Goal: Contribute content: Contribute content

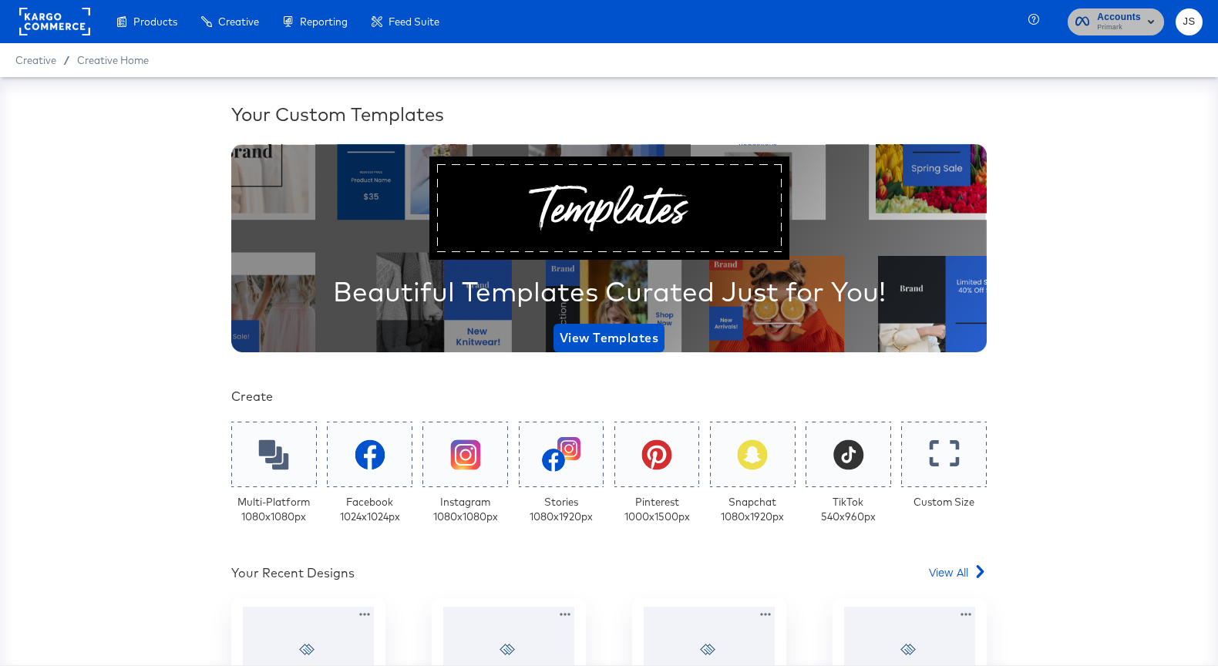
click at [1103, 19] on span "Accounts" at bounding box center [1119, 17] width 44 height 16
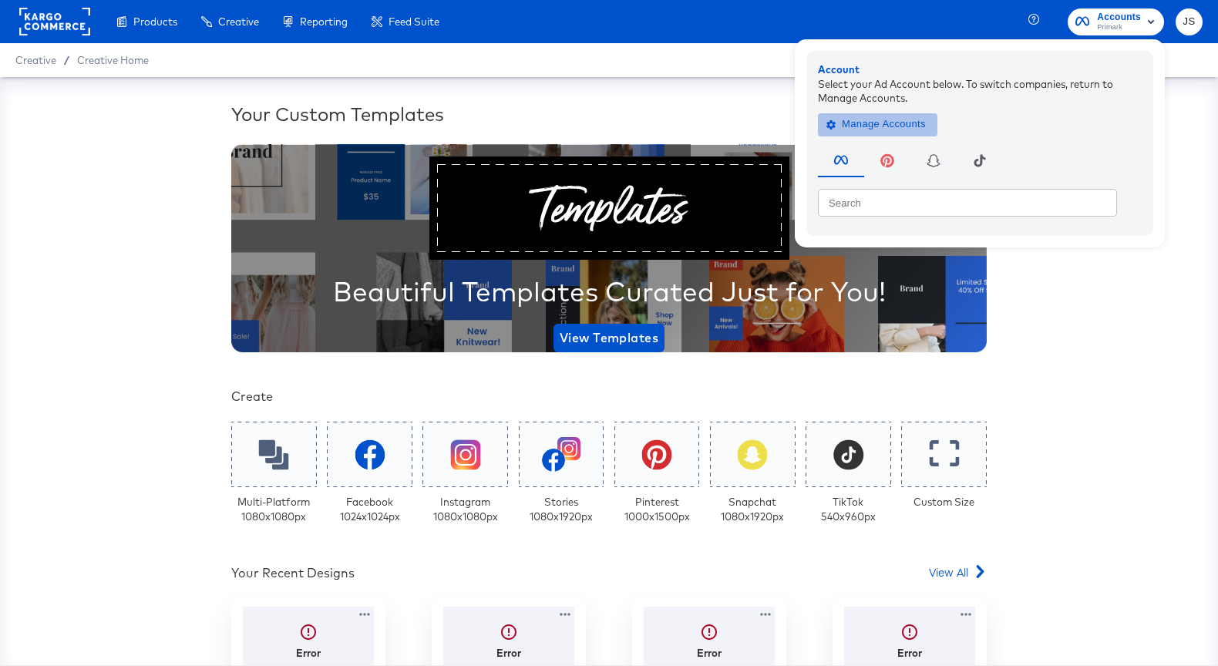
click at [886, 124] on span "Manage Accounts" at bounding box center [877, 125] width 96 height 18
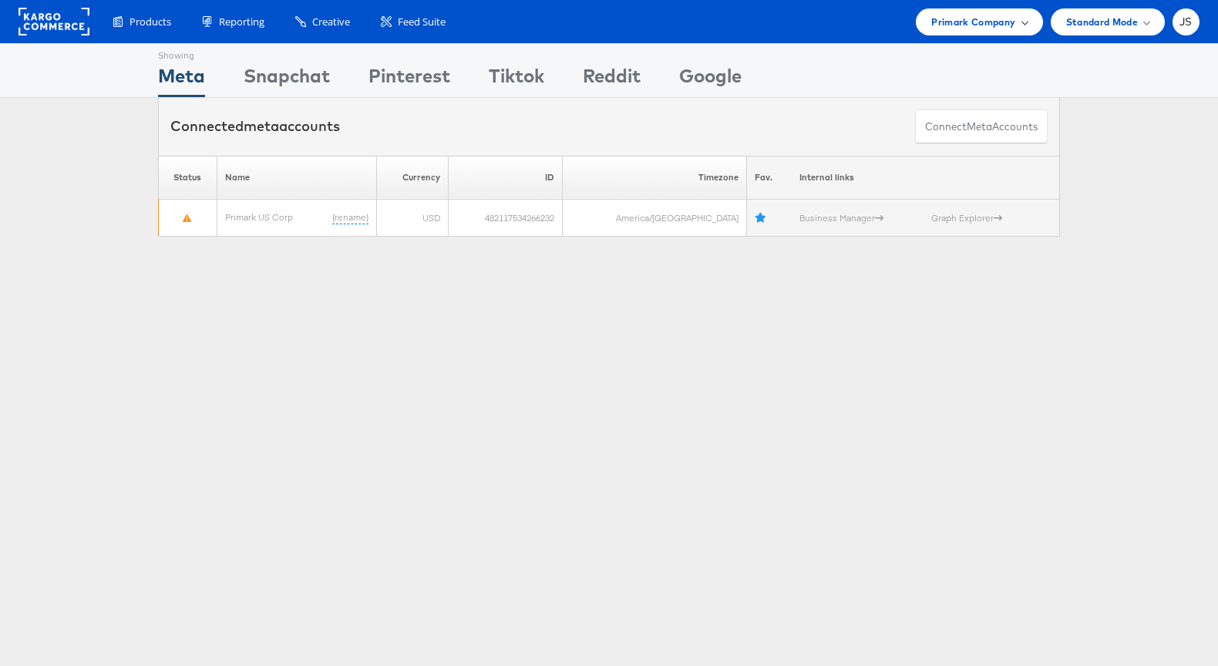
click at [1004, 28] on span "Primark Company" at bounding box center [973, 22] width 84 height 16
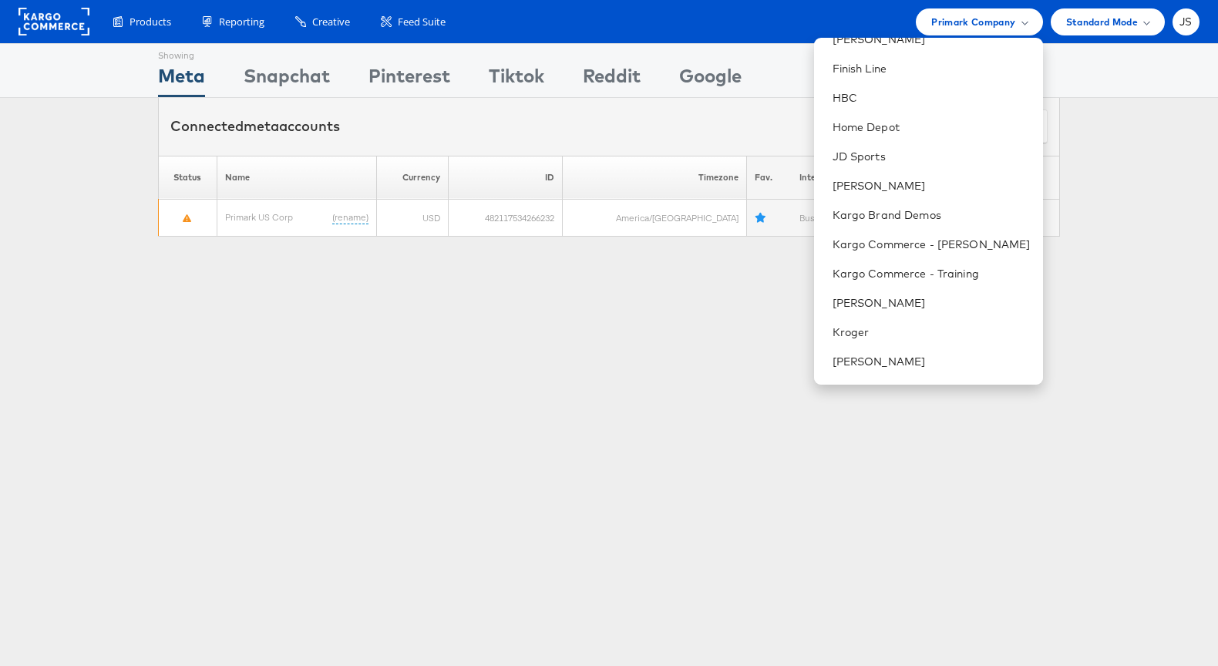
scroll to position [257, 0]
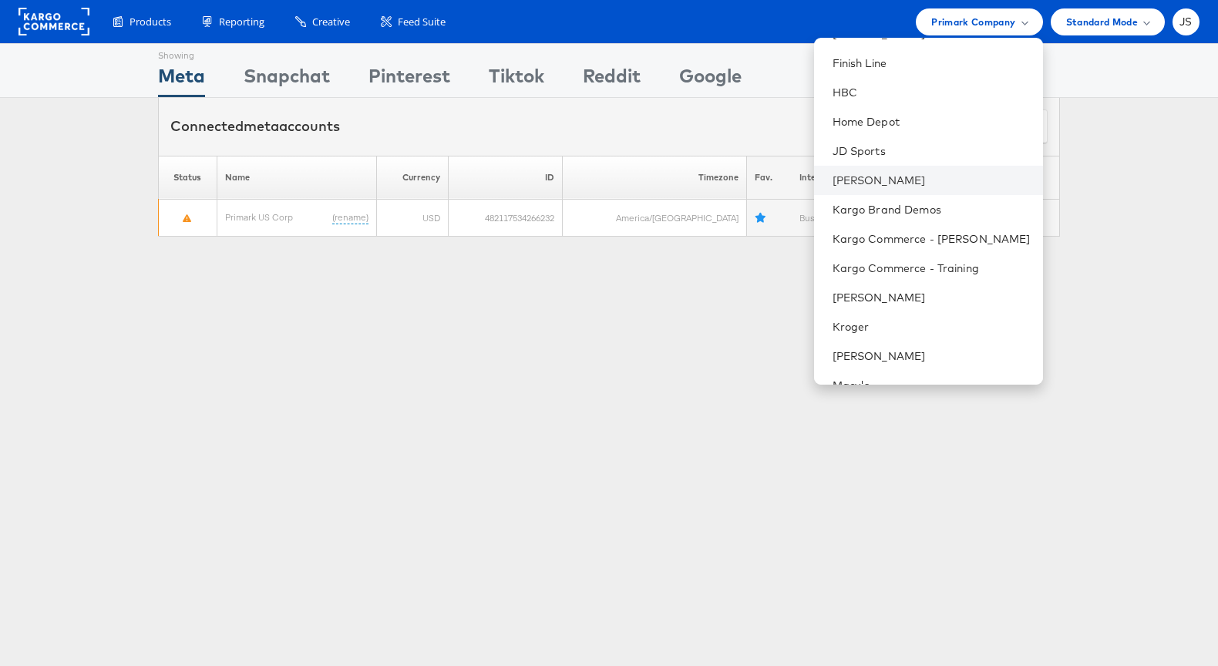
click at [886, 187] on li "[PERSON_NAME]" at bounding box center [928, 180] width 229 height 29
click at [888, 178] on link "[PERSON_NAME]" at bounding box center [931, 180] width 198 height 15
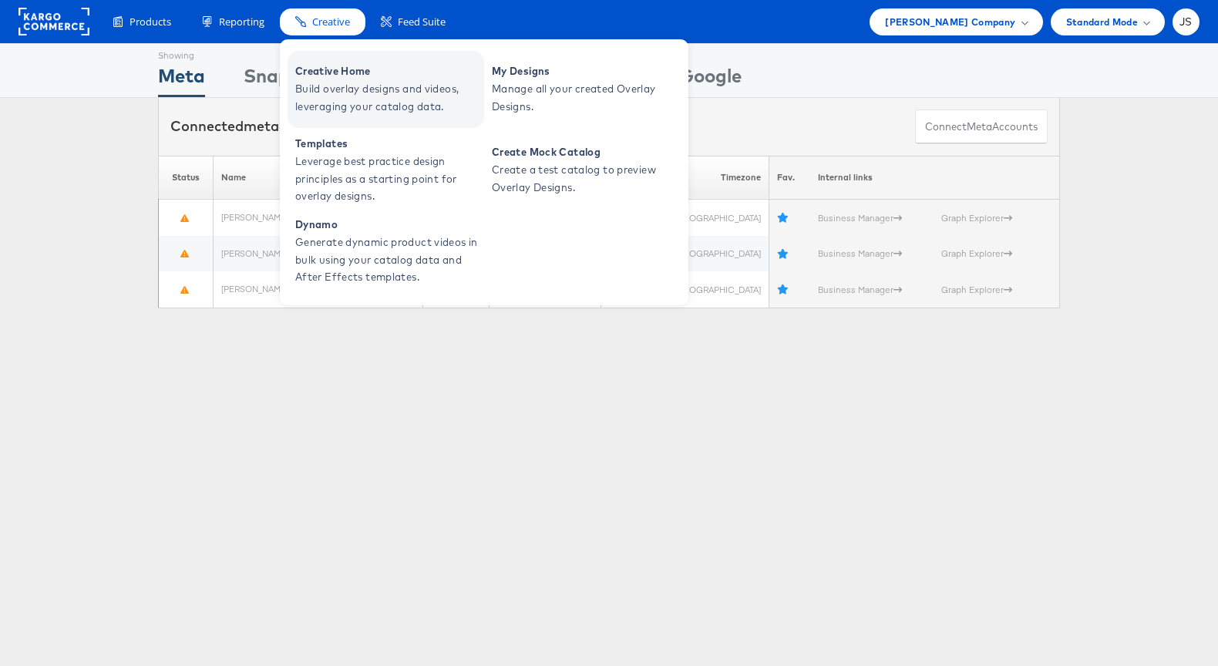
click at [344, 72] on span "Creative Home" at bounding box center [387, 71] width 185 height 18
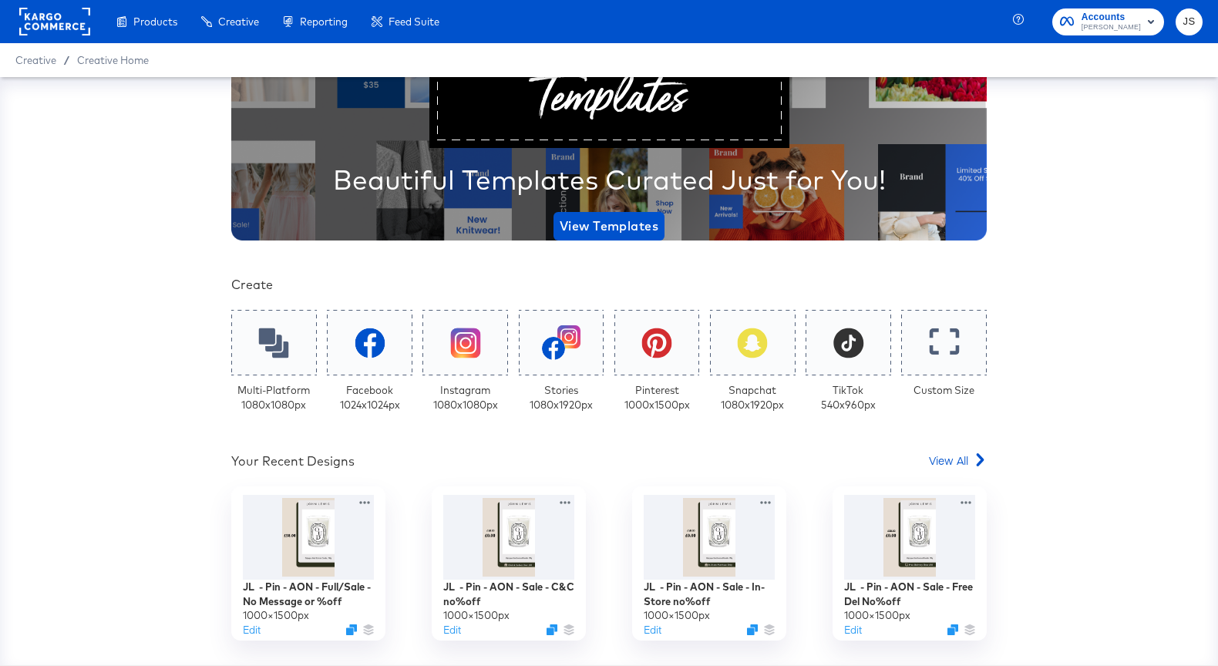
scroll to position [129, 0]
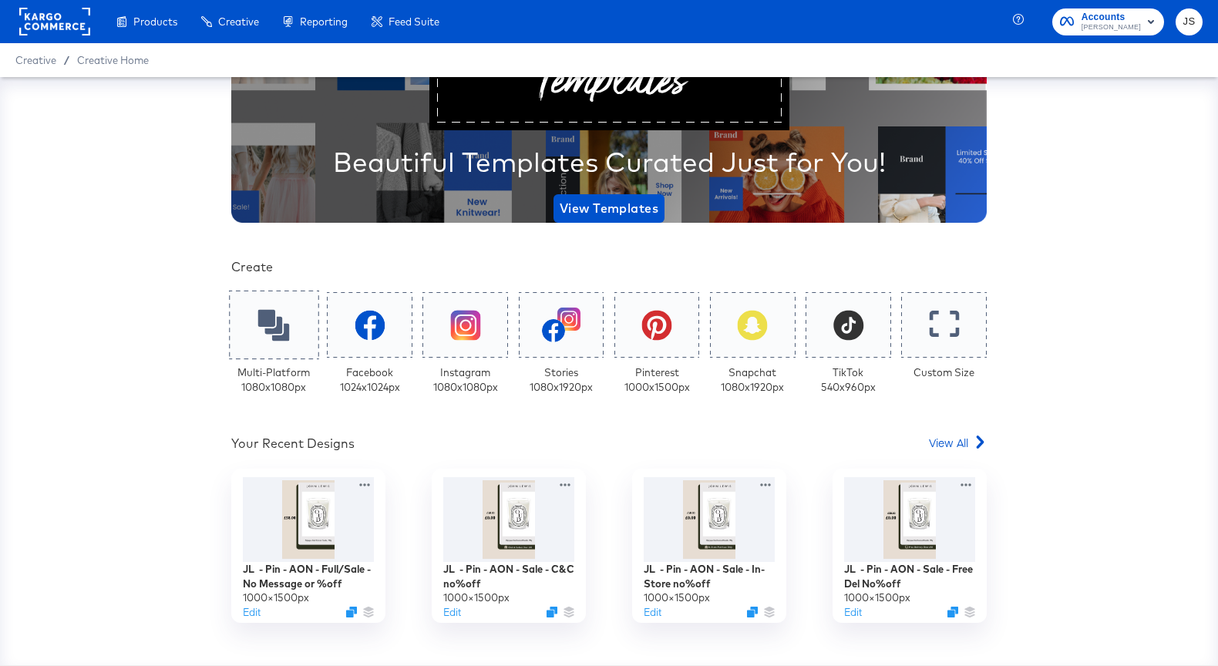
click at [290, 344] on div at bounding box center [273, 325] width 89 height 69
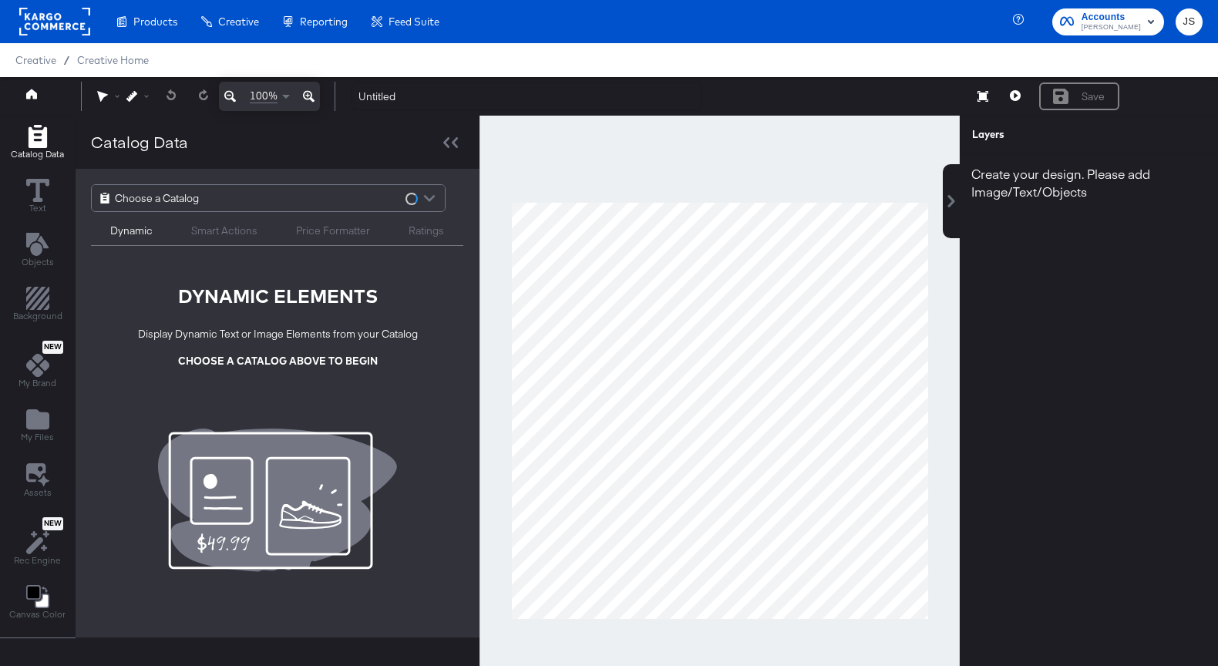
click at [230, 200] on div "Choose a Catalog" at bounding box center [268, 198] width 353 height 26
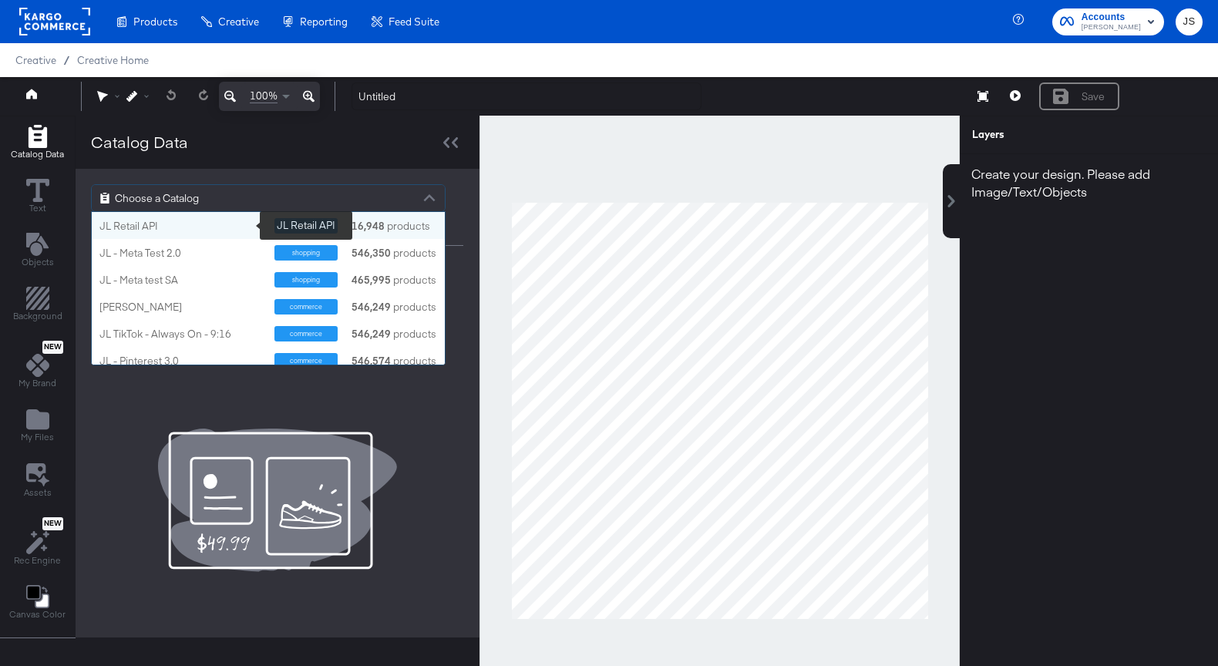
scroll to position [153, 353]
click at [212, 229] on div "JL Retail API" at bounding box center [180, 226] width 163 height 15
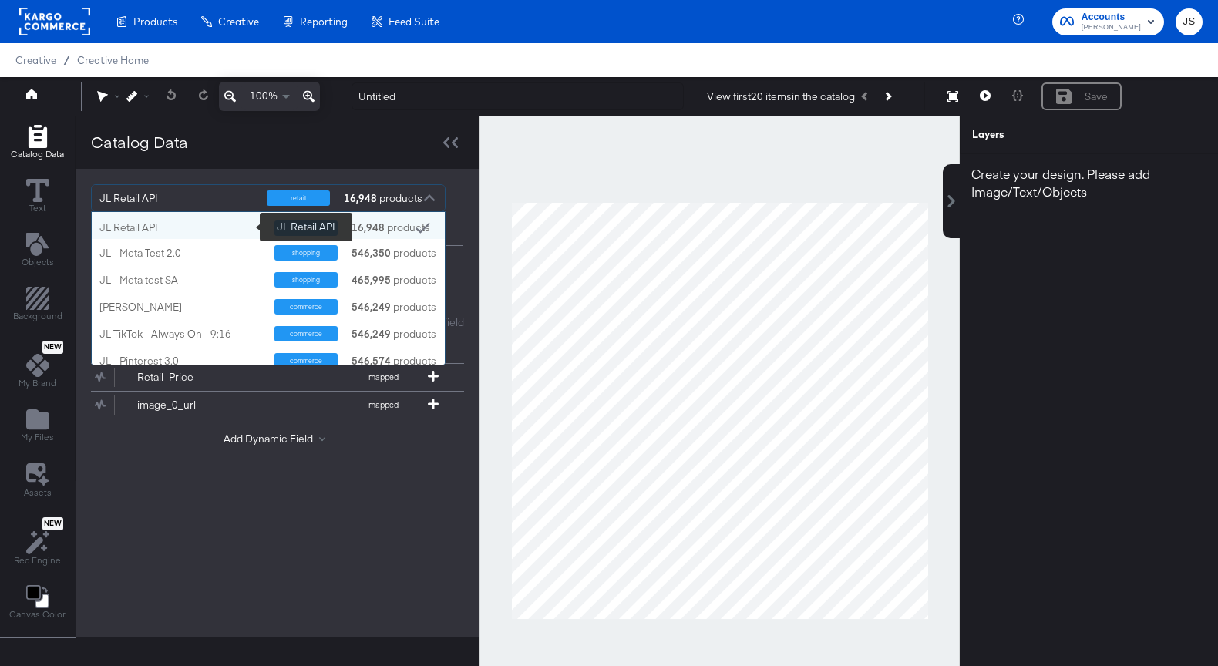
click at [200, 230] on div "JL Retail API" at bounding box center [180, 227] width 163 height 15
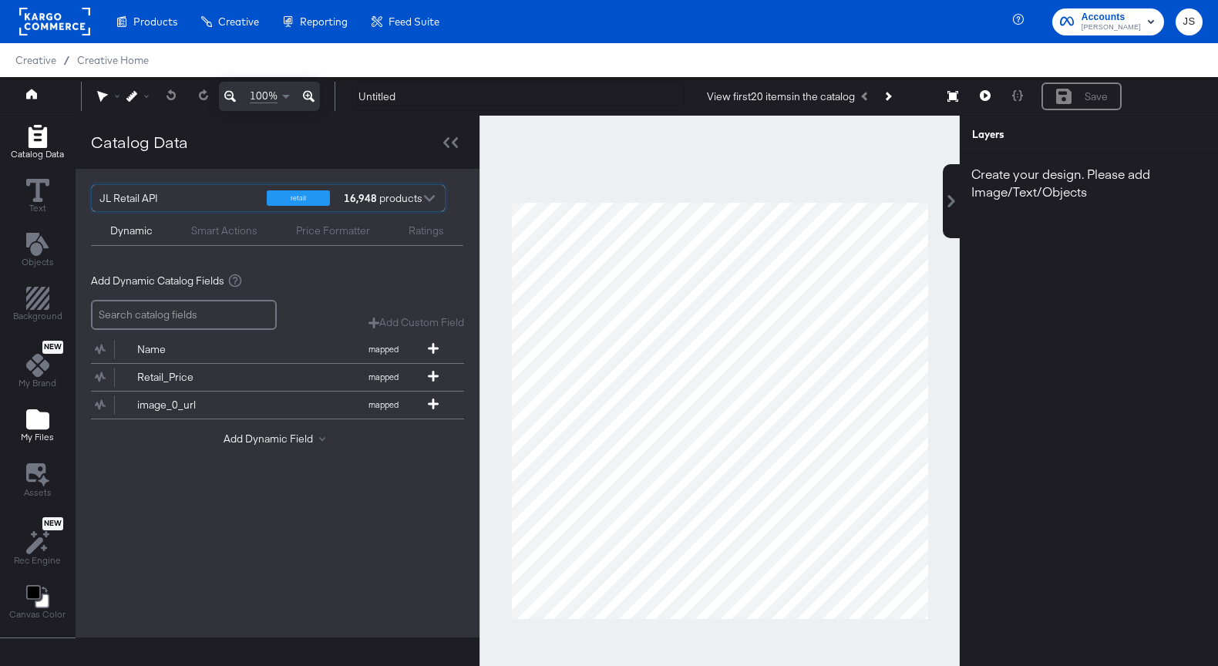
click at [43, 436] on span "My Files" at bounding box center [37, 437] width 33 height 12
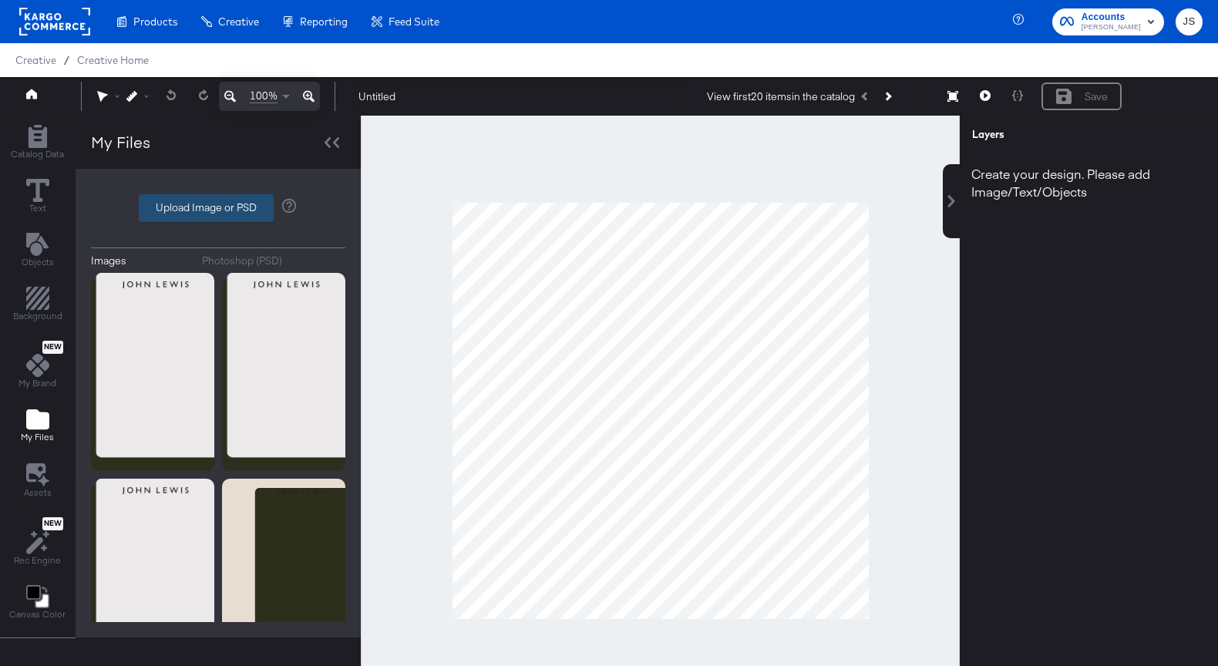
click at [203, 209] on label "Upload Image or PSD" at bounding box center [205, 208] width 133 height 26
click at [218, 208] on input "Upload Image or PSD" at bounding box center [218, 208] width 0 height 0
type input "C:\fakepath\Frame.png"
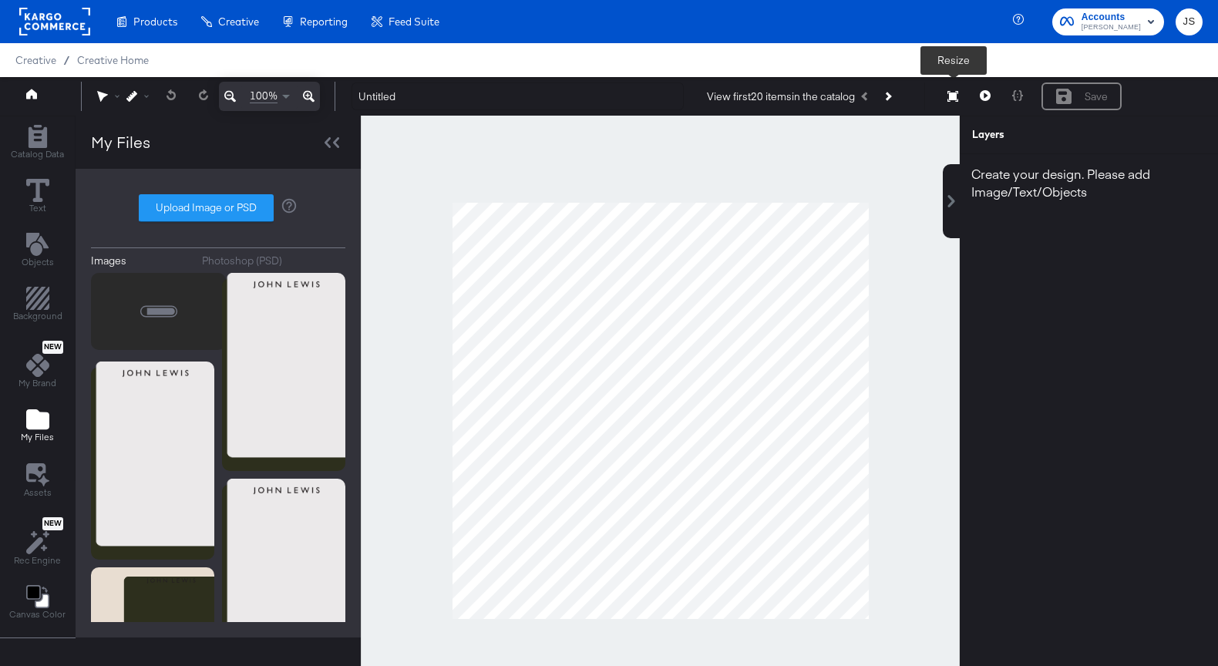
click at [953, 87] on button "Resize" at bounding box center [952, 97] width 32 height 28
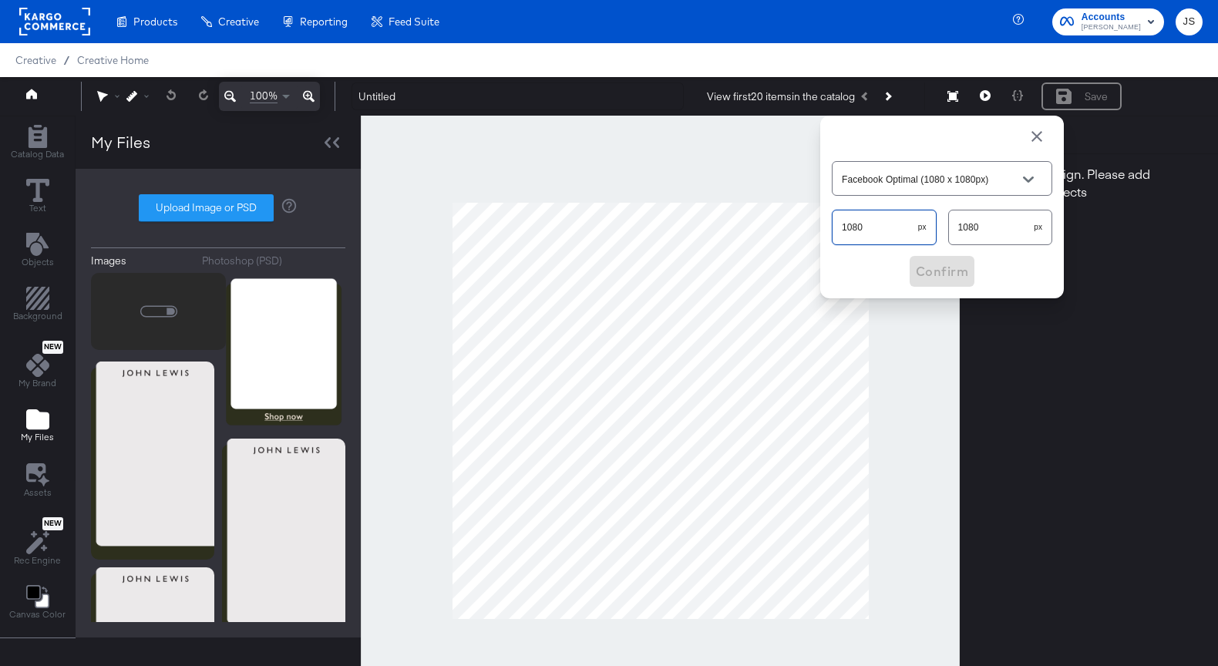
click at [792, 116] on div "Undo 100% Untitled View first 20 items in the catalog Resize Facebook Optimal (…" at bounding box center [609, 96] width 1218 height 39
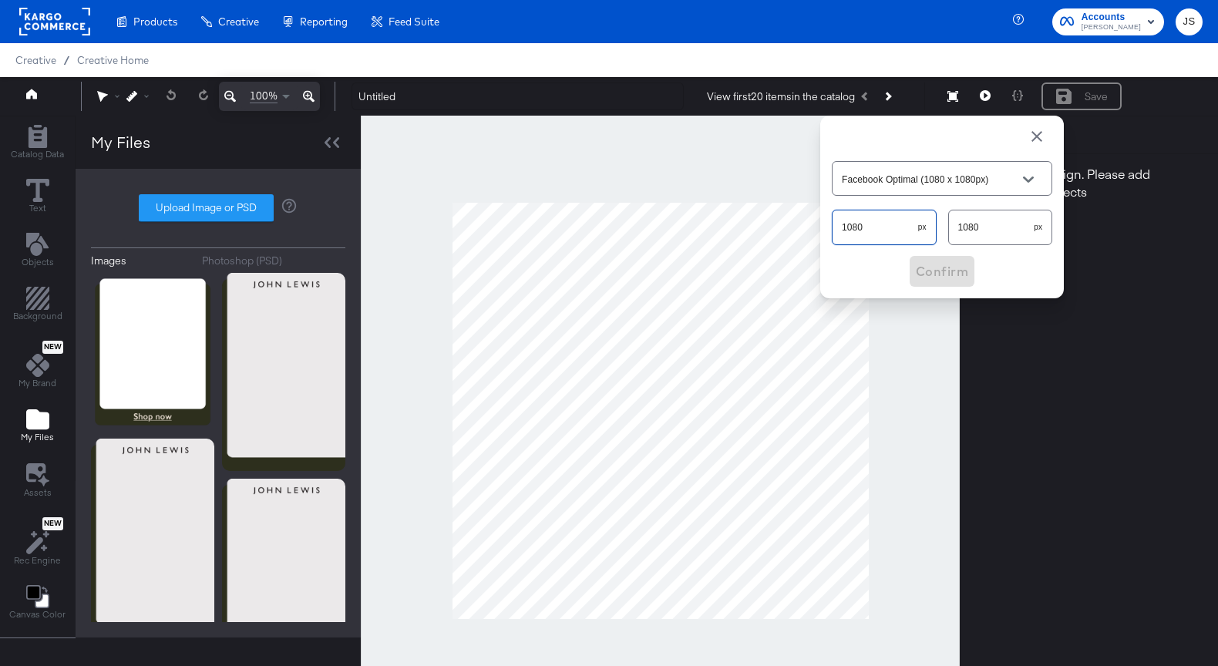
type input "Custom Size"
type input "840"
drag, startPoint x: 986, startPoint y: 228, endPoint x: 933, endPoint y: 228, distance: 53.2
click at [933, 228] on div "840 px 1080 px" at bounding box center [942, 227] width 220 height 41
click at [932, 273] on span "Confirm" at bounding box center [942, 271] width 52 height 22
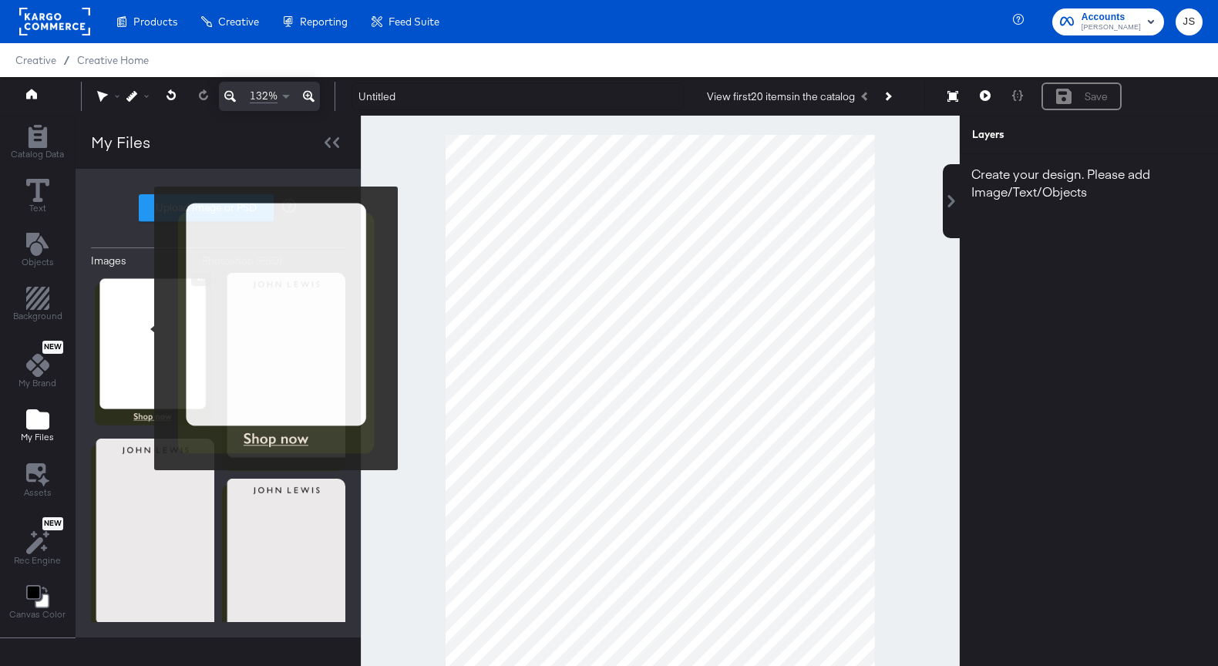
click at [144, 328] on img at bounding box center [152, 352] width 123 height 159
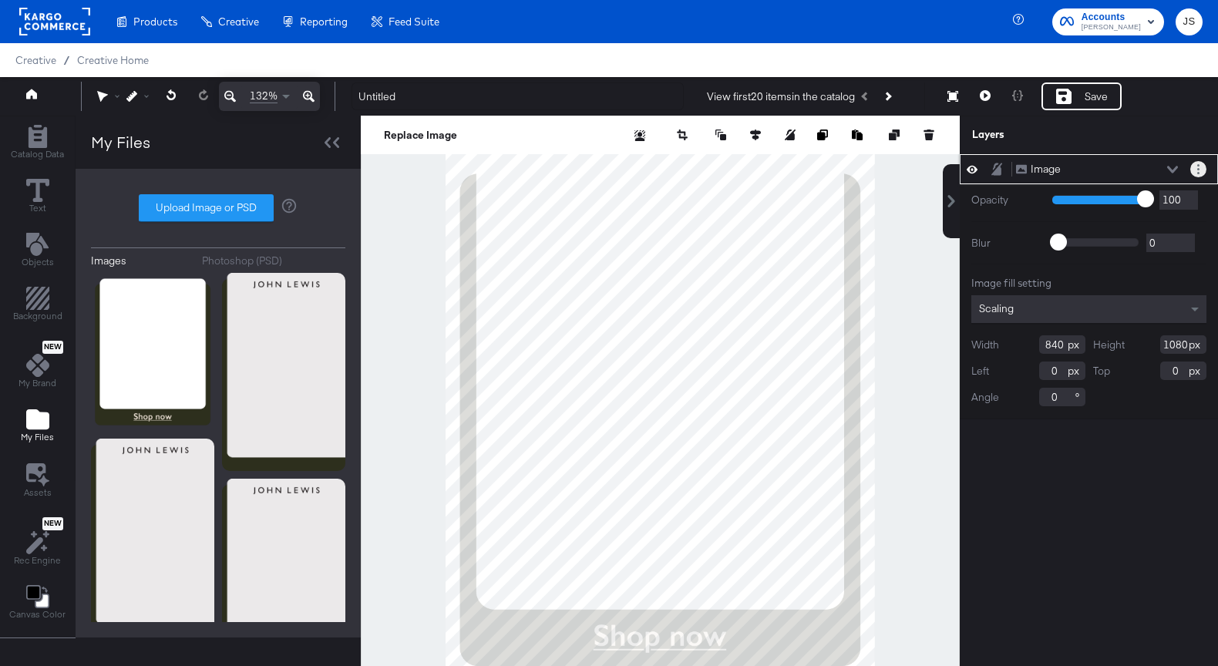
click at [1198, 168] on circle "Layer Options" at bounding box center [1198, 169] width 2 height 2
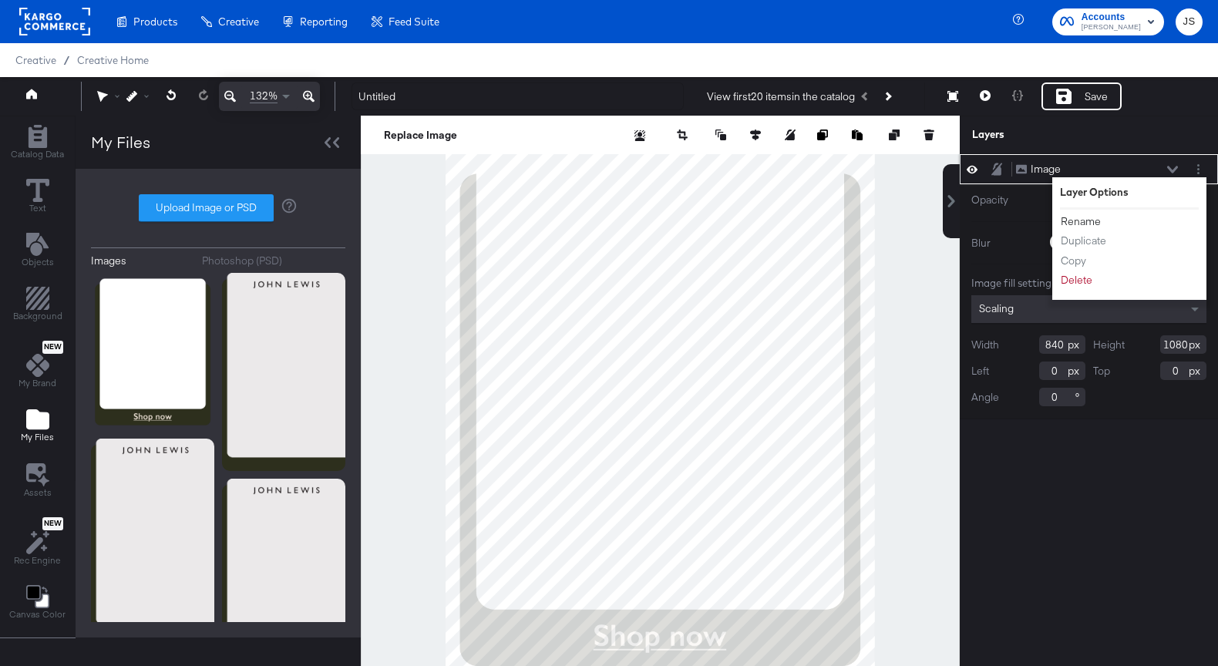
click at [1080, 217] on button "Rename" at bounding box center [1081, 221] width 42 height 16
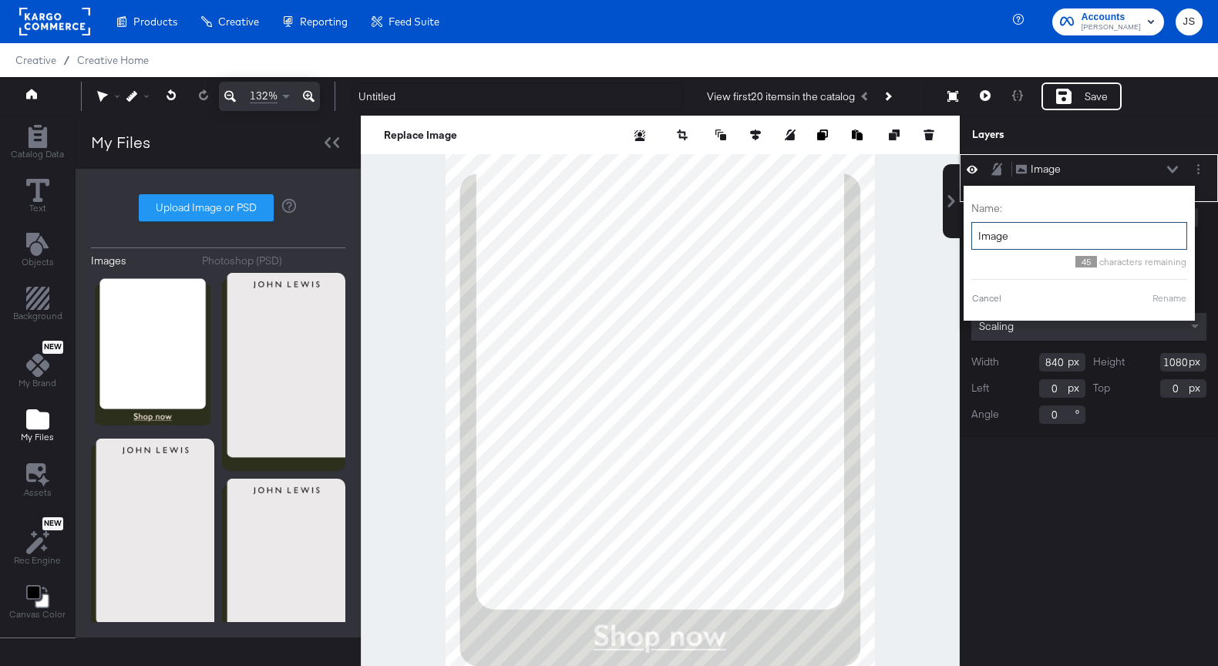
click at [1052, 234] on input "Image" at bounding box center [1079, 236] width 216 height 29
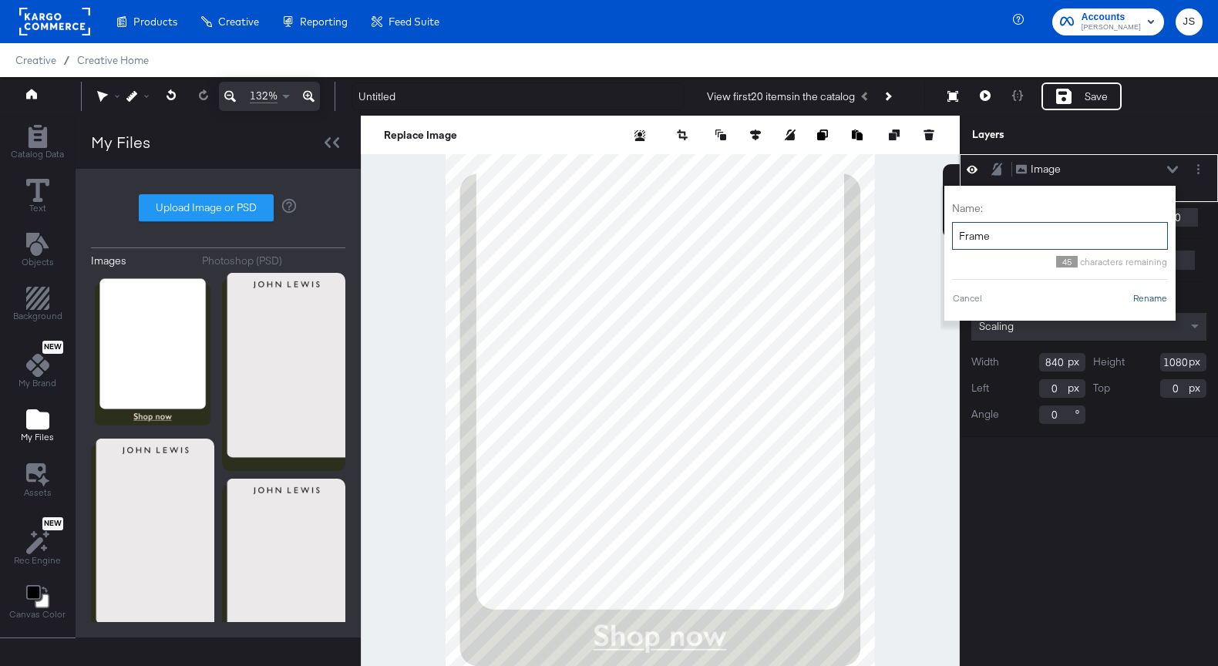
type input "Frame"
click at [1154, 297] on button "Rename" at bounding box center [1149, 298] width 35 height 14
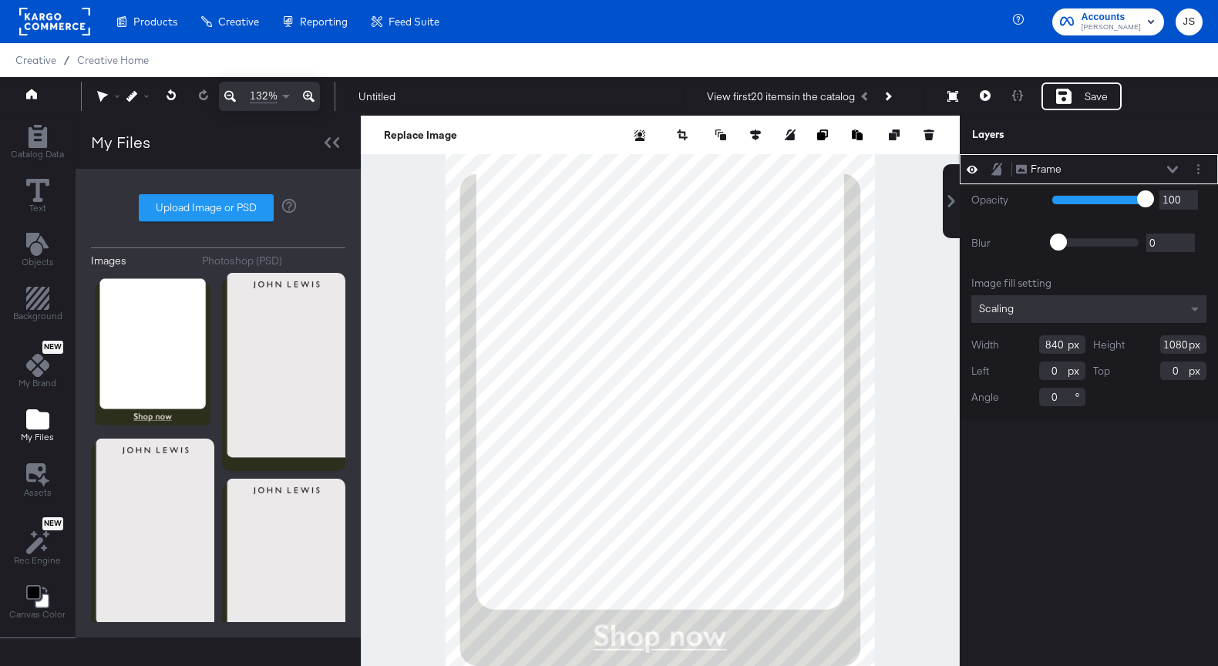
click at [1176, 171] on icon at bounding box center [1172, 170] width 11 height 8
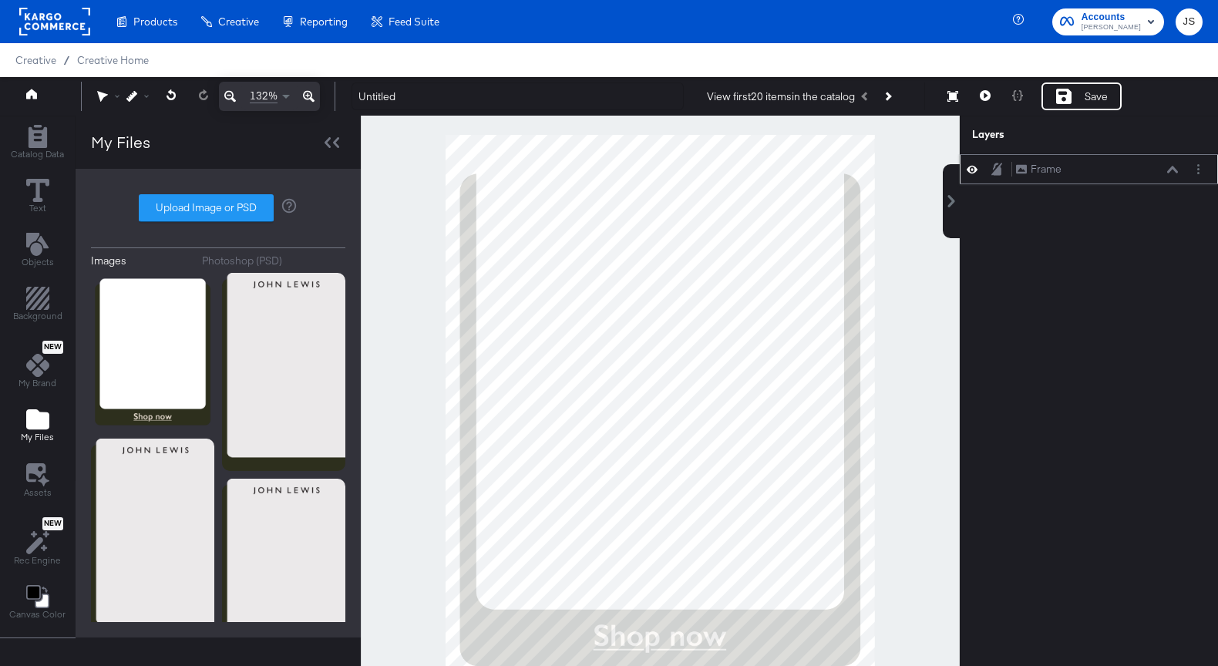
click at [1176, 171] on icon at bounding box center [1172, 169] width 11 height 7
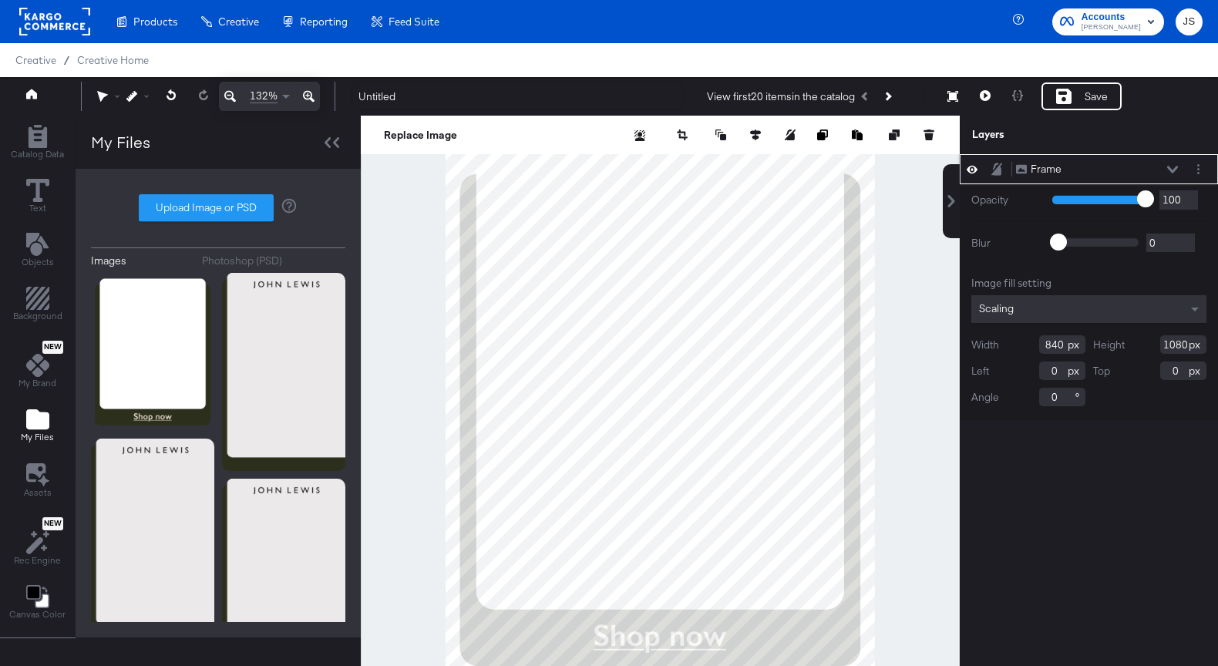
click at [1167, 167] on button at bounding box center [1172, 169] width 12 height 9
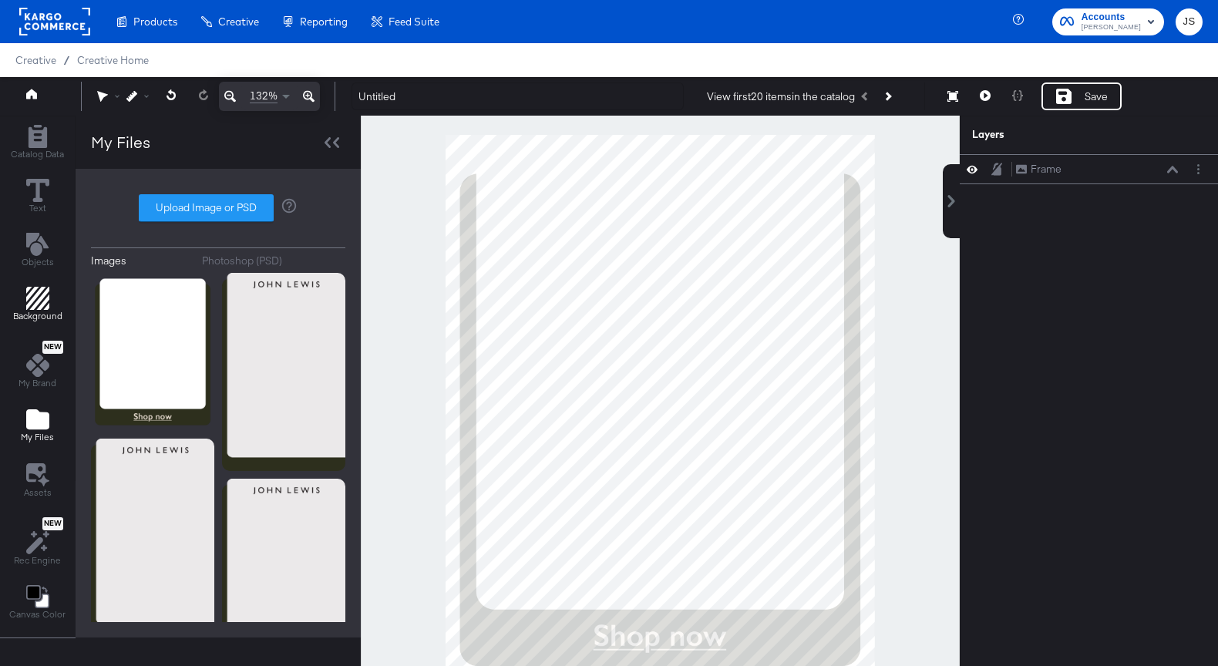
click at [40, 284] on button "Background" at bounding box center [38, 306] width 68 height 44
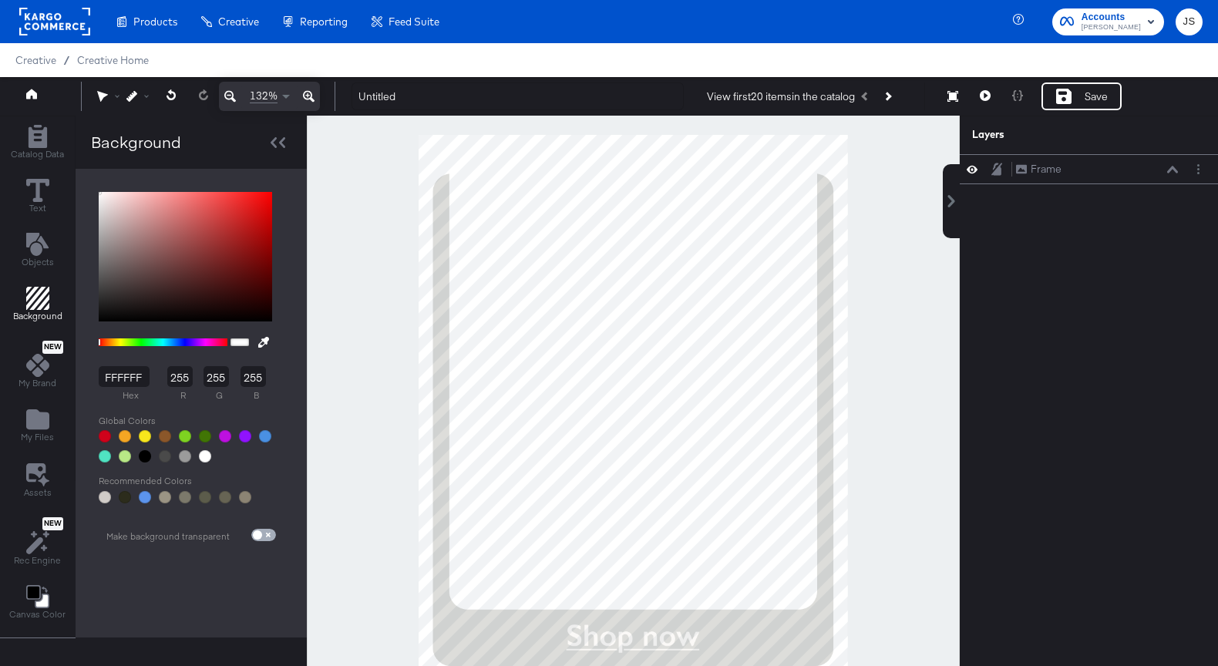
click at [257, 538] on input "checkbox" at bounding box center [257, 538] width 37 height 12
checkbox input "true"
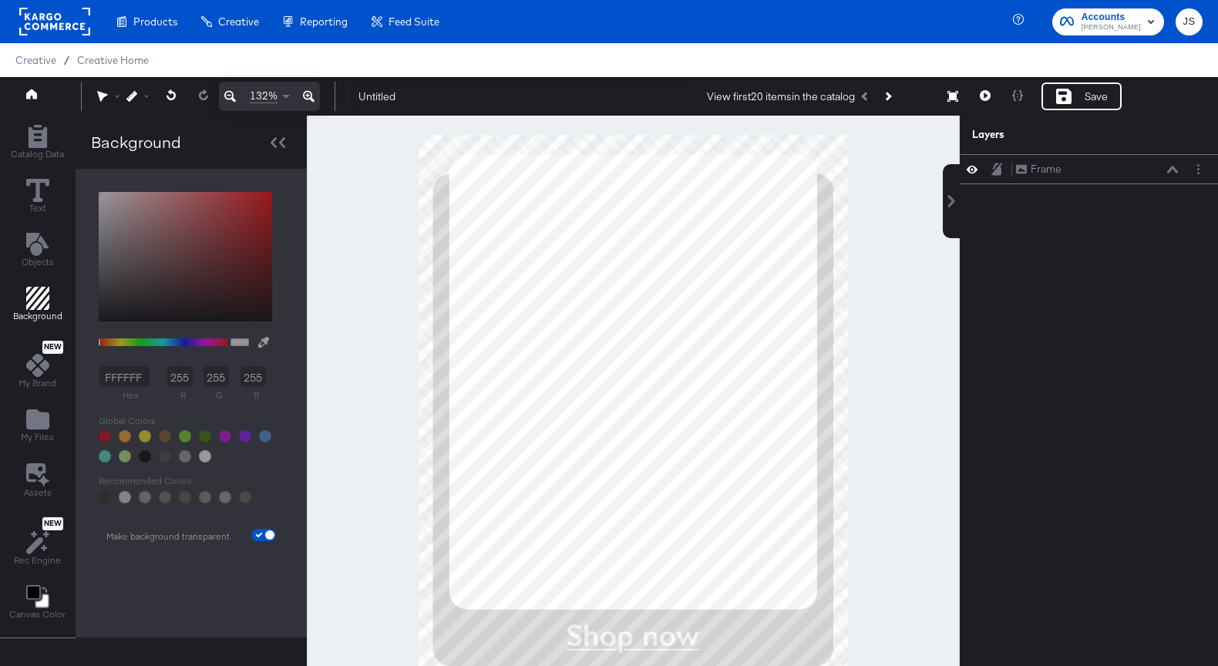
click at [234, 95] on icon at bounding box center [230, 96] width 12 height 18
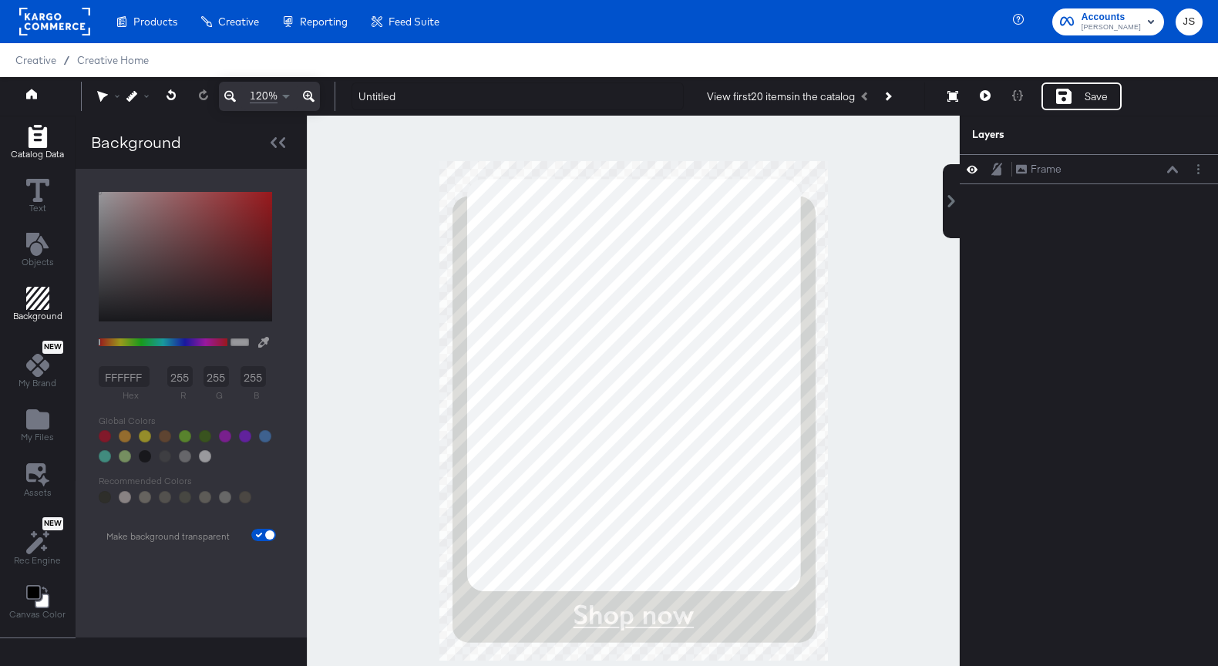
click at [45, 137] on icon "Add Rectangle" at bounding box center [37, 136] width 23 height 23
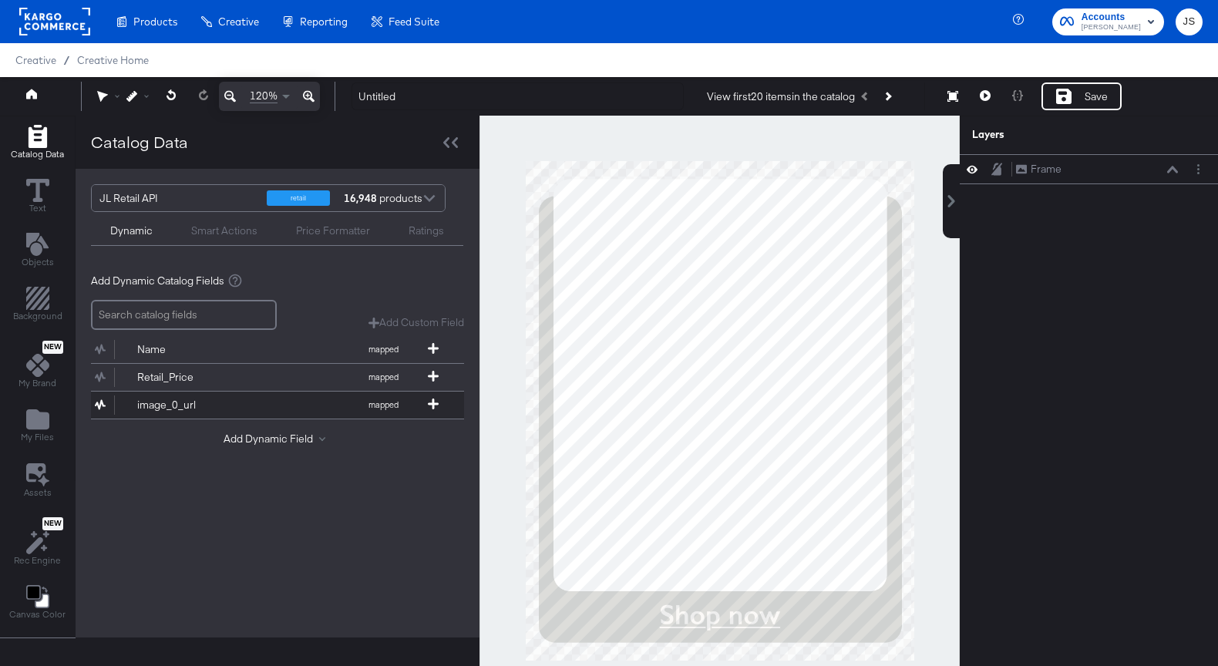
click at [199, 404] on div "image_0_url" at bounding box center [193, 405] width 112 height 15
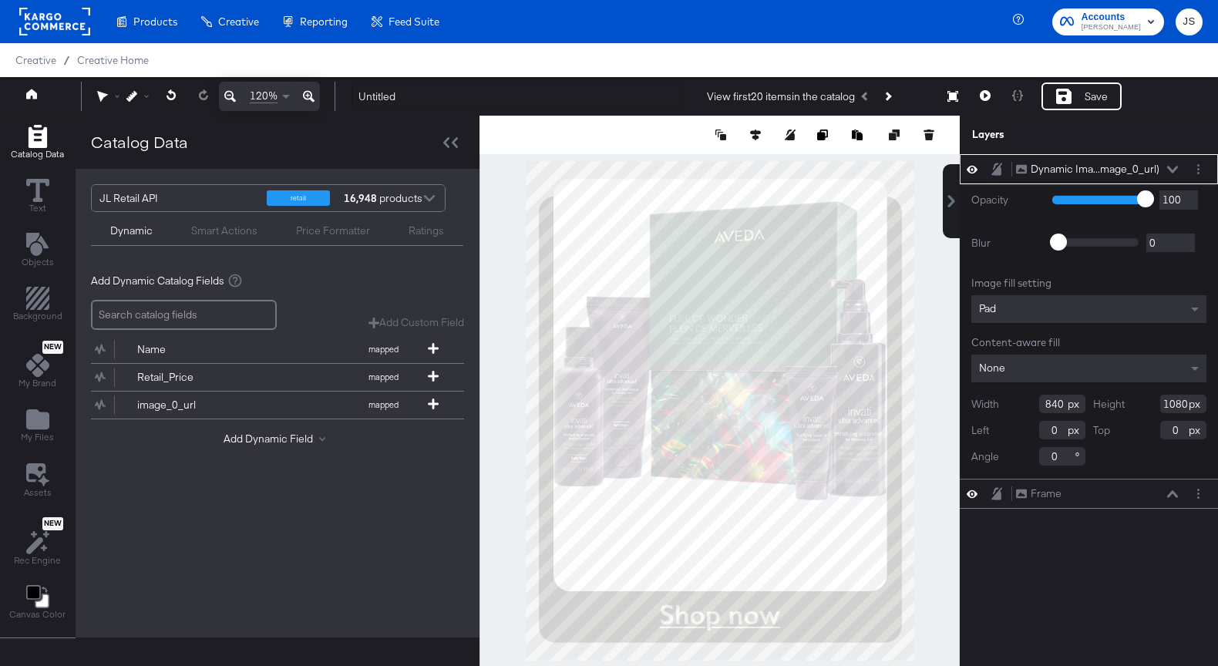
type input "-238"
drag, startPoint x: 1063, startPoint y: 404, endPoint x: 1020, endPoint y: 404, distance: 42.4
click at [1020, 404] on div "Width 840" at bounding box center [1028, 404] width 114 height 18
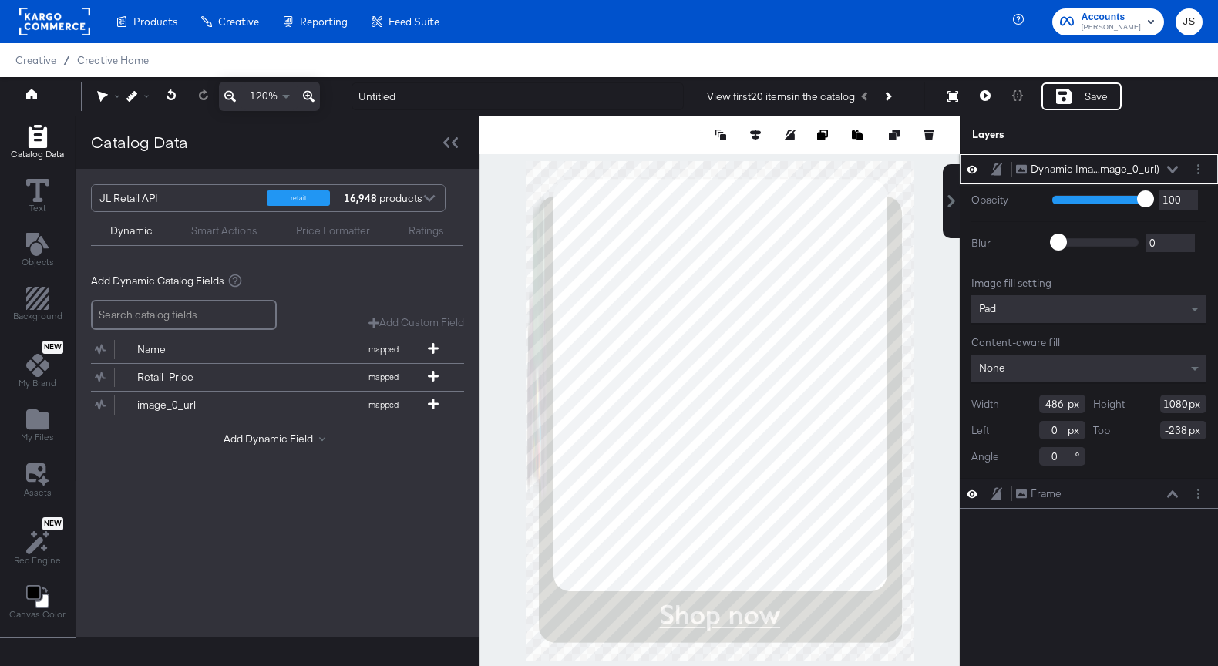
type input "486"
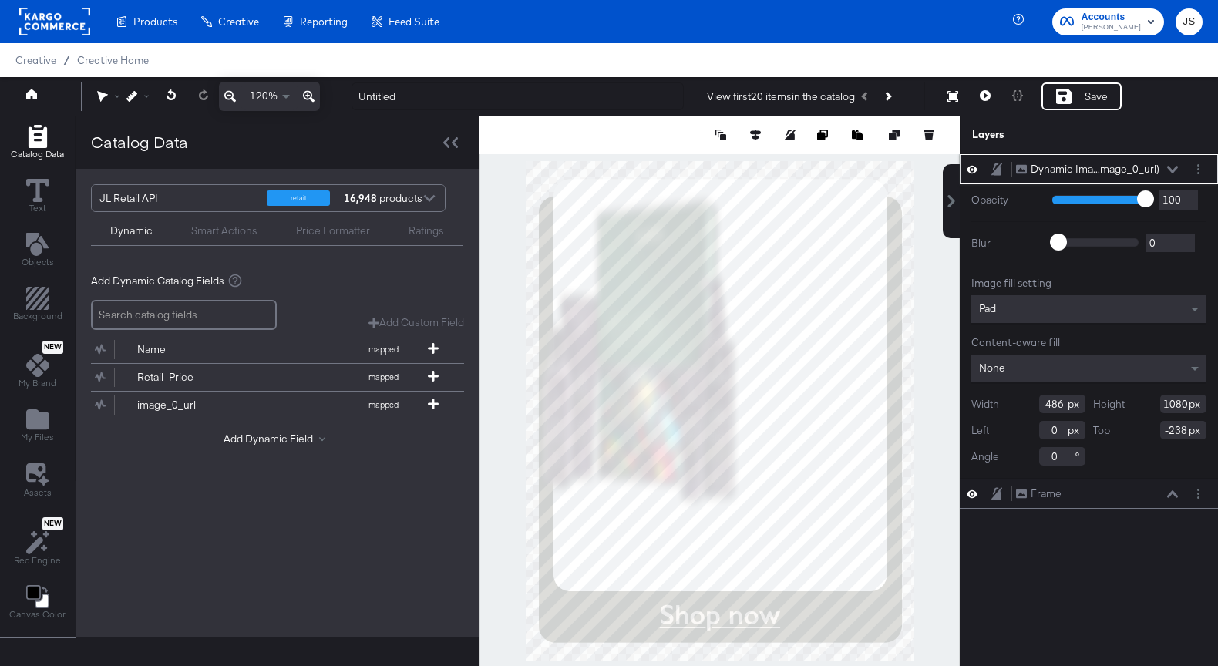
drag, startPoint x: 1188, startPoint y: 407, endPoint x: 1122, endPoint y: 407, distance: 66.3
click at [1122, 407] on div "Height 1080" at bounding box center [1150, 404] width 114 height 18
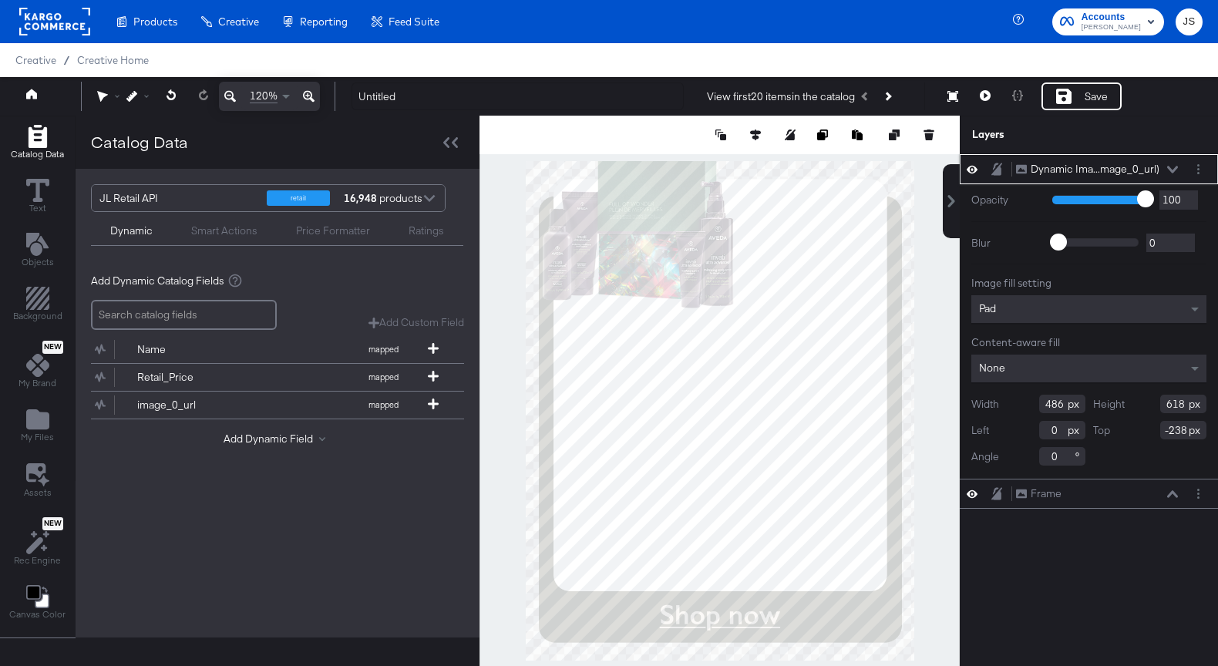
type input "618"
drag, startPoint x: 1057, startPoint y: 430, endPoint x: 1033, endPoint y: 429, distance: 24.7
click at [1035, 430] on div "Left 0" at bounding box center [1028, 430] width 114 height 18
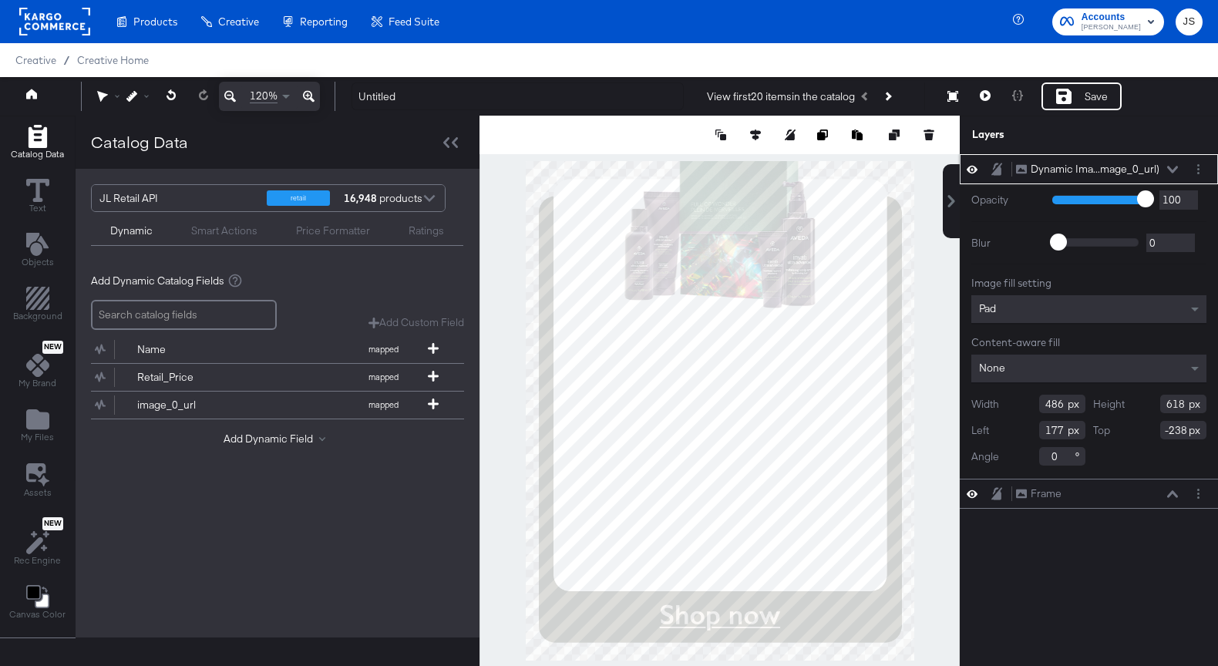
type input "177"
drag, startPoint x: 1186, startPoint y: 428, endPoint x: 1134, endPoint y: 428, distance: 51.6
click at [1134, 428] on div "Top -238" at bounding box center [1150, 430] width 114 height 18
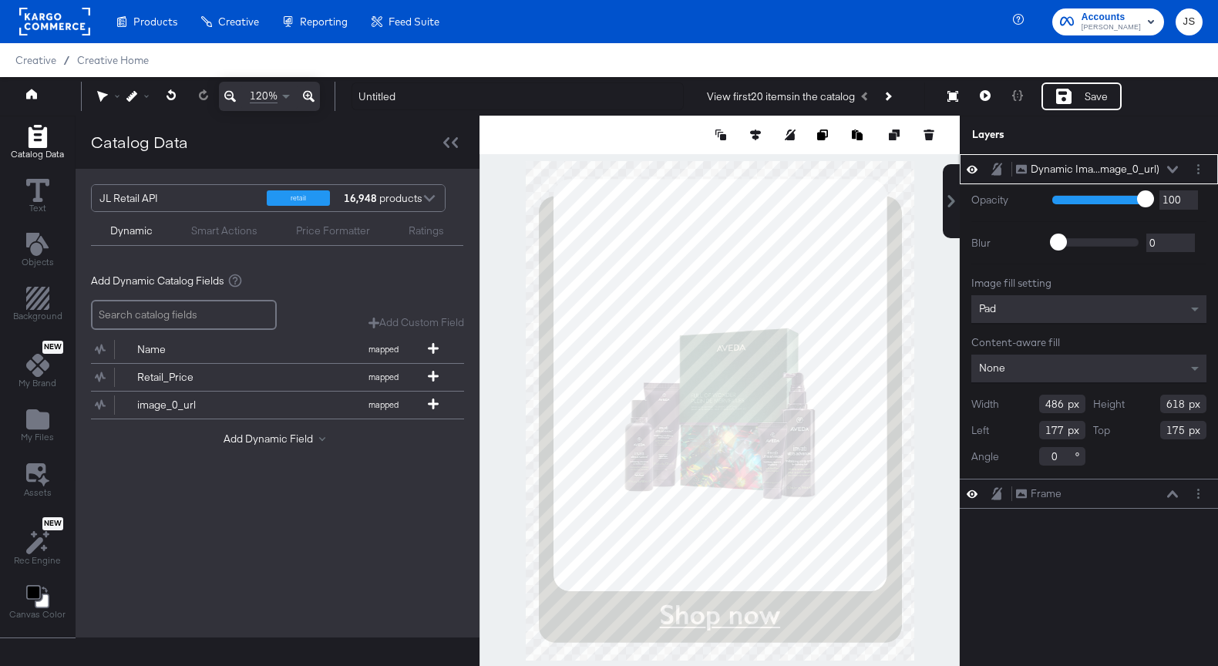
type input "175"
click at [1104, 585] on div "Dynamic Ima...mage_0_url) Dynamic Image (image_0_url) Opacity 1 100 100 Blur 0 …" at bounding box center [1088, 417] width 258 height 527
click at [1090, 323] on div at bounding box center [1088, 323] width 235 height 1
click at [1084, 307] on div "Pad" at bounding box center [1088, 309] width 235 height 28
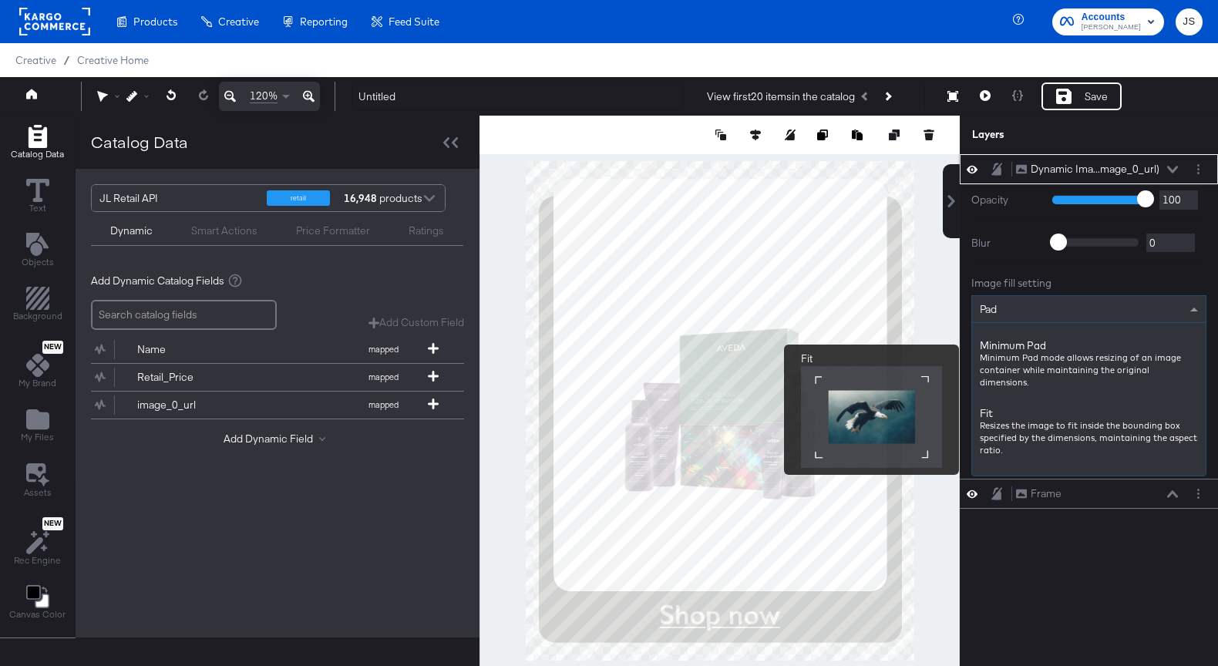
scroll to position [139, 0]
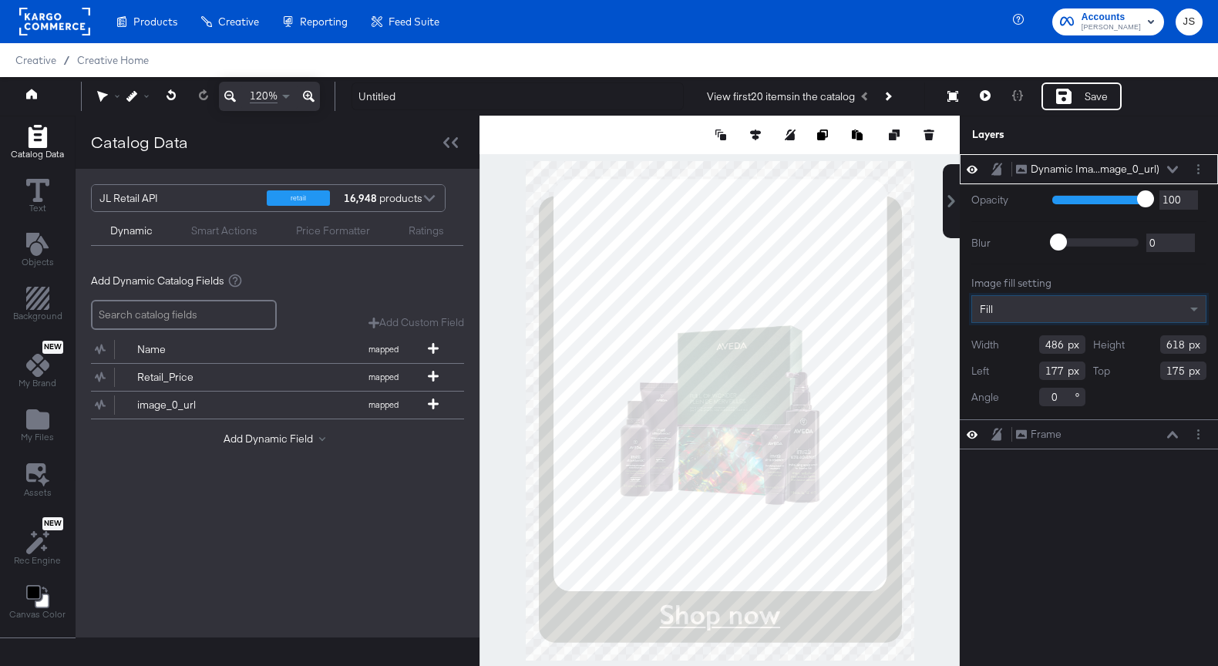
click at [498, 298] on div at bounding box center [719, 411] width 480 height 590
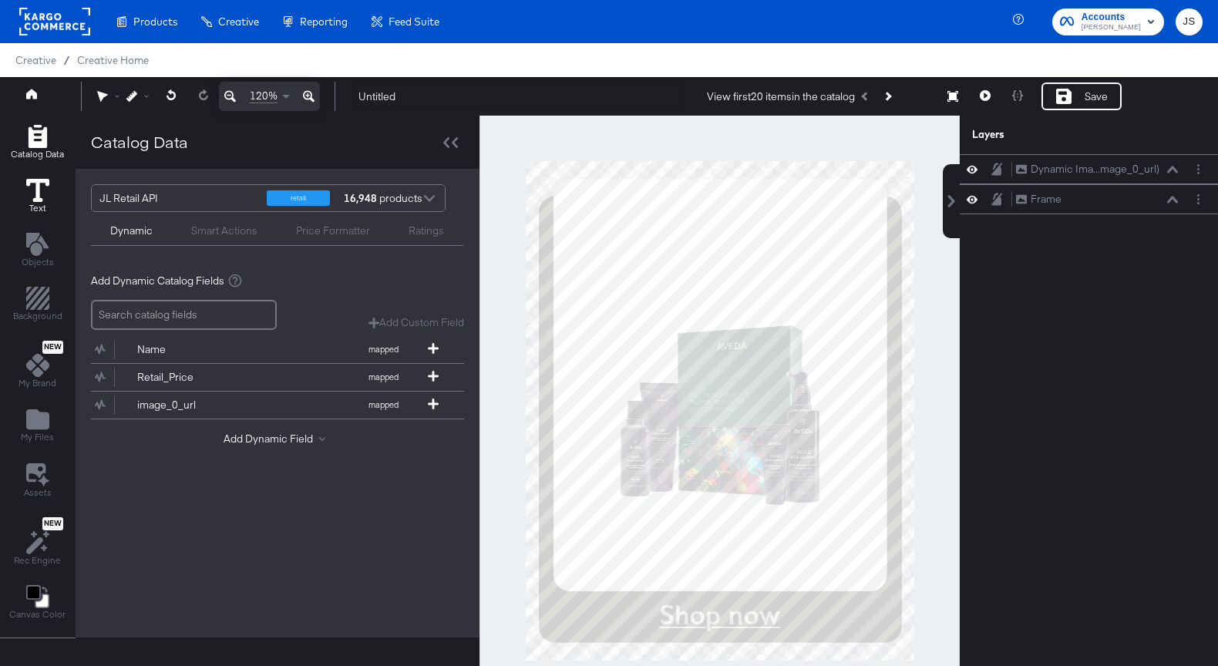
click at [49, 212] on button "Text" at bounding box center [38, 197] width 42 height 44
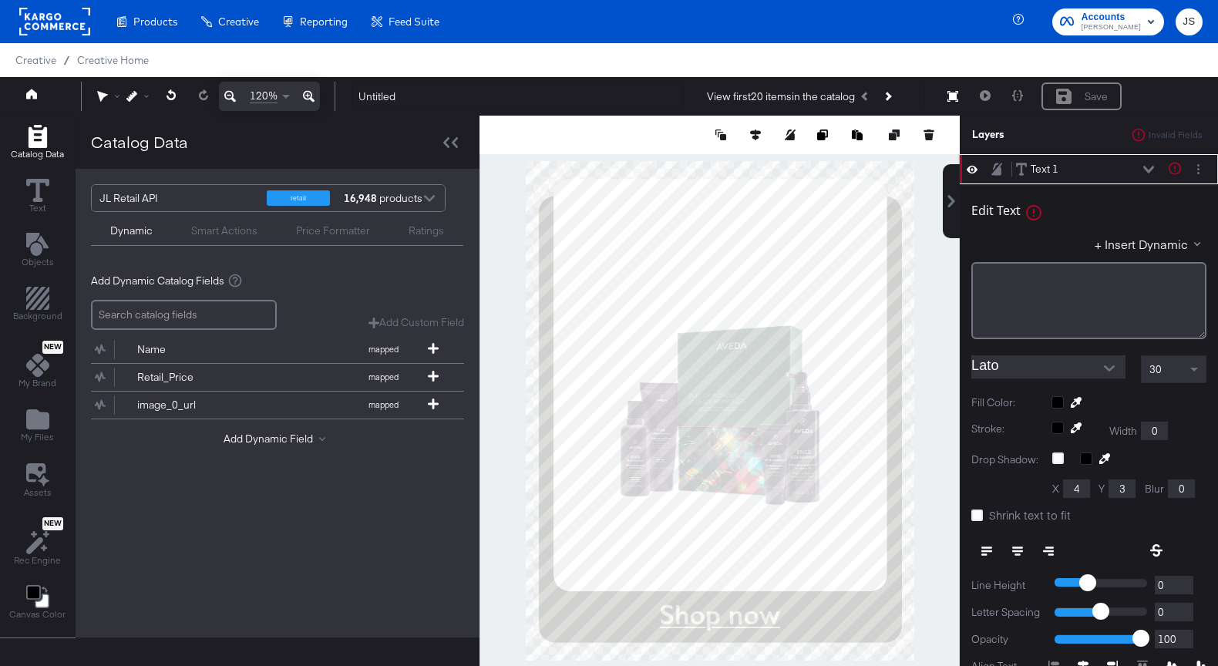
click at [1044, 373] on input "Lato" at bounding box center [1036, 366] width 131 height 23
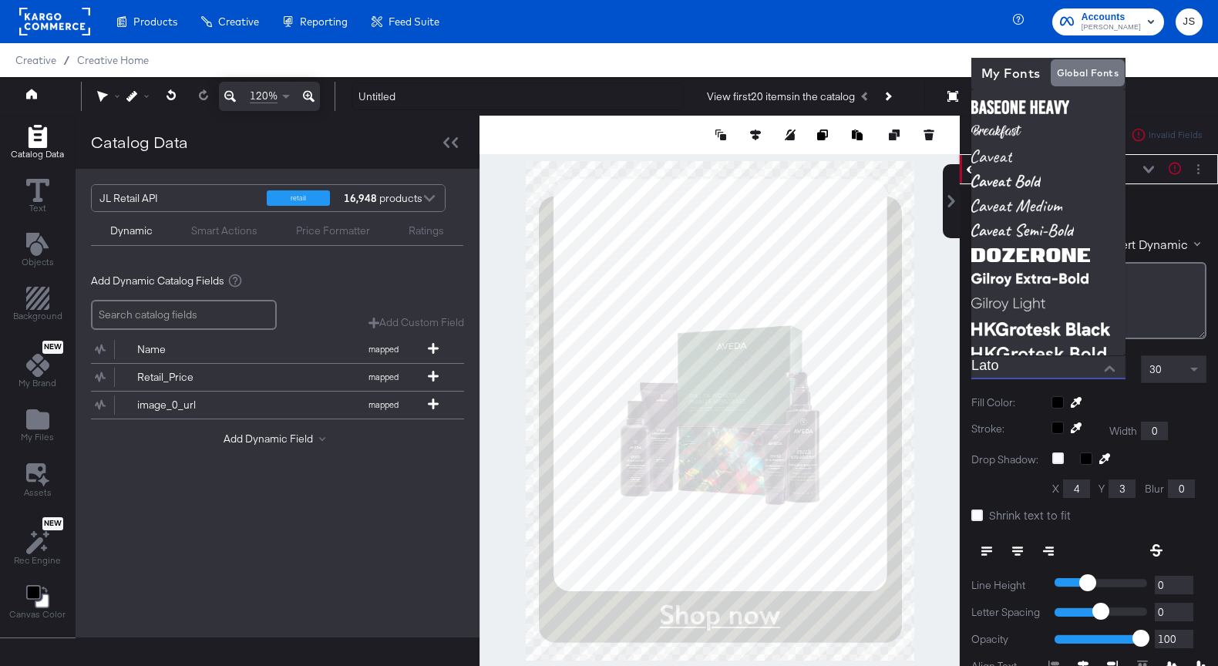
type input "g"
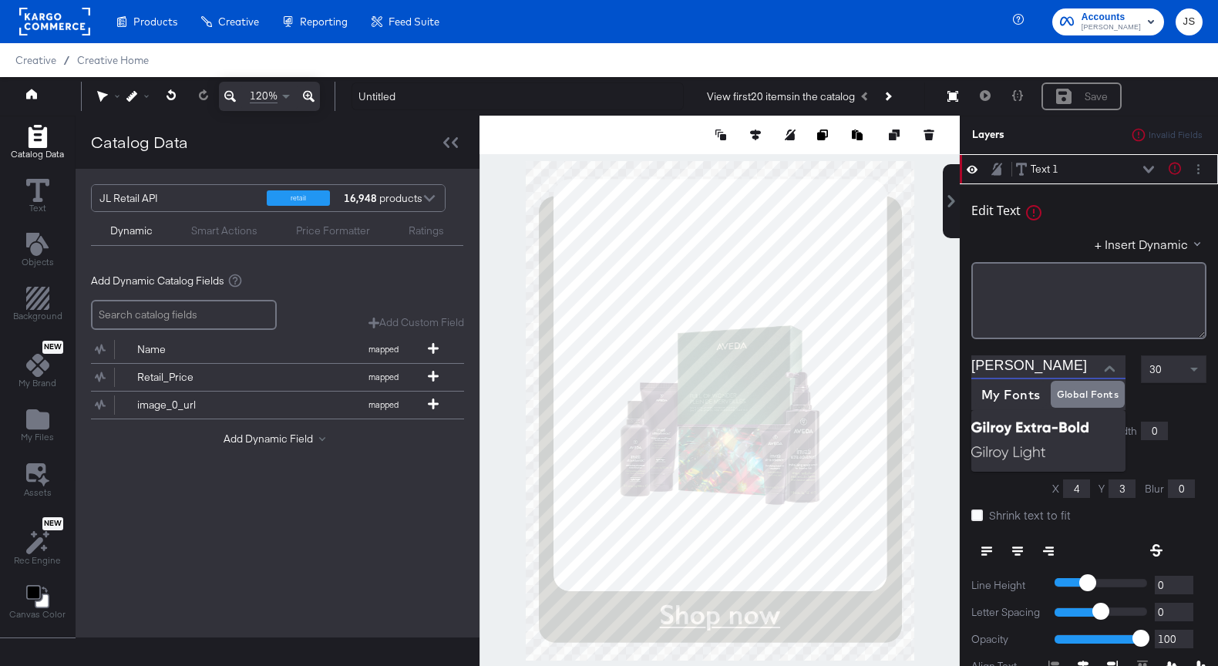
type input "Lato"
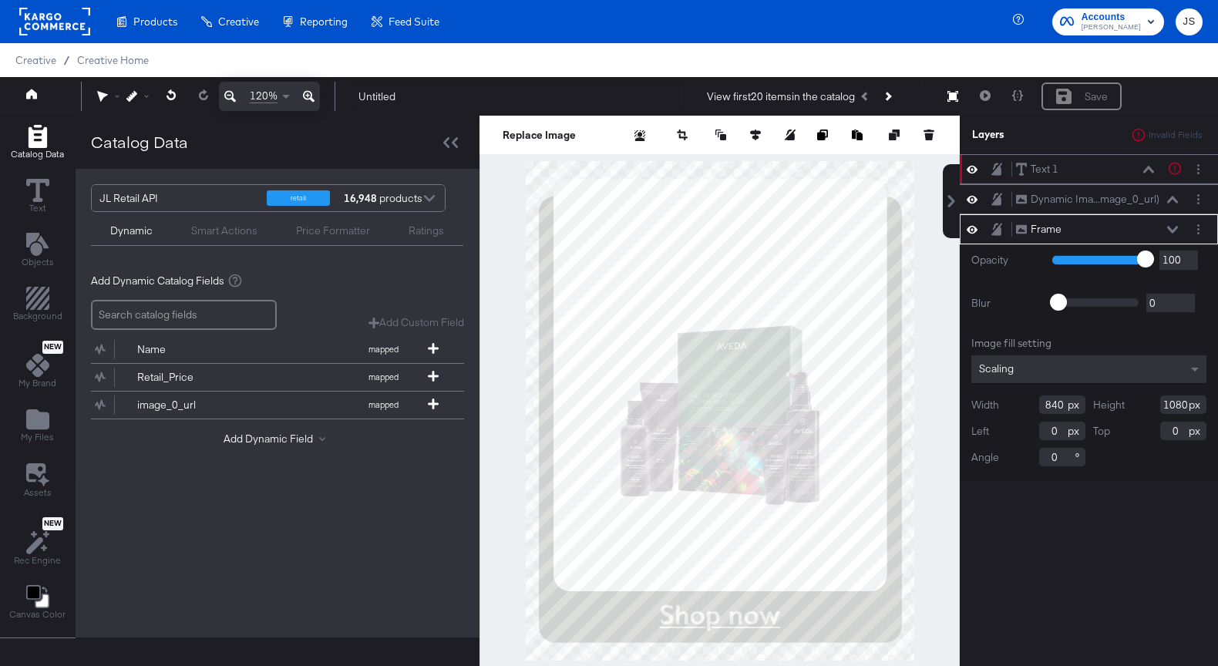
click at [1170, 223] on div "Frame Frame" at bounding box center [1096, 229] width 163 height 16
click at [1171, 227] on icon at bounding box center [1172, 230] width 11 height 8
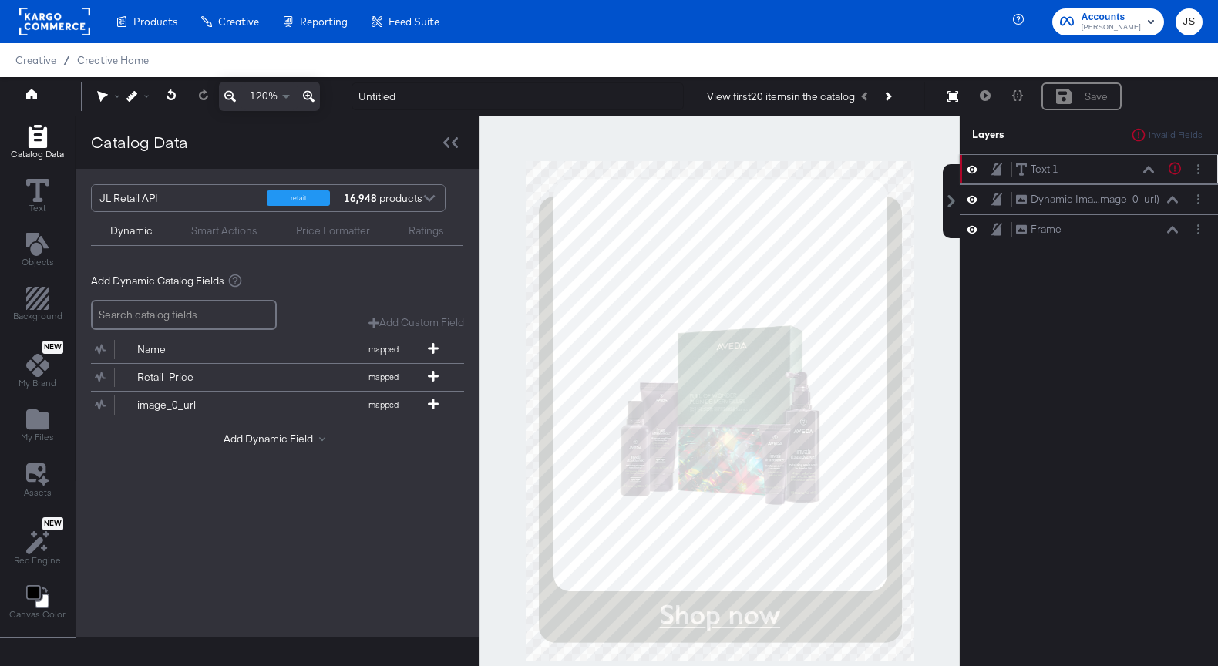
click at [1157, 177] on div "Text 1 Text 1 Text is too short (minimum is 1 characters)" at bounding box center [1088, 169] width 258 height 30
click at [1149, 170] on icon at bounding box center [1148, 170] width 11 height 8
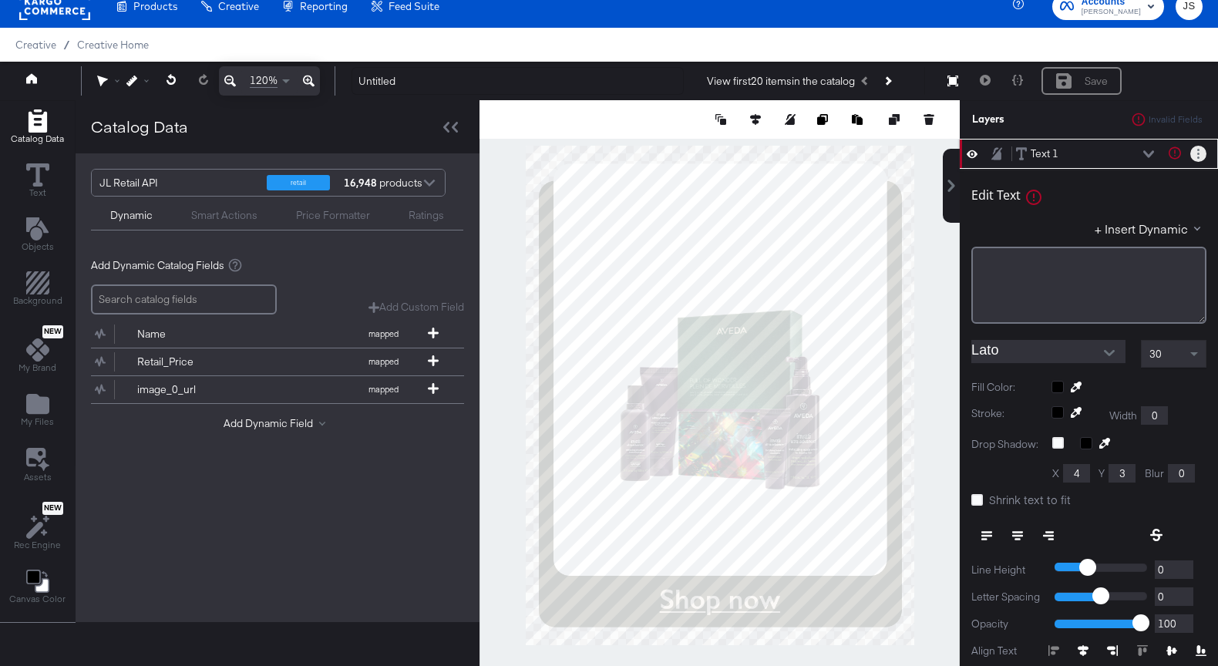
click at [1197, 156] on icon "Layer Options" at bounding box center [1198, 154] width 2 height 10
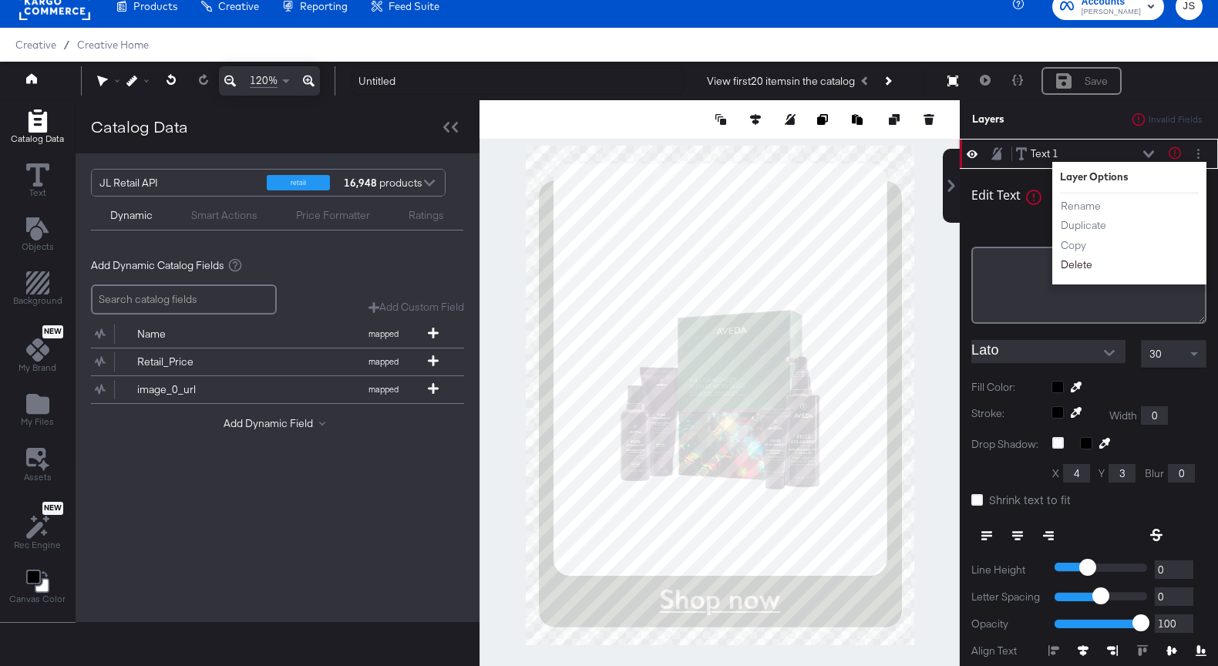
click at [1077, 262] on button "Delete" at bounding box center [1076, 265] width 33 height 16
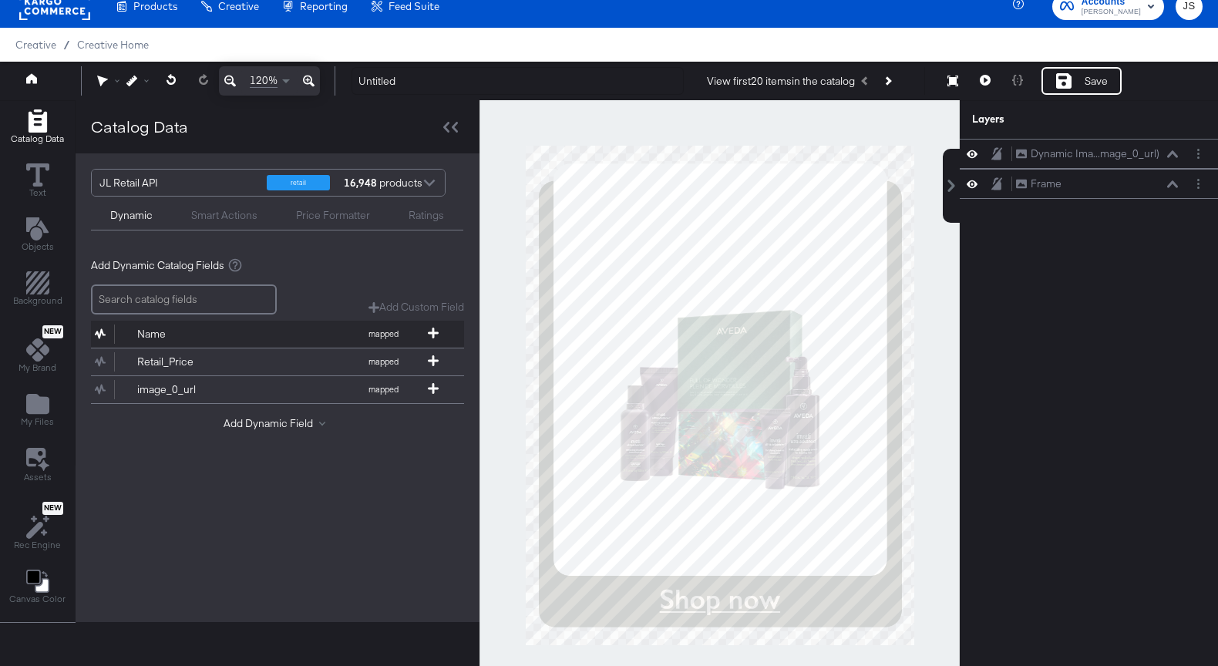
click at [290, 340] on button "Name mapped" at bounding box center [268, 334] width 354 height 27
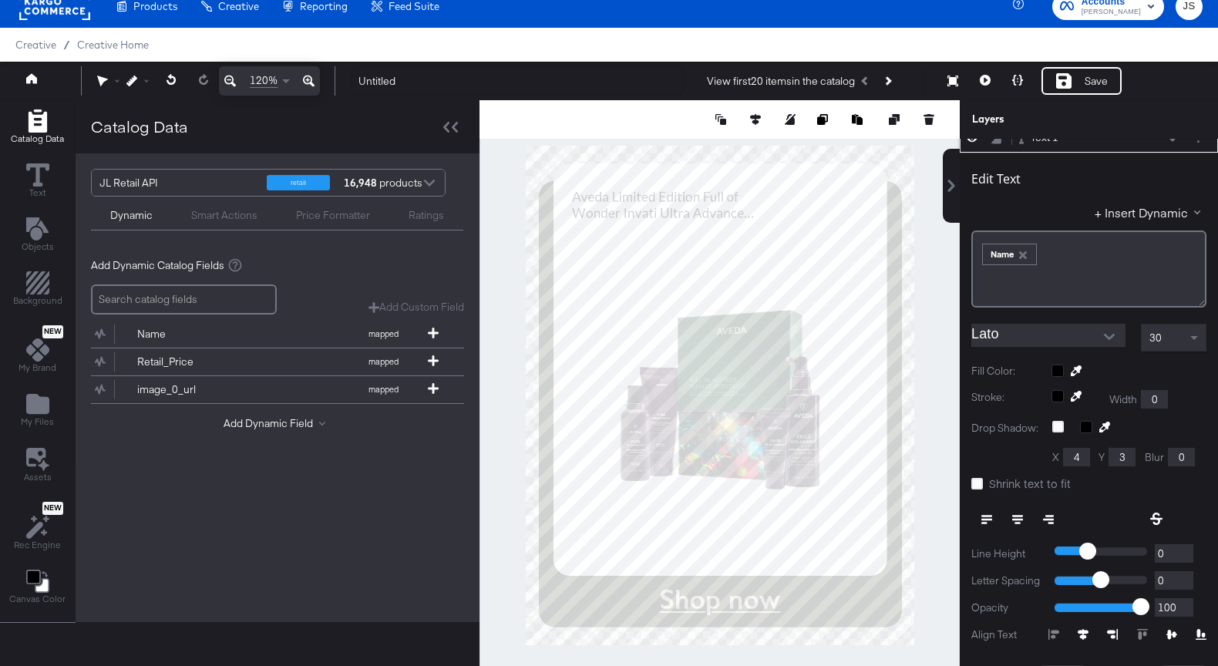
scroll to position [22, 0]
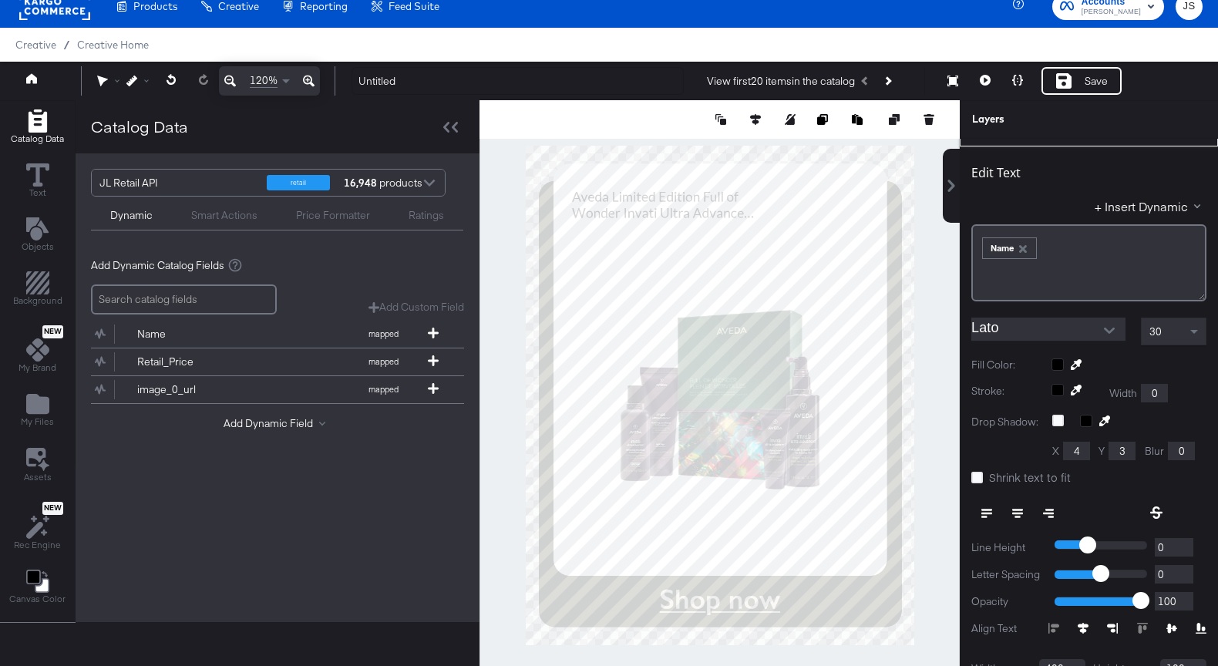
click at [1172, 331] on div "30" at bounding box center [1173, 331] width 64 height 26
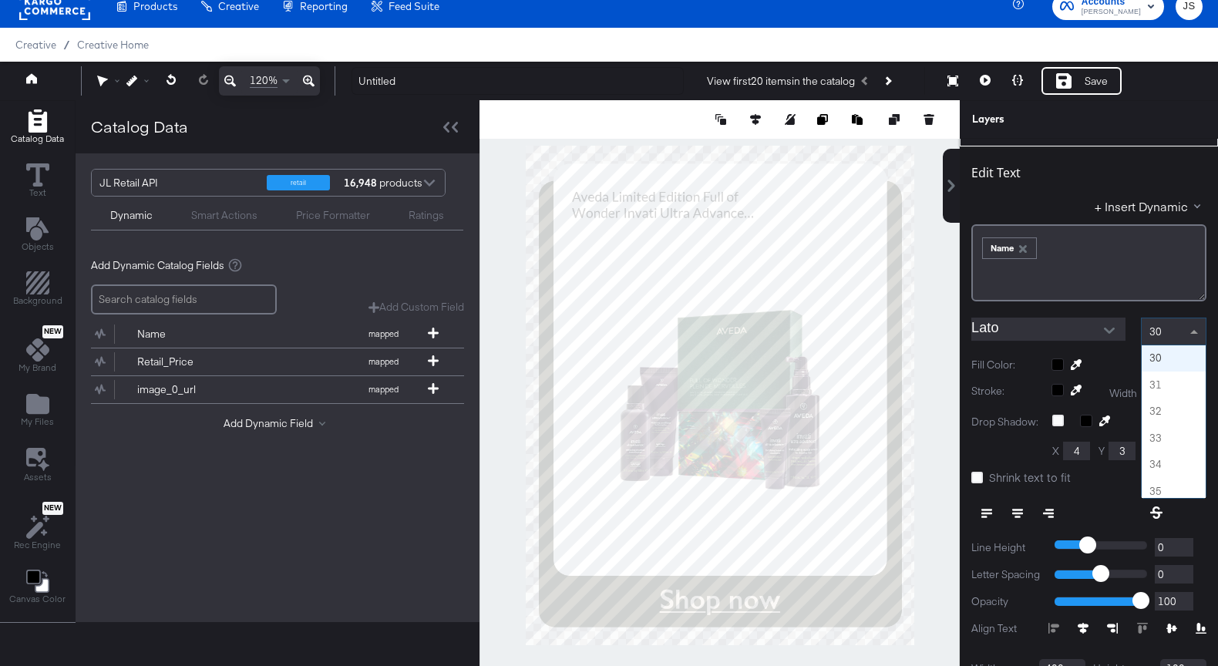
click at [1172, 331] on div "30" at bounding box center [1173, 331] width 64 height 26
type input "48"
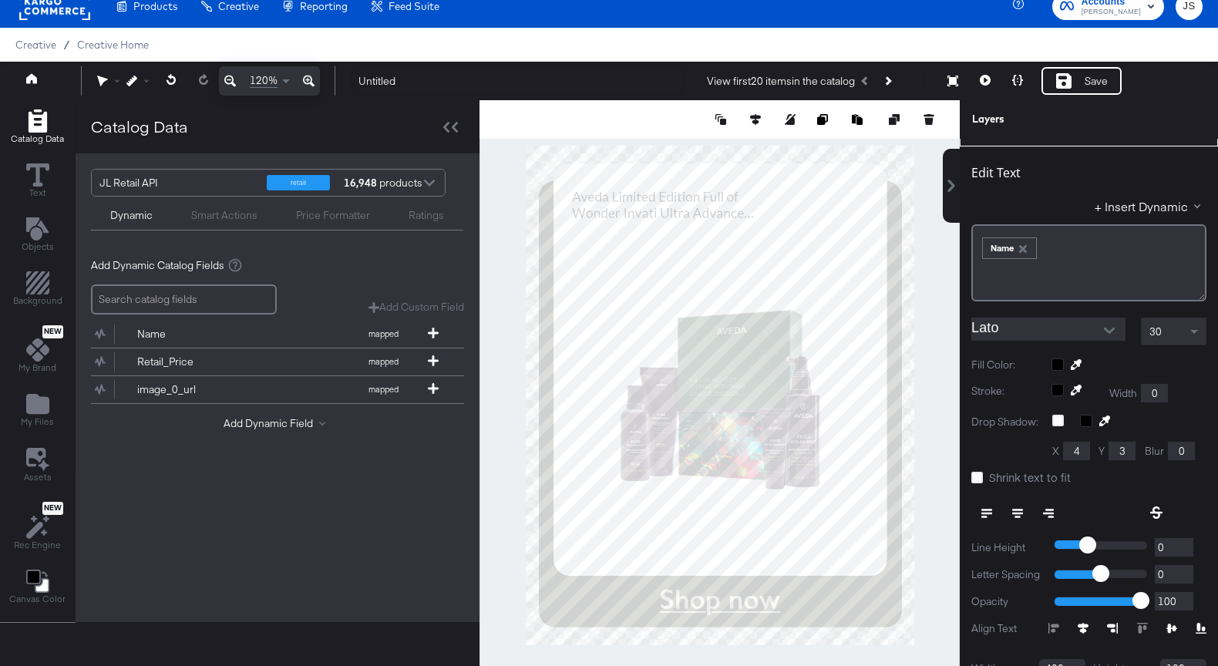
click at [1124, 311] on div "Edit Text + Insert Dynamic ﻿ ﻿ Name ﻿ Lato 30 Fill Color: Stroke: Width 0 Drop …" at bounding box center [1088, 444] width 258 height 597
click at [1168, 338] on div "30" at bounding box center [1173, 331] width 64 height 26
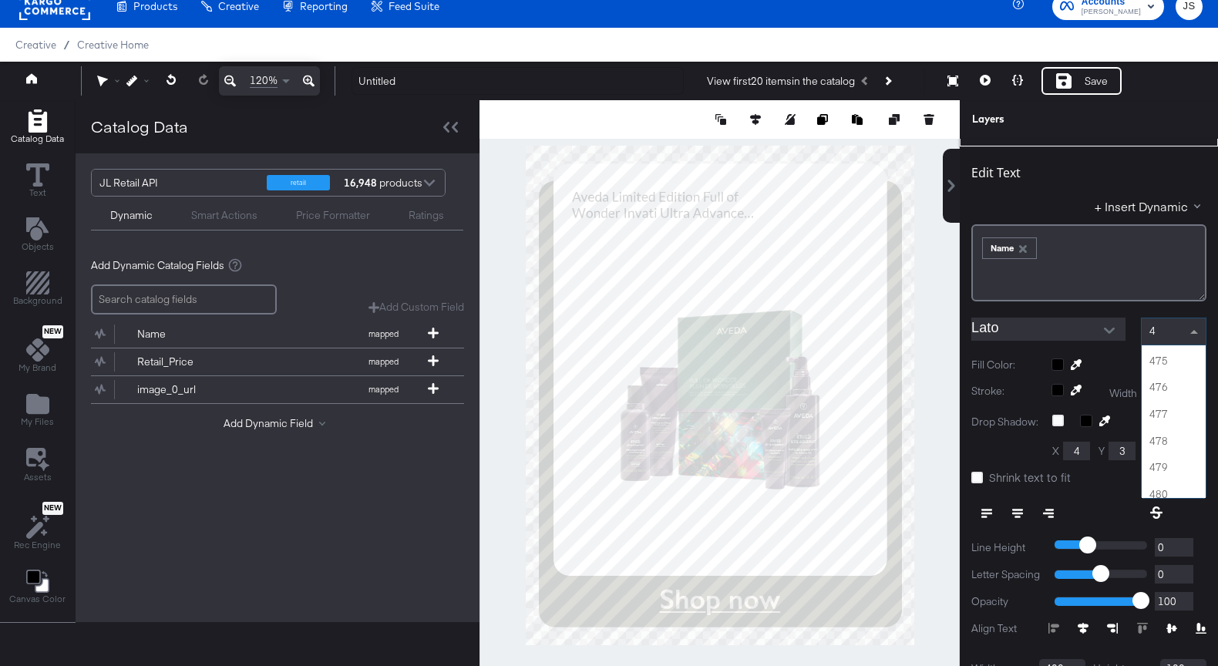
type input "48"
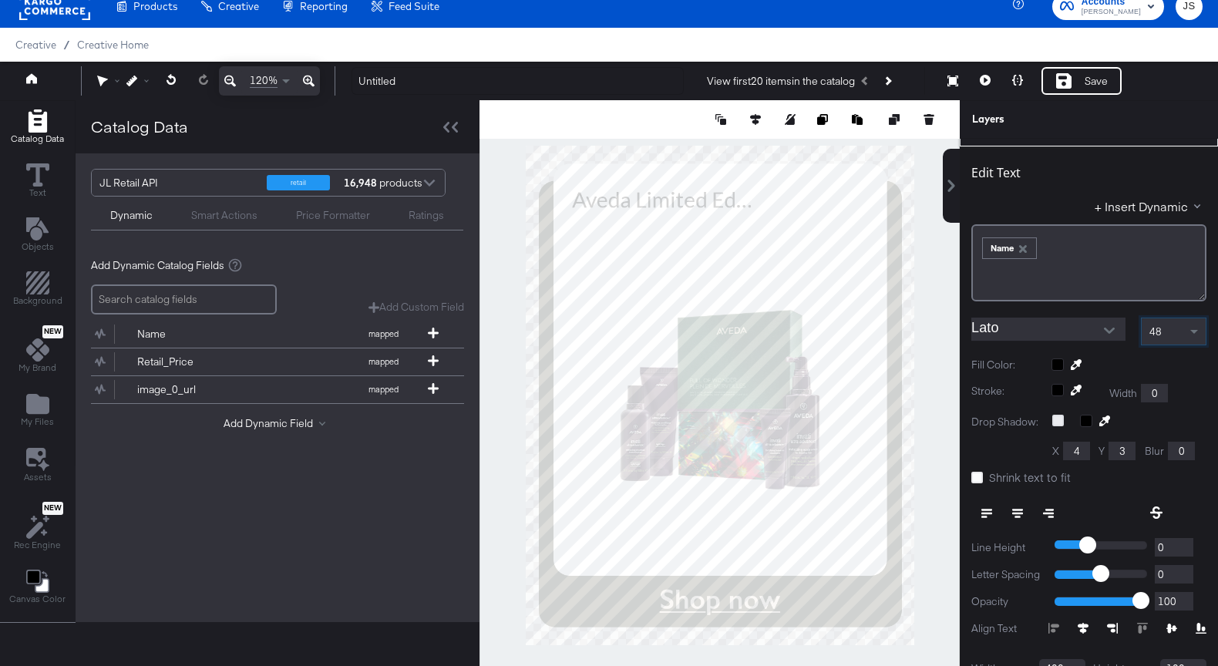
scroll to position [159, 0]
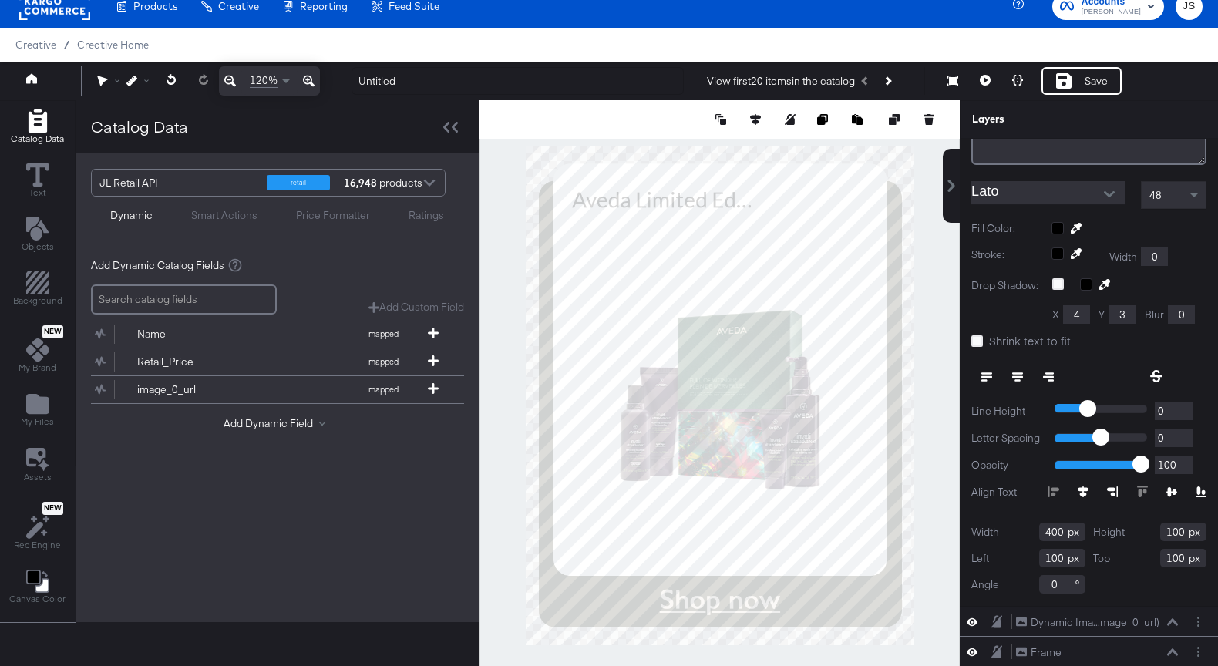
drag, startPoint x: 1063, startPoint y: 531, endPoint x: 1013, endPoint y: 530, distance: 50.1
click at [1013, 530] on div "Width 400" at bounding box center [1028, 532] width 114 height 18
type input "659"
drag, startPoint x: 1188, startPoint y: 532, endPoint x: 1152, endPoint y: 530, distance: 36.3
click at [1152, 530] on div "Height 100" at bounding box center [1150, 532] width 114 height 18
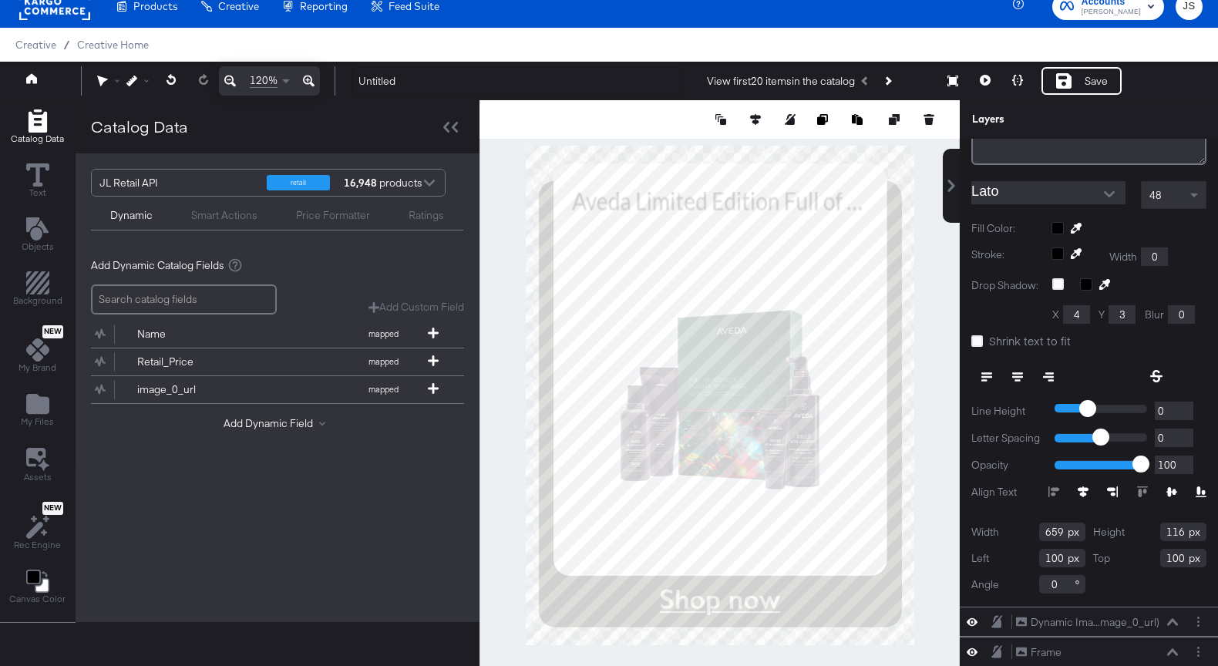
type input "116"
drag, startPoint x: 1063, startPoint y: 559, endPoint x: 988, endPoint y: 558, distance: 74.8
click at [988, 559] on div "Left 100" at bounding box center [1028, 558] width 114 height 18
type input "90"
drag, startPoint x: 1188, startPoint y: 556, endPoint x: 1136, endPoint y: 558, distance: 52.4
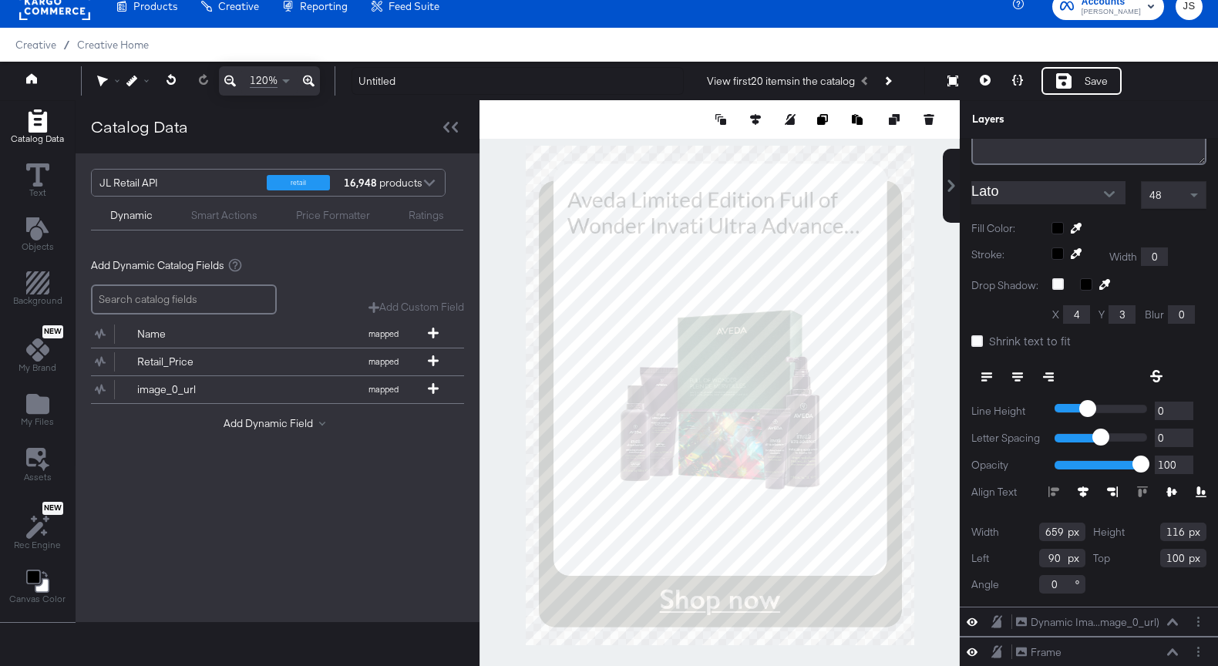
click at [1136, 558] on div "Top 100" at bounding box center [1150, 558] width 114 height 18
type input "795"
click at [928, 510] on div at bounding box center [719, 395] width 480 height 590
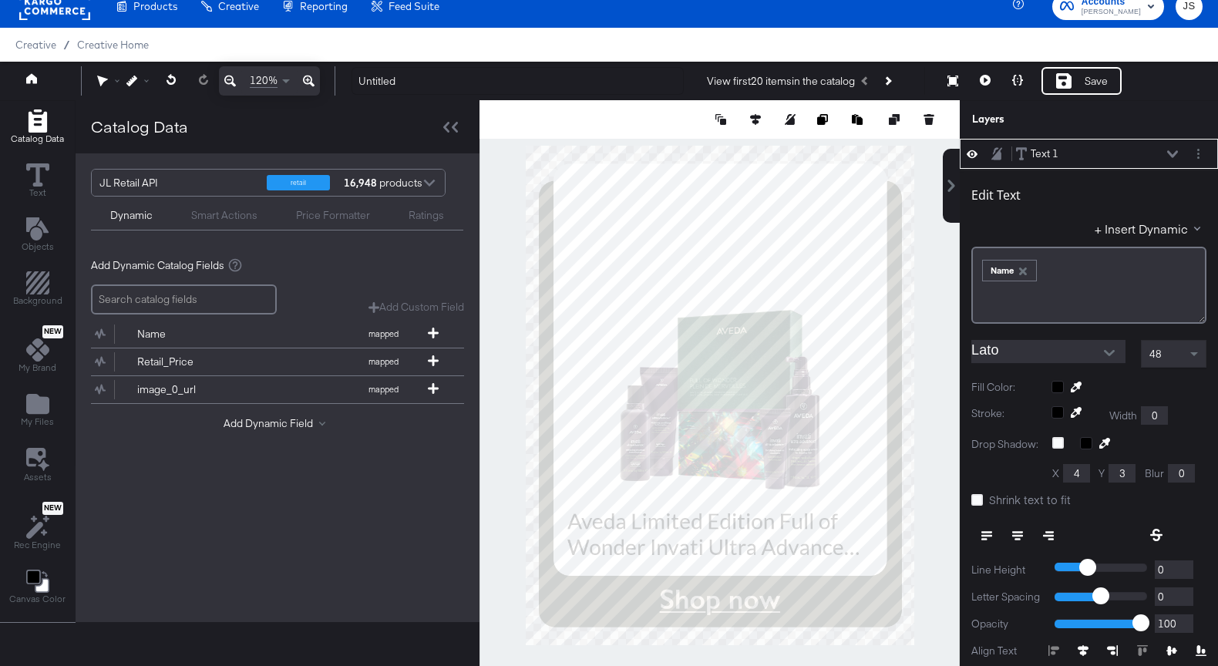
type input "606"
click at [1017, 531] on icon at bounding box center [1017, 532] width 11 height 2
click at [754, 119] on icon at bounding box center [755, 119] width 11 height 11
type input "133"
type input "793"
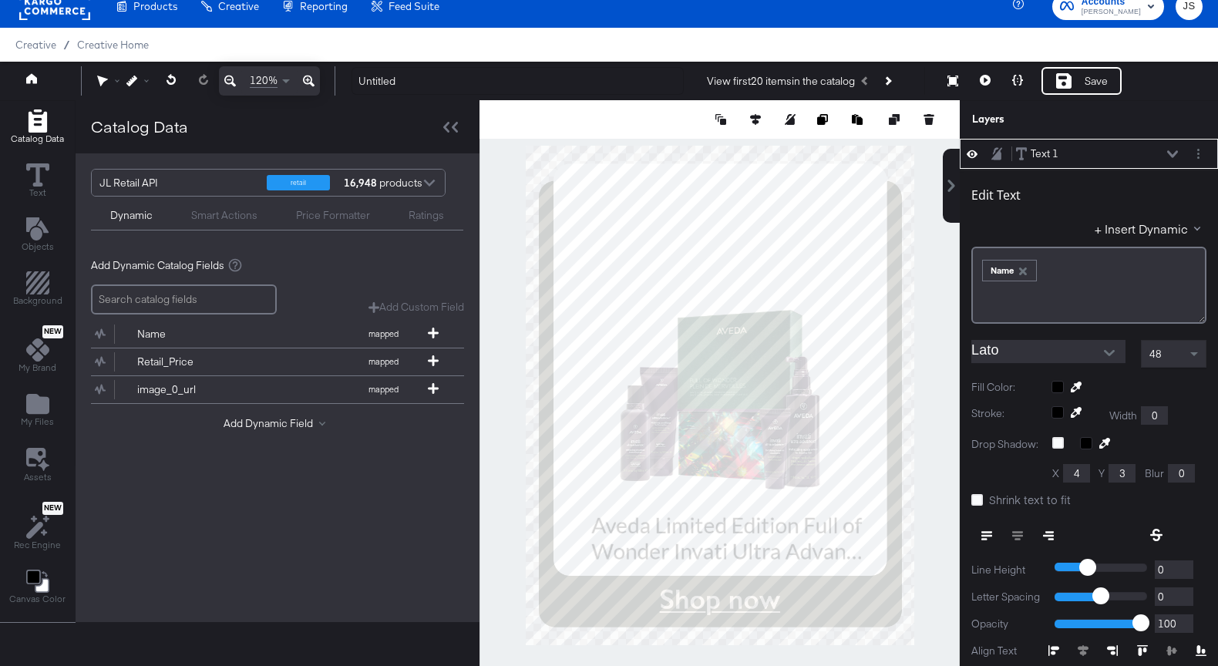
click at [932, 434] on div at bounding box center [719, 395] width 480 height 590
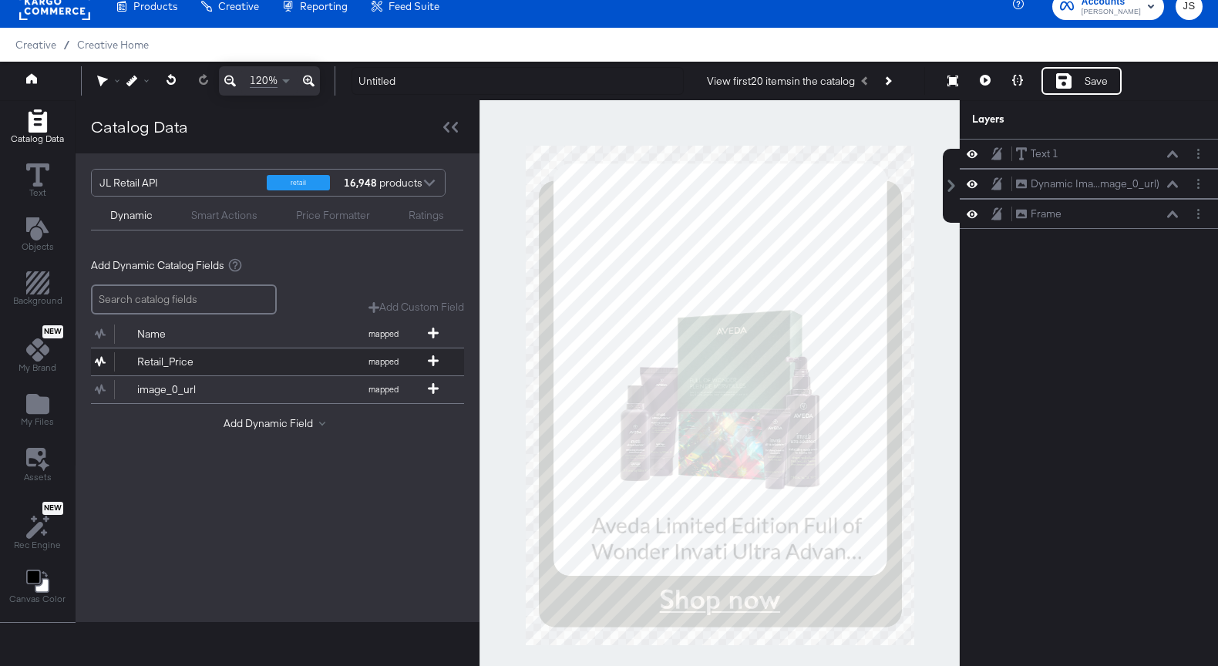
click at [245, 357] on div "Retail_Price" at bounding box center [193, 362] width 112 height 15
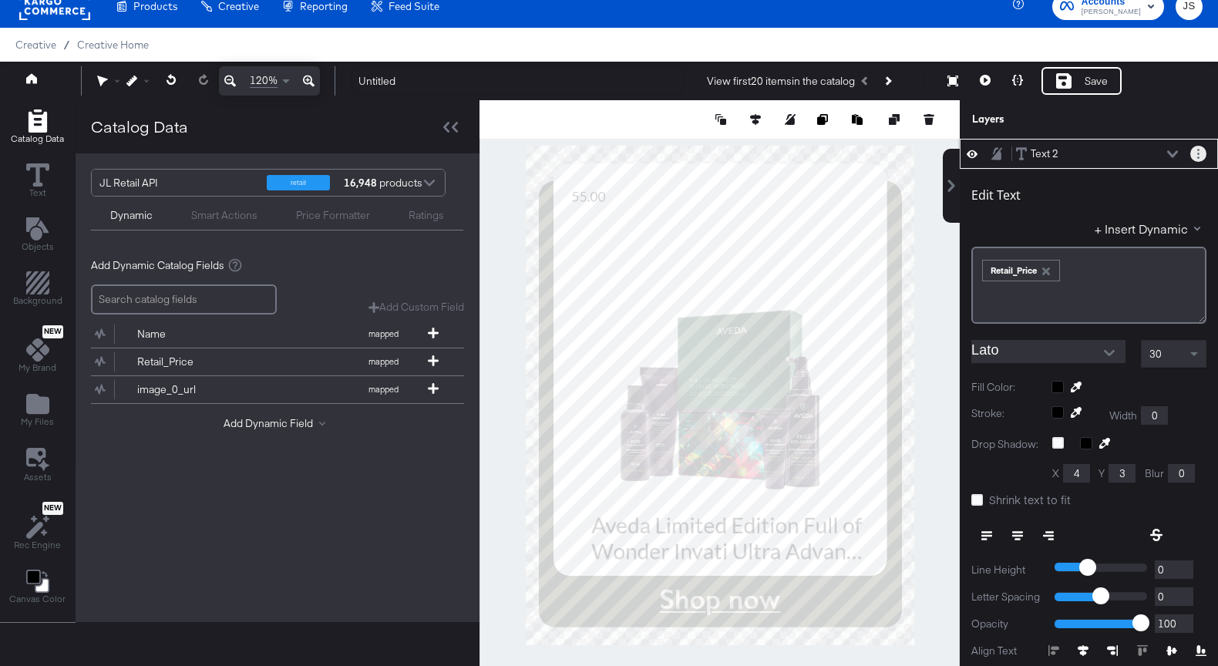
click at [1200, 154] on button "Layer Options" at bounding box center [1198, 154] width 16 height 16
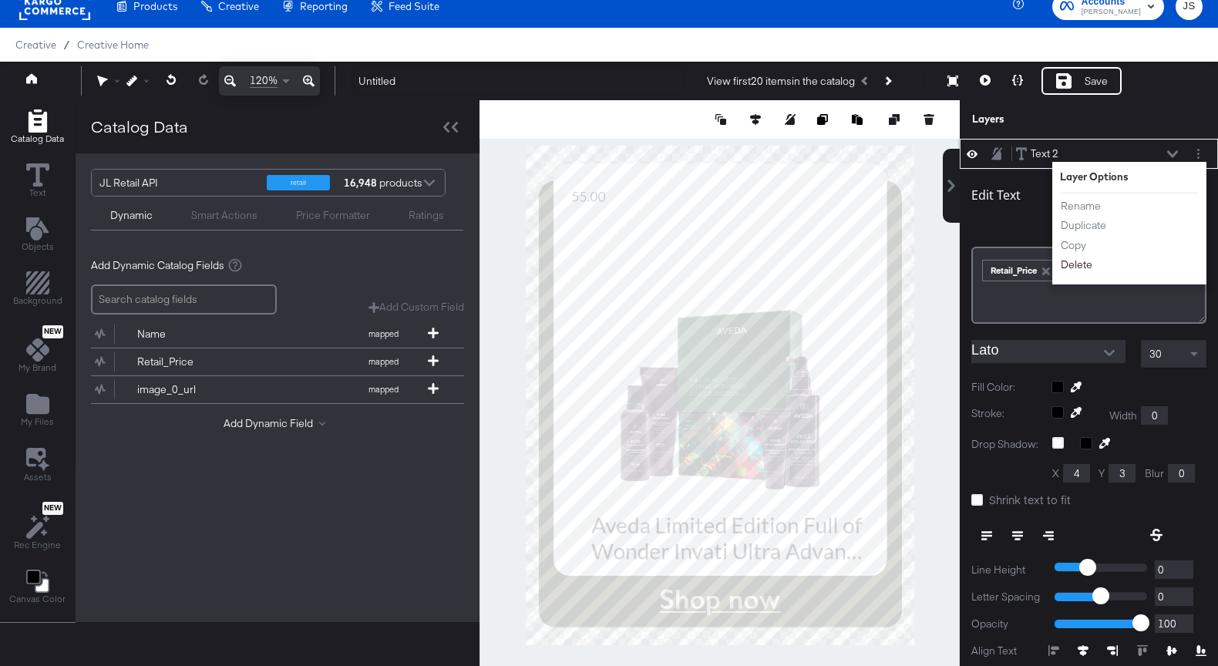
click at [1078, 260] on button "Delete" at bounding box center [1076, 265] width 33 height 16
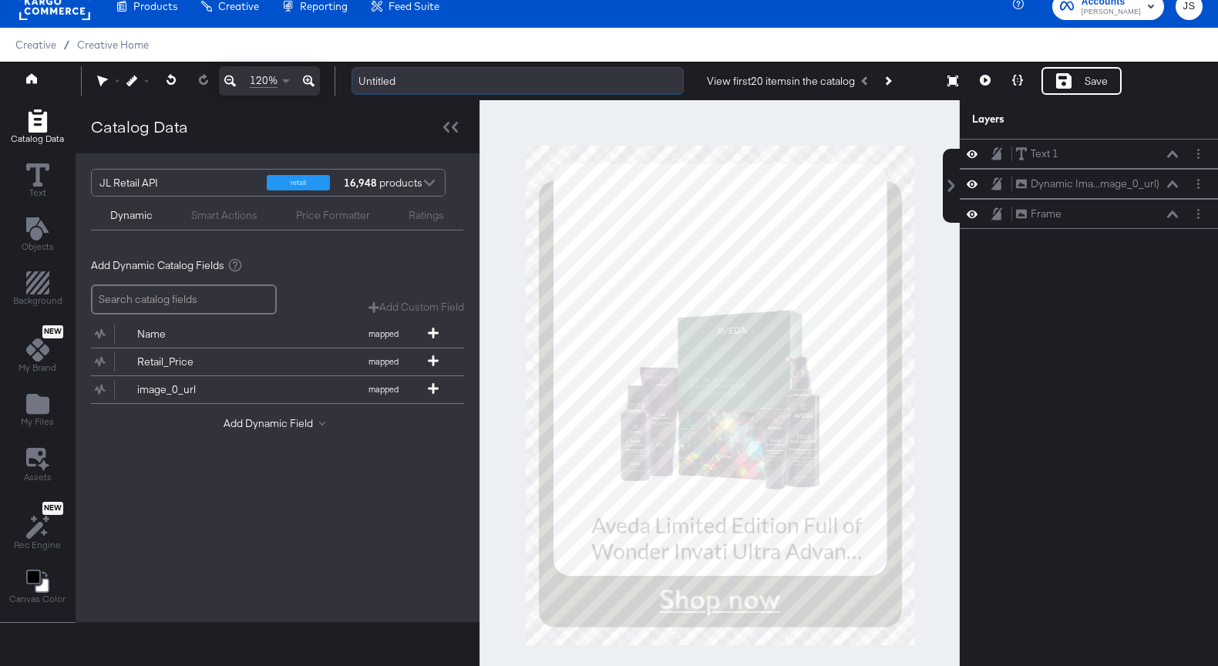
click at [482, 80] on input "Untitled" at bounding box center [517, 81] width 332 height 29
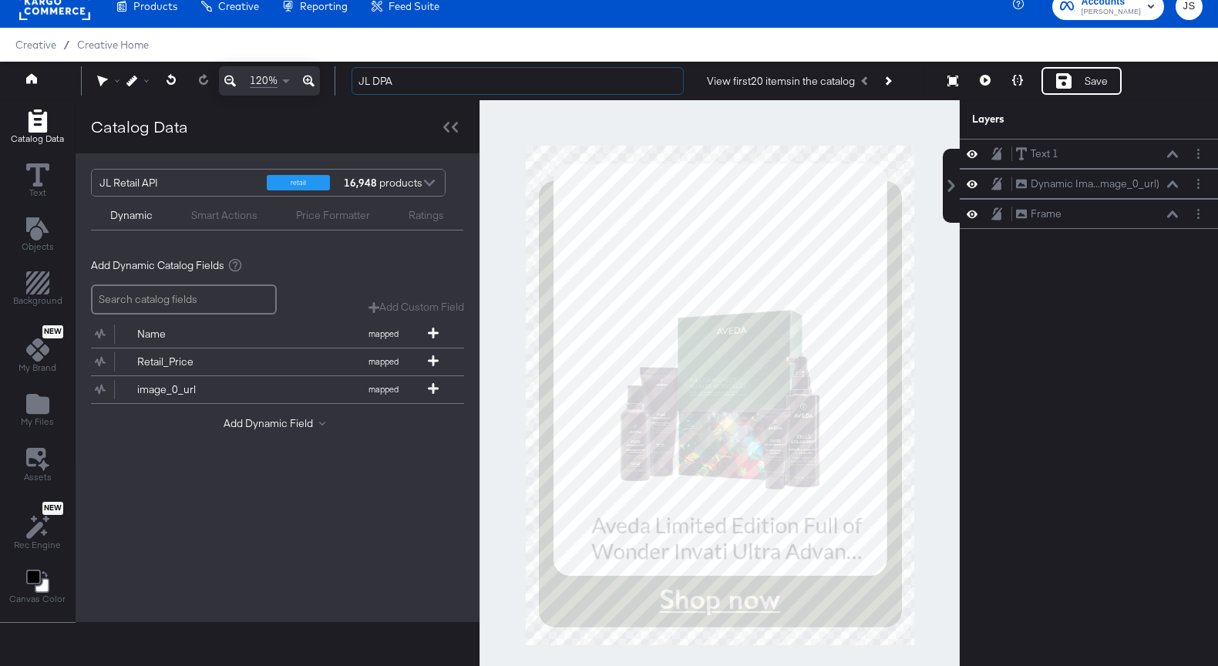
type input "JL DPA"
click at [1050, 82] on div "Save" at bounding box center [1081, 81] width 80 height 28
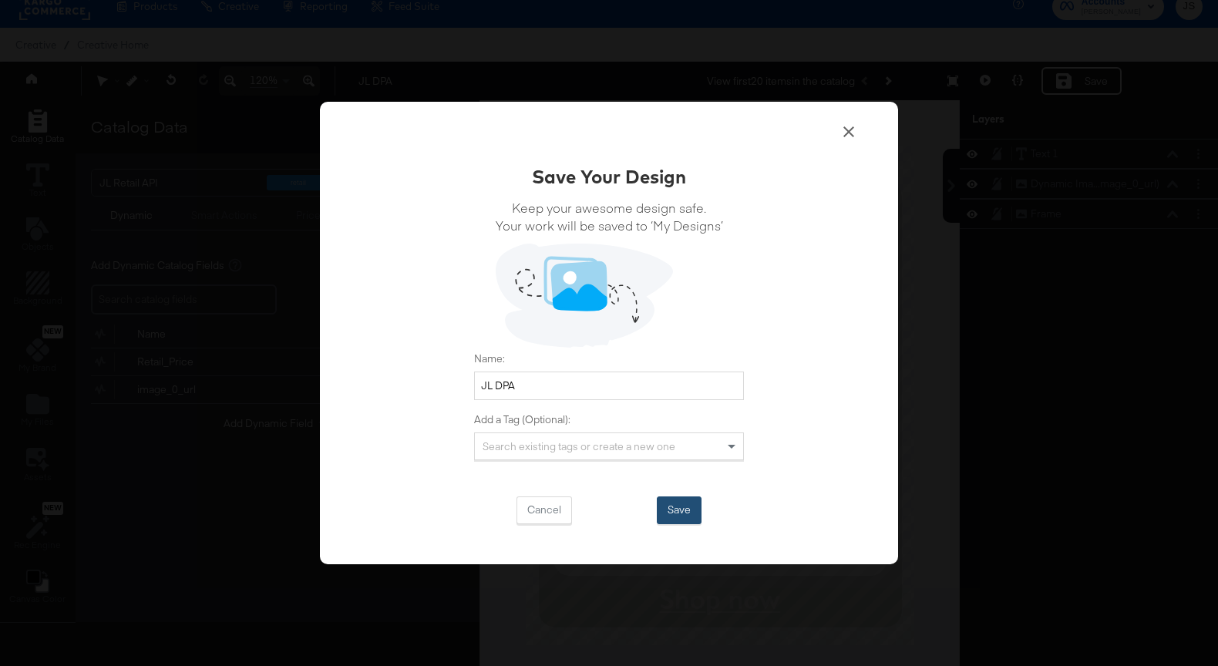
click at [688, 520] on button "Save" at bounding box center [679, 510] width 45 height 28
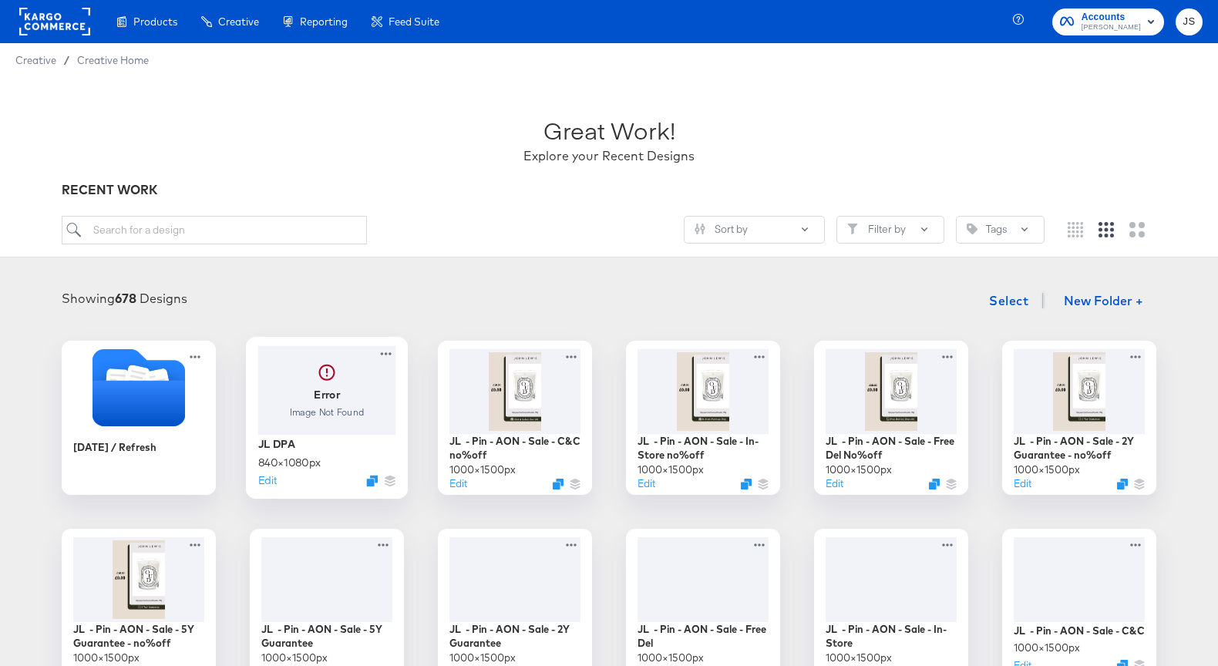
click at [362, 376] on div at bounding box center [327, 389] width 138 height 89
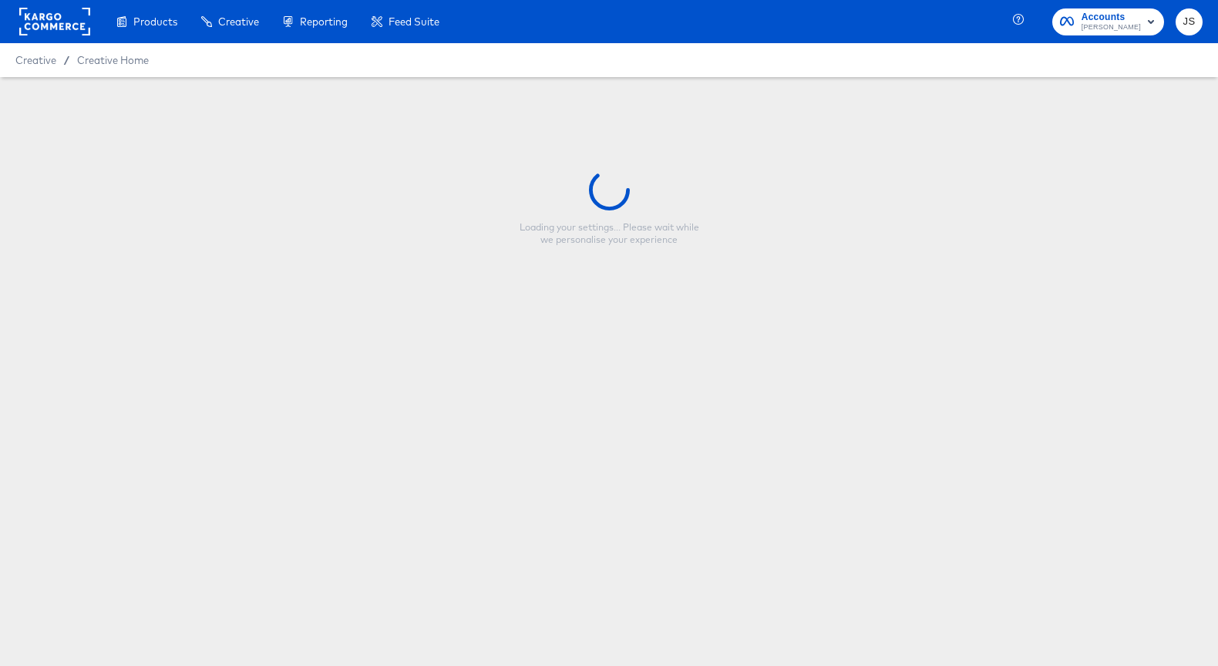
type input "JL DPA"
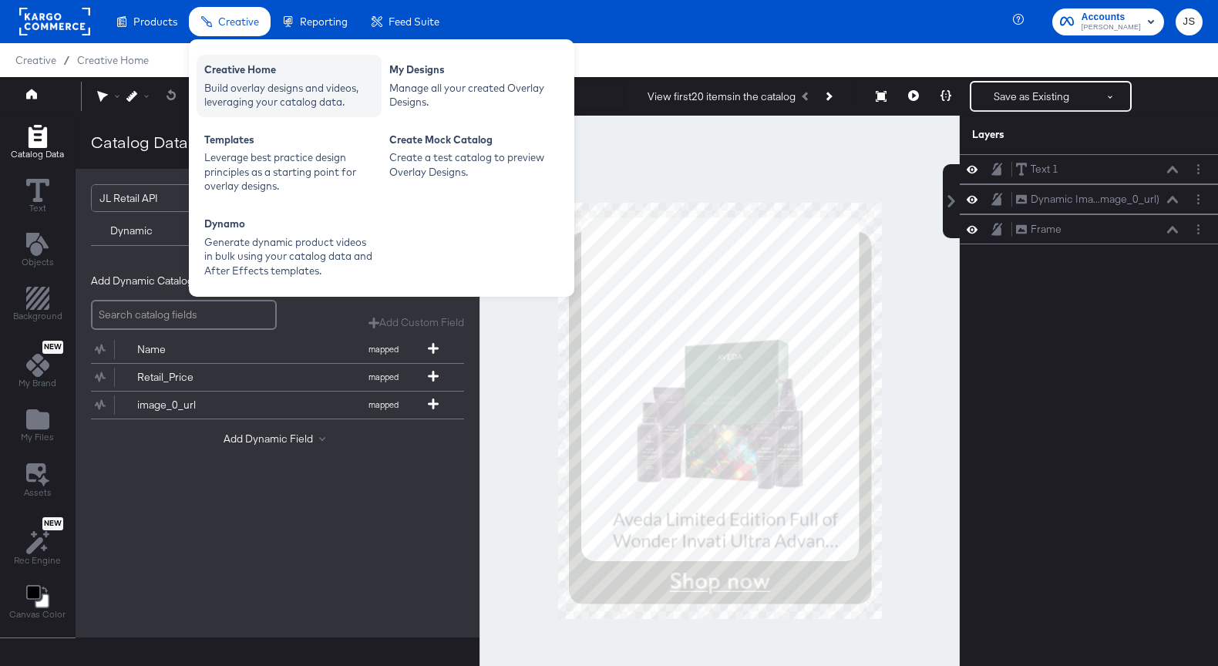
click at [227, 76] on div "Creative Home" at bounding box center [289, 71] width 170 height 18
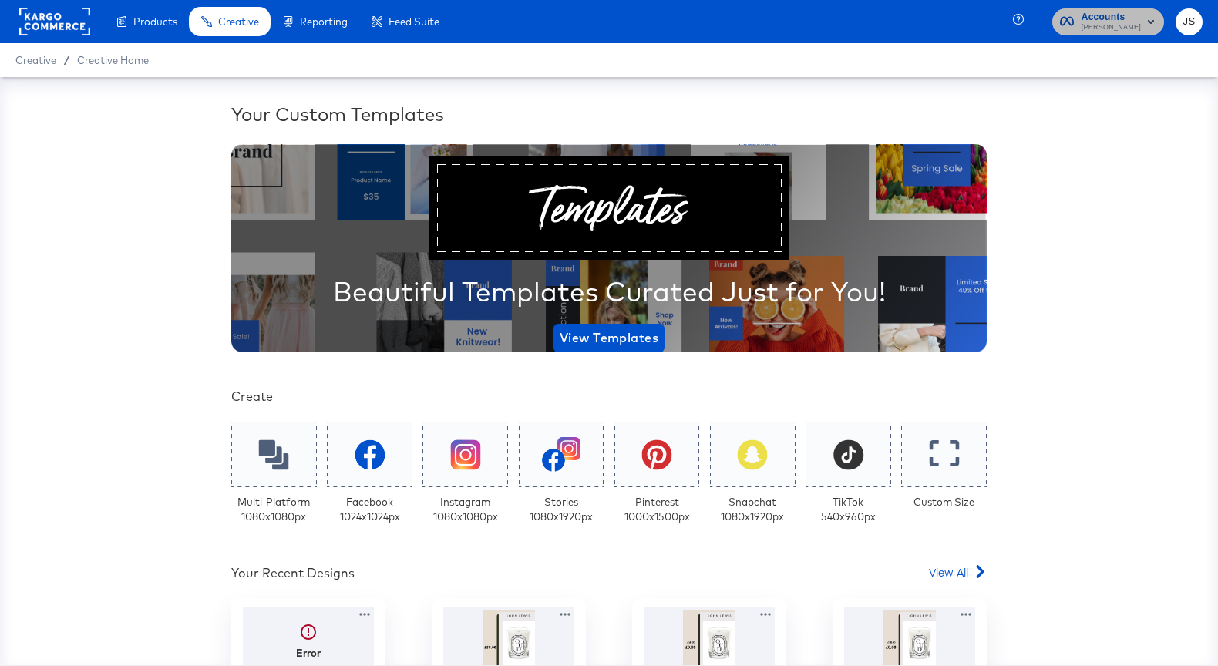
click at [1153, 27] on rect "button" at bounding box center [1150, 21] width 18 height 18
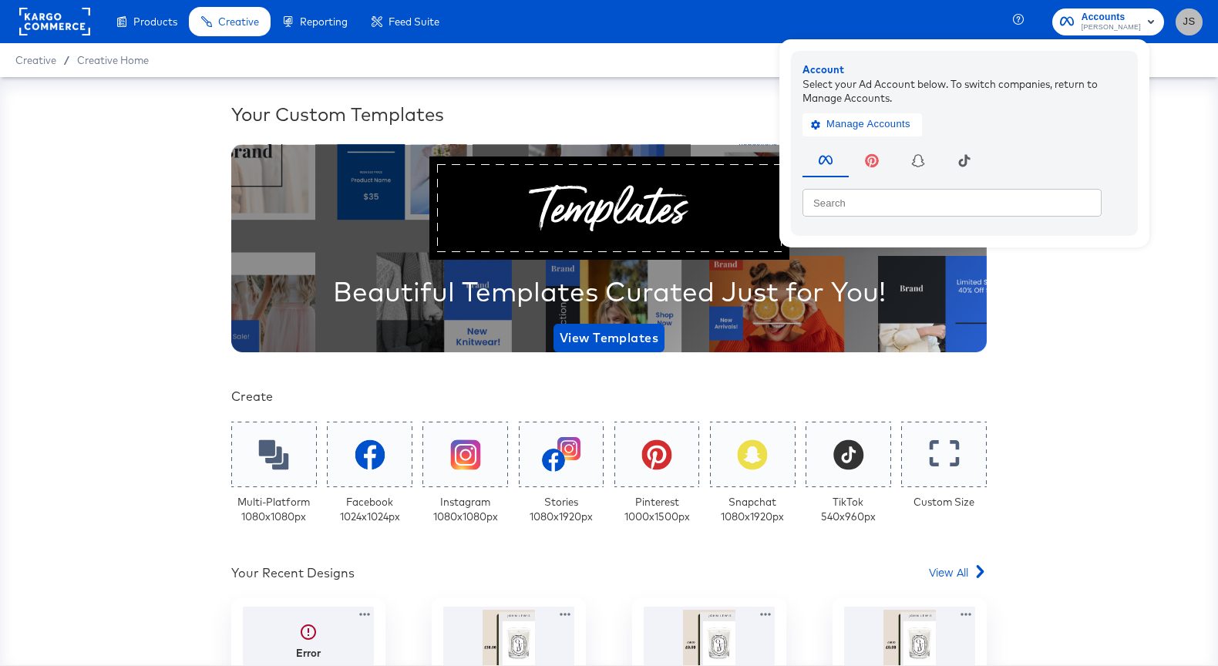
click at [1187, 22] on span "JS" at bounding box center [1188, 22] width 15 height 18
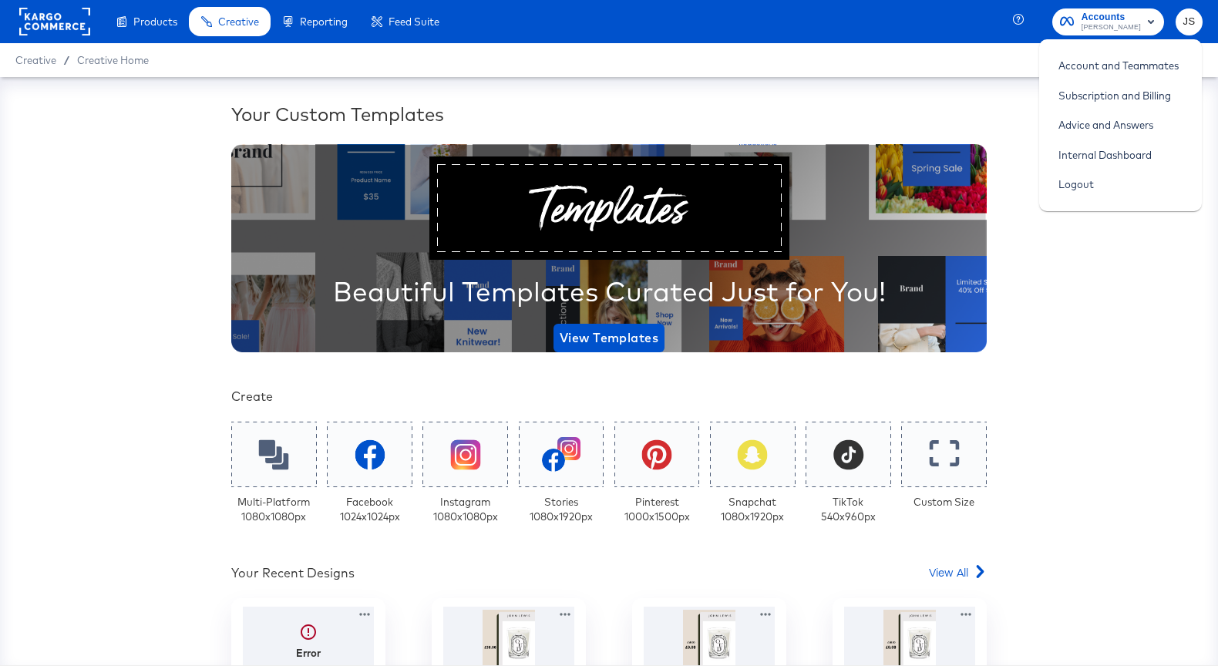
click at [1138, 15] on span "Accounts" at bounding box center [1110, 17] width 59 height 16
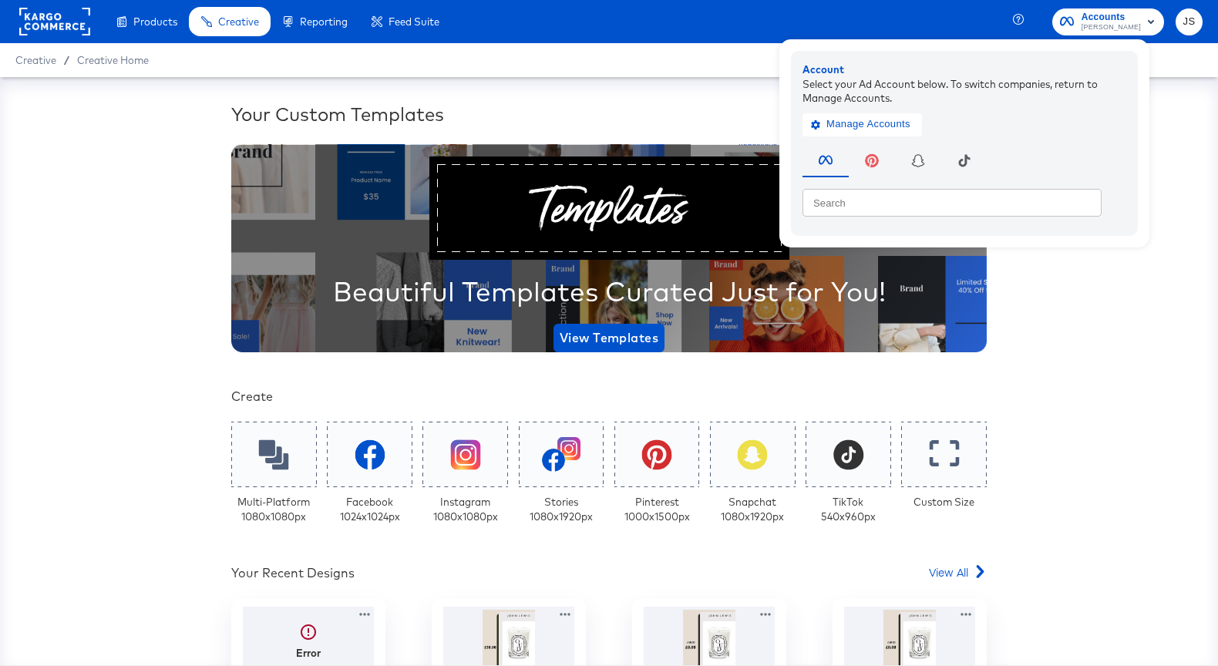
click at [881, 136] on div "Search Search" at bounding box center [964, 180] width 324 height 88
click at [880, 136] on div "Manage Accounts" at bounding box center [964, 120] width 324 height 31
click at [875, 122] on span "Manage Accounts" at bounding box center [862, 125] width 96 height 18
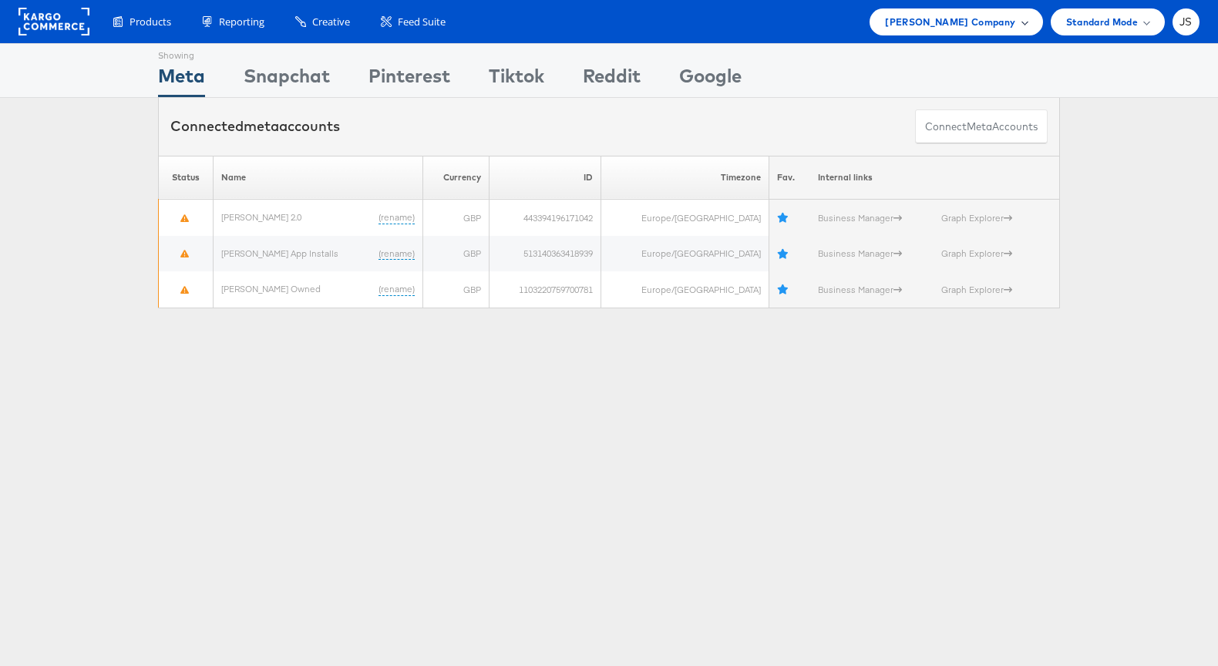
click at [1021, 16] on div "[PERSON_NAME] Company" at bounding box center [956, 22] width 142 height 16
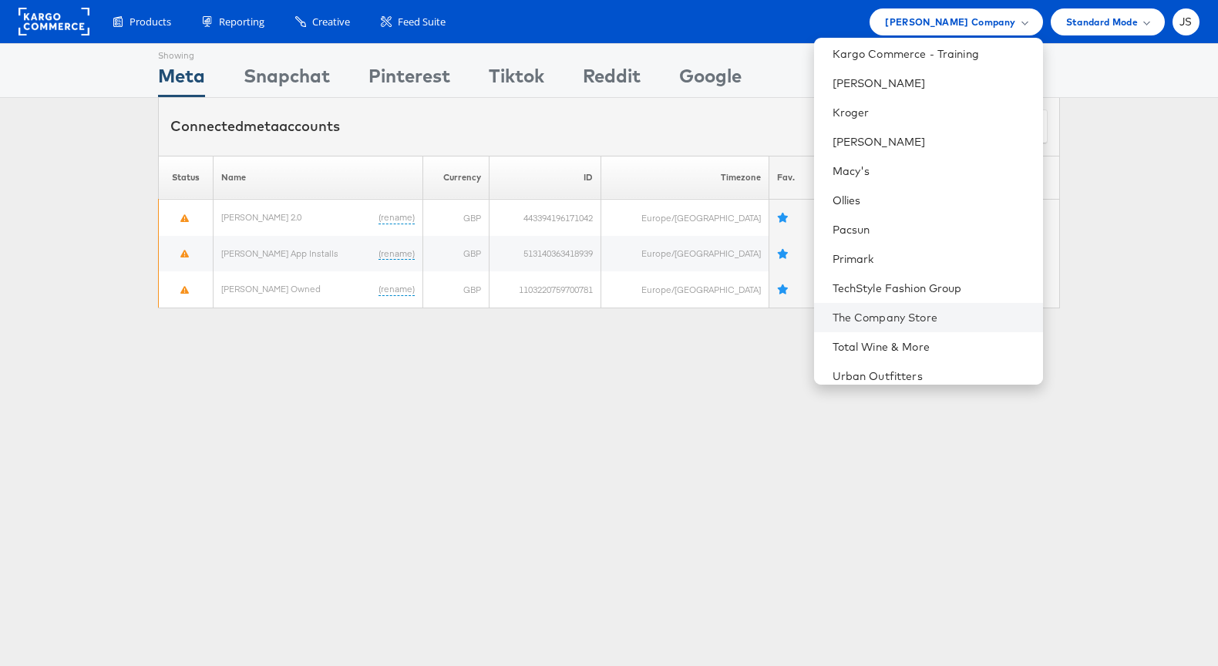
scroll to position [539, 0]
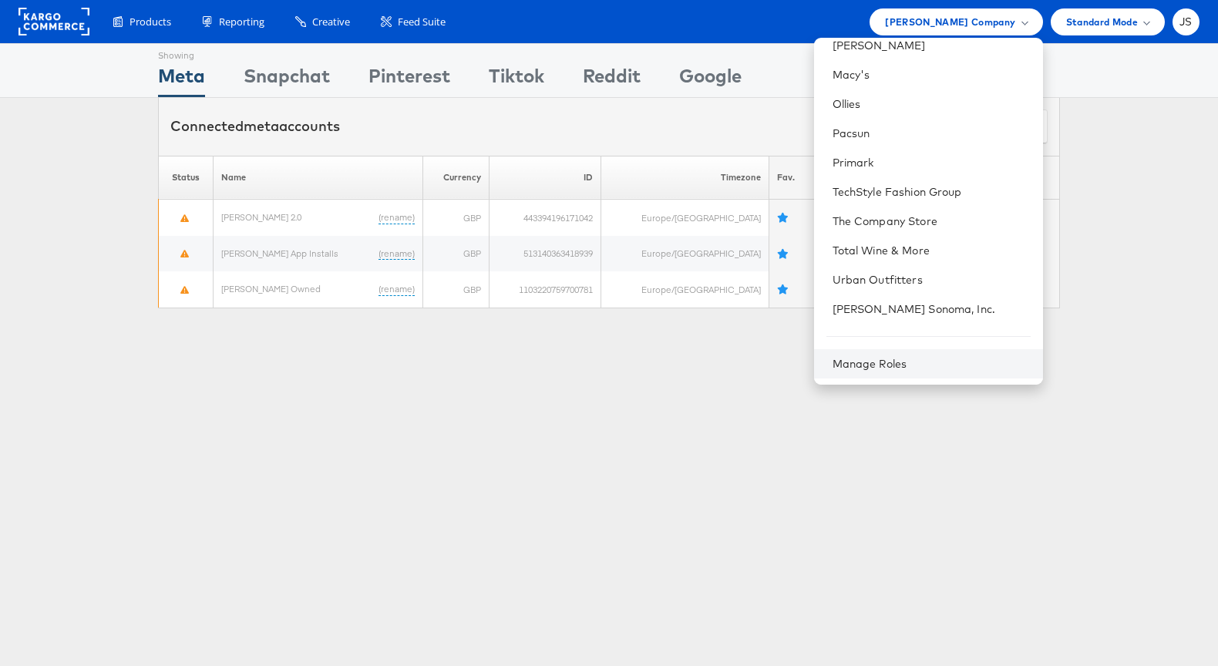
click at [878, 370] on div "Manage Roles" at bounding box center [928, 363] width 229 height 29
click at [887, 361] on link "Manage Roles" at bounding box center [869, 364] width 75 height 14
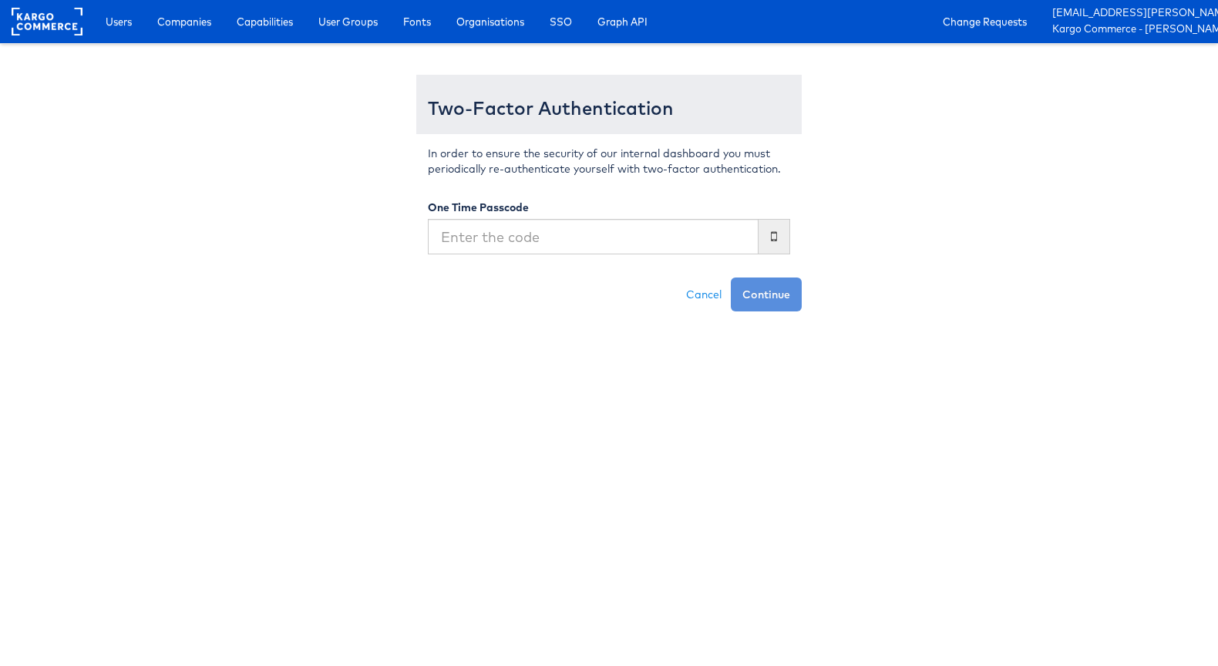
click at [667, 238] on input "text" at bounding box center [593, 236] width 331 height 35
type input "301032"
click at [731, 277] on button "Continue" at bounding box center [766, 294] width 71 height 34
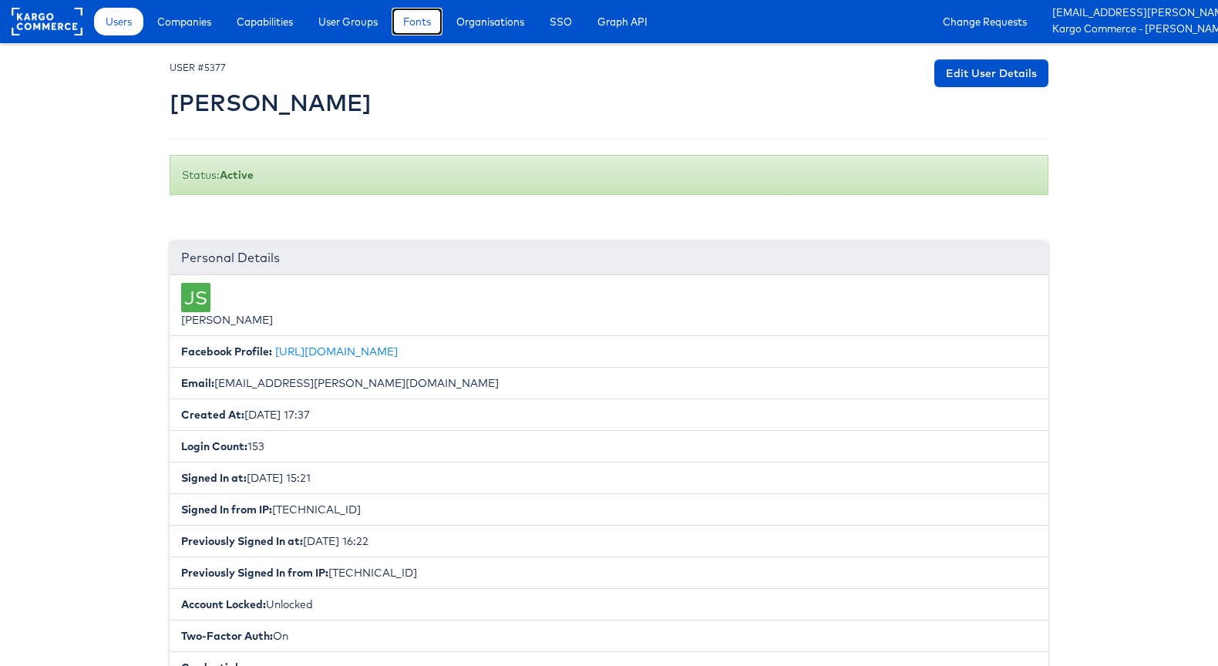
click at [423, 20] on span "Fonts" at bounding box center [417, 21] width 28 height 15
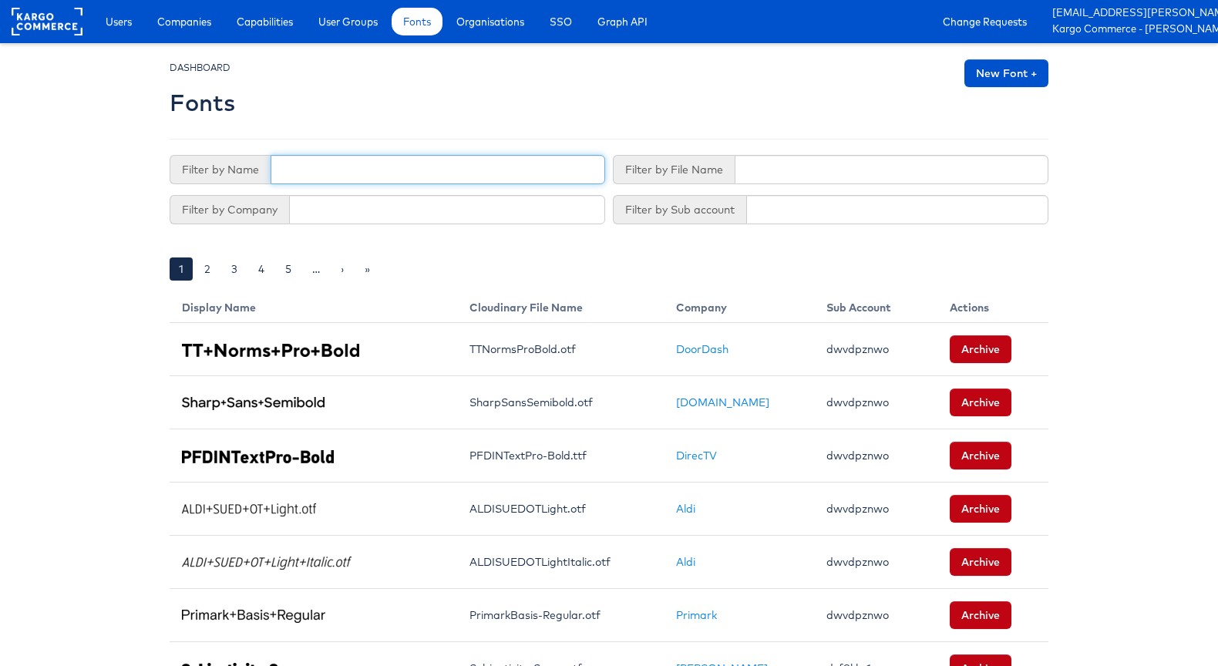
click at [451, 170] on input "text" at bounding box center [438, 169] width 334 height 29
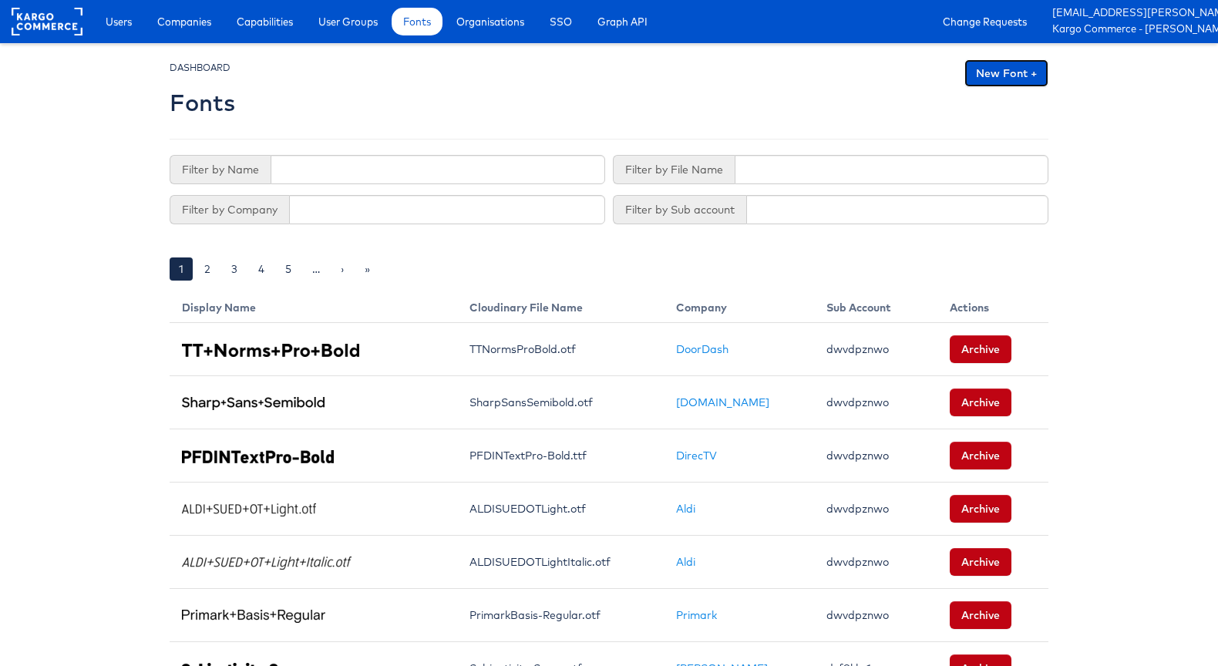
click at [992, 60] on link "New Font +" at bounding box center [1006, 73] width 84 height 28
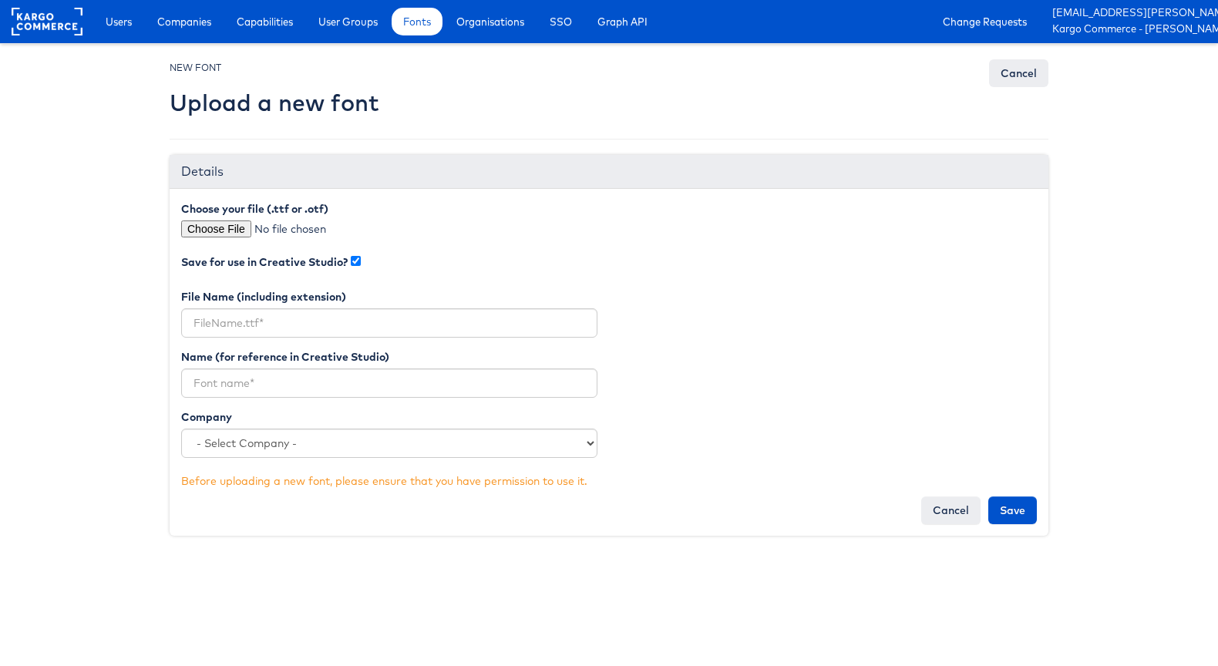
click at [232, 239] on div "Choose your file (.ttf or .otf)" at bounding box center [389, 227] width 439 height 52
click at [237, 235] on input "file" at bounding box center [312, 228] width 262 height 17
type input "C:\fakepath\gillsansnova_book.ttf"
type input "gillsansnova_book.ttf"
drag, startPoint x: 287, startPoint y: 324, endPoint x: 160, endPoint y: 324, distance: 126.4
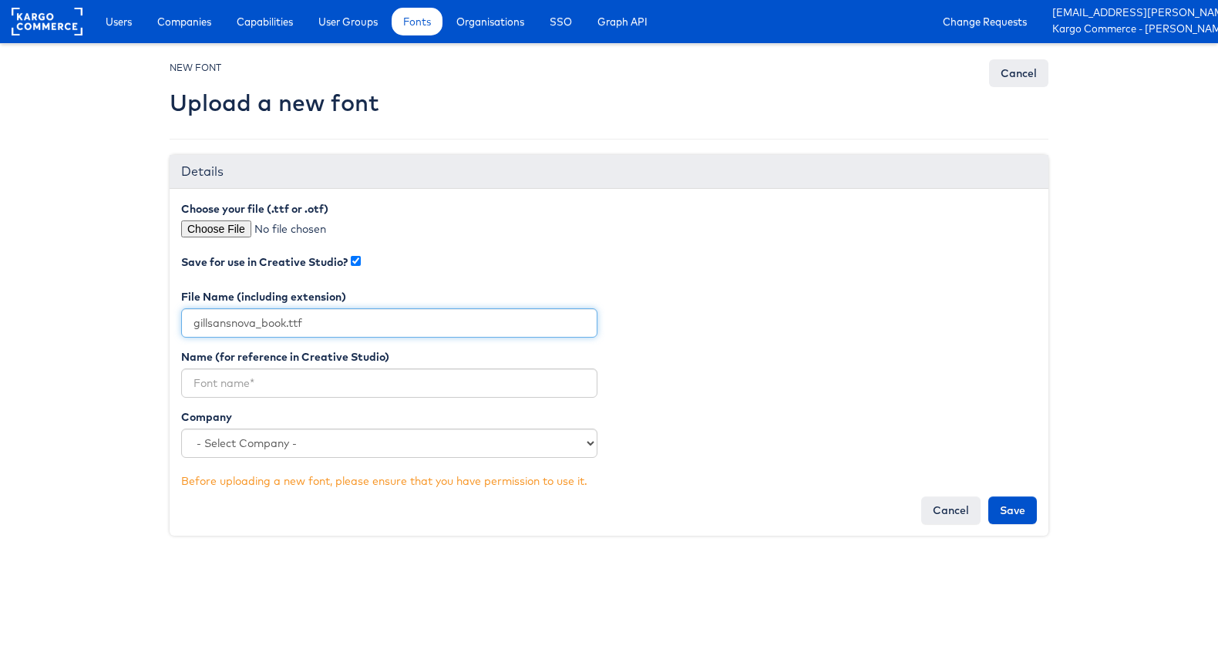
click at [160, 324] on div "NEW FONT Upload a new font Cancel Details Choose your file (.ttf or .otf) Save …" at bounding box center [609, 308] width 902 height 498
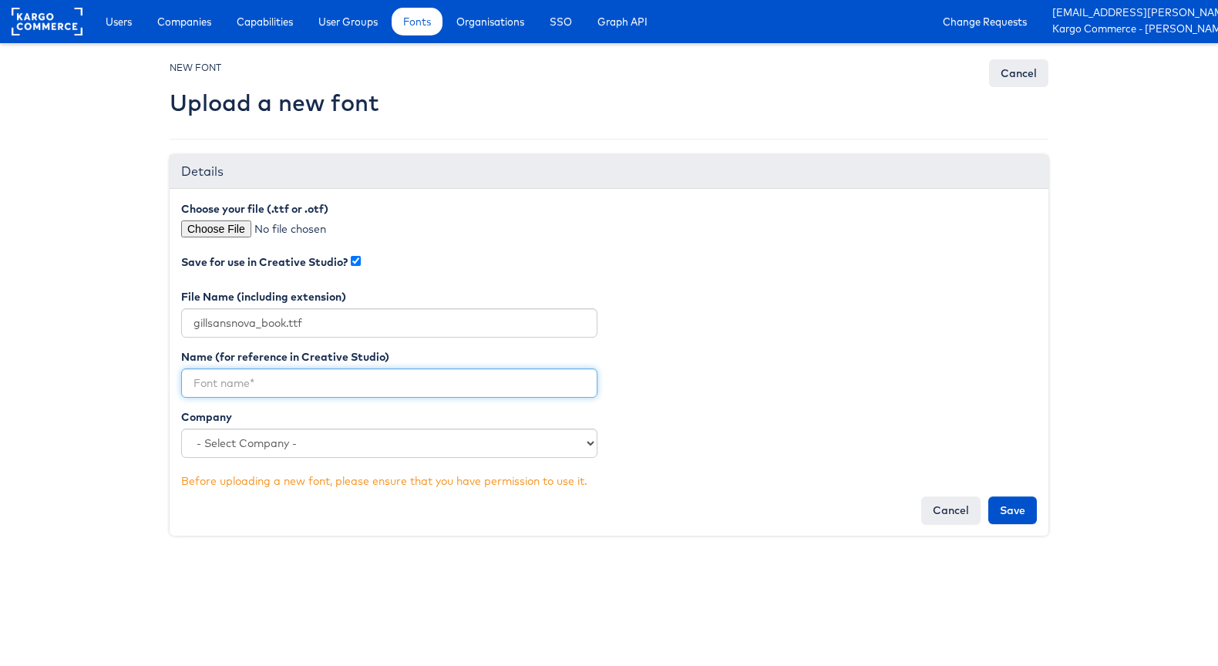
click at [234, 376] on input "text" at bounding box center [389, 382] width 416 height 29
paste input "gillsansnova_book"
type input "gillsansnova_book"
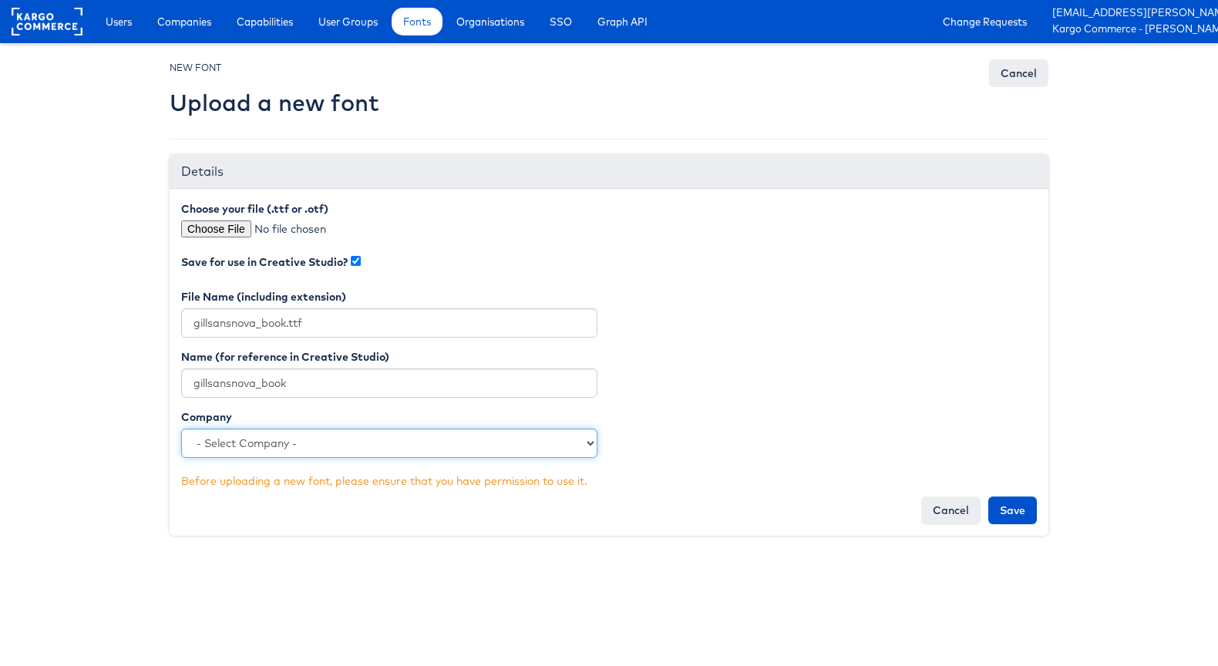
click at [548, 446] on select "- Select Company - Kargo Commerce - Training Chicos [PERSON_NAME] Sports Clarks…" at bounding box center [389, 442] width 416 height 29
select select "3068"
click at [181, 428] on select "- Select Company - Kargo Commerce - Training Chicos [PERSON_NAME] Sports Clarks…" at bounding box center [389, 442] width 416 height 29
click at [1000, 513] on input "Save" at bounding box center [1012, 510] width 49 height 28
type input "Saving..."
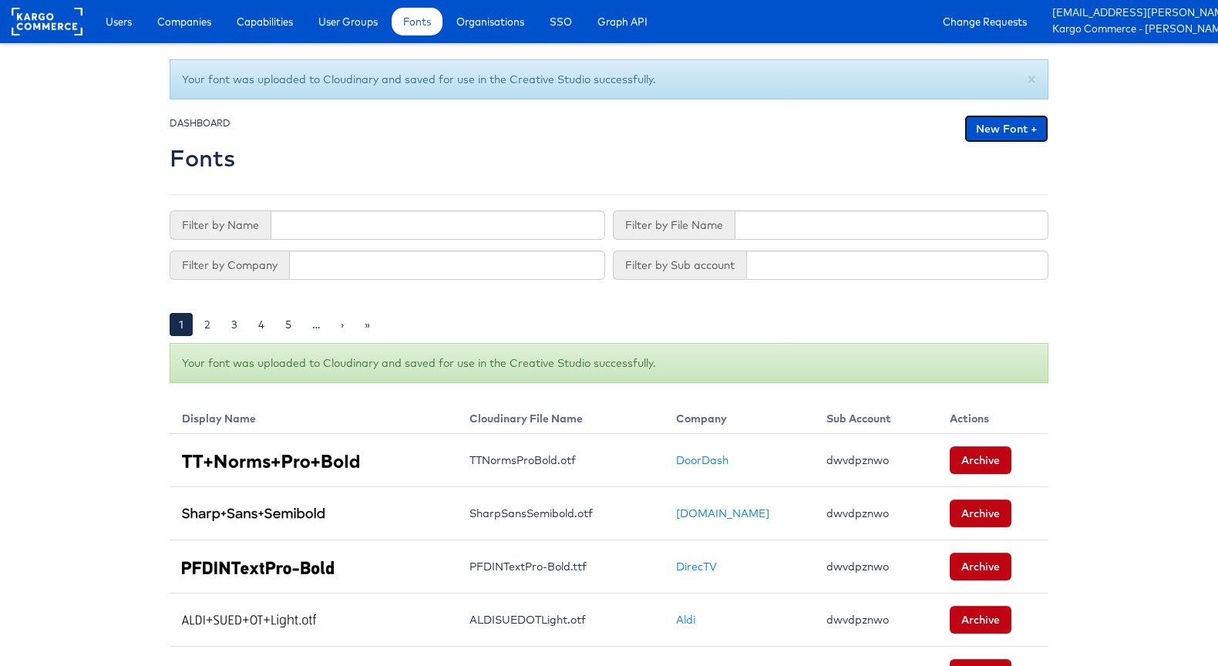
click at [1017, 134] on link "New Font +" at bounding box center [1006, 129] width 84 height 28
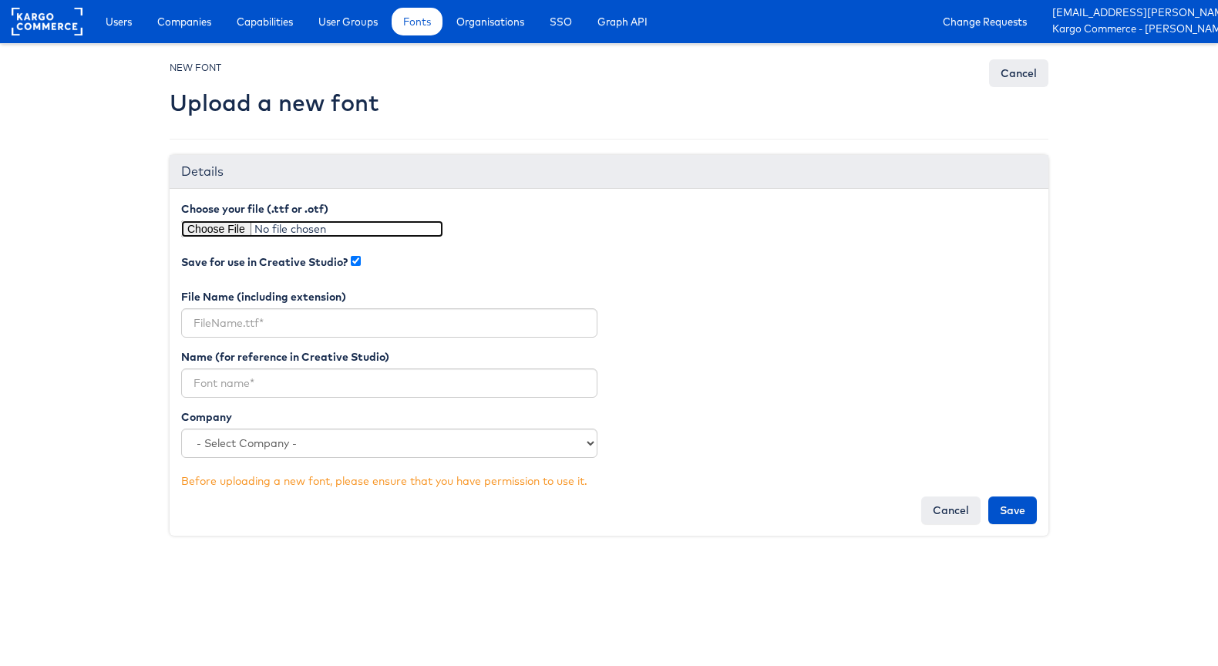
click at [197, 236] on input "file" at bounding box center [312, 228] width 262 height 17
type input "C:\fakepath\gillsansnova_cnheavy.ttf"
type input "gillsansnova_cnheavy.ttf"
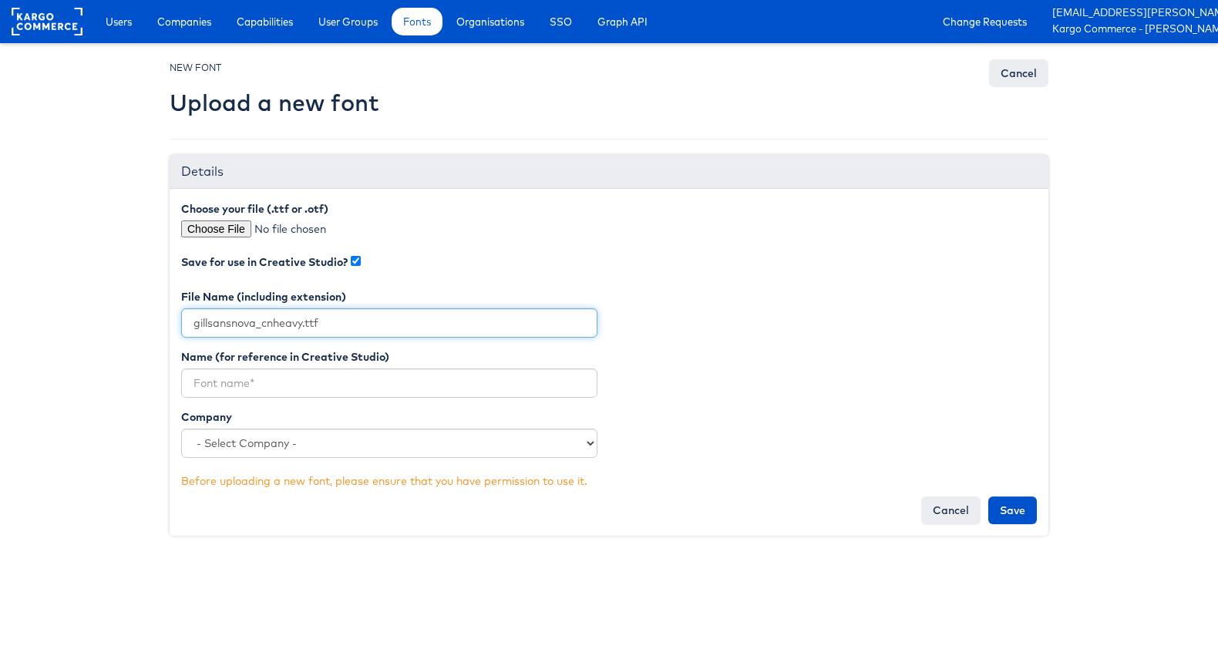
drag, startPoint x: 305, startPoint y: 322, endPoint x: 150, endPoint y: 319, distance: 154.9
click at [150, 319] on body "Users Companies Capabilities User Groups Fonts Organisations SSO Graph API Chan…" at bounding box center [609, 278] width 1218 height 557
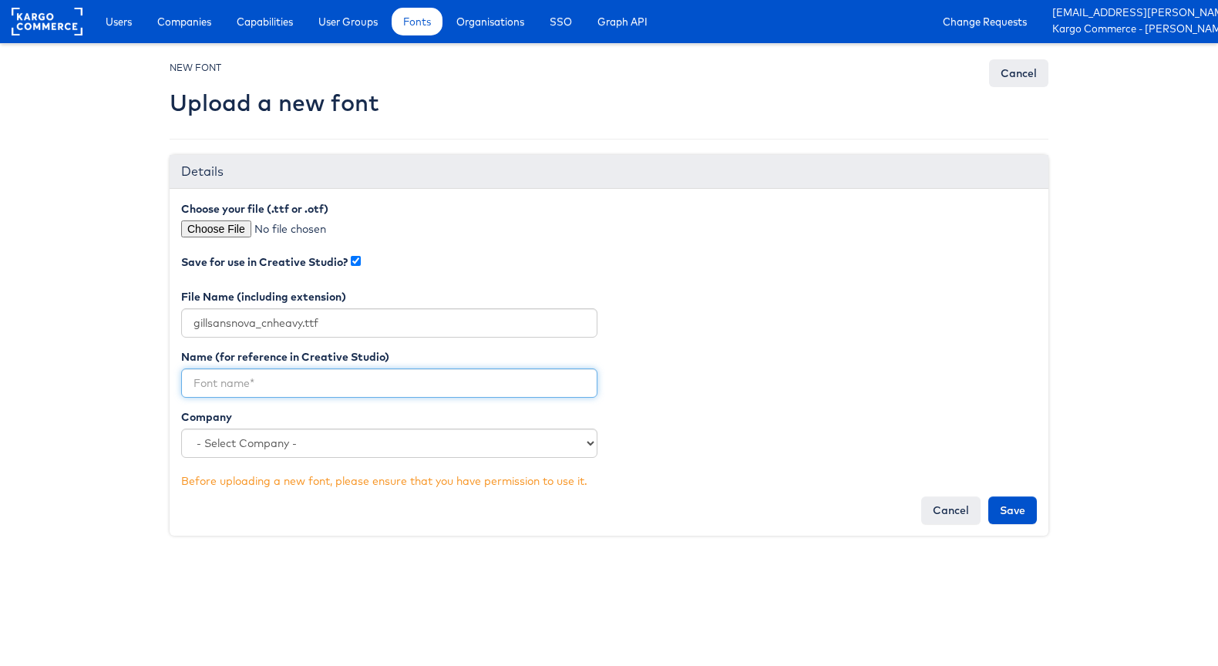
click at [275, 381] on input "text" at bounding box center [389, 382] width 416 height 29
paste input "gillsansnova_cnheavy."
type input "gillsansnova_cnheavy"
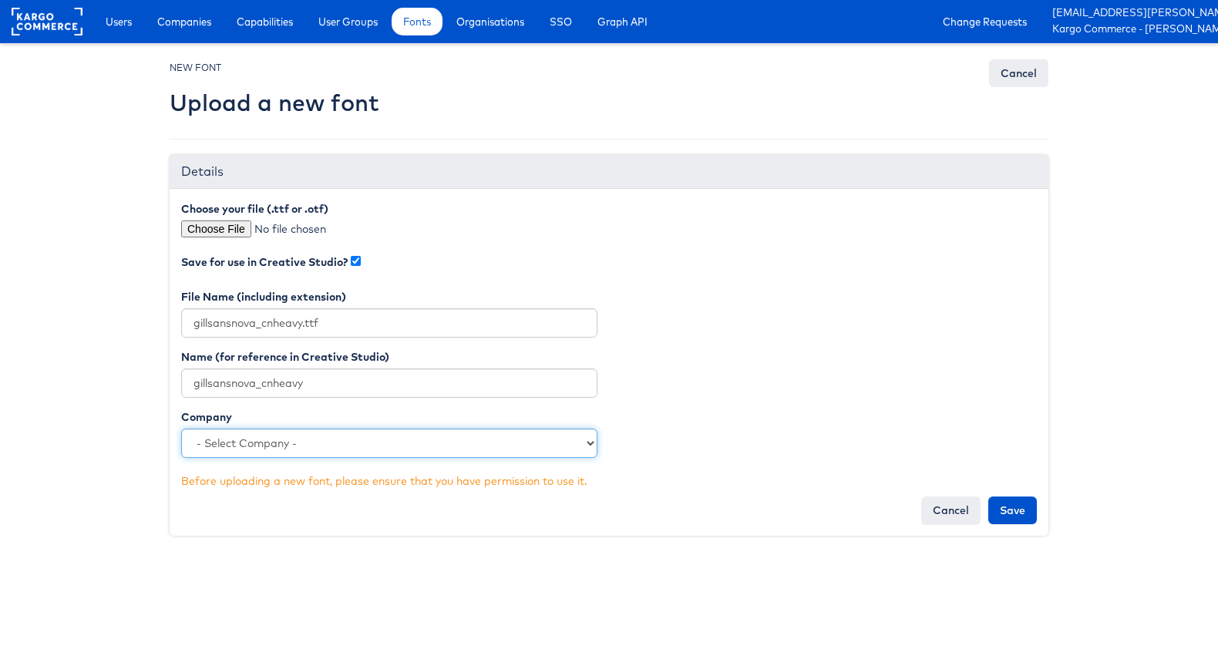
click at [289, 445] on select "- Select Company - Kargo Commerce - Training Chicos Macy's JD Sports Clarks Sea…" at bounding box center [389, 442] width 416 height 29
select select "3068"
click at [181, 428] on select "- Select Company - Kargo Commerce - Training Chicos Macy's JD Sports Clarks Sea…" at bounding box center [389, 442] width 416 height 29
click at [1017, 516] on input "Save" at bounding box center [1012, 510] width 49 height 28
type input "Saving..."
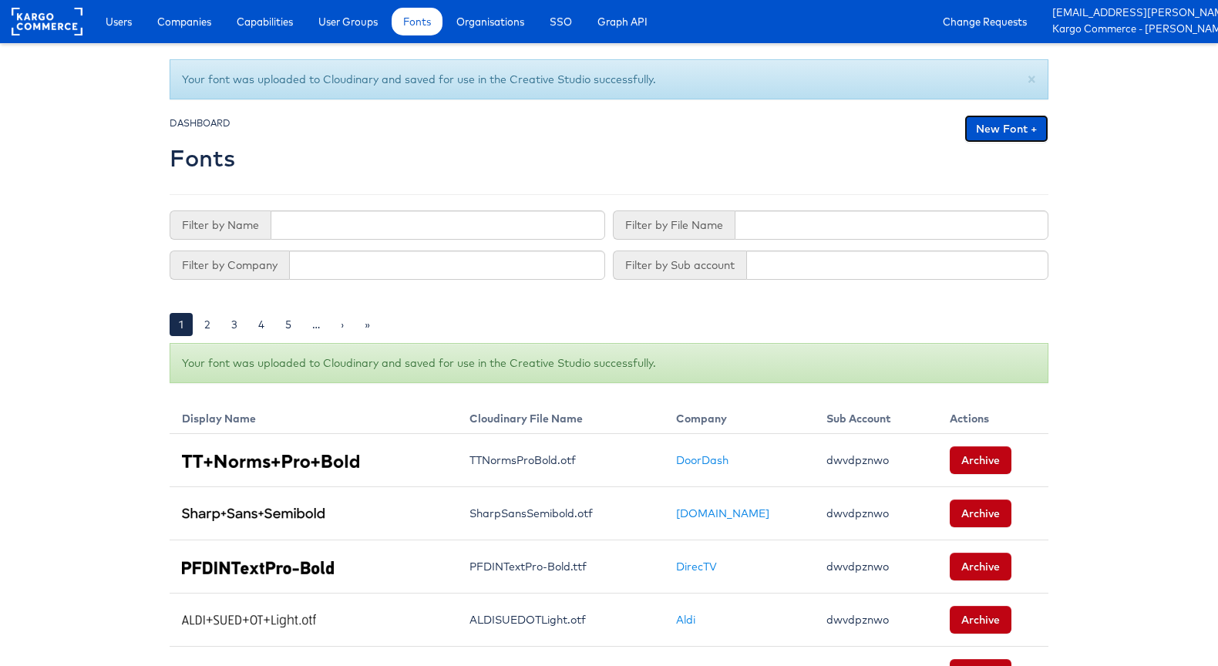
click at [978, 136] on link "New Font +" at bounding box center [1006, 129] width 84 height 28
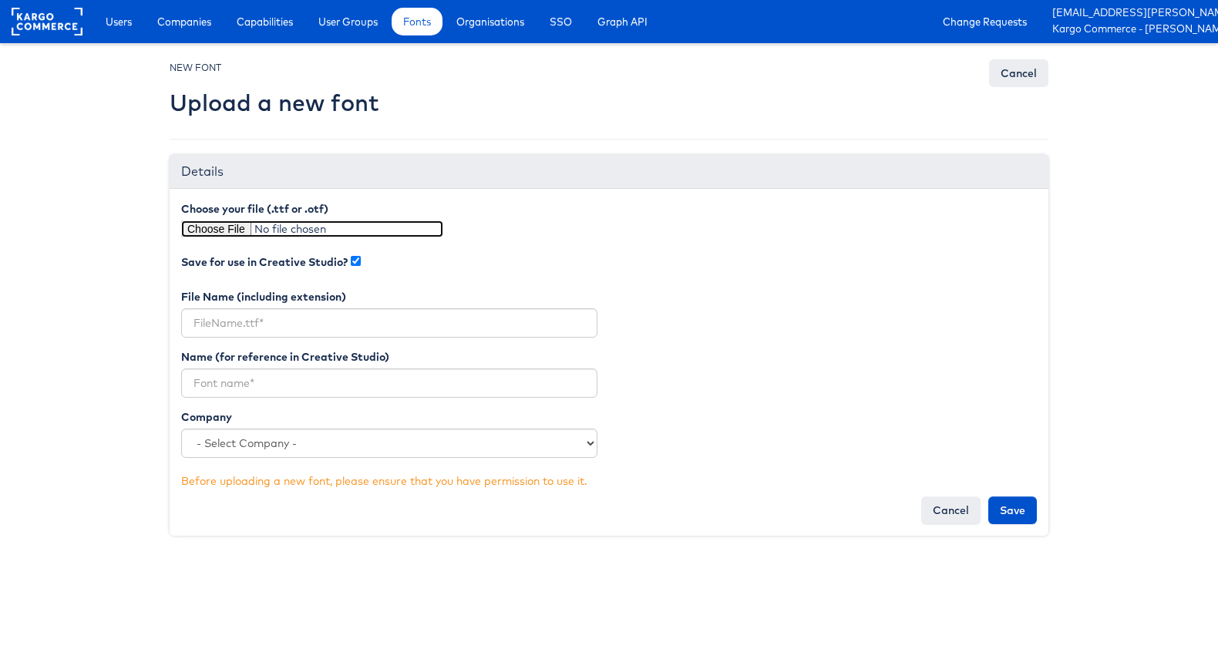
click at [221, 234] on input "file" at bounding box center [312, 228] width 262 height 17
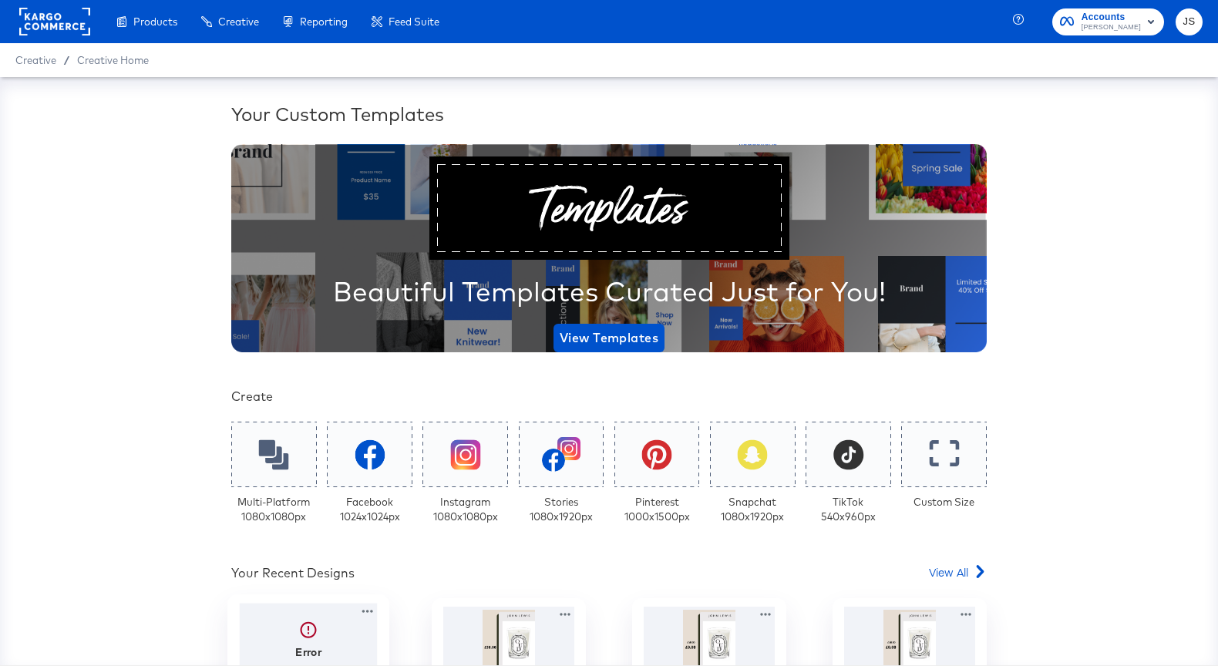
click at [316, 623] on div at bounding box center [309, 647] width 138 height 89
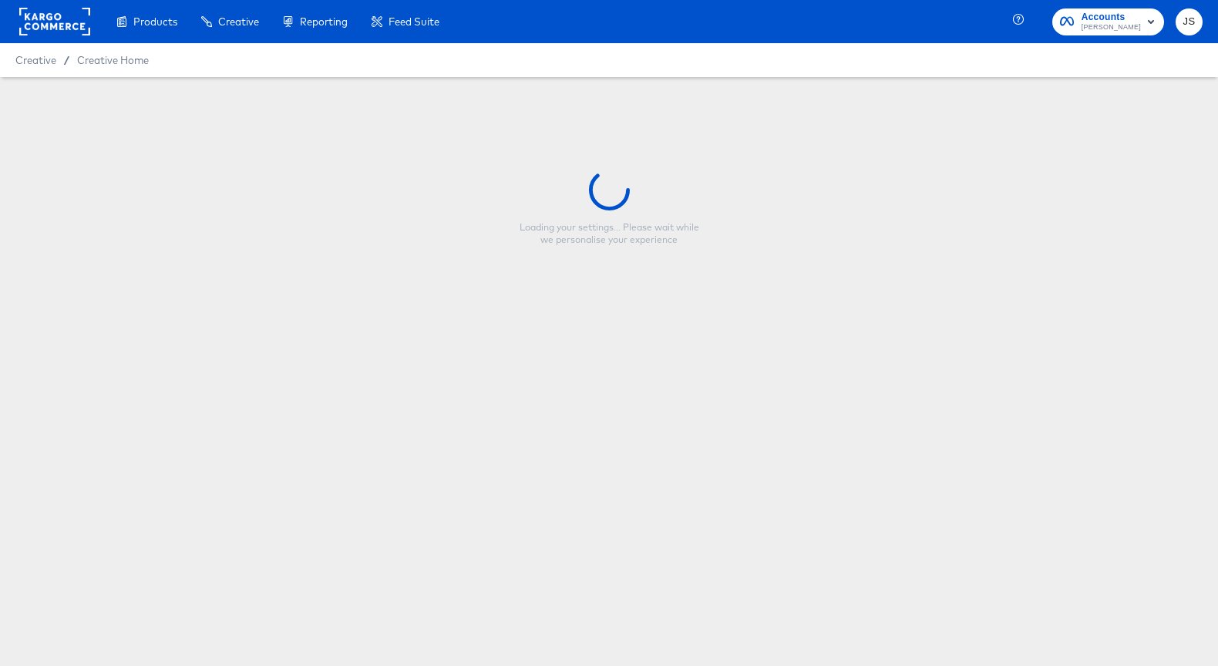
type input "JL DPA"
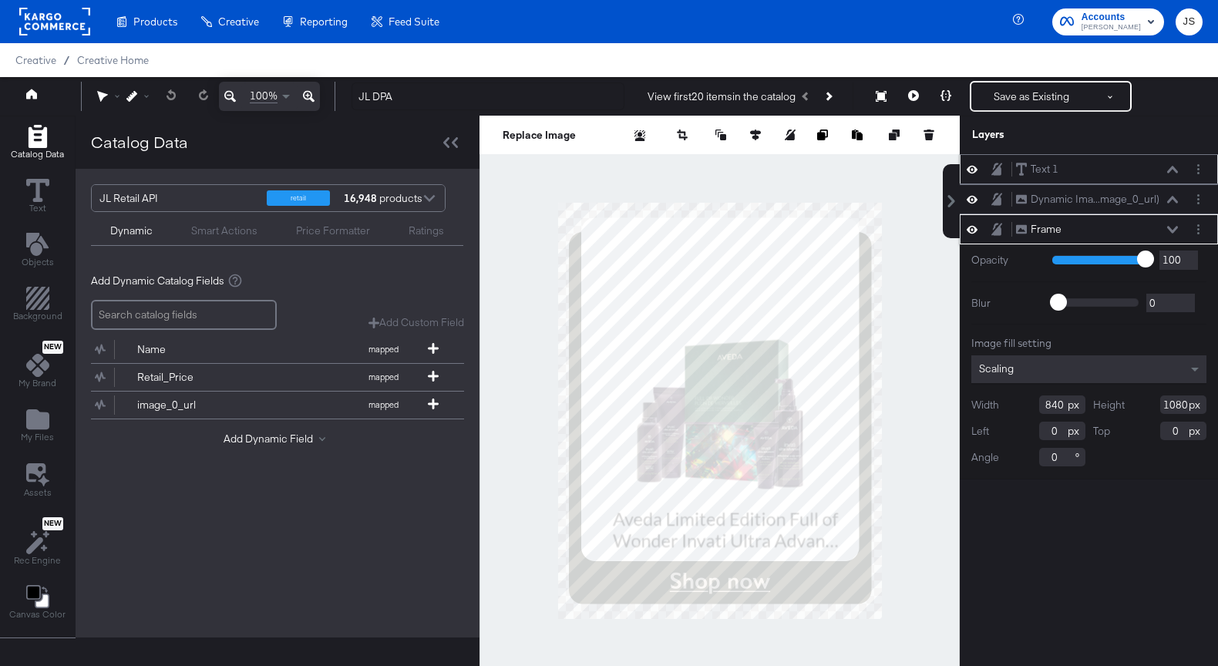
click at [1168, 168] on icon at bounding box center [1172, 170] width 11 height 8
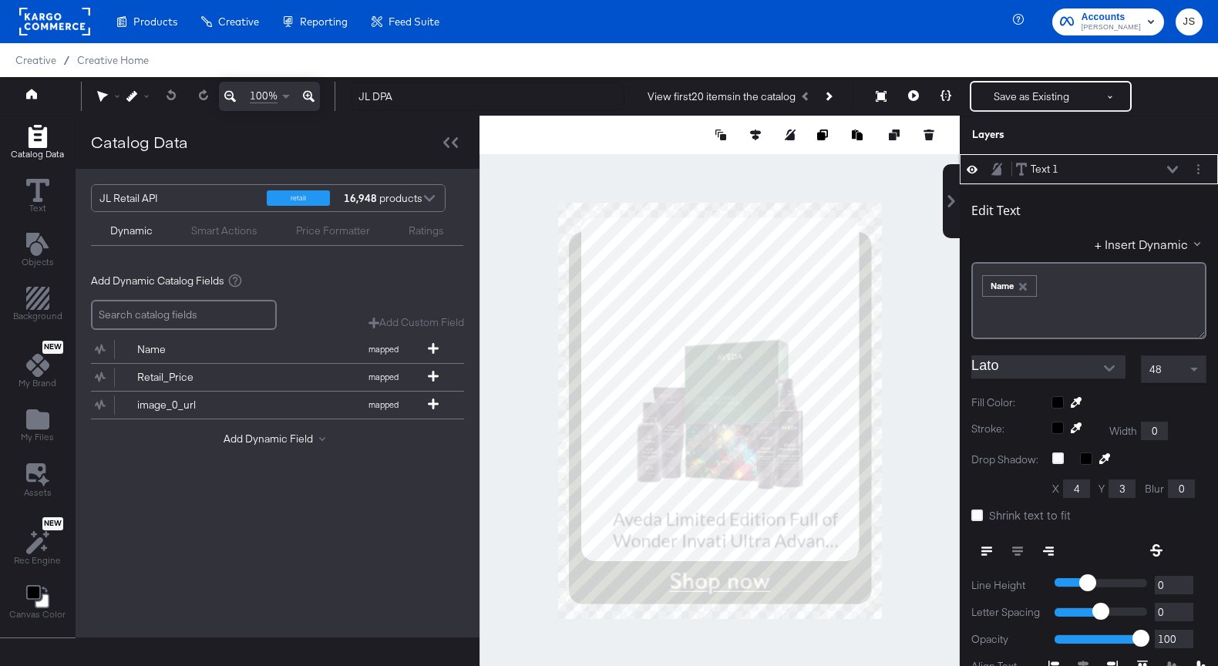
scroll to position [15, 0]
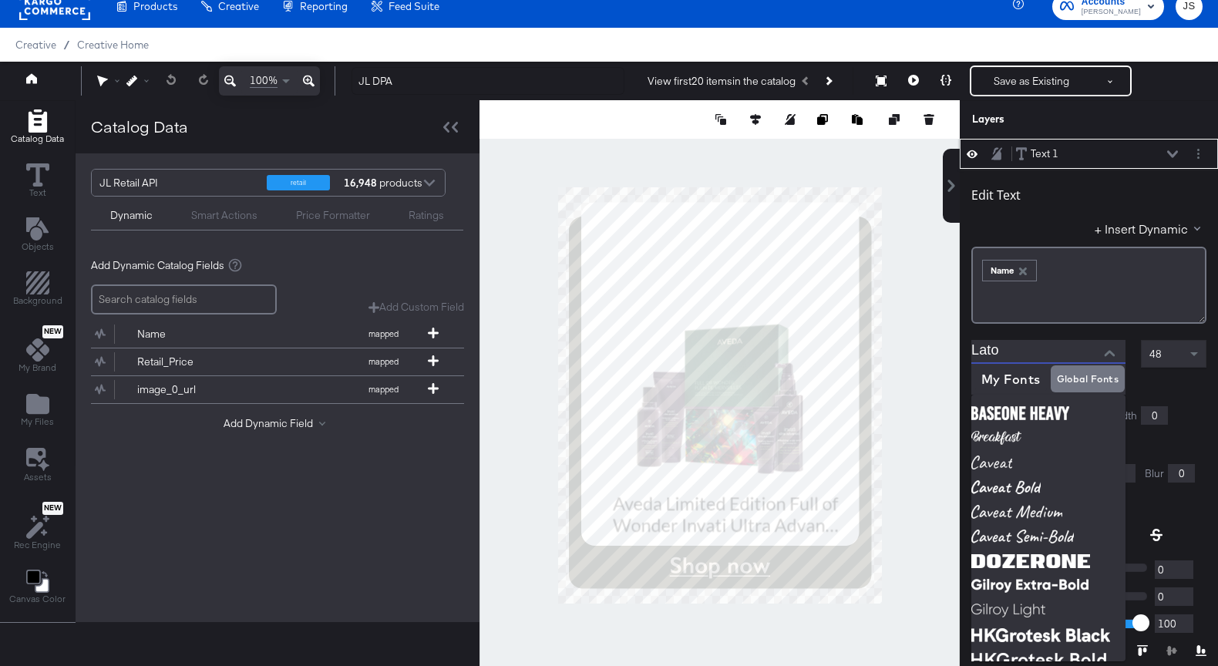
click at [1076, 360] on input "Lato" at bounding box center [1036, 351] width 131 height 23
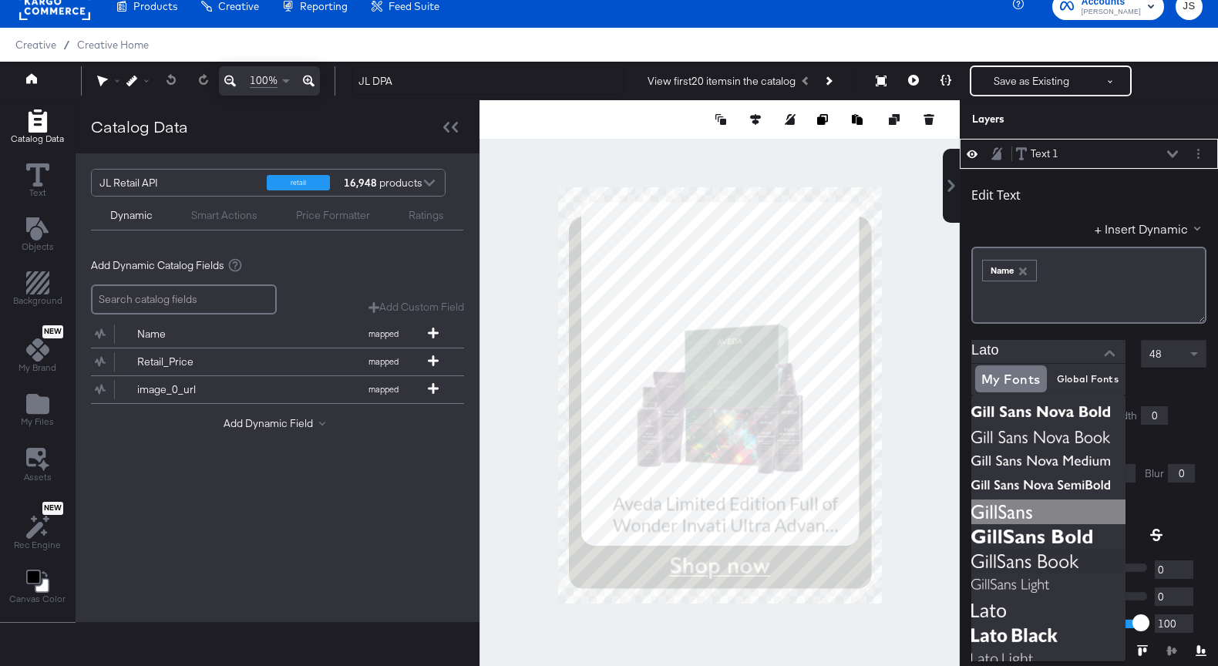
scroll to position [66, 0]
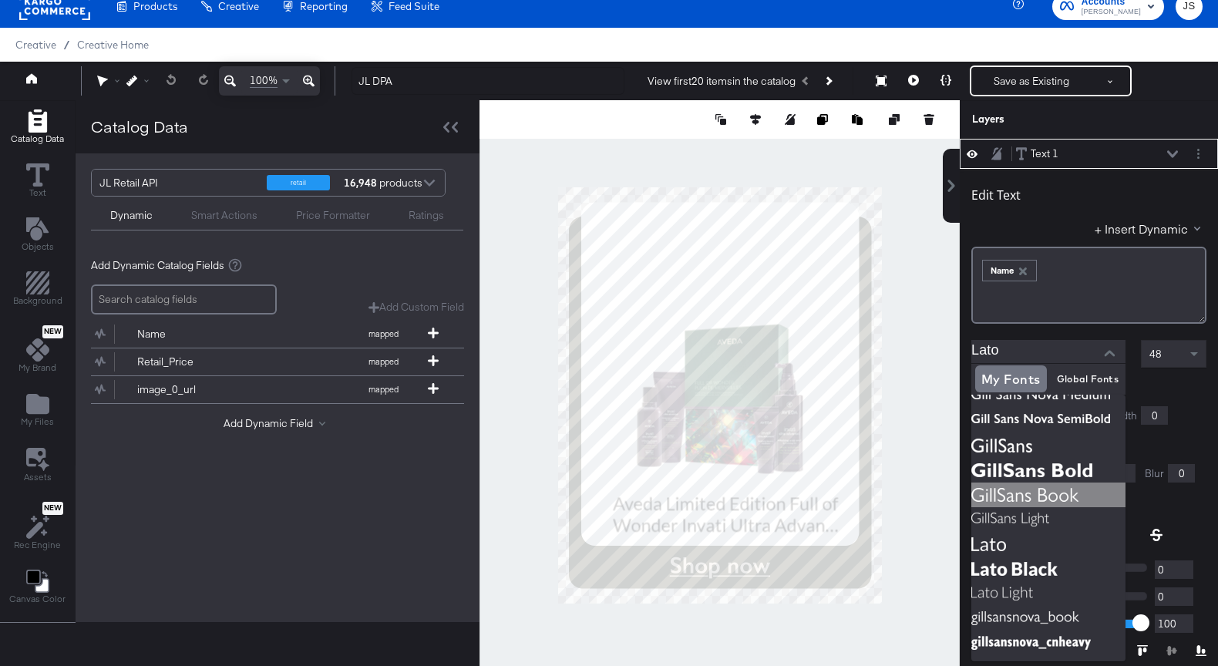
click at [1017, 485] on img at bounding box center [1048, 494] width 154 height 25
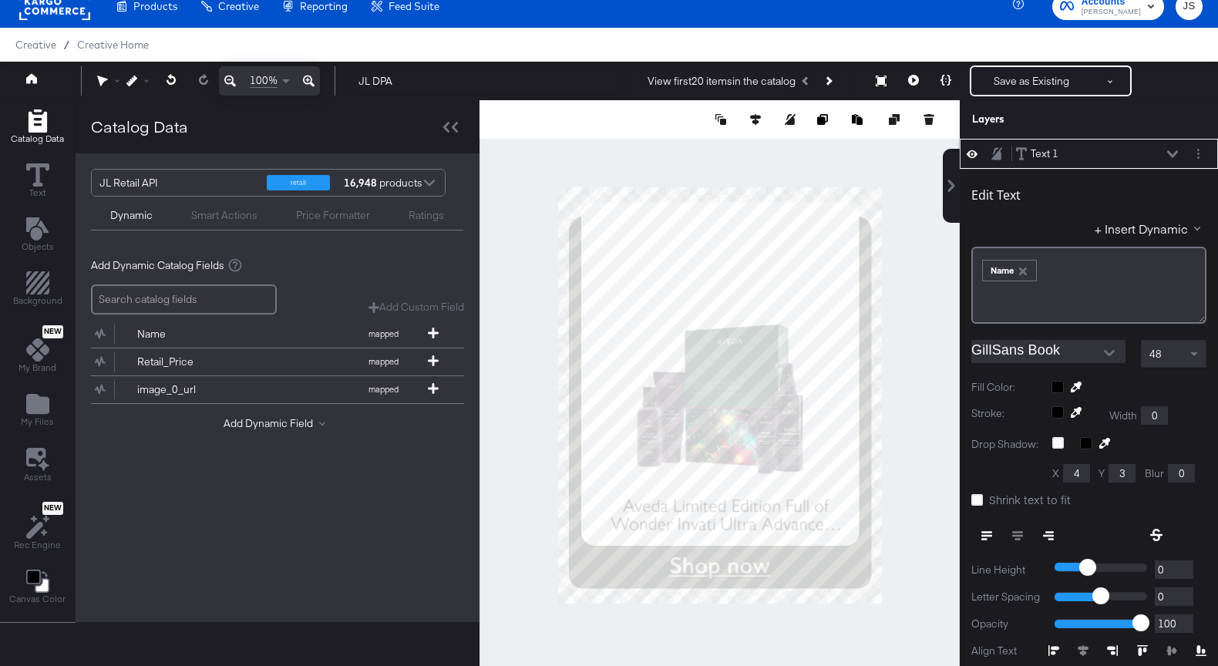
click at [1059, 360] on input "GillSans Book" at bounding box center [1036, 351] width 131 height 23
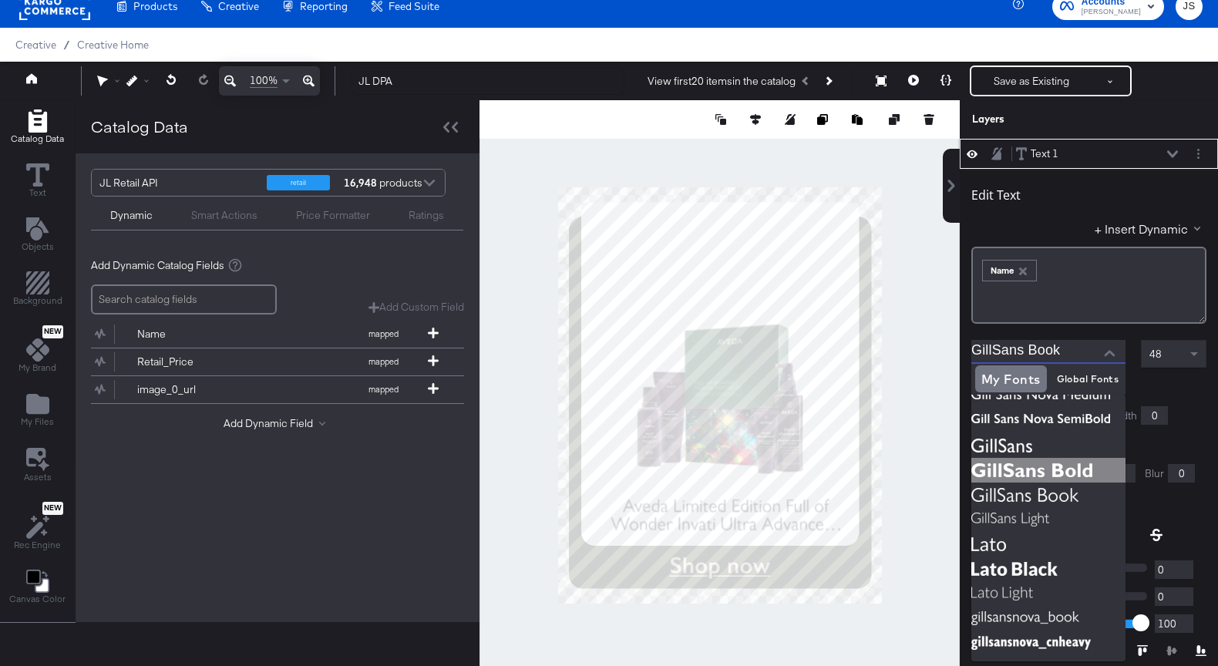
click at [1069, 478] on img at bounding box center [1048, 470] width 154 height 25
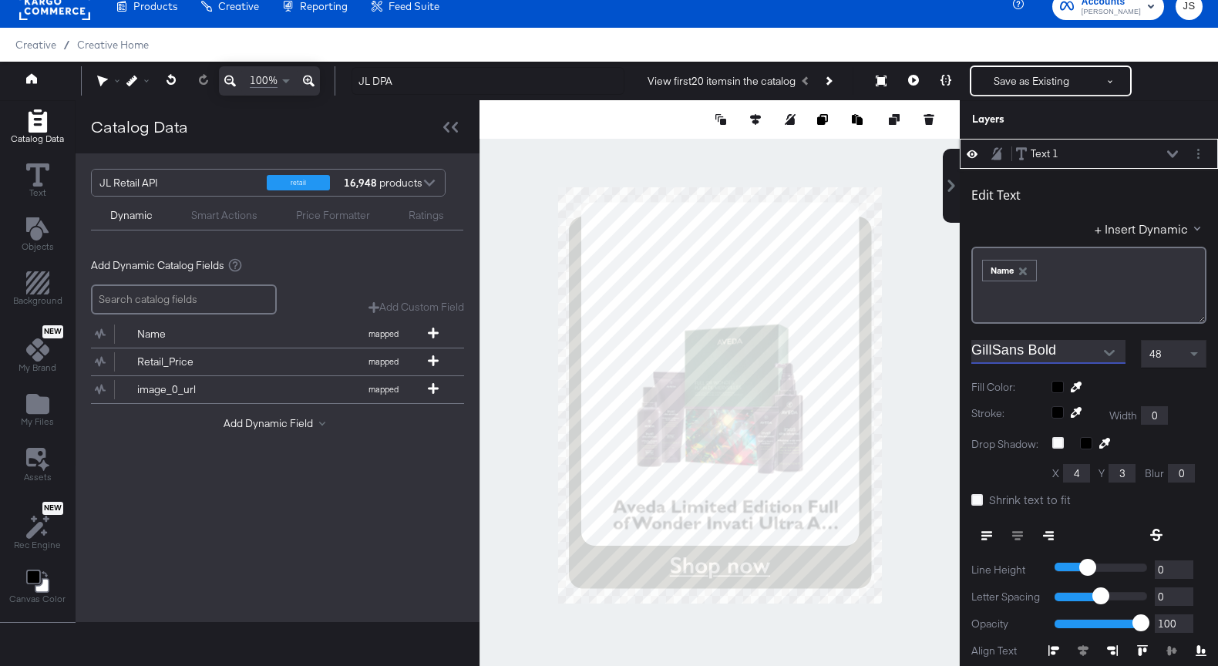
click at [1064, 353] on input "GillSans Bold" at bounding box center [1036, 351] width 131 height 23
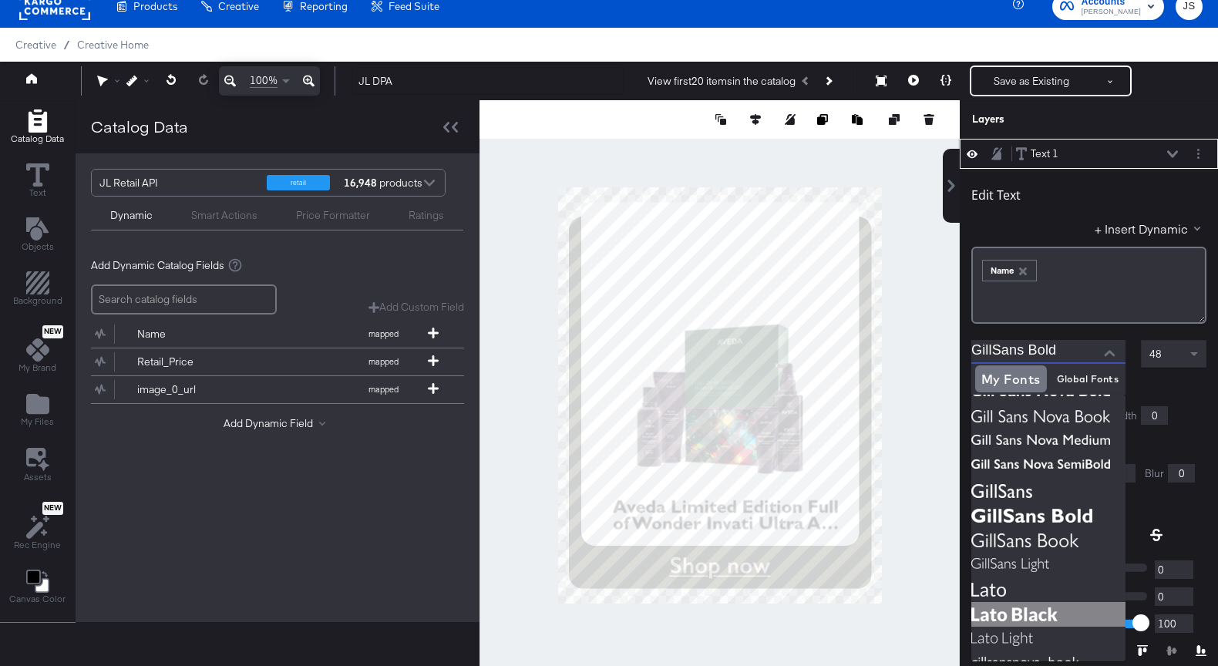
scroll to position [2, 0]
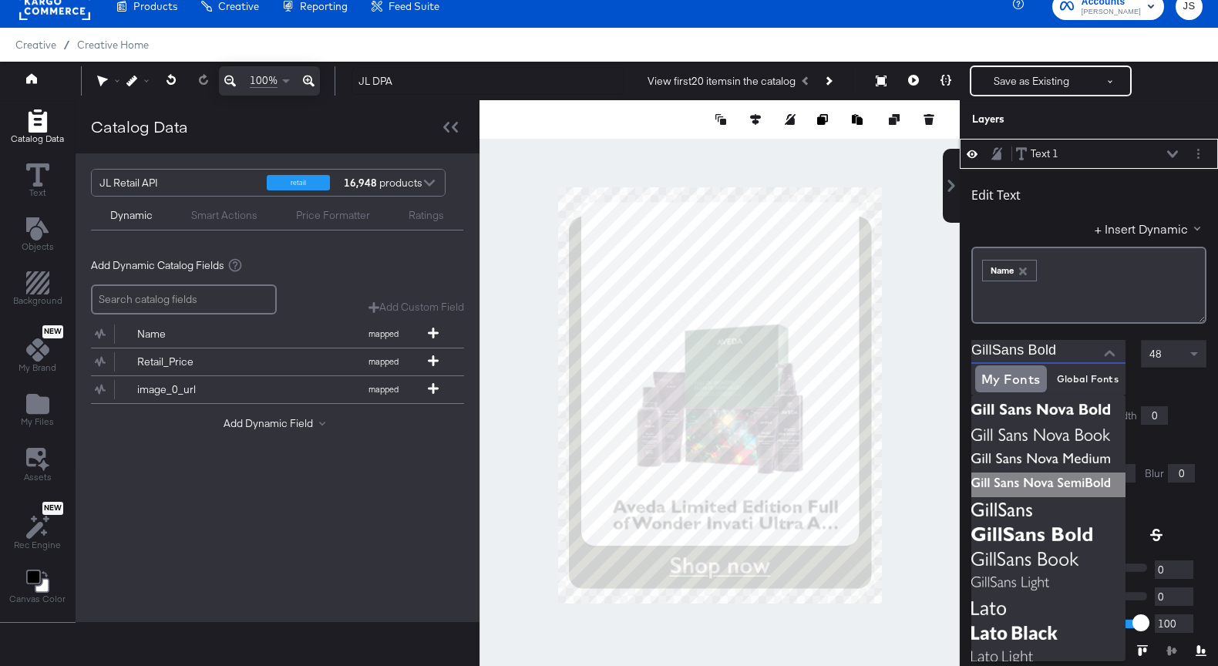
click at [1054, 489] on img at bounding box center [1048, 484] width 154 height 25
type input "Gill Sans Nova SemiBold"
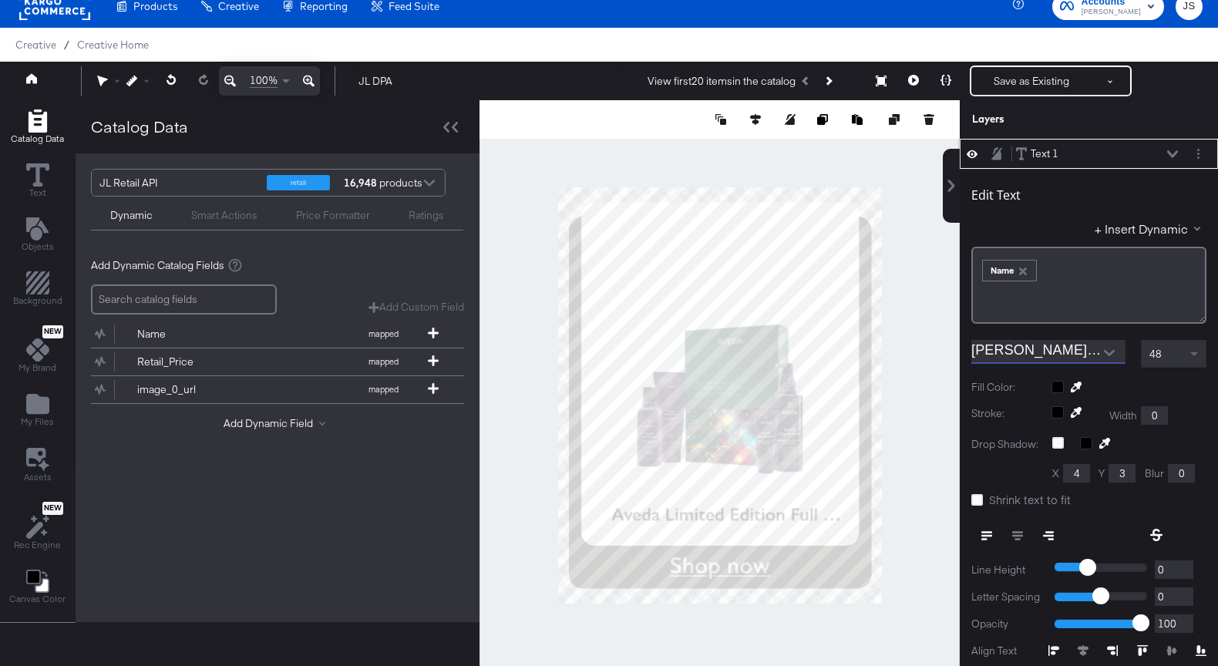
click at [1199, 359] on span at bounding box center [1195, 354] width 19 height 26
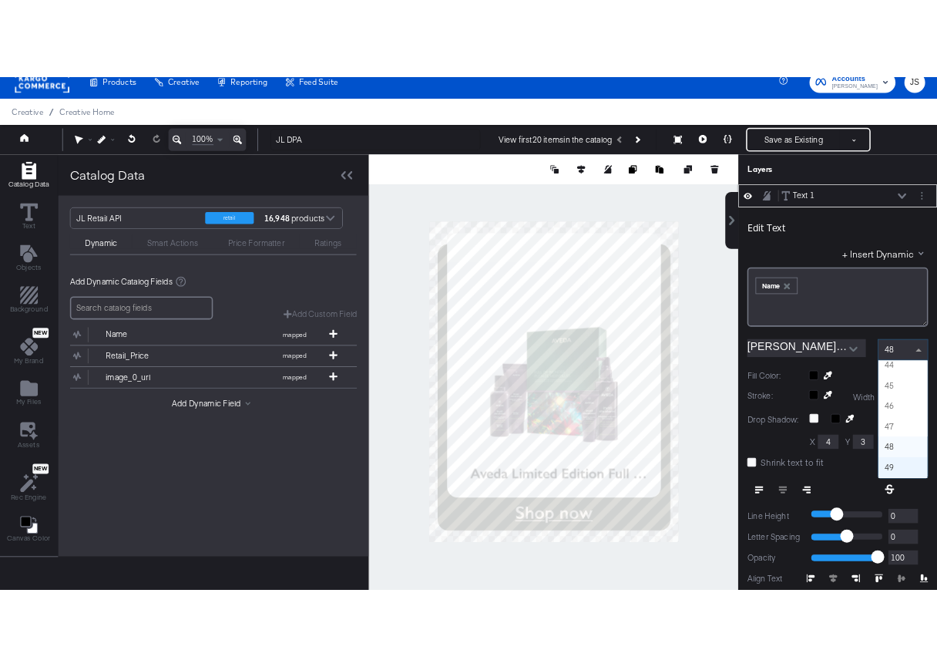
scroll to position [1139, 0]
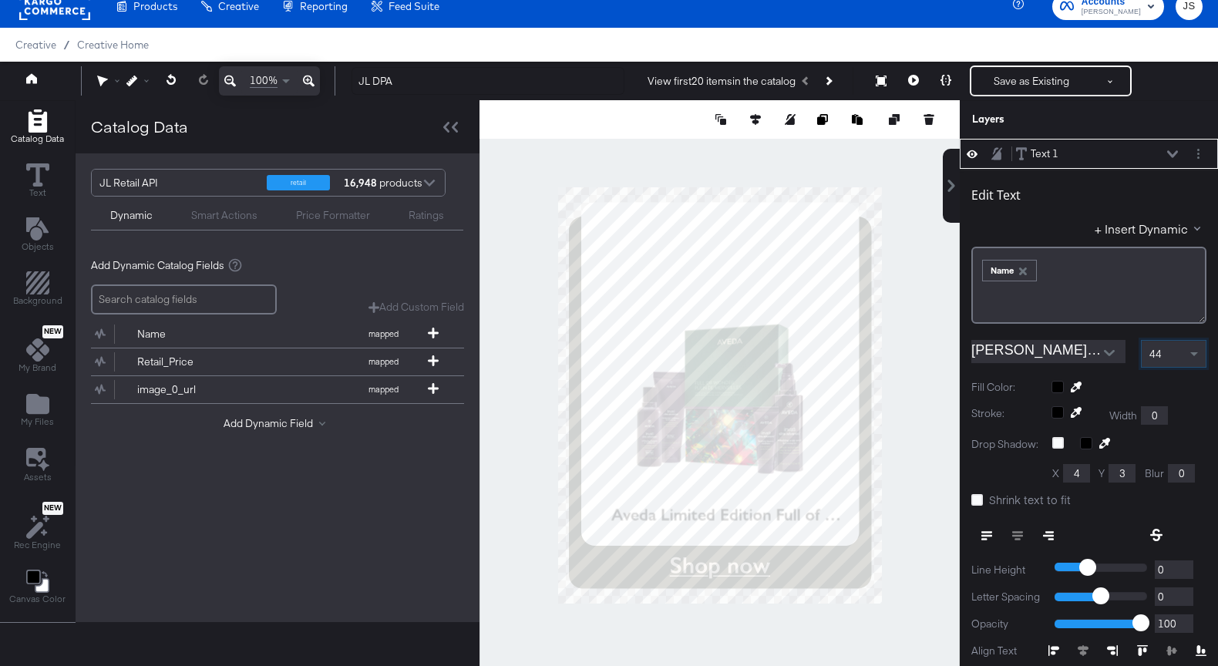
click at [919, 522] on div at bounding box center [719, 395] width 480 height 590
click at [1050, 358] on input "Gill Sans Nova SemiBold" at bounding box center [1036, 351] width 131 height 23
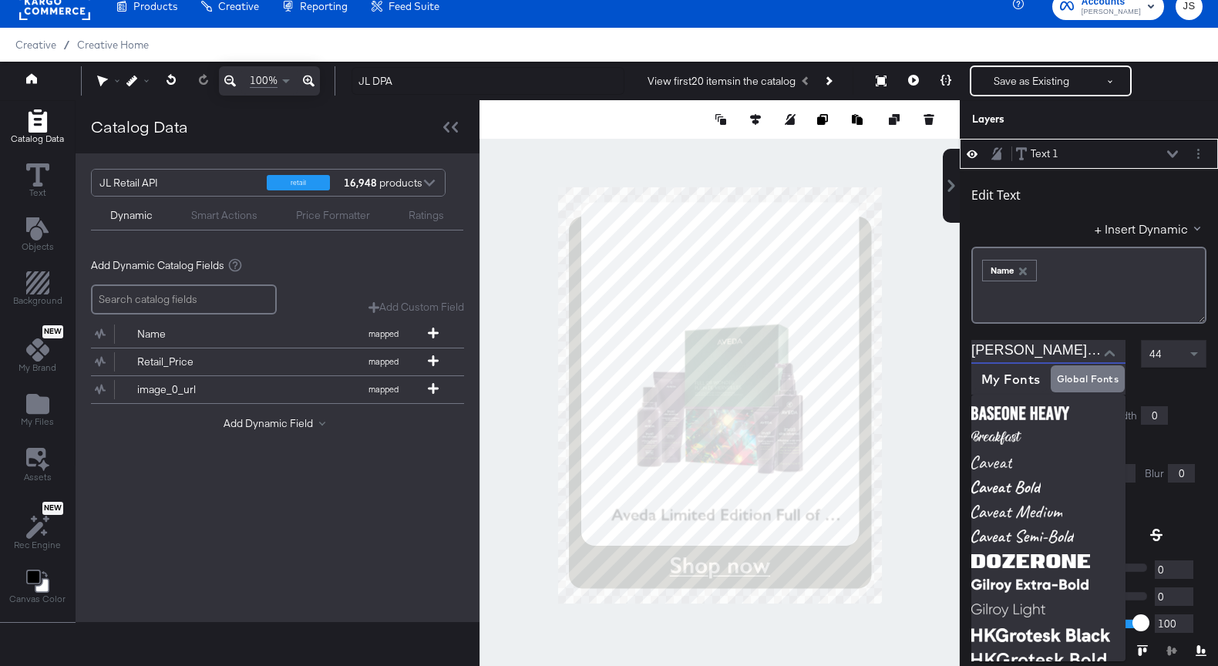
click at [950, 139] on div "Catalog Data Text Objects Background New My Brand My Files Assets New Rec Engin…" at bounding box center [609, 119] width 1218 height 39
click at [1092, 204] on div "Edit Text" at bounding box center [1088, 197] width 235 height 21
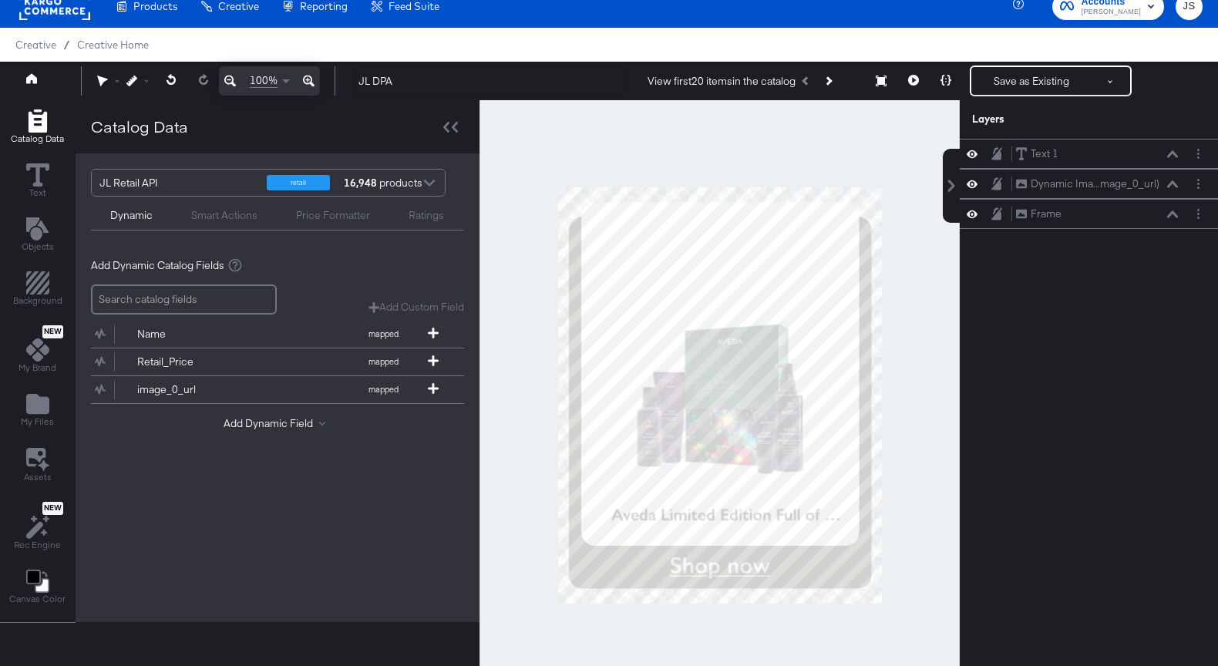
click at [928, 232] on div at bounding box center [719, 395] width 480 height 590
click at [343, 352] on button "Retail_Price mapped" at bounding box center [268, 361] width 354 height 27
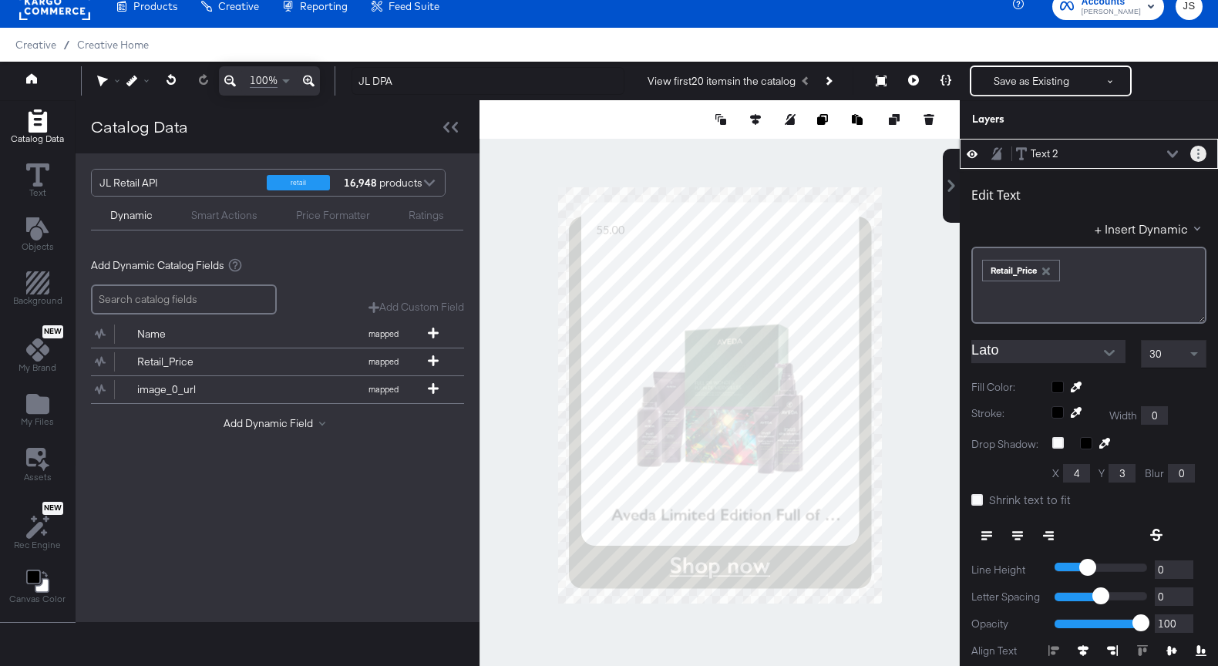
click at [1201, 153] on button "Layer Options" at bounding box center [1198, 154] width 16 height 16
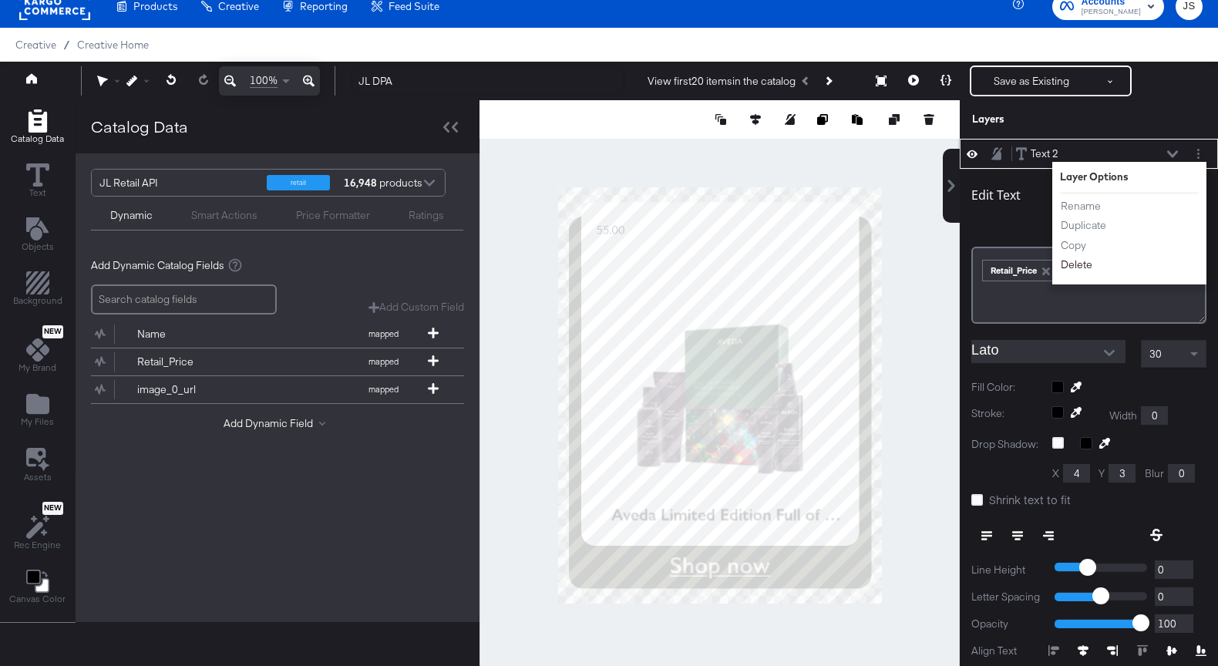
click at [1072, 263] on button "Delete" at bounding box center [1076, 265] width 33 height 16
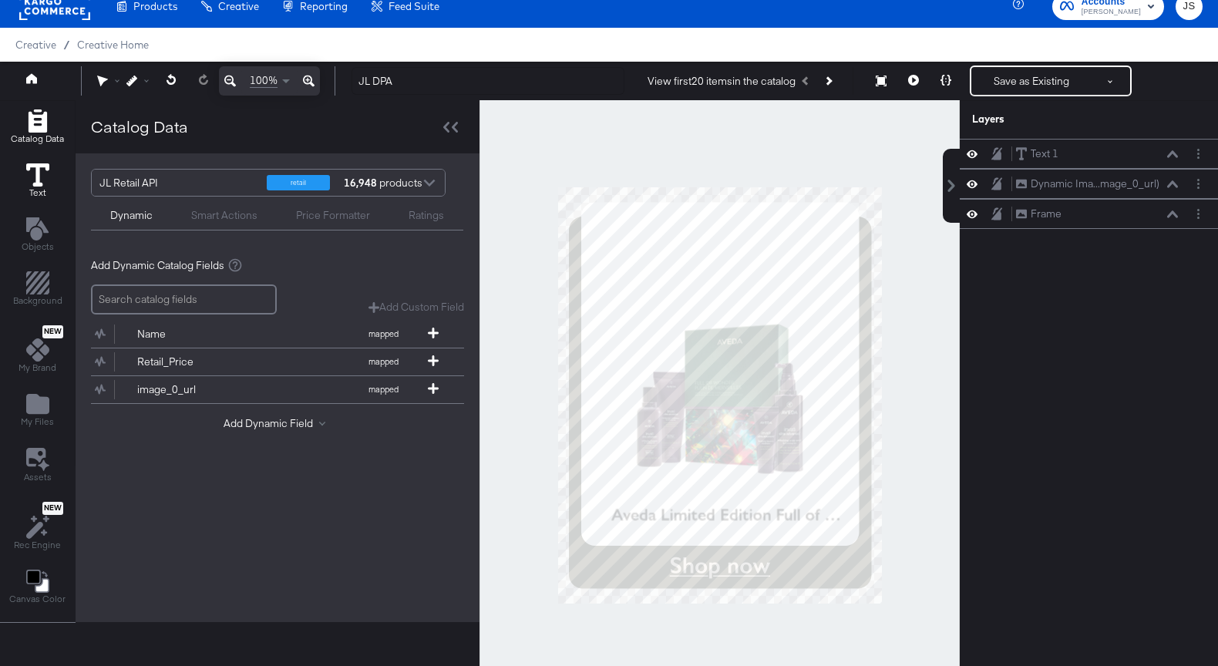
click at [50, 183] on button "Text" at bounding box center [38, 182] width 42 height 44
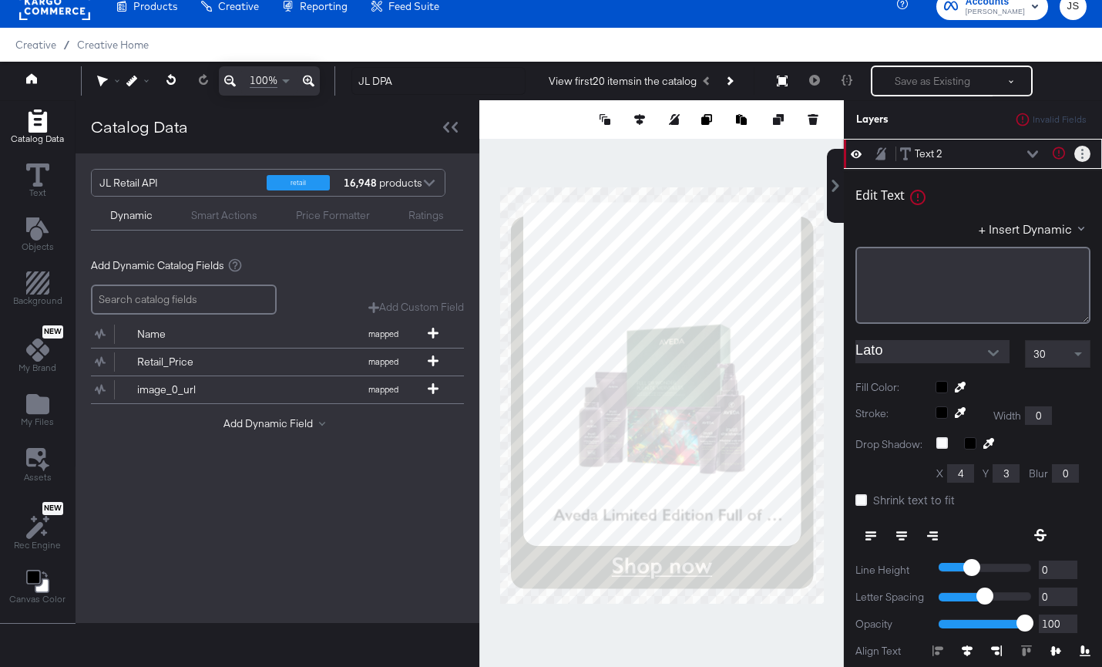
click at [1087, 154] on button "Layer Options" at bounding box center [1082, 154] width 16 height 16
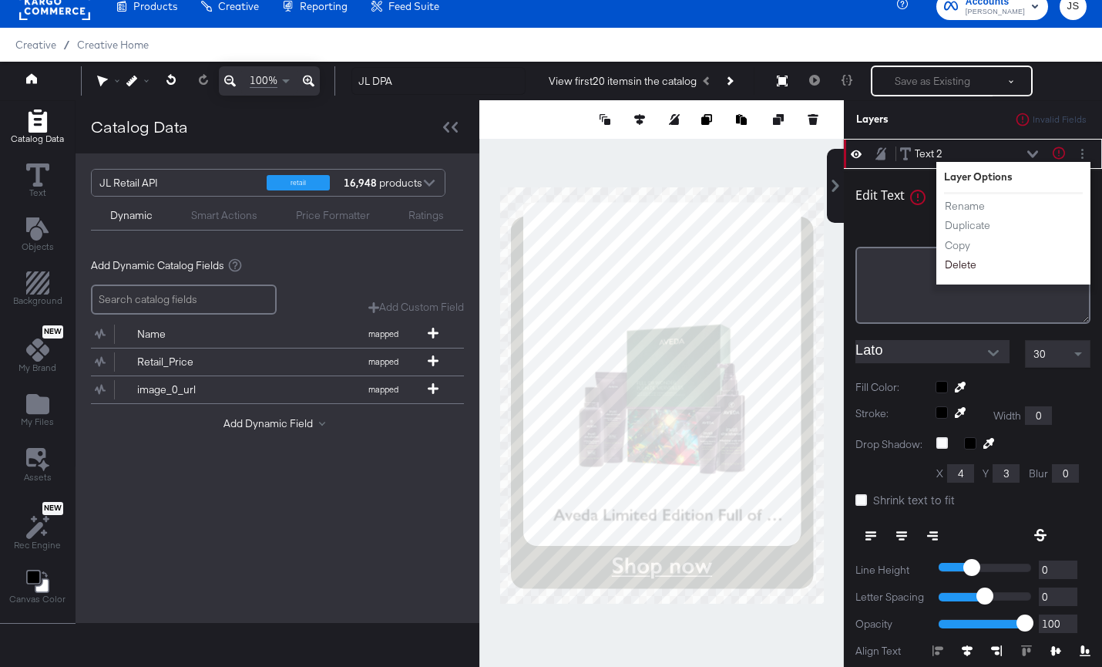
click at [971, 265] on button "Delete" at bounding box center [960, 265] width 33 height 16
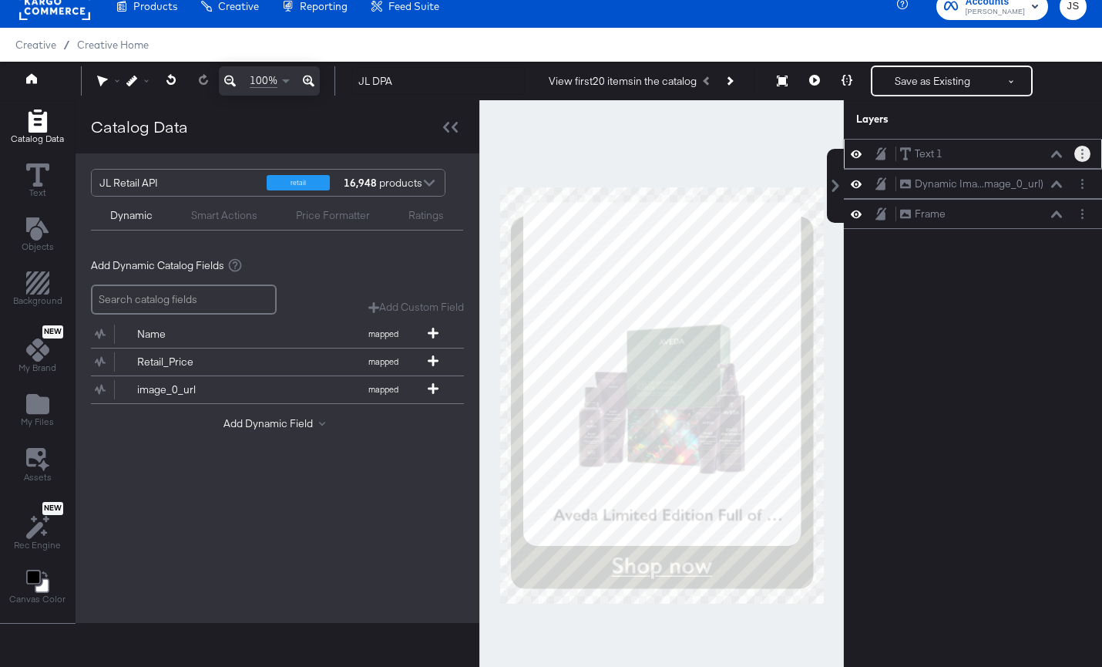
click at [1084, 152] on button "Layer Options" at bounding box center [1082, 154] width 16 height 16
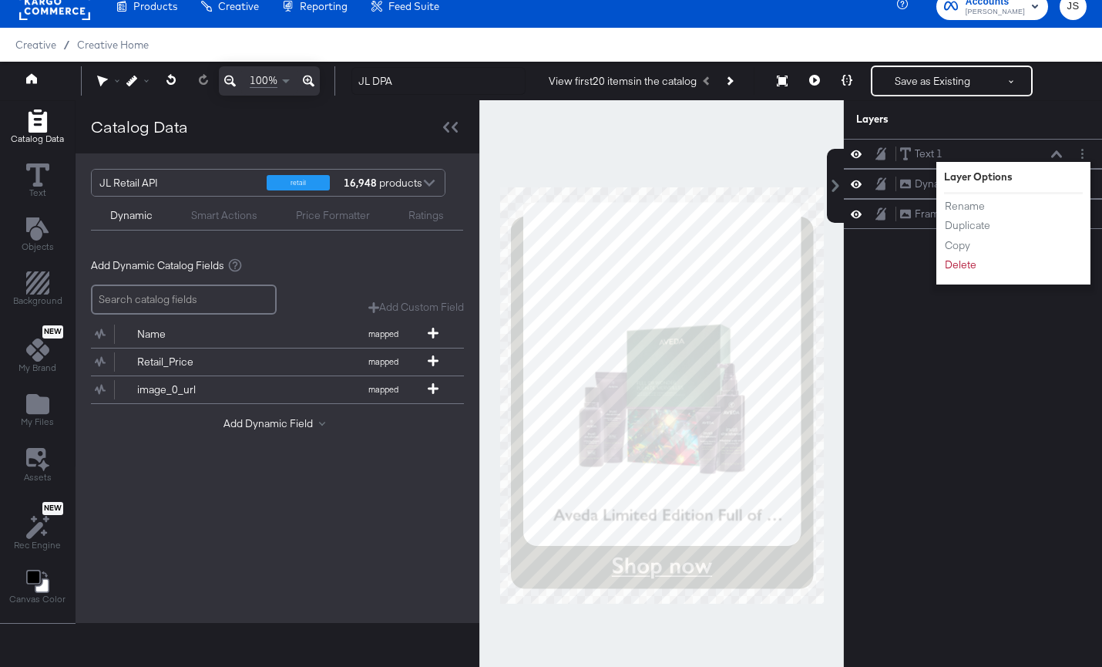
click at [952, 342] on div "Text 1 Text 1 Layer Options Rename Duplicate Copy Delete Dynamic Ima...mage_0_u…" at bounding box center [973, 403] width 258 height 528
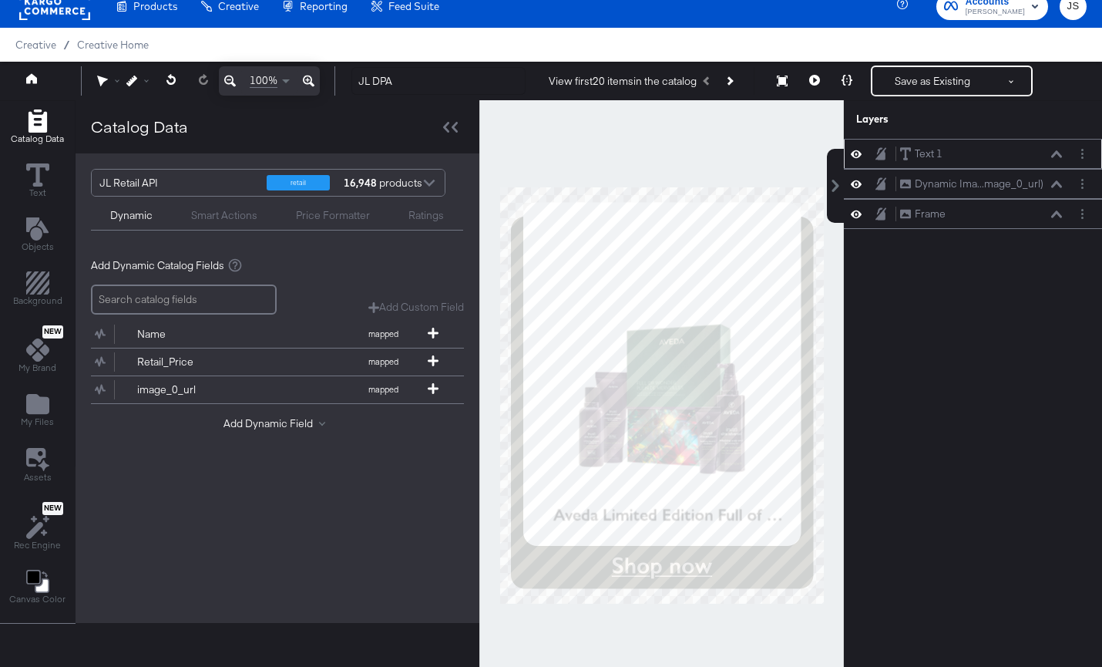
click at [859, 154] on icon at bounding box center [856, 153] width 11 height 13
click at [859, 154] on icon at bounding box center [856, 155] width 11 height 10
click at [1084, 154] on button "Layer Options" at bounding box center [1082, 154] width 16 height 16
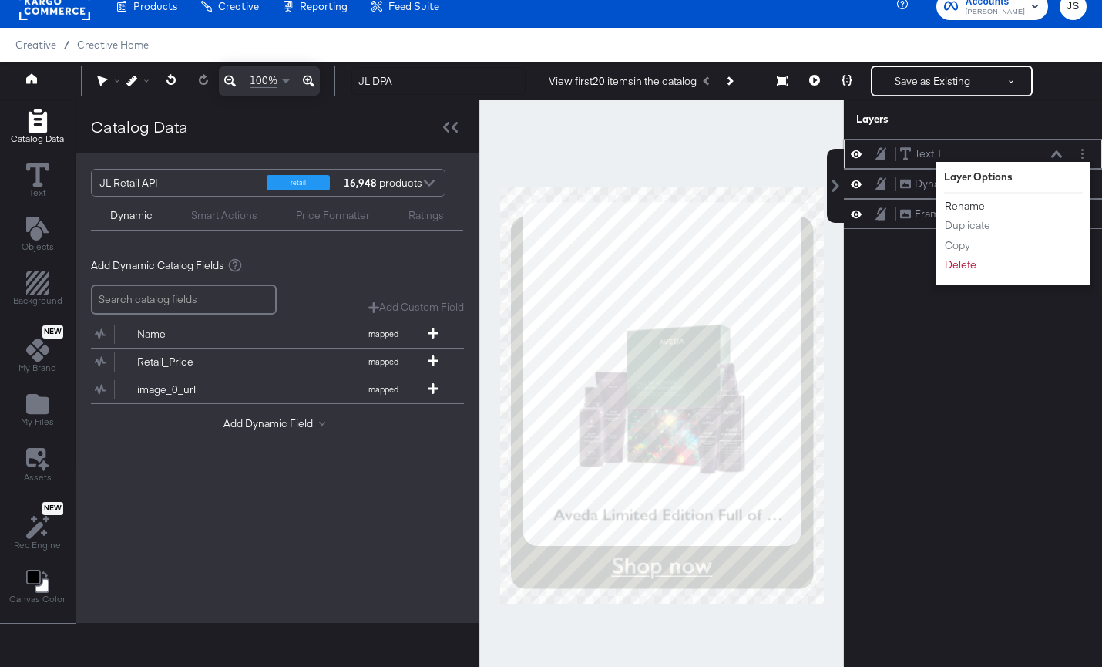
click at [966, 210] on button "Rename" at bounding box center [965, 206] width 42 height 16
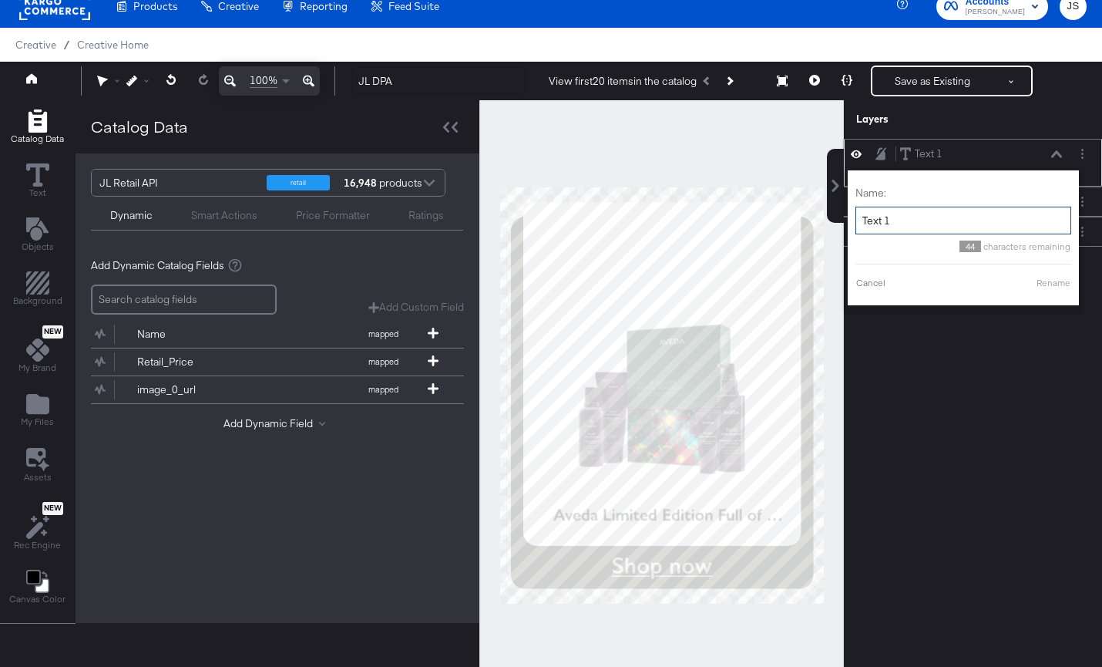
click at [933, 220] on input "Text 1" at bounding box center [963, 221] width 216 height 29
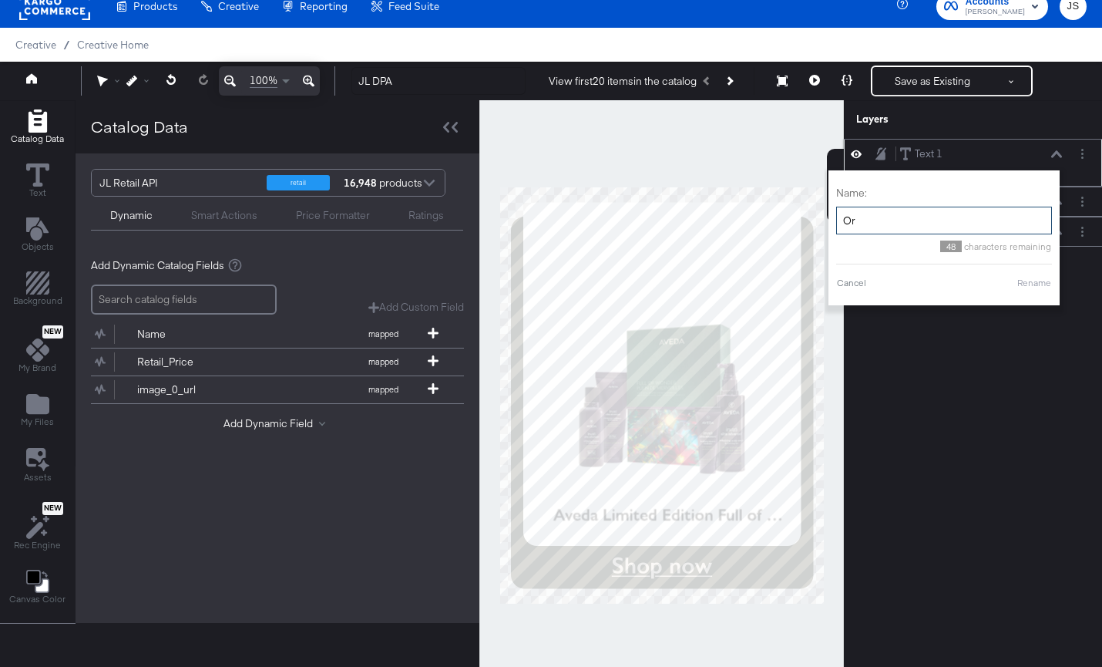
type input "O"
type input "Product Name"
click at [1038, 281] on button "Rename" at bounding box center [1034, 283] width 35 height 14
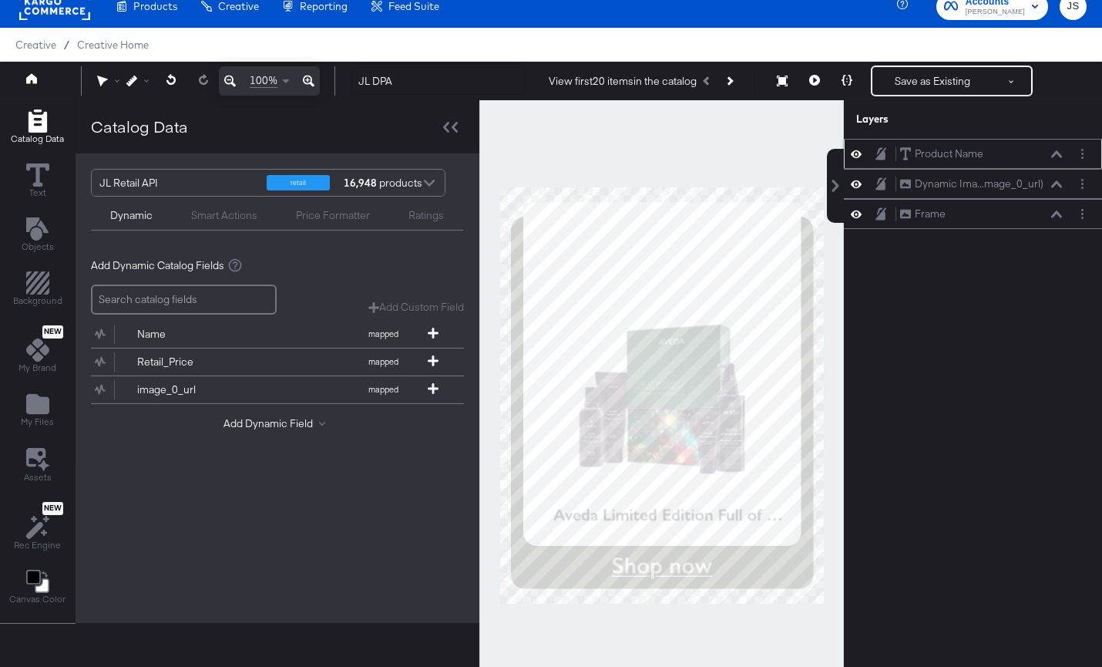
click at [237, 203] on div "Dynamic Smart Actions Price Formatter Ratings" at bounding box center [277, 214] width 372 height 34
click at [237, 214] on div "Smart Actions" at bounding box center [224, 215] width 66 height 15
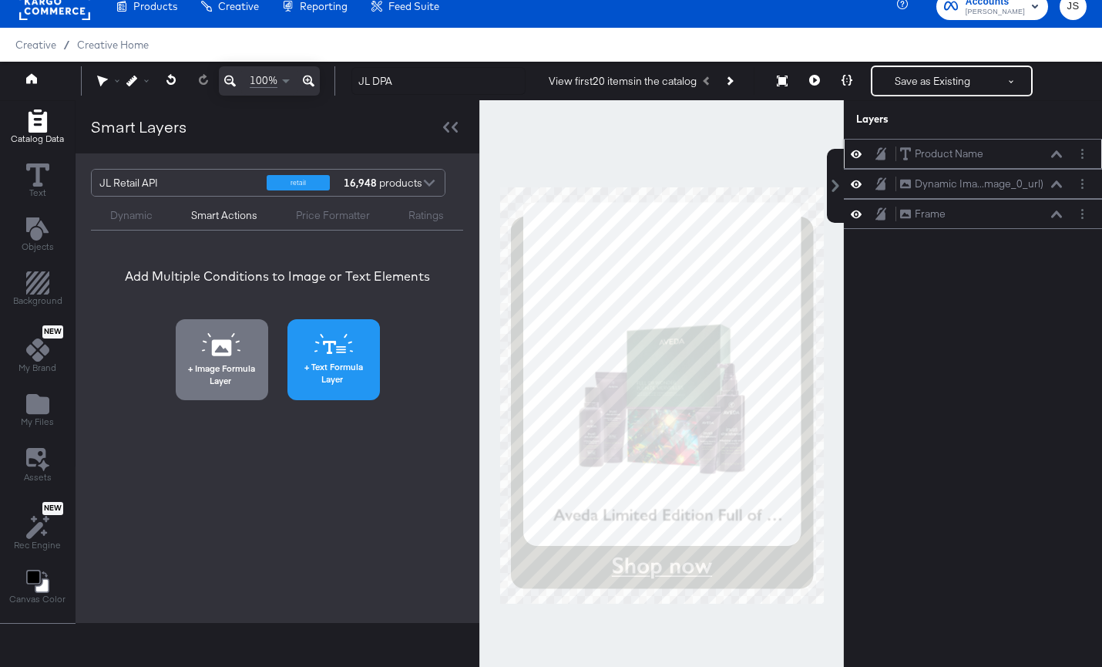
click at [333, 344] on icon at bounding box center [333, 344] width 39 height 21
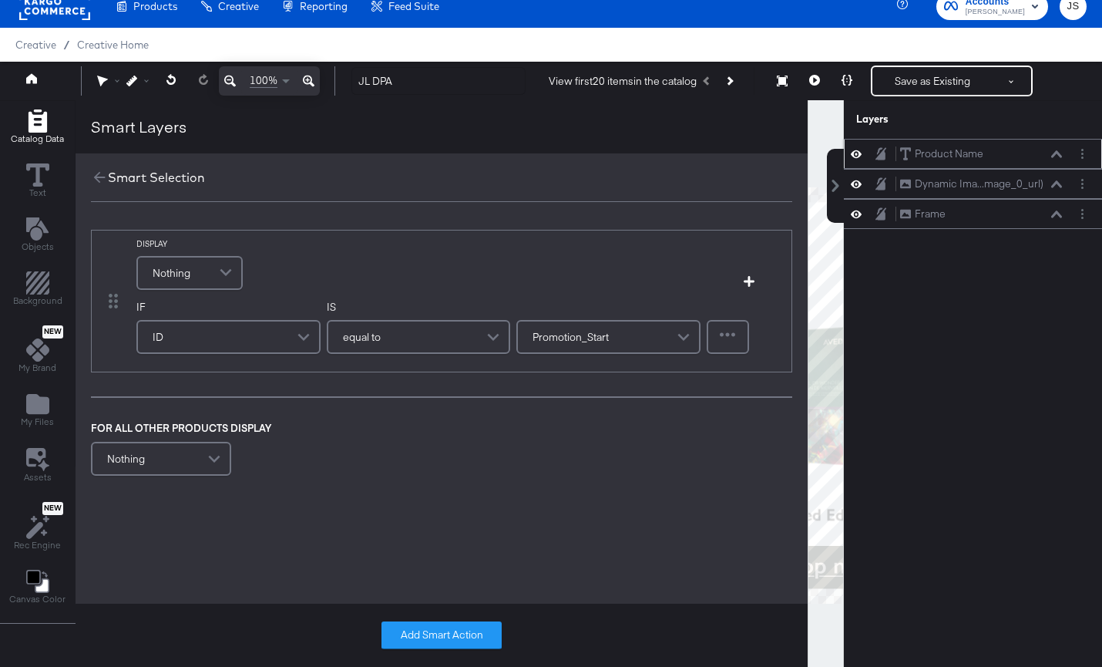
click at [222, 275] on span at bounding box center [227, 272] width 27 height 31
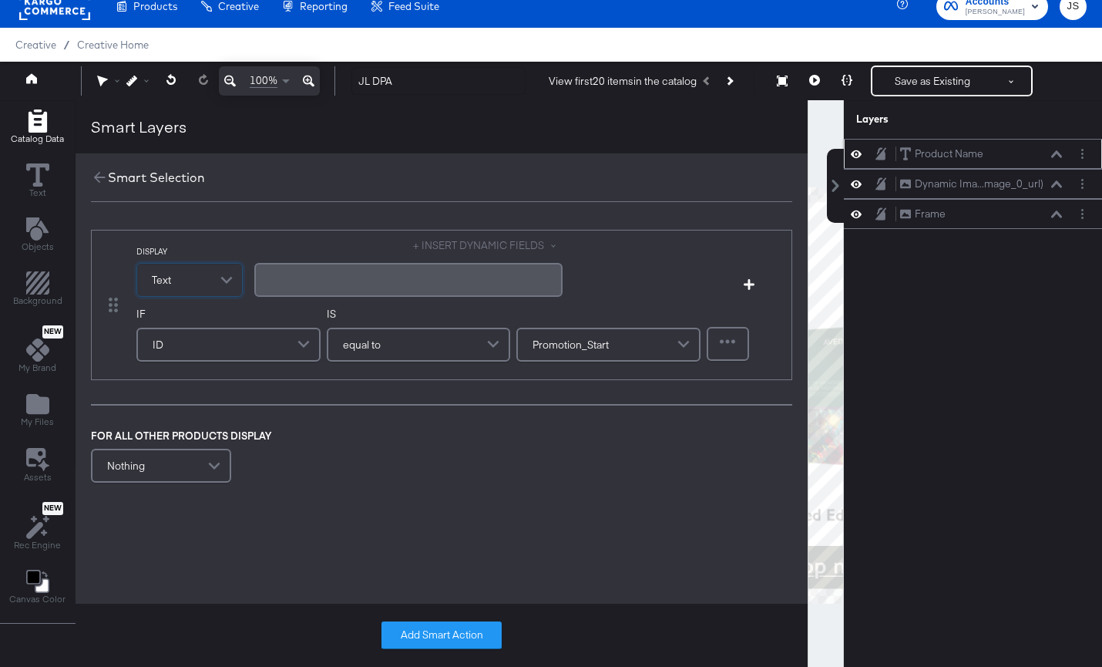
click at [277, 287] on div "﻿" at bounding box center [408, 280] width 308 height 34
click at [1084, 136] on div "Layers" at bounding box center [973, 119] width 258 height 39
click at [271, 284] on div "﻿" at bounding box center [409, 279] width 290 height 15
click at [385, 287] on div "$﻿" at bounding box center [408, 280] width 308 height 34
click at [471, 251] on button "+ INSERT DYNAMIC FIELDS" at bounding box center [488, 245] width 150 height 15
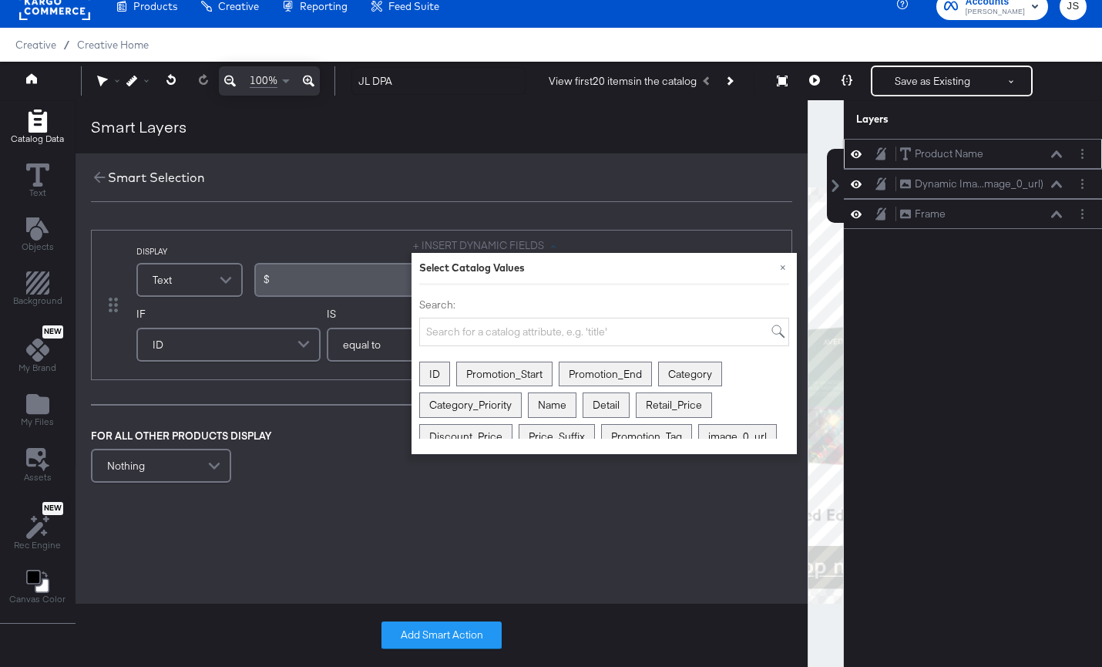
click at [470, 296] on div "Search:" at bounding box center [604, 319] width 370 height 69
click at [470, 324] on input "Search:" at bounding box center [604, 332] width 370 height 29
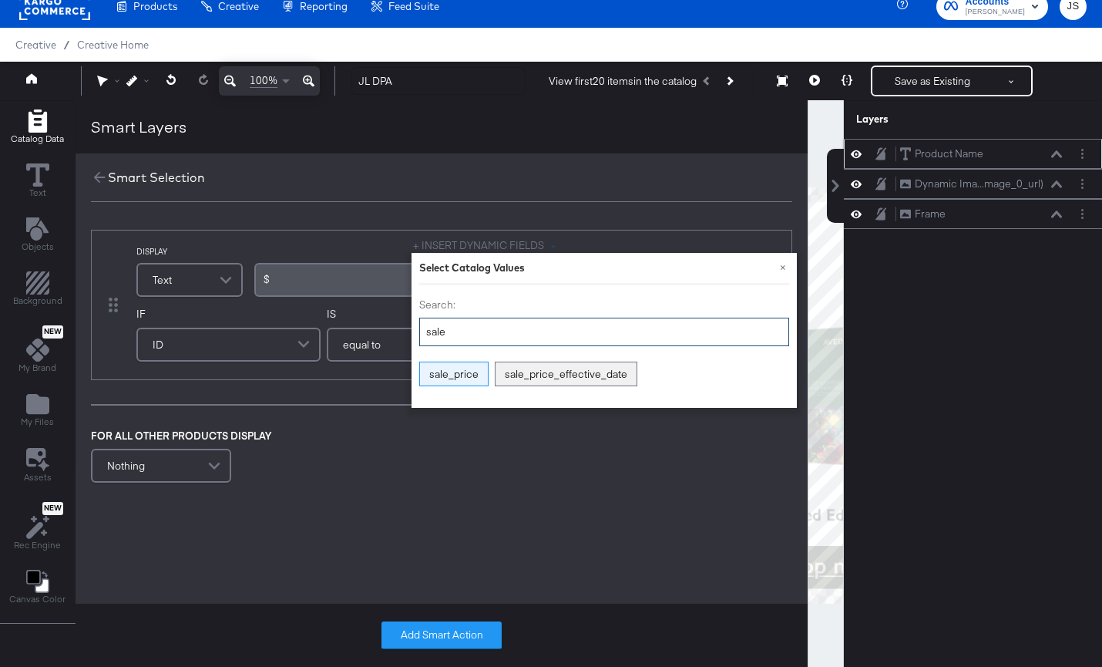
type input "sale"
click at [454, 378] on div "sale_price" at bounding box center [454, 374] width 68 height 24
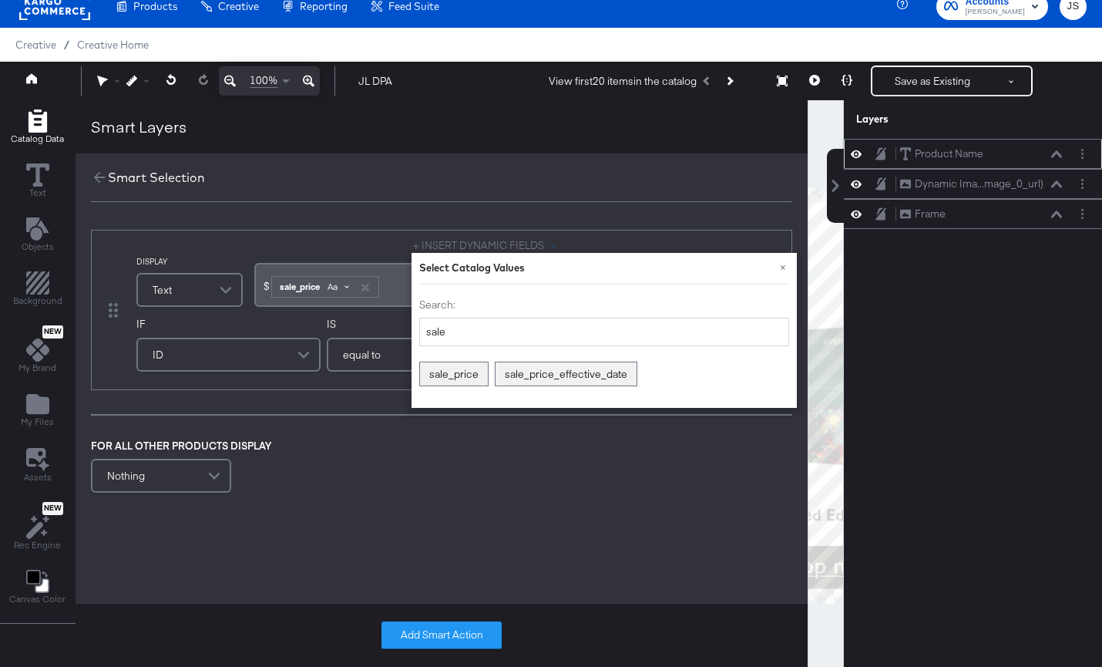
click at [341, 288] on div "Aa" at bounding box center [338, 287] width 36 height 12
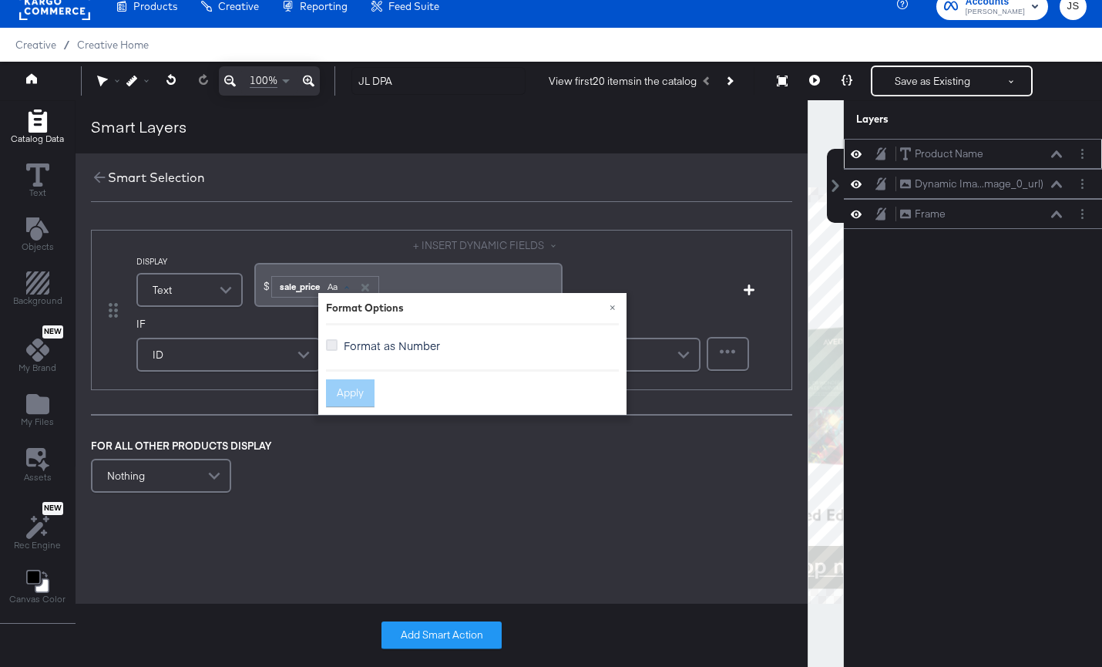
click at [328, 342] on icon at bounding box center [332, 345] width 12 height 12
click at [0, 0] on input "Format as Number" at bounding box center [0, 0] width 0 height 0
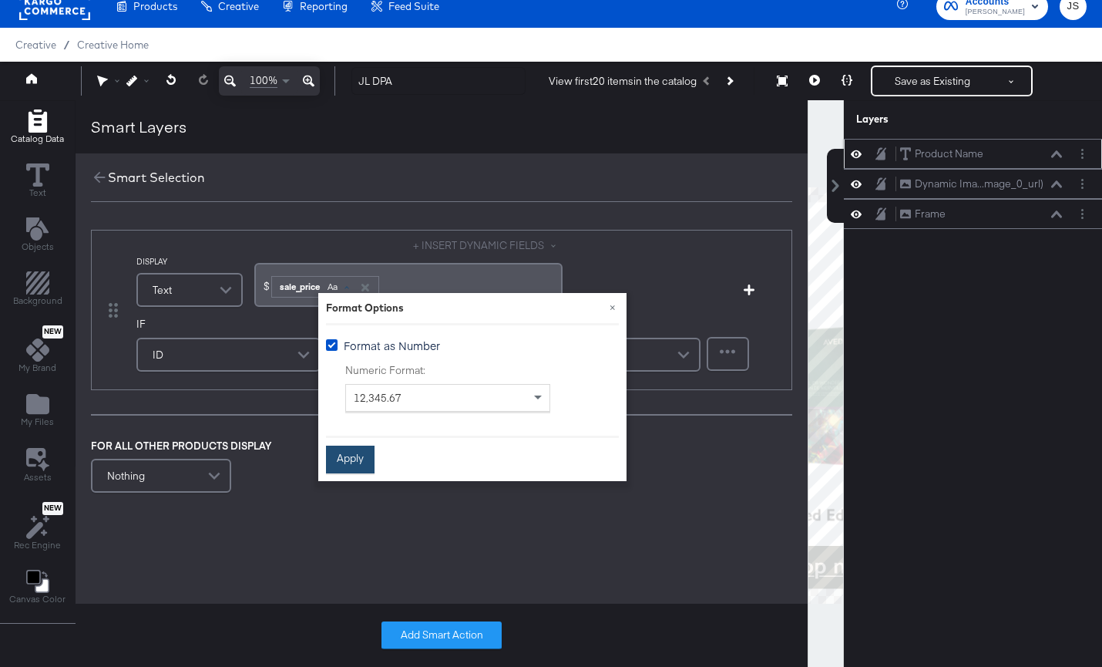
click at [341, 463] on button "Apply" at bounding box center [350, 459] width 49 height 28
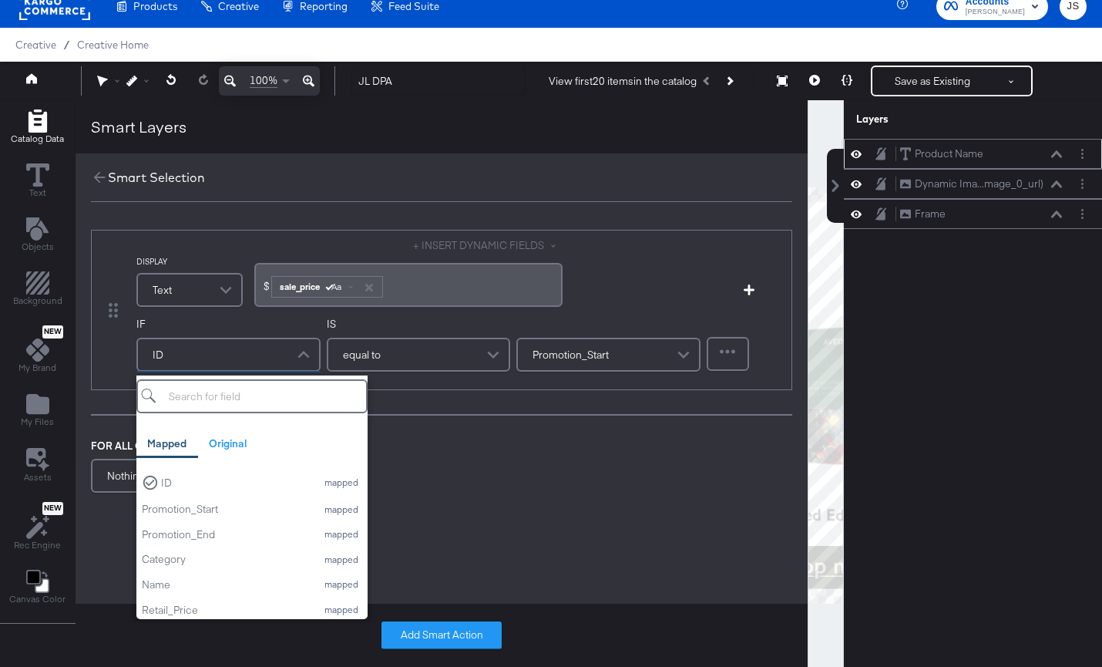
click at [299, 350] on span at bounding box center [305, 354] width 27 height 31
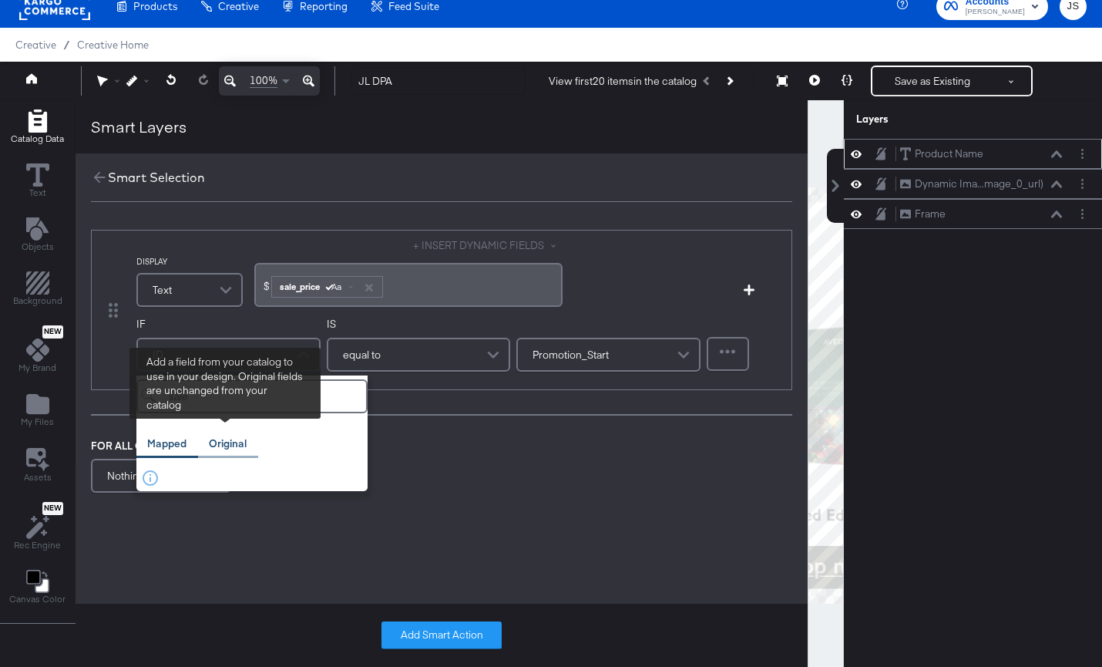
type input "sale"
click at [235, 439] on div "Original" at bounding box center [228, 443] width 38 height 15
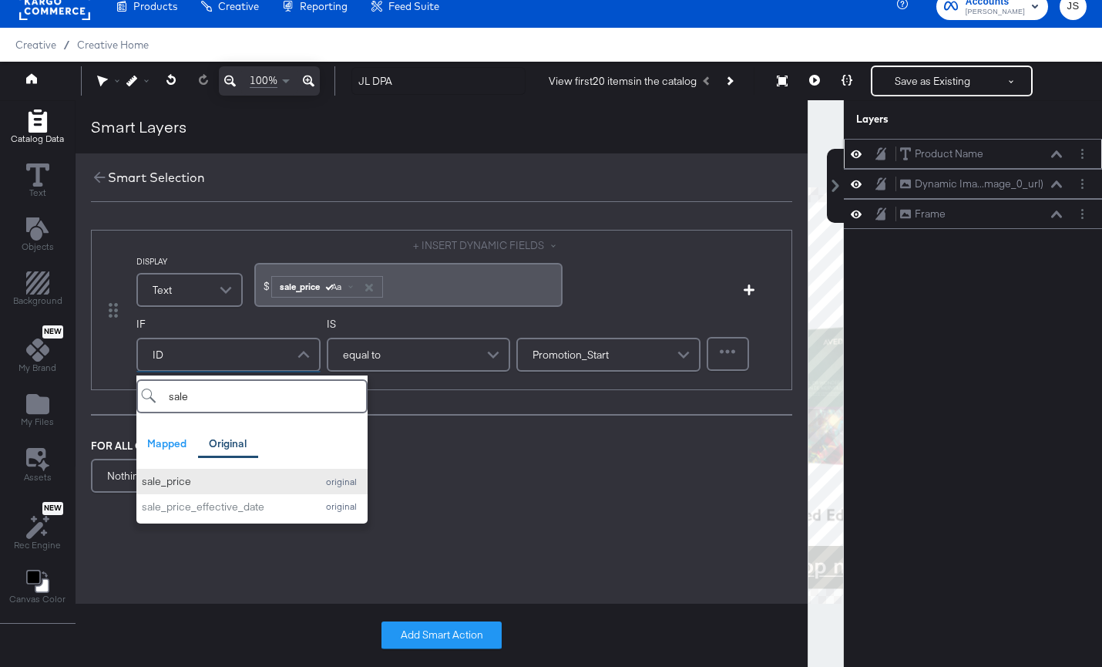
click at [188, 480] on div "sale_price" at bounding box center [225, 481] width 166 height 15
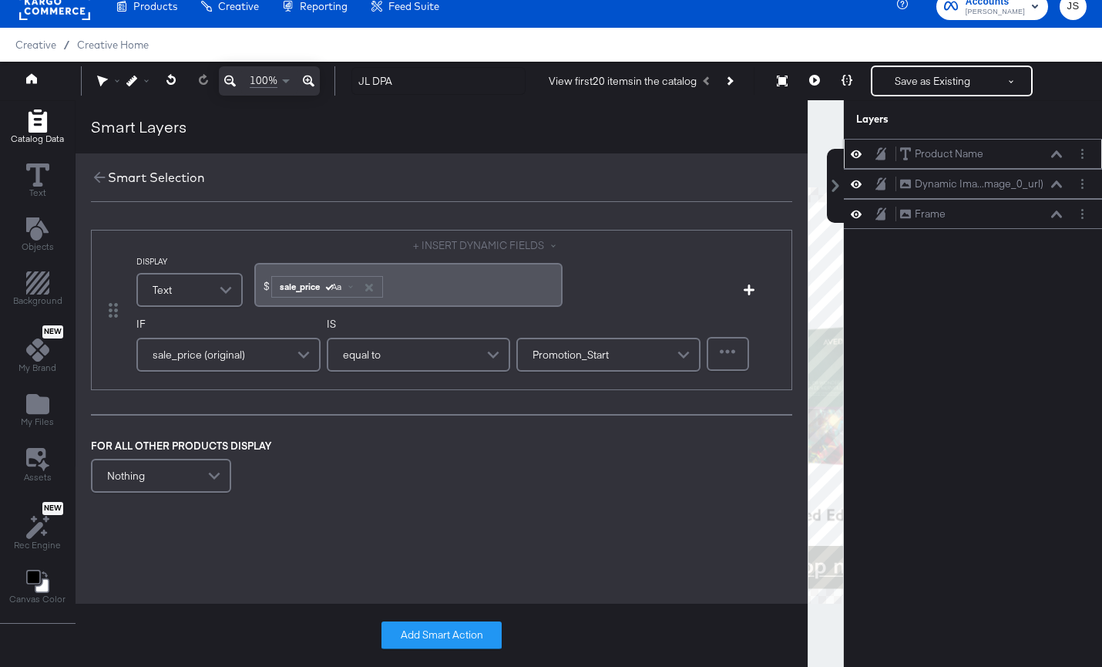
click at [400, 362] on div "equal to" at bounding box center [418, 354] width 181 height 31
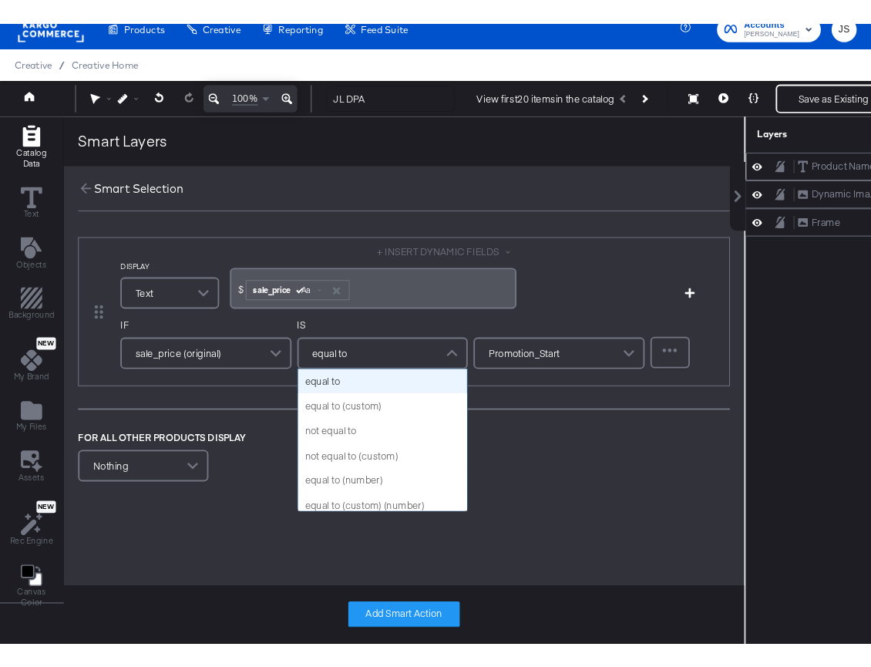
scroll to position [13, 0]
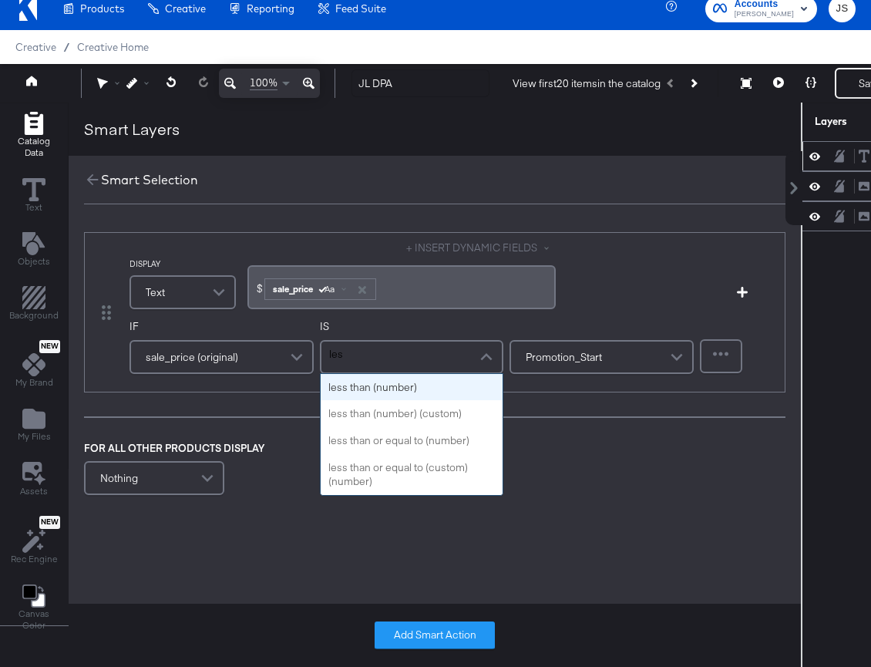
type input "less"
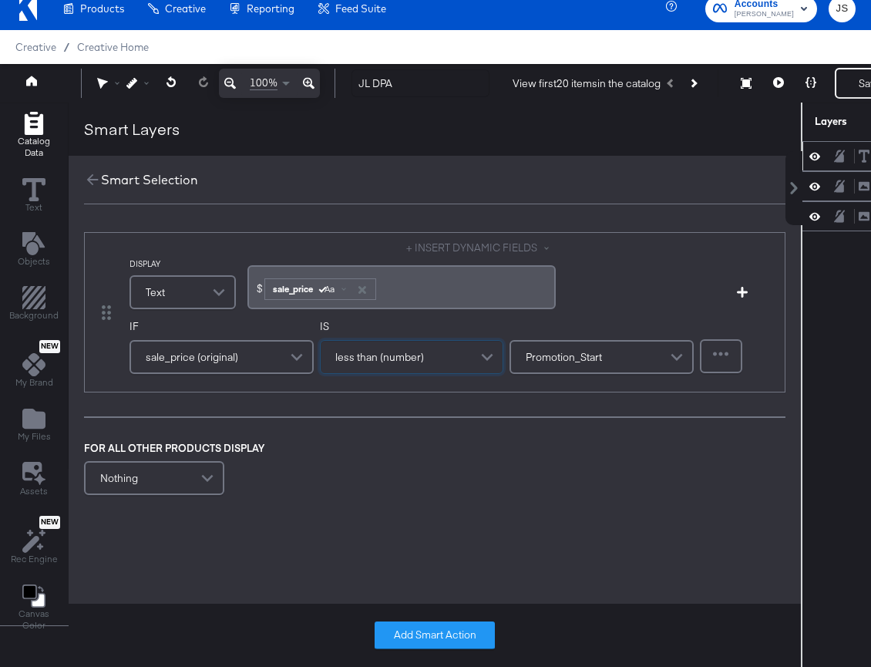
click at [563, 351] on span "Promotion_Start" at bounding box center [564, 357] width 76 height 26
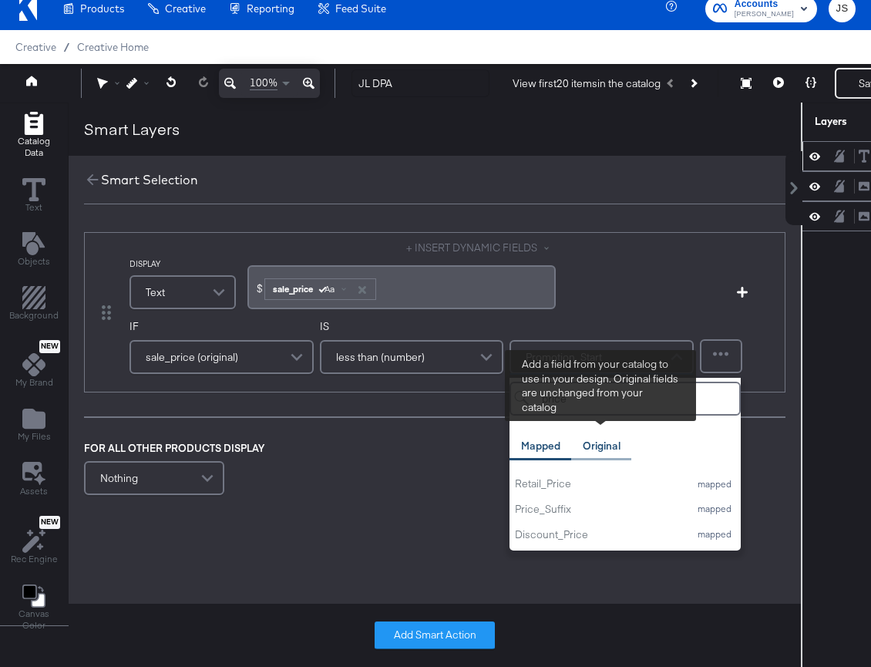
type input "price"
click at [604, 452] on div "Original" at bounding box center [602, 446] width 38 height 15
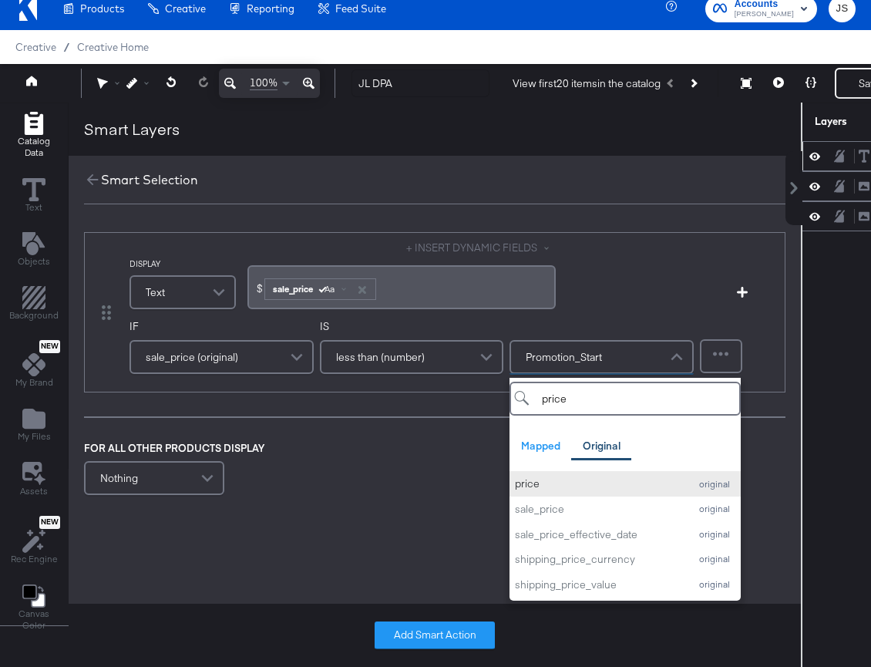
click at [583, 479] on div "price" at bounding box center [598, 483] width 166 height 15
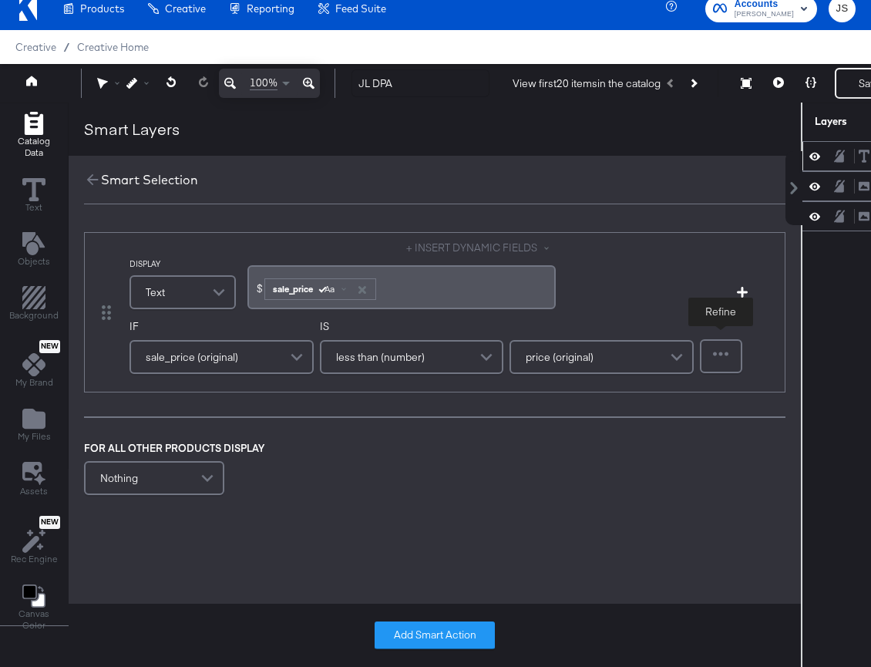
click at [718, 355] on div at bounding box center [720, 356] width 39 height 31
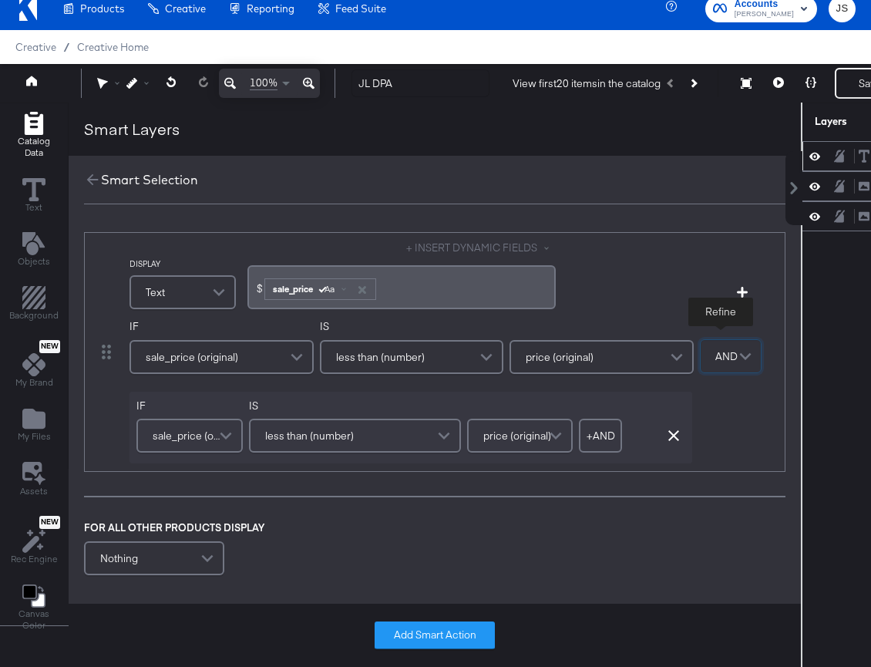
click at [384, 435] on div "less than (number)" at bounding box center [354, 435] width 209 height 31
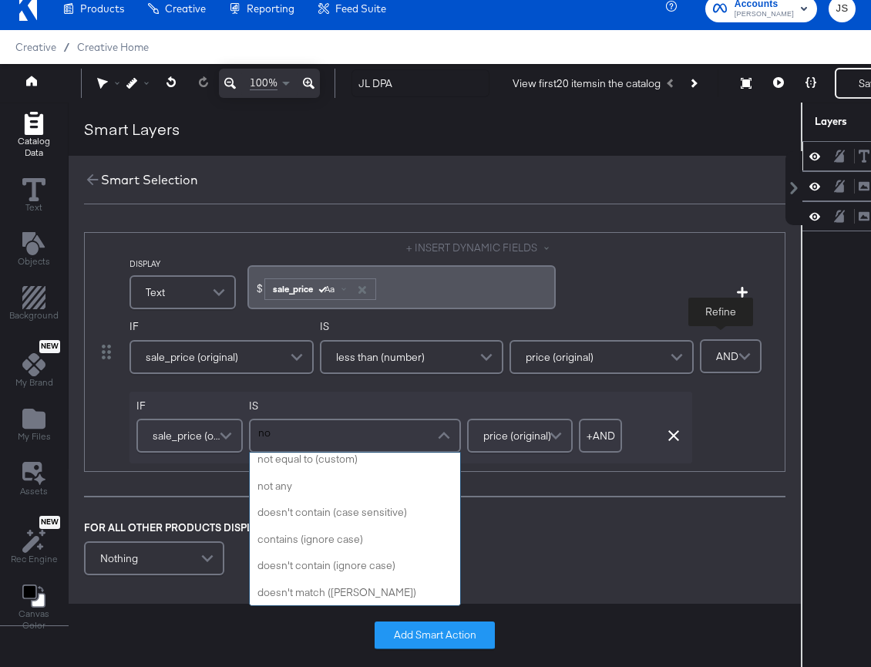
type input "not"
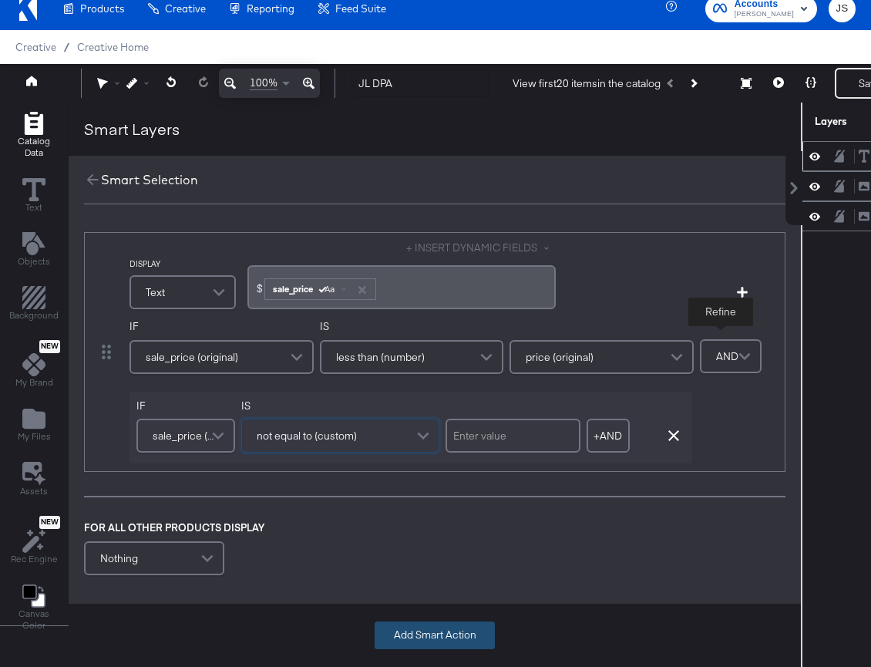
click at [457, 640] on button "Add Smart Action" at bounding box center [435, 635] width 120 height 28
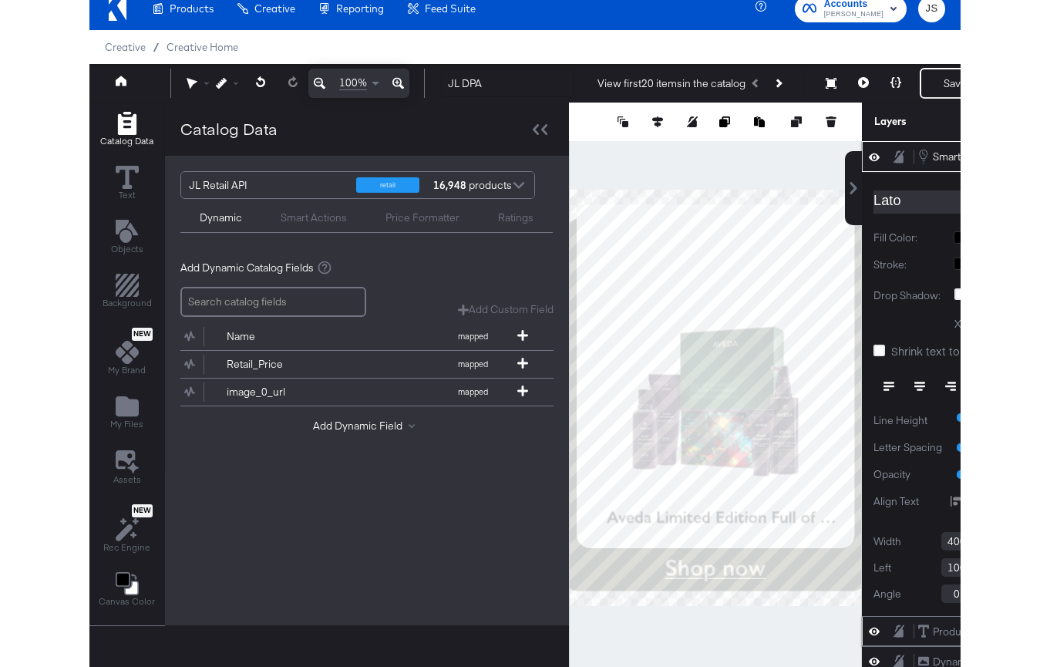
scroll to position [15, 0]
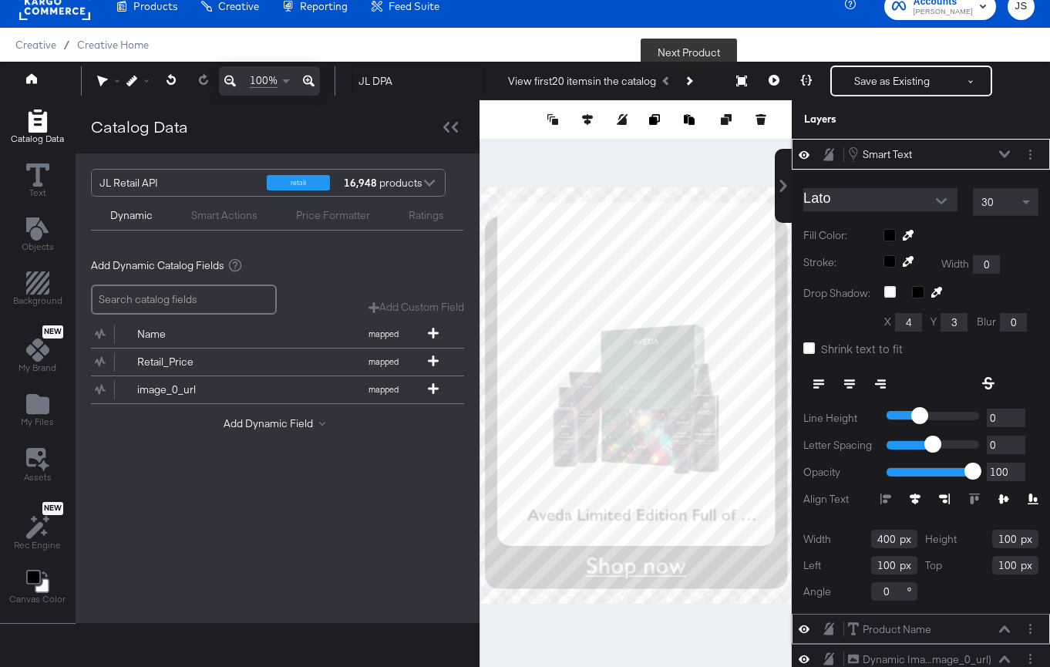
click at [694, 82] on button "Next Product" at bounding box center [688, 81] width 22 height 28
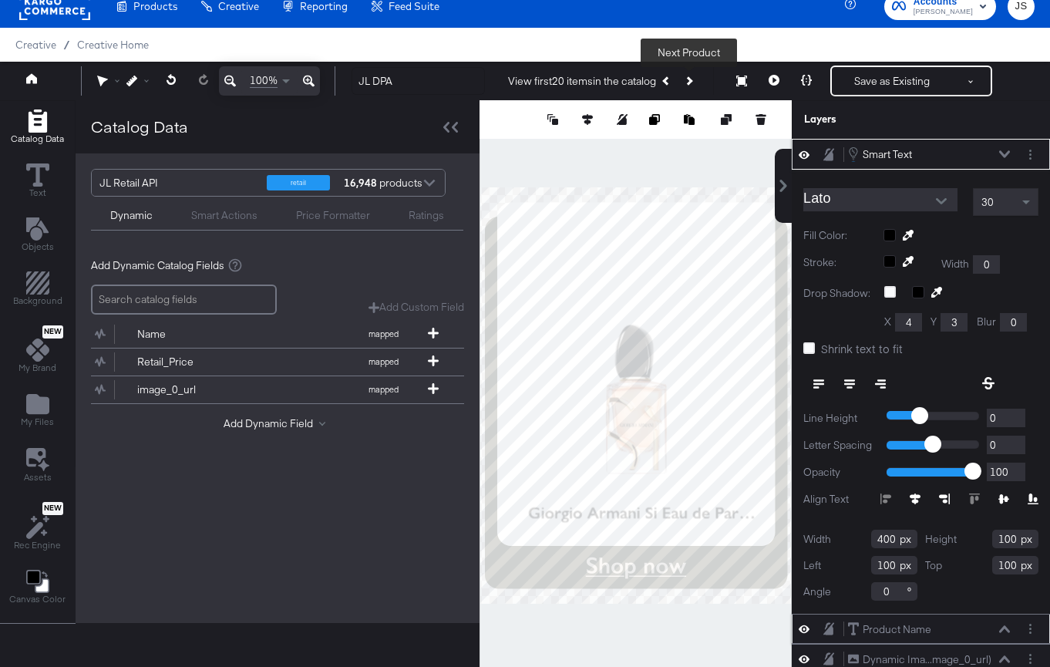
click at [694, 82] on button "Next Product" at bounding box center [688, 81] width 22 height 28
click at [664, 75] on button "Previous Product" at bounding box center [667, 81] width 22 height 28
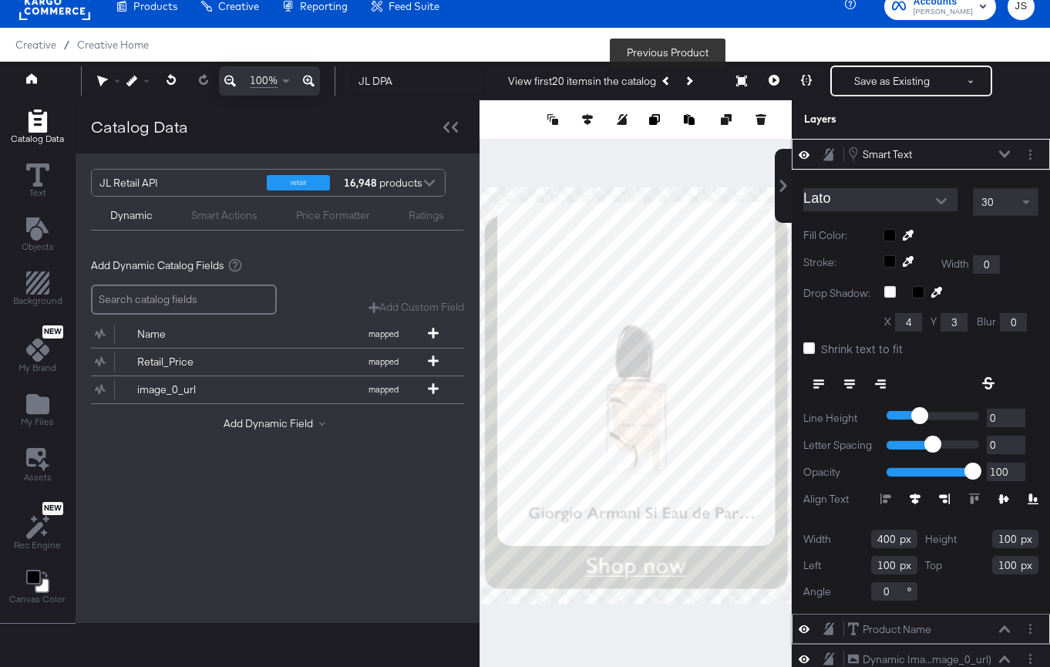
click at [664, 75] on button "Previous Product" at bounding box center [667, 81] width 22 height 28
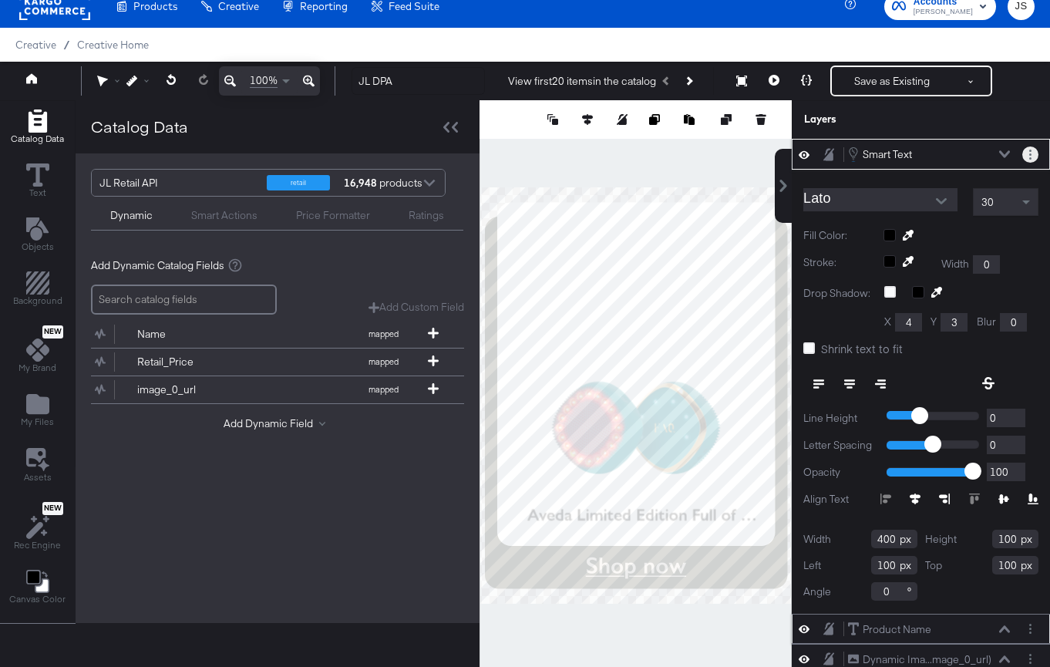
click at [1029, 161] on button "Layer Options" at bounding box center [1030, 154] width 16 height 16
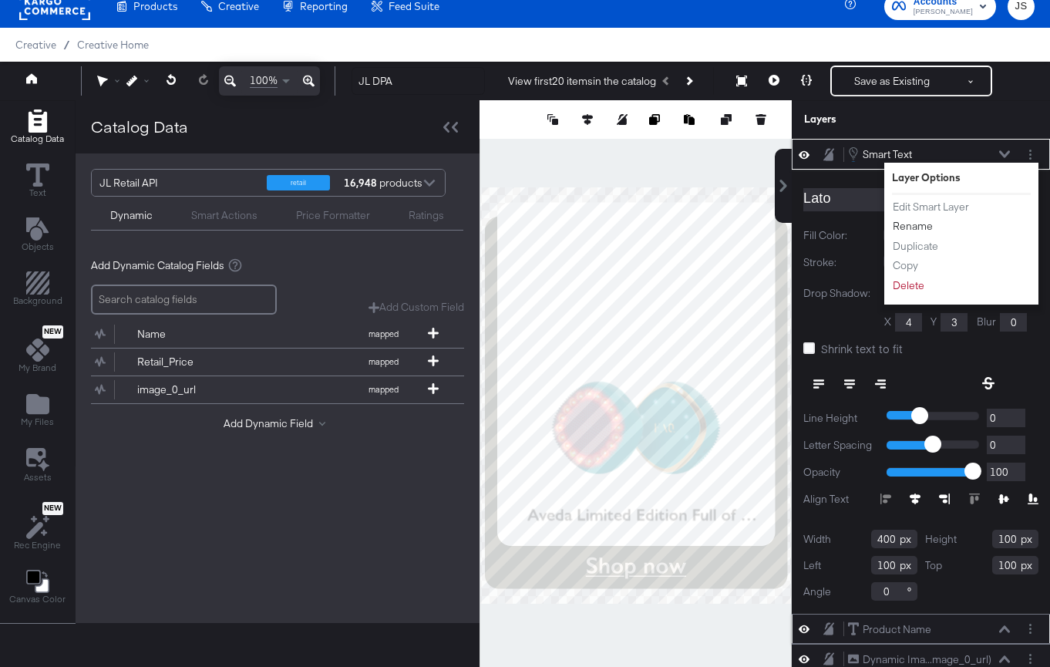
click at [924, 221] on button "Rename" at bounding box center [913, 226] width 42 height 16
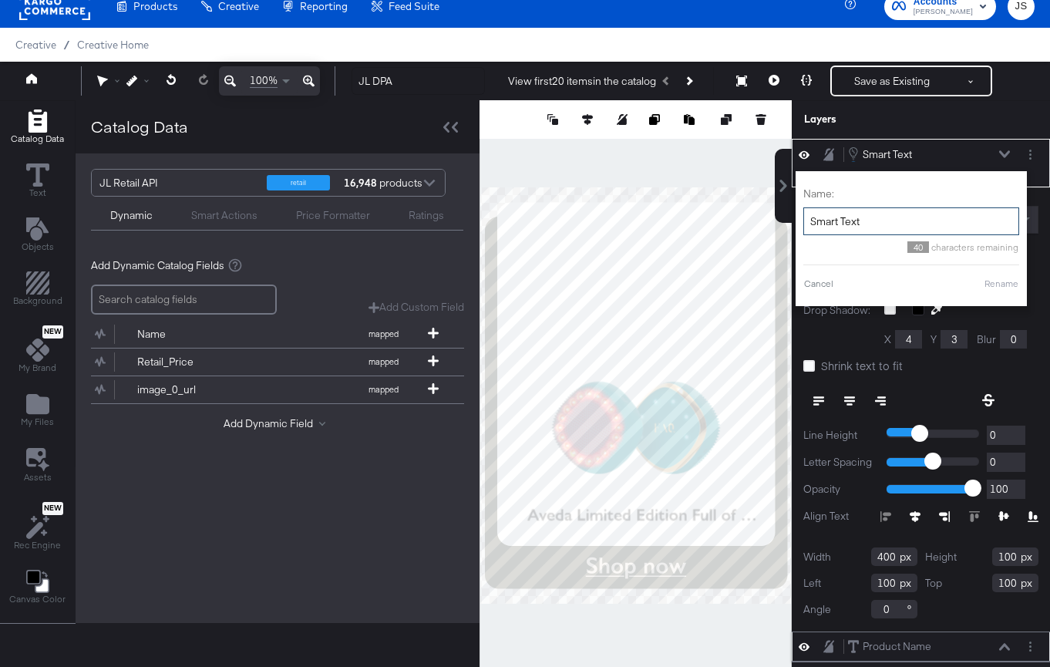
click at [884, 213] on input "Smart Text" at bounding box center [911, 221] width 216 height 29
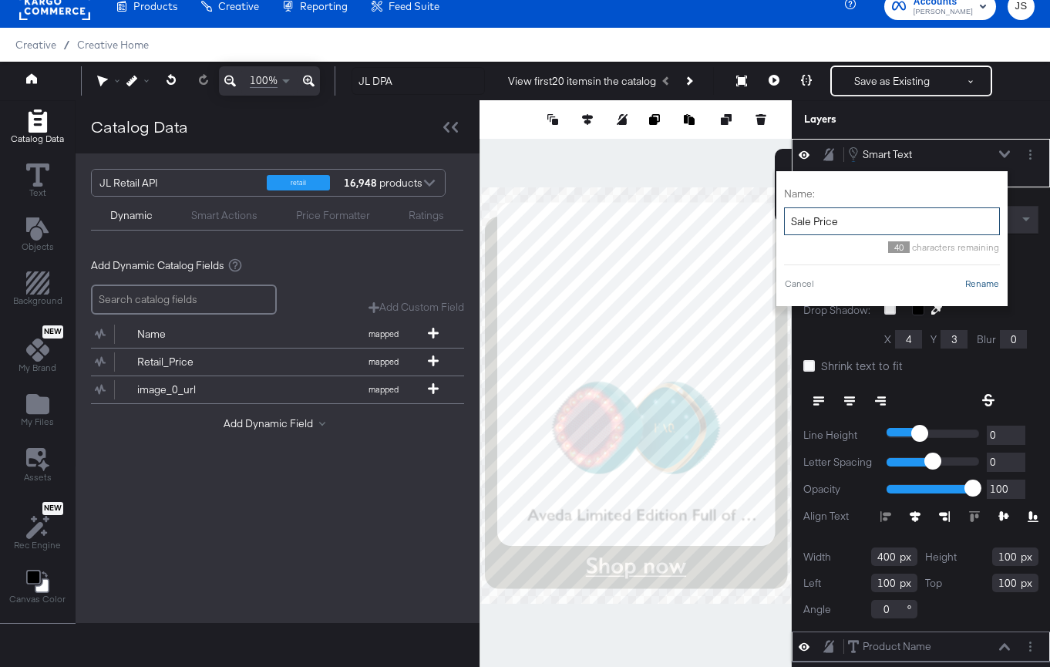
type input "Sale Price"
click at [988, 285] on button "Rename" at bounding box center [981, 284] width 35 height 14
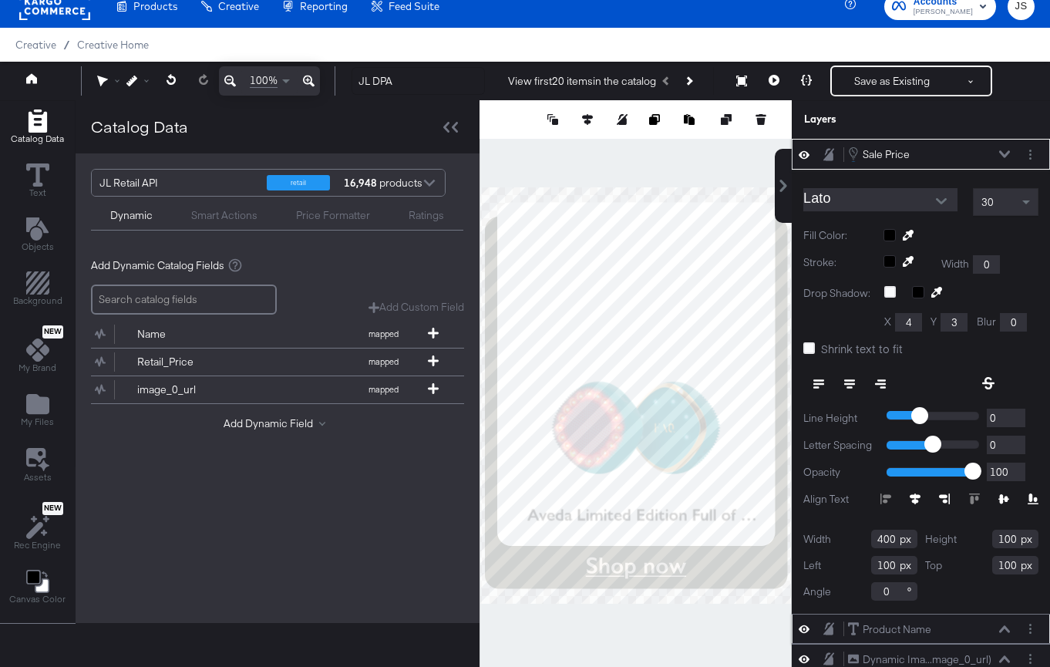
click at [806, 155] on icon at bounding box center [803, 154] width 11 height 13
click at [254, 215] on div "Smart Actions" at bounding box center [224, 215] width 66 height 15
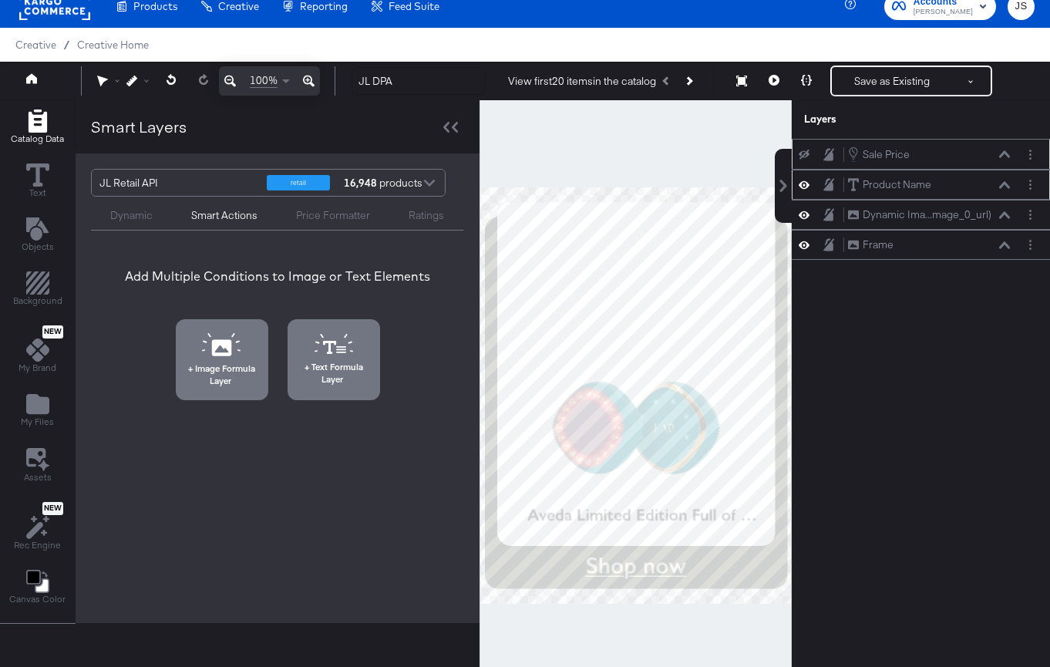
click at [1028, 163] on div "Sale Price Sale Price" at bounding box center [920, 154] width 258 height 31
click at [1028, 158] on button "Layer Options" at bounding box center [1030, 154] width 16 height 16
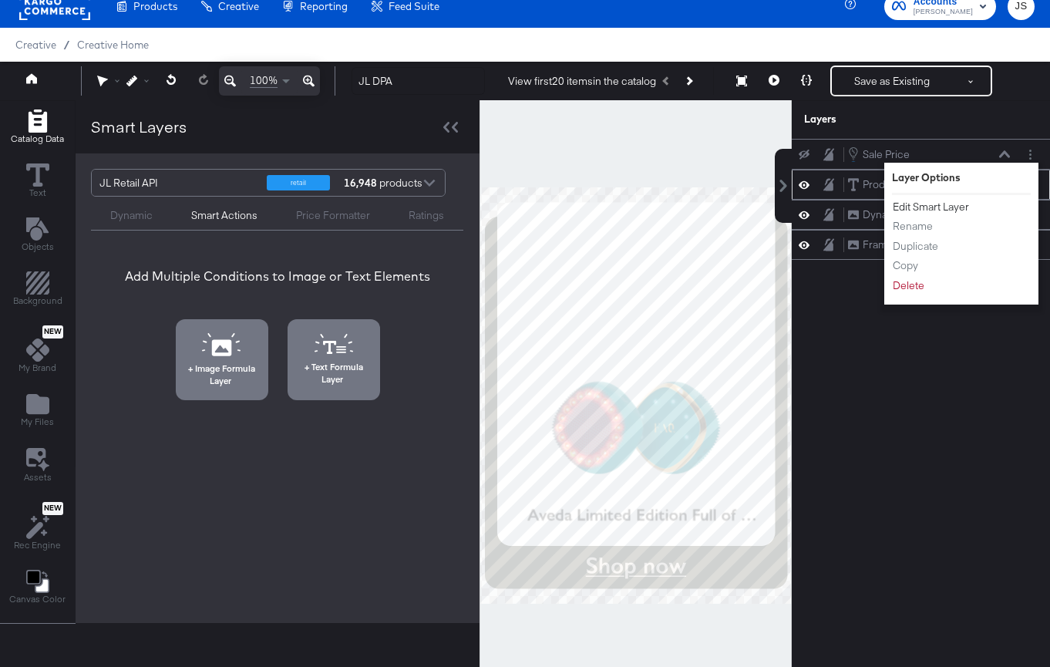
click at [943, 207] on button "Edit Smart Layer" at bounding box center [931, 207] width 78 height 16
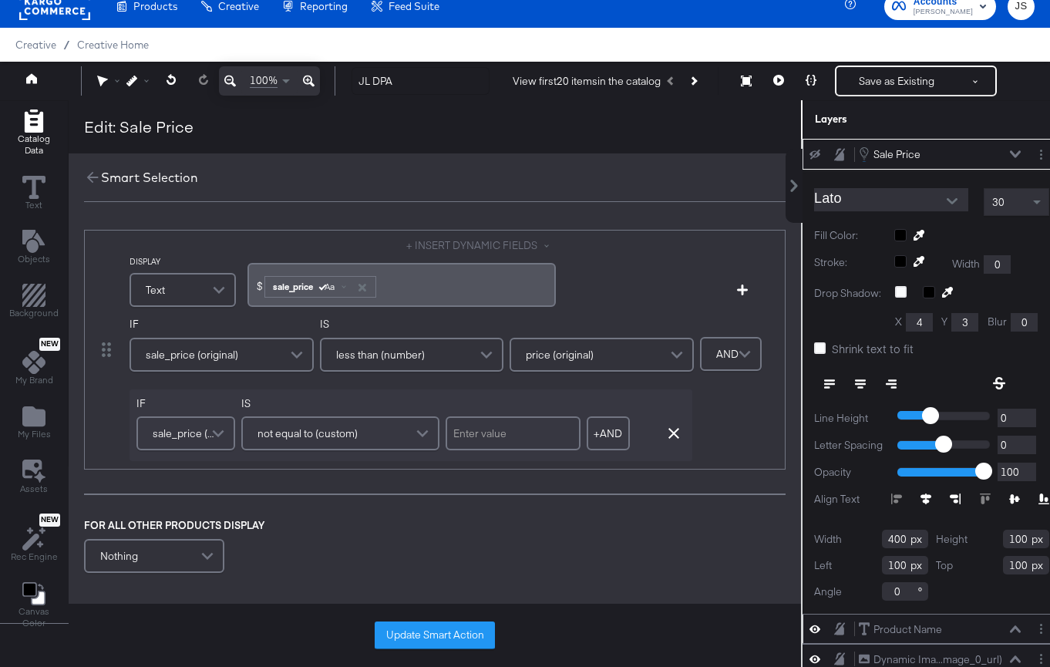
click at [250, 392] on div "IF sale_price (original) IS not equal to (custom) + AND Add AND Condition Remov…" at bounding box center [410, 425] width 563 height 72
click at [257, 343] on div "sale_price (original)" at bounding box center [221, 354] width 181 height 31
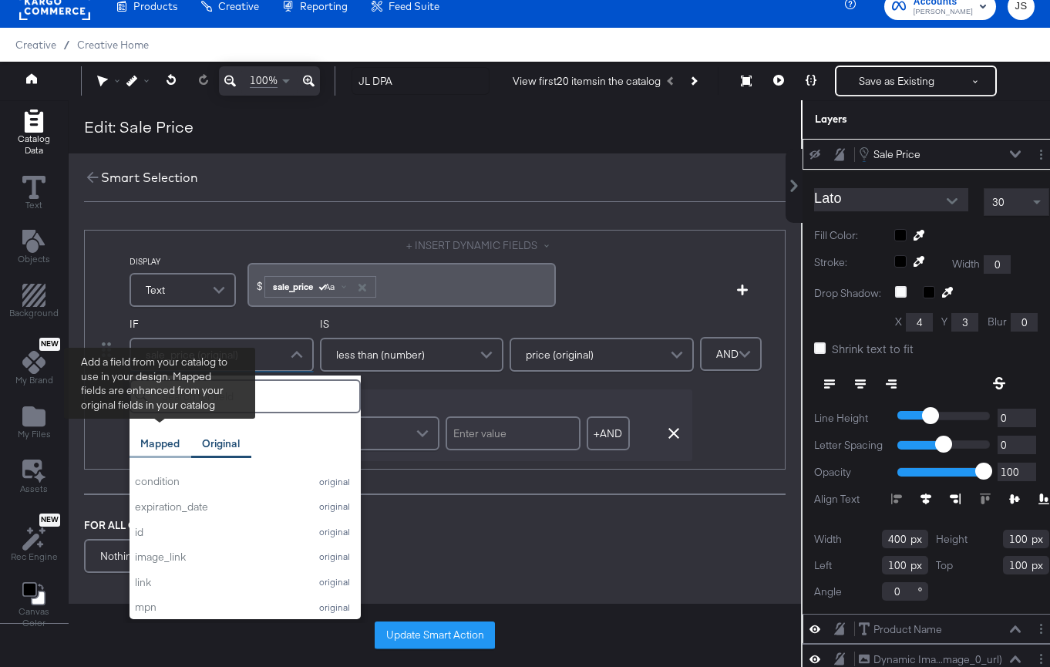
click at [169, 450] on div "Mapped" at bounding box center [160, 443] width 62 height 30
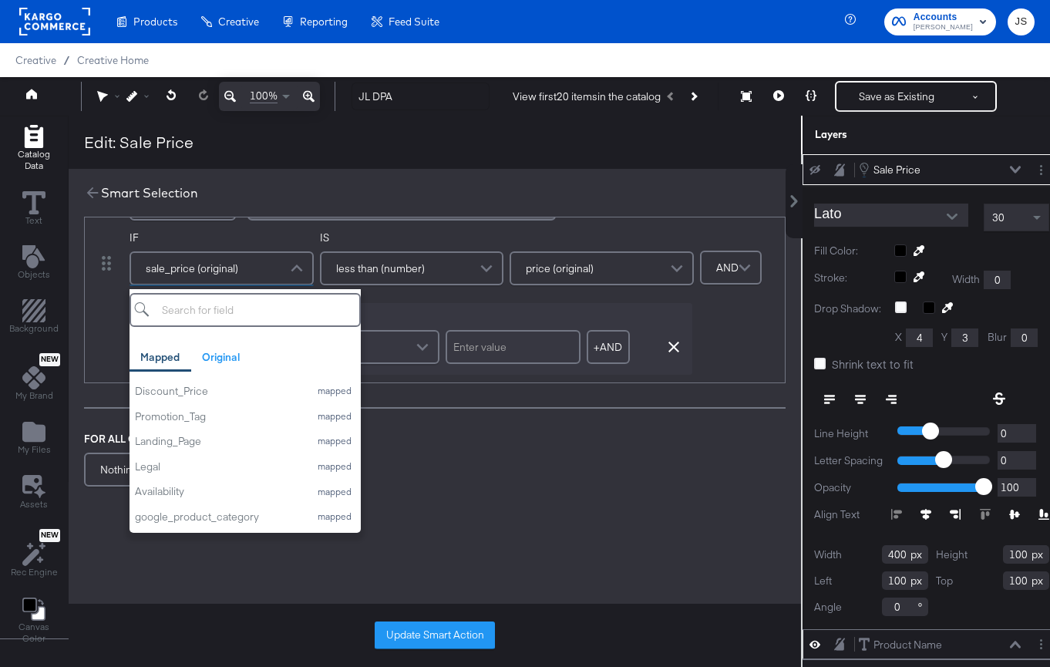
scroll to position [152, 0]
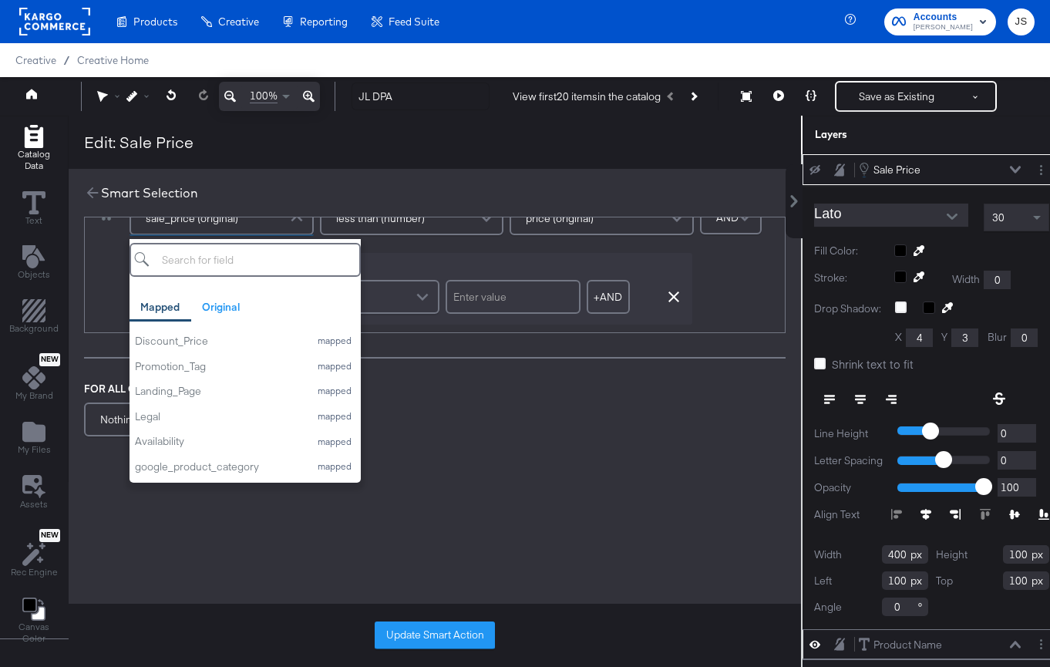
click at [361, 462] on div "DISPLAY Text + INSERT DYNAMIC FIELDS $ ﻿ sale_price Aa ﻿ Add Condition IF sale_…" at bounding box center [435, 319] width 732 height 506
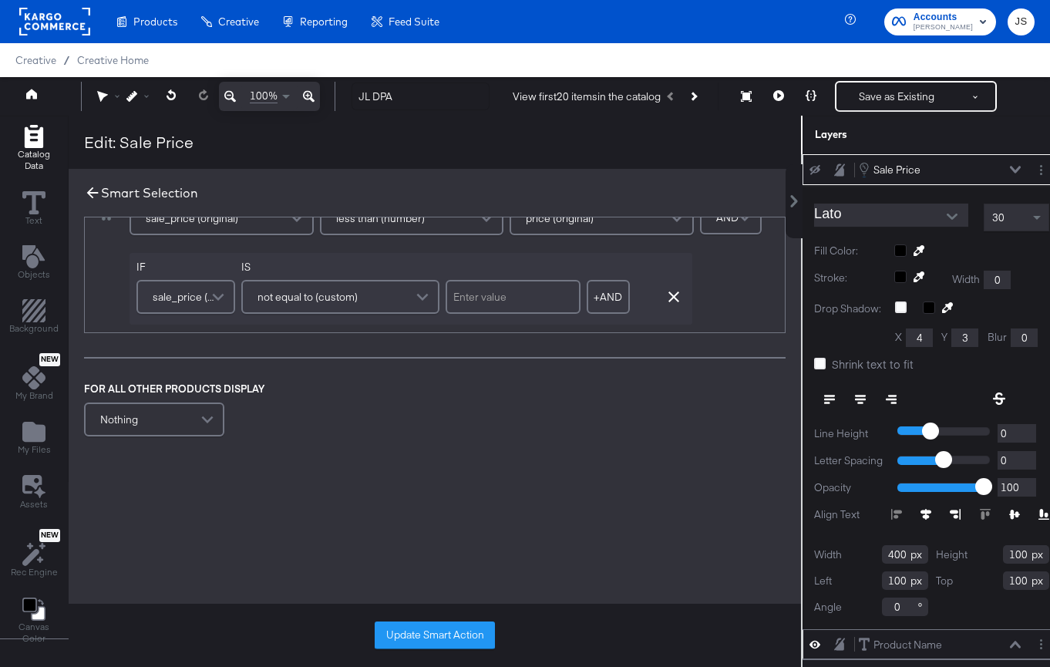
click at [93, 187] on icon at bounding box center [92, 192] width 17 height 17
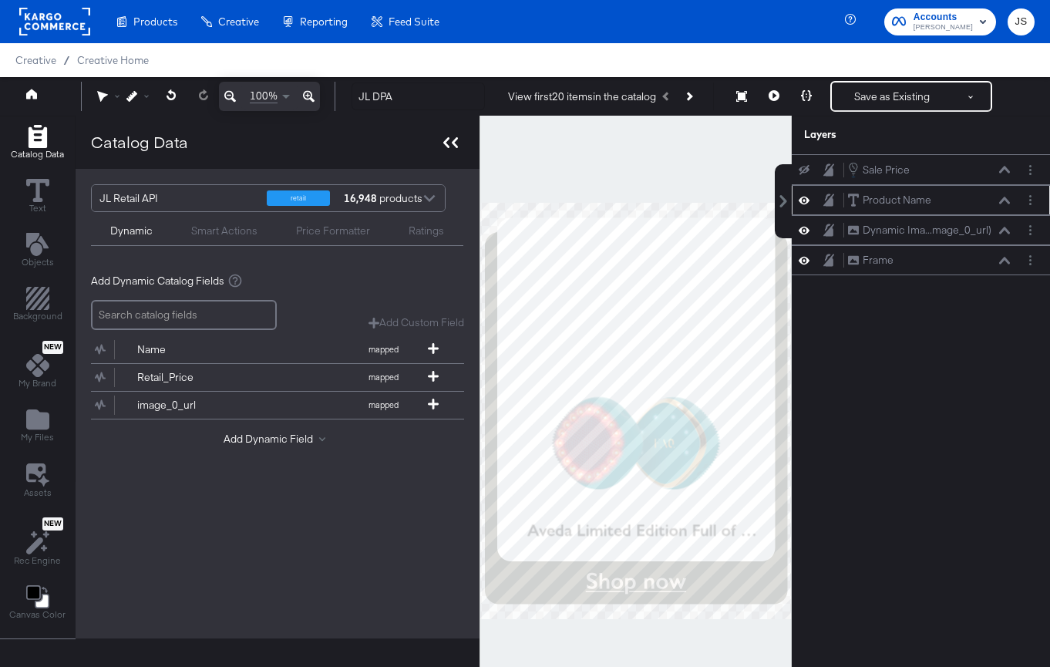
click at [452, 144] on icon at bounding box center [455, 142] width 6 height 11
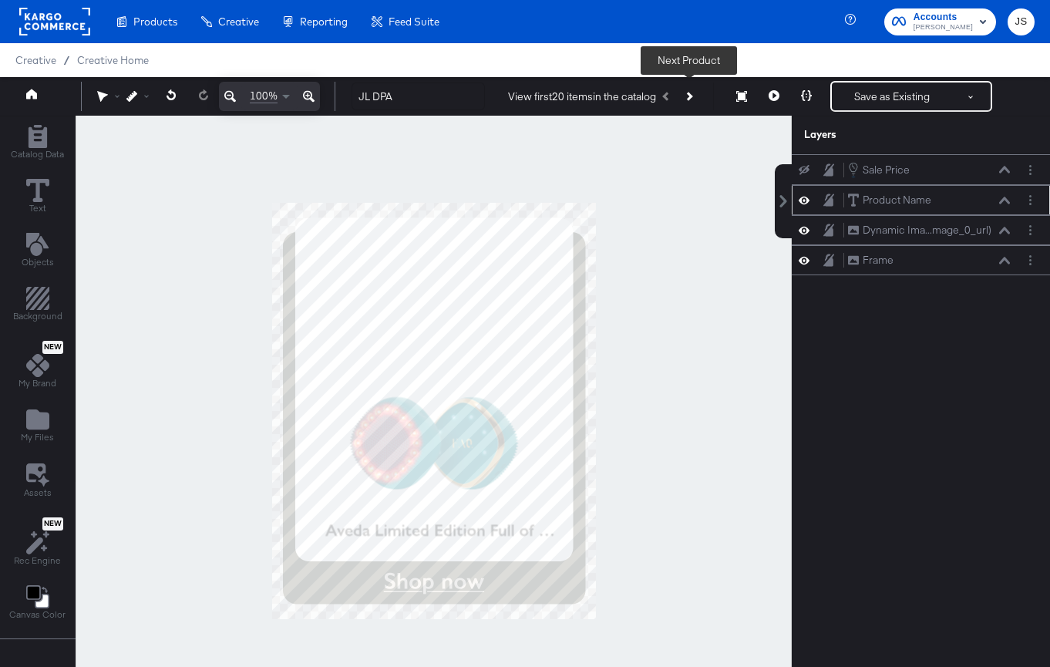
click at [693, 103] on button "Next Product" at bounding box center [688, 96] width 22 height 28
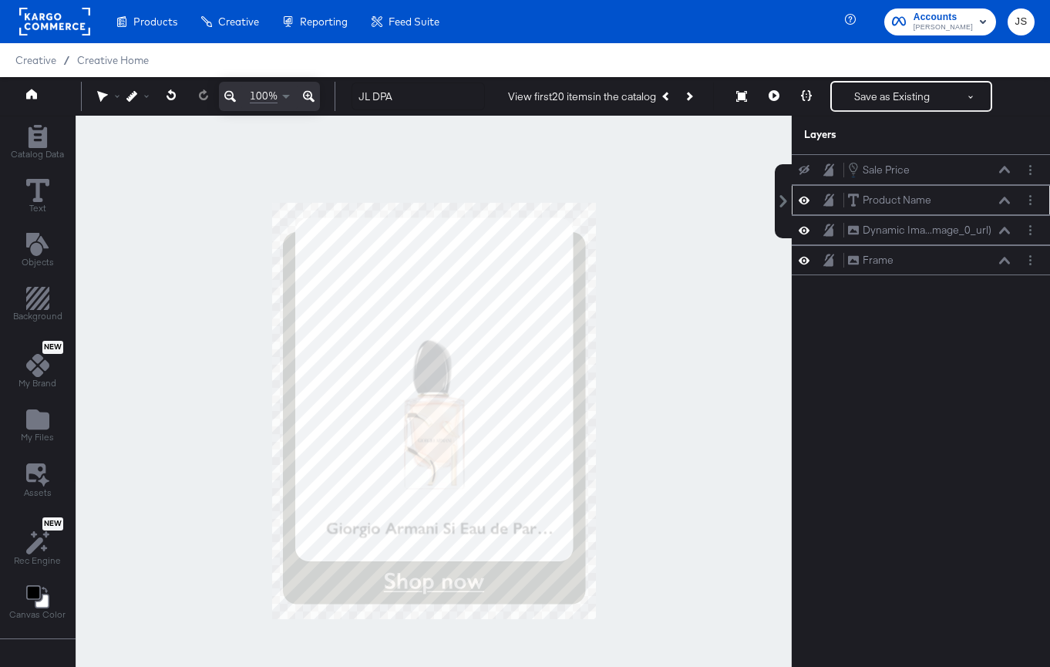
click at [1002, 202] on icon at bounding box center [1004, 201] width 11 height 8
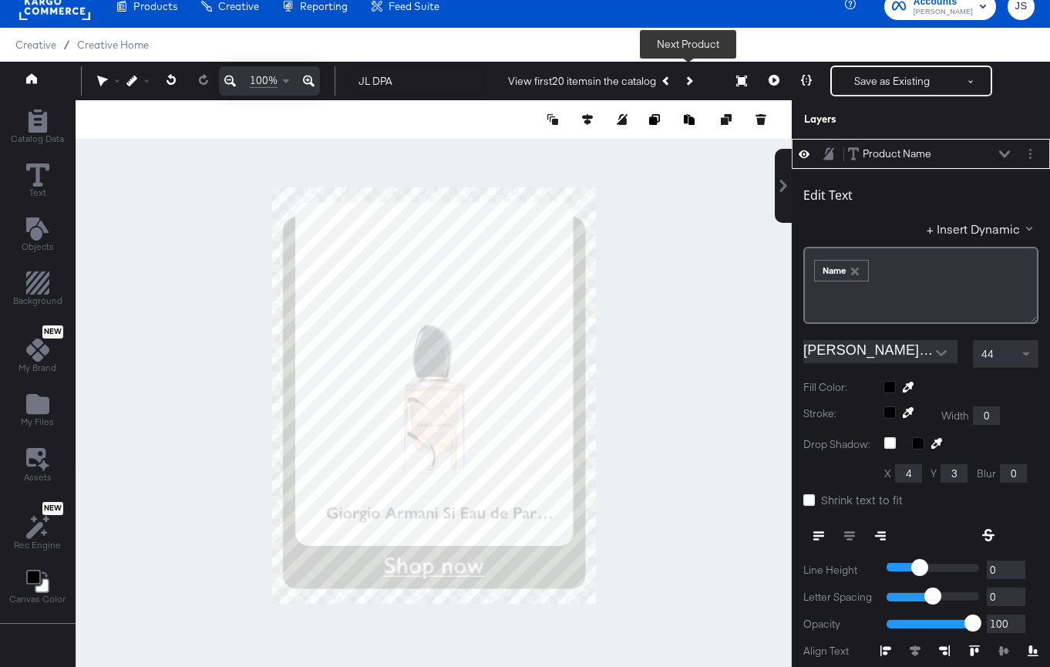
click at [1009, 348] on div "44" at bounding box center [1005, 354] width 64 height 26
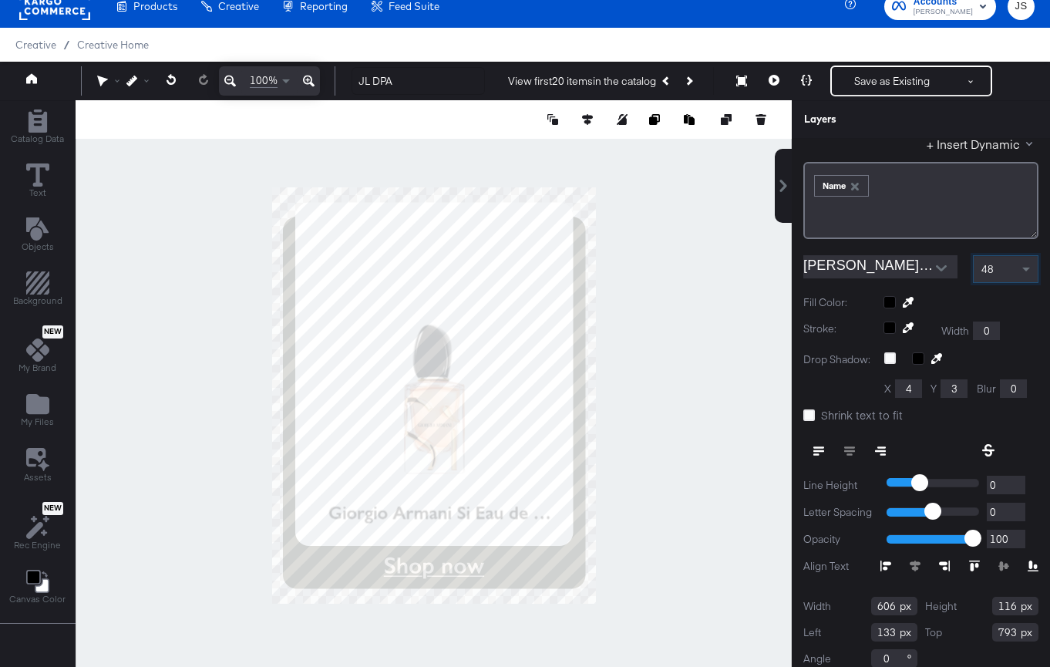
scroll to position [176, 0]
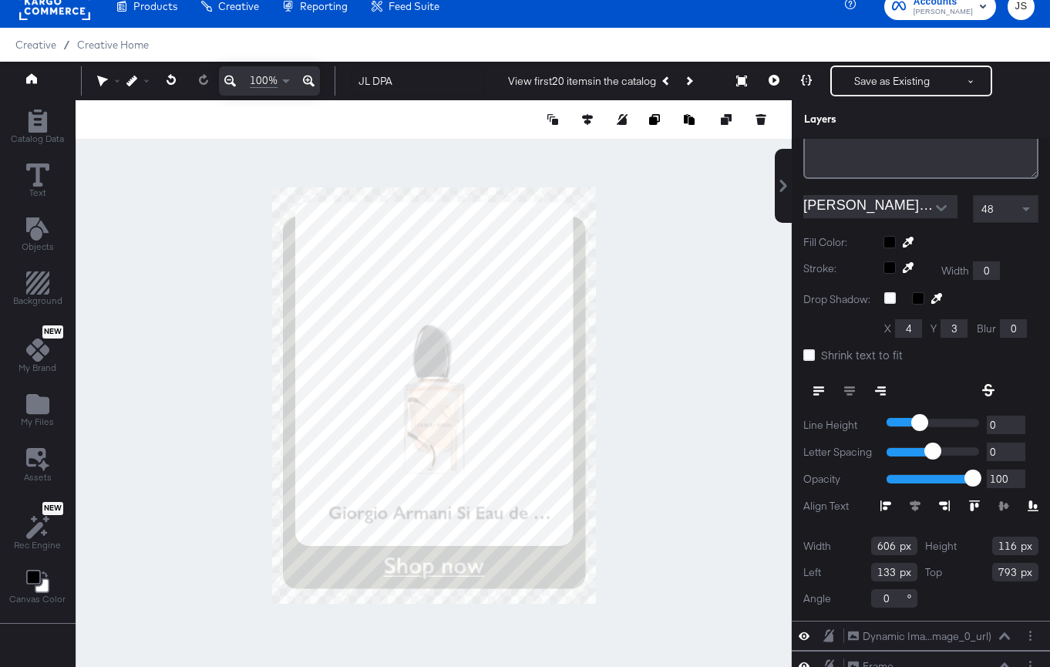
drag, startPoint x: 892, startPoint y: 543, endPoint x: 852, endPoint y: 543, distance: 40.1
click at [852, 543] on div "Width 606" at bounding box center [860, 545] width 114 height 18
drag, startPoint x: 895, startPoint y: 544, endPoint x: 835, endPoint y: 544, distance: 59.3
click at [835, 544] on div "Width 606" at bounding box center [860, 545] width 114 height 18
click at [1000, 478] on input "100" at bounding box center [1005, 478] width 39 height 19
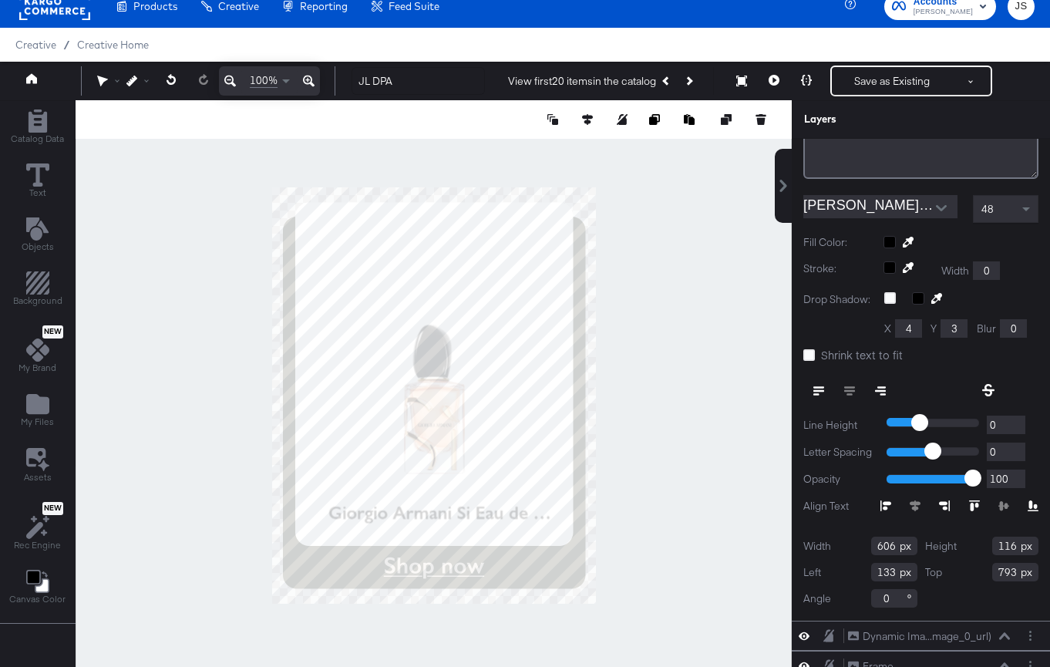
drag, startPoint x: 895, startPoint y: 543, endPoint x: 825, endPoint y: 543, distance: 69.4
click at [825, 543] on div "Width 606" at bounding box center [860, 545] width 114 height 18
type input "659"
drag, startPoint x: 894, startPoint y: 571, endPoint x: 780, endPoint y: 571, distance: 114.1
click at [780, 571] on div "Sale Price Sale Price Product Name Product Name Edit Text + Insert Dynamic ﻿ ﻿ …" at bounding box center [910, 403] width 277 height 528
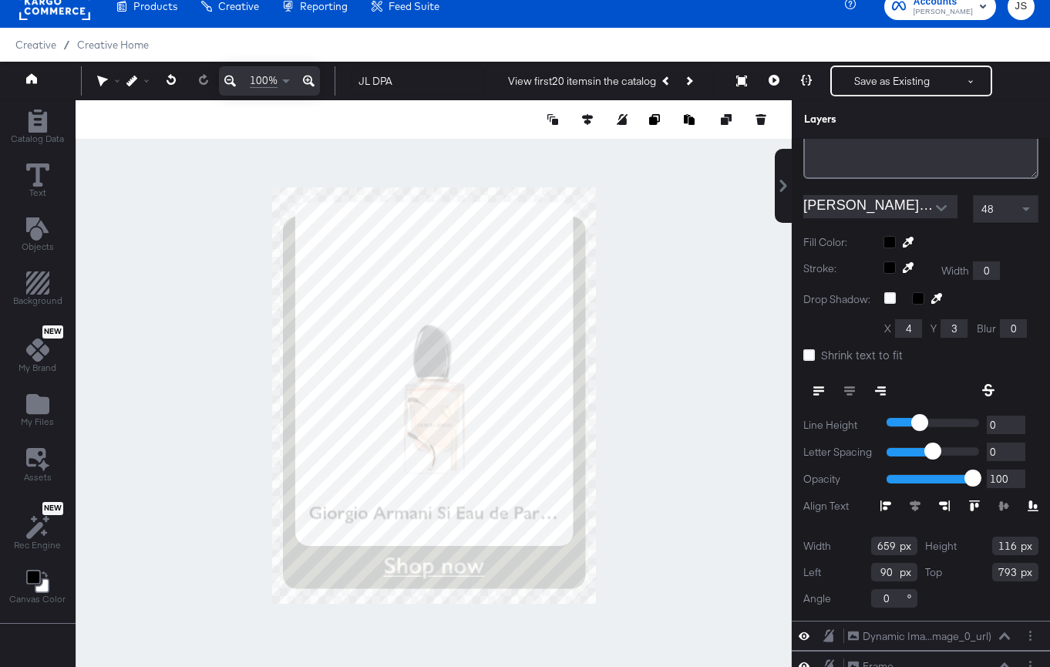
type input "90"
drag, startPoint x: 1016, startPoint y: 569, endPoint x: 990, endPoint y: 569, distance: 26.2
click at [990, 569] on div "Top 793" at bounding box center [982, 572] width 114 height 18
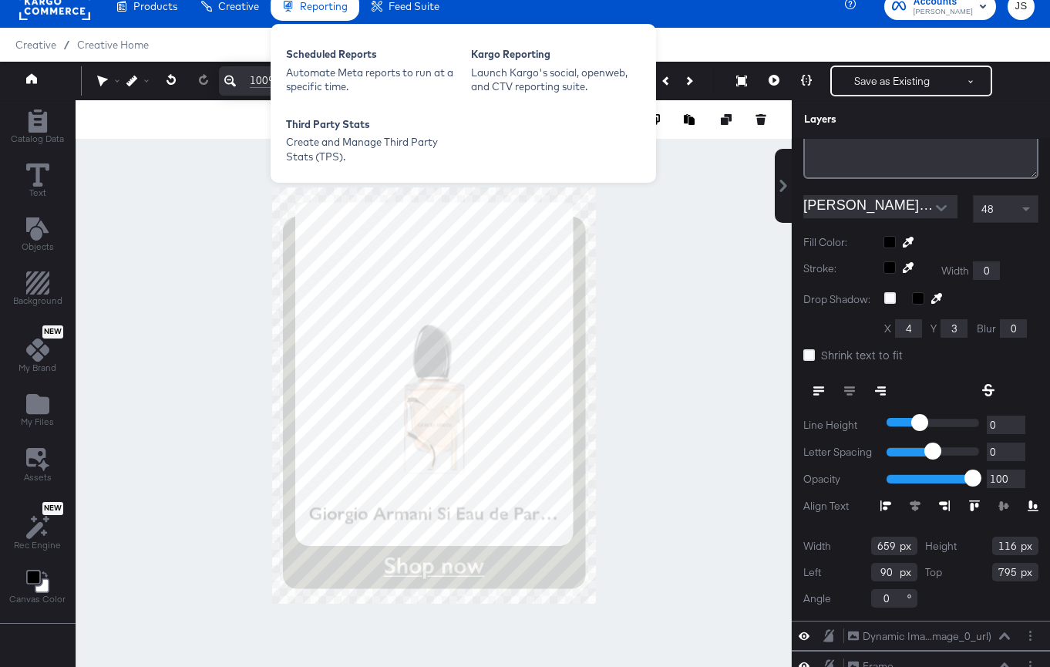
type input "795"
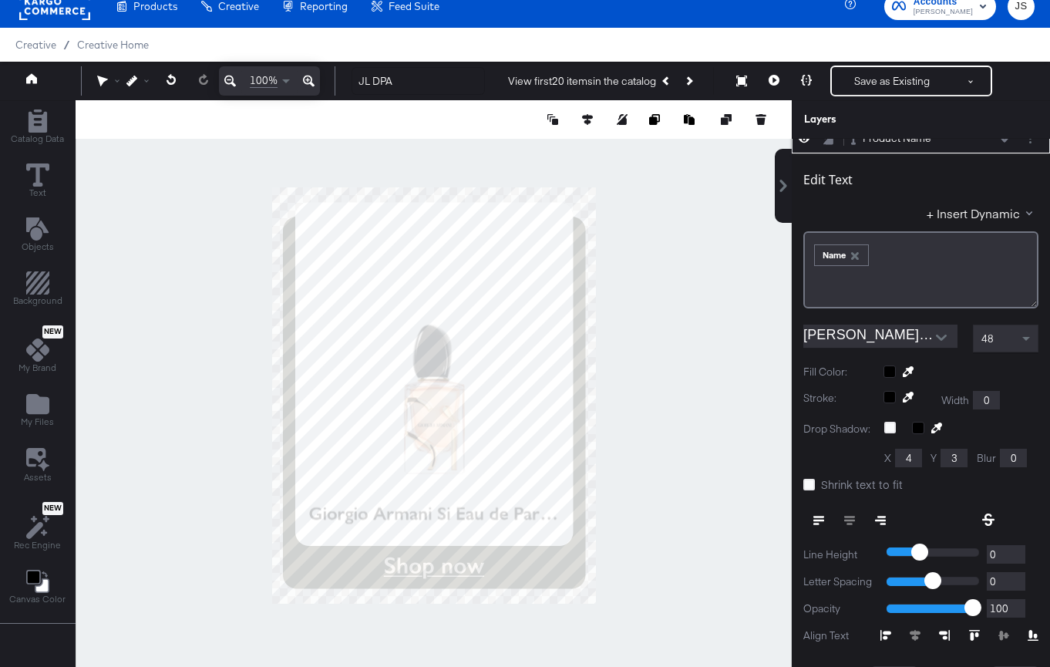
scroll to position [0, 0]
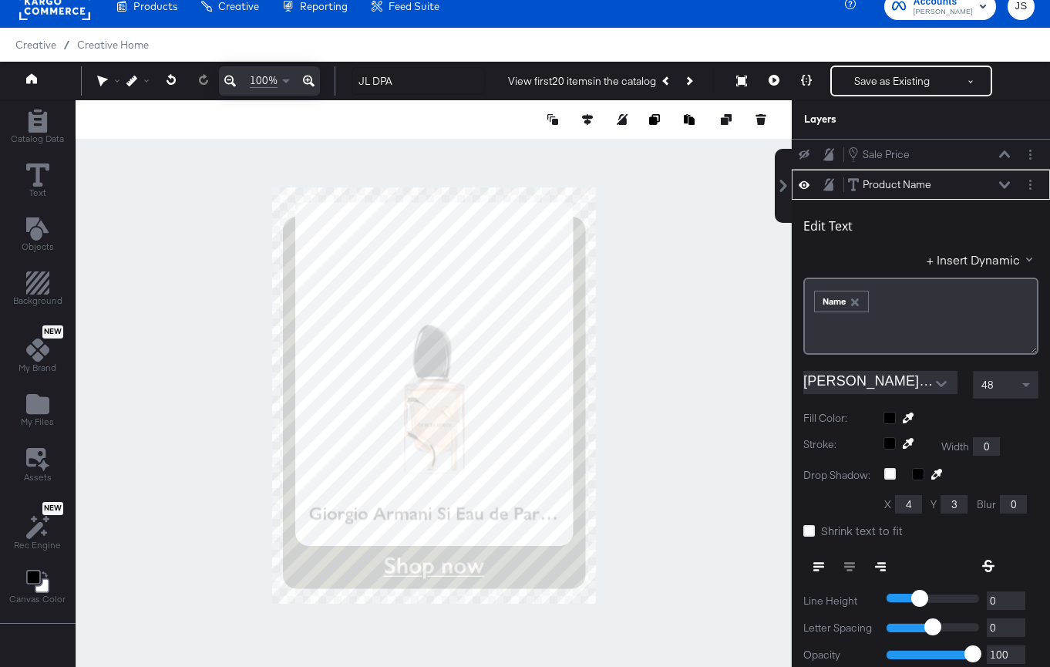
click at [1001, 185] on icon at bounding box center [1004, 184] width 11 height 7
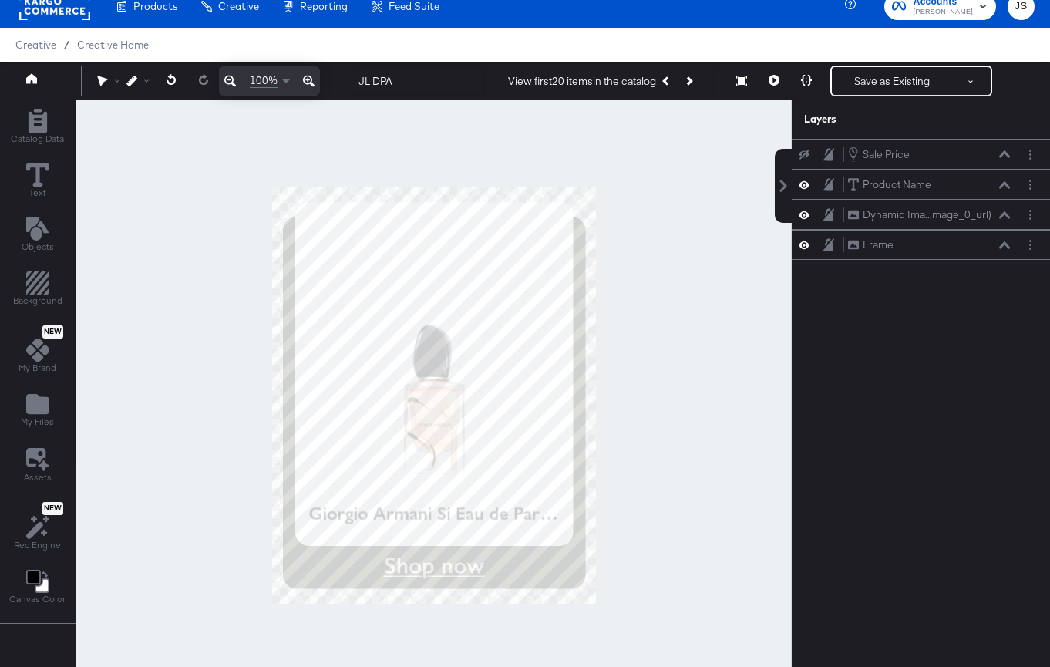
click at [804, 153] on icon at bounding box center [803, 155] width 11 height 10
click at [775, 88] on button at bounding box center [774, 81] width 32 height 31
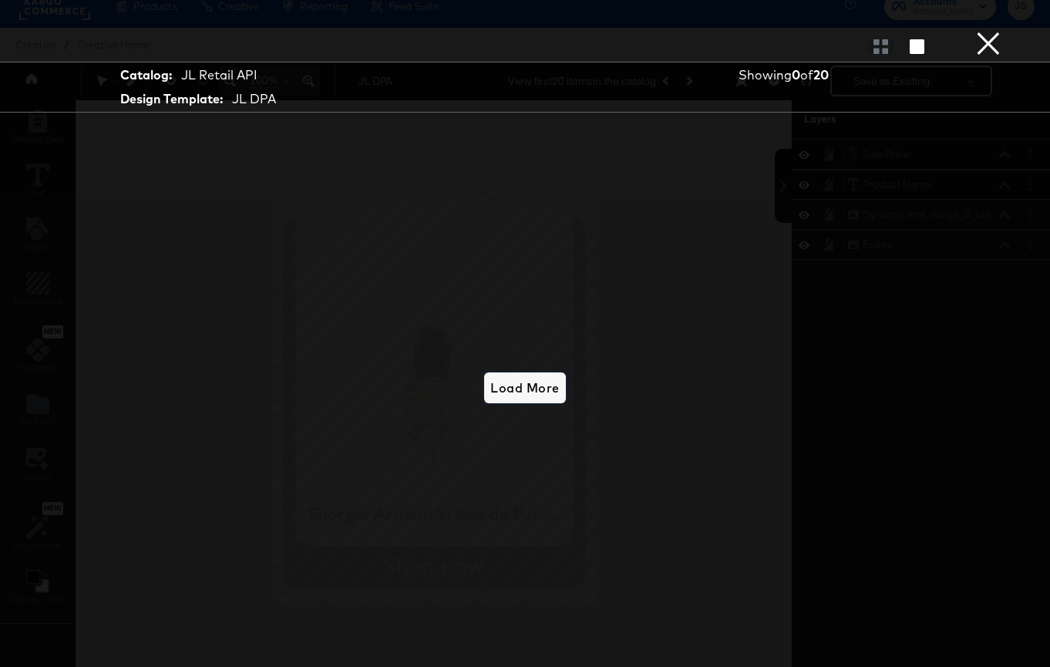
click at [534, 402] on button "Load More" at bounding box center [524, 387] width 81 height 31
click at [980, 31] on button "×" at bounding box center [988, 15] width 31 height 31
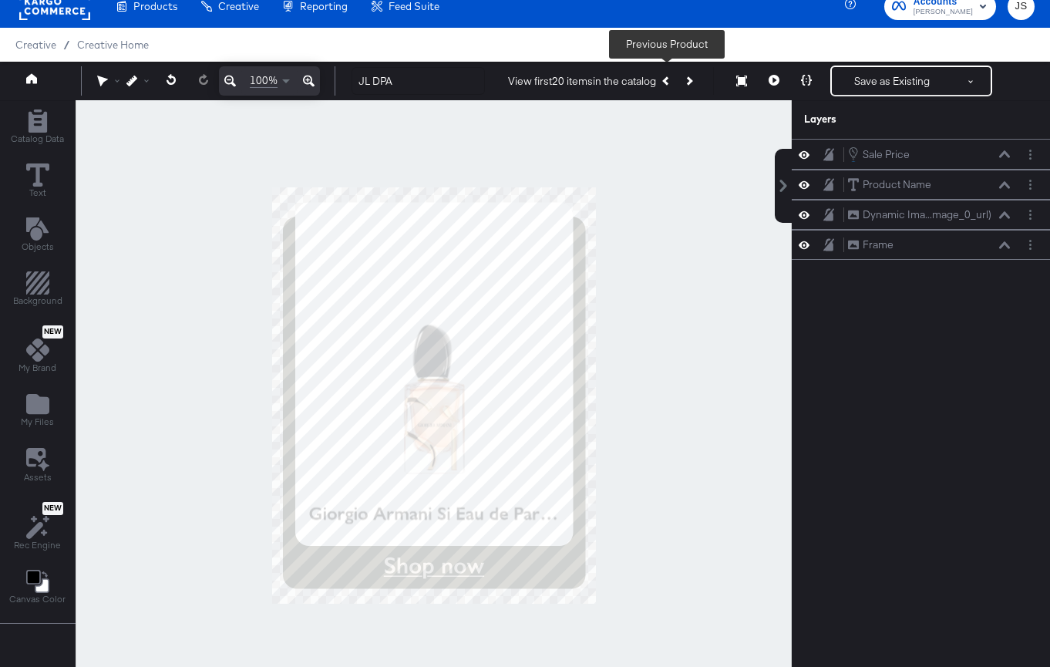
click at [679, 83] on button "Next Product" at bounding box center [688, 81] width 22 height 28
click at [697, 91] on button "Next Product" at bounding box center [688, 81] width 22 height 28
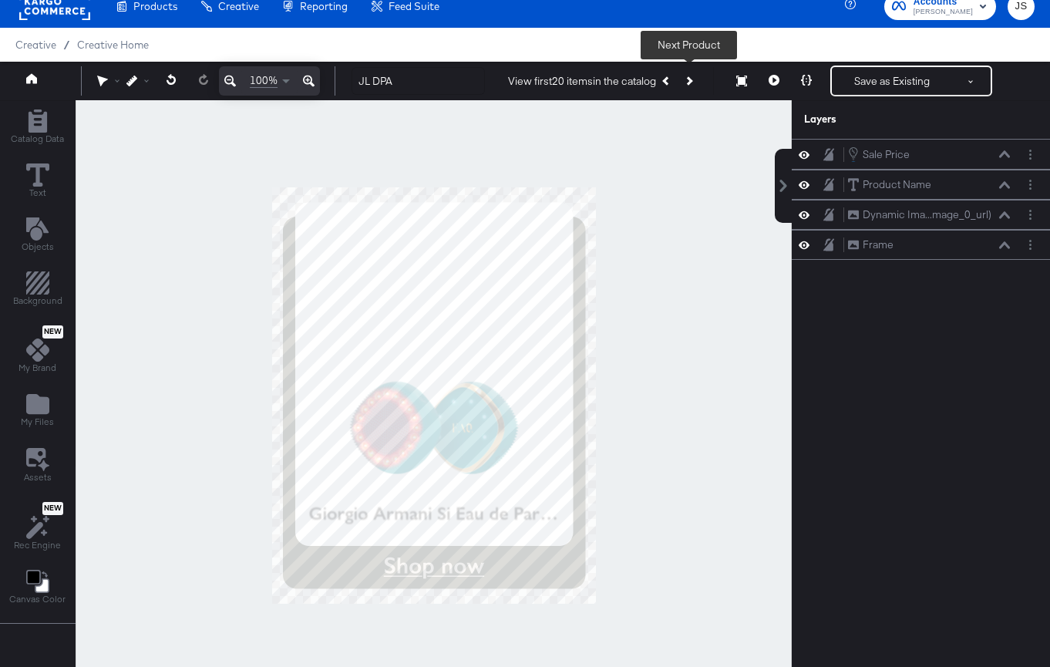
click at [697, 92] on button "Next Product" at bounding box center [688, 81] width 22 height 28
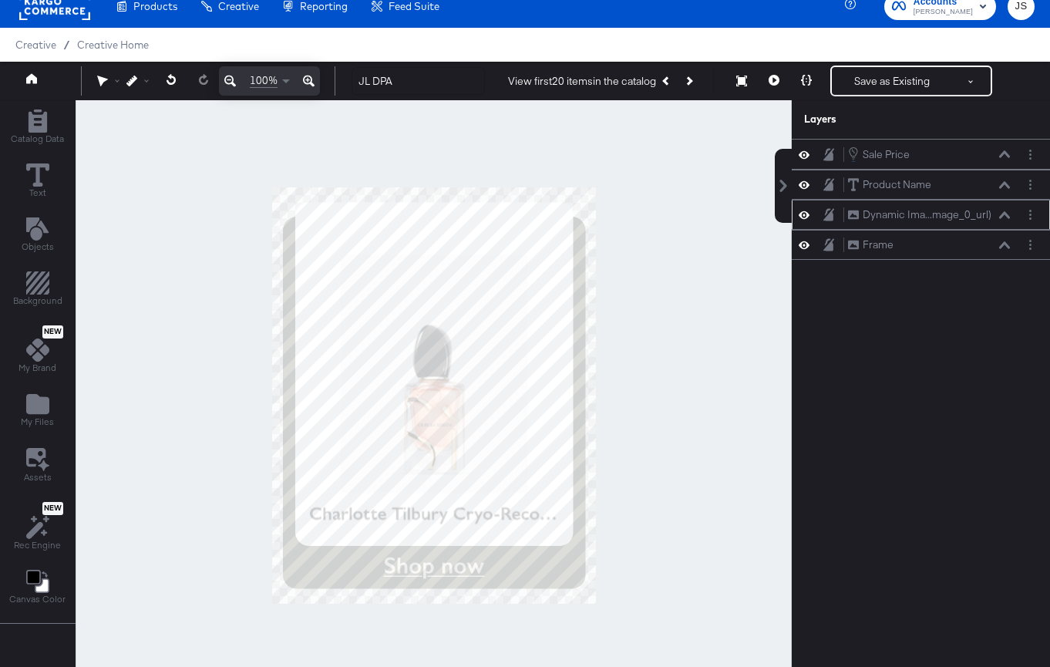
click at [1009, 220] on div "Dynamic Ima...mage_0_url) Dynamic Image (image_0_url)" at bounding box center [928, 215] width 163 height 16
click at [1001, 213] on icon at bounding box center [1004, 215] width 11 height 8
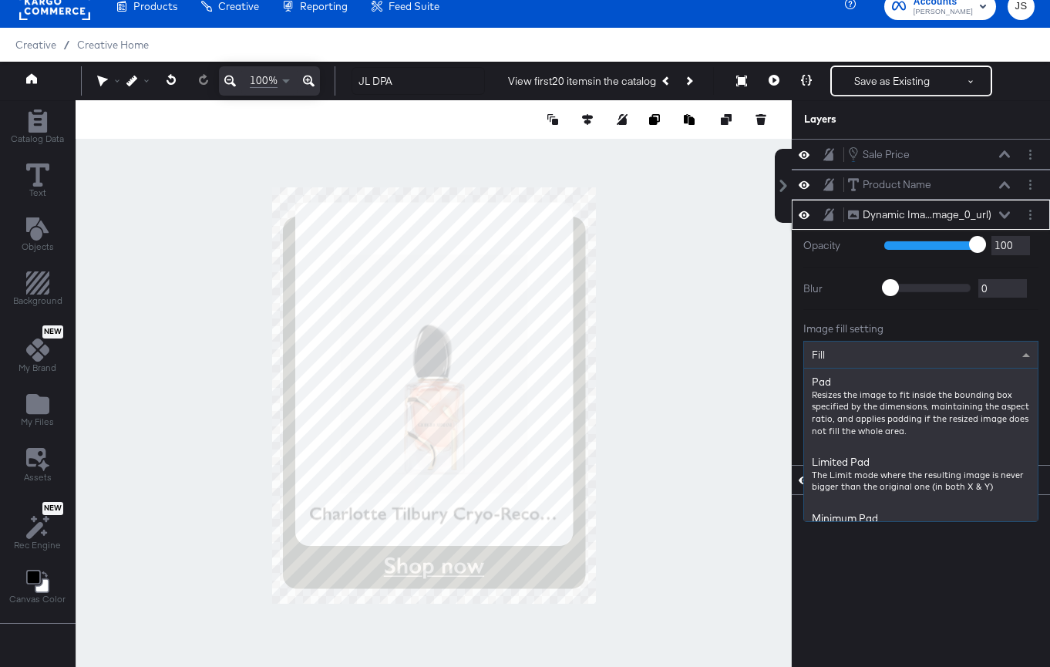
click at [957, 361] on div "Fill" at bounding box center [921, 354] width 234 height 26
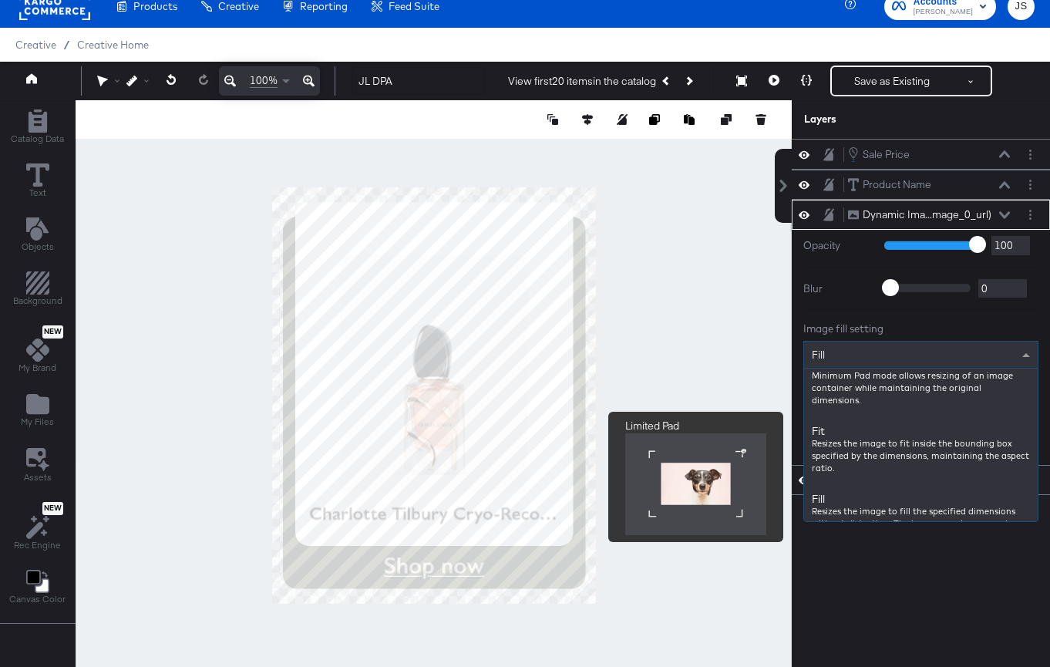
scroll to position [379, 0]
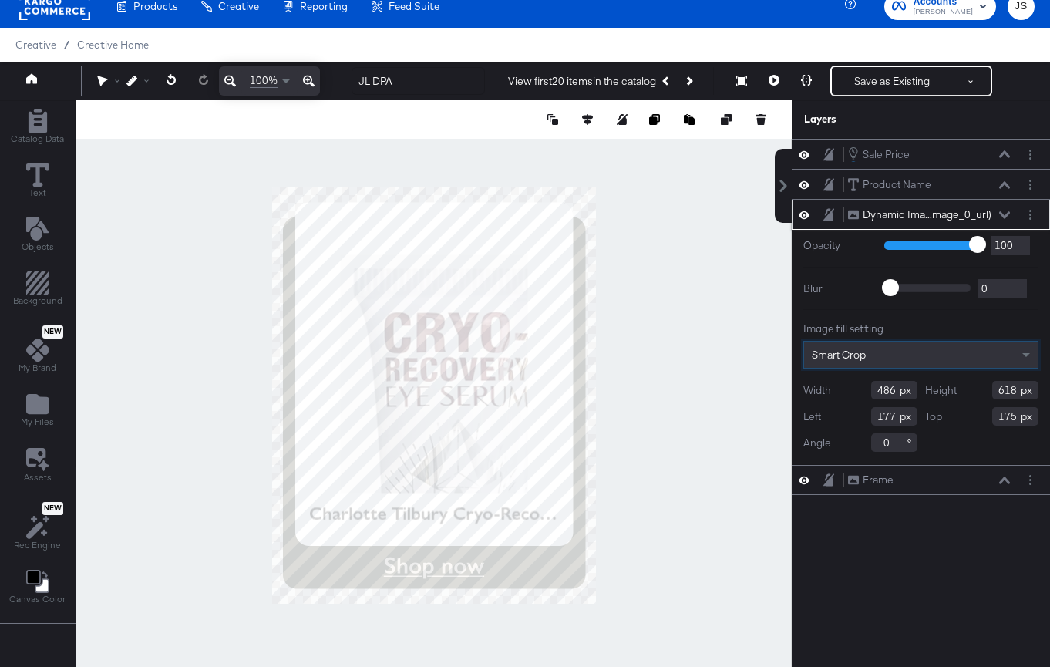
click at [1003, 355] on div "Smart Crop" at bounding box center [921, 354] width 234 height 26
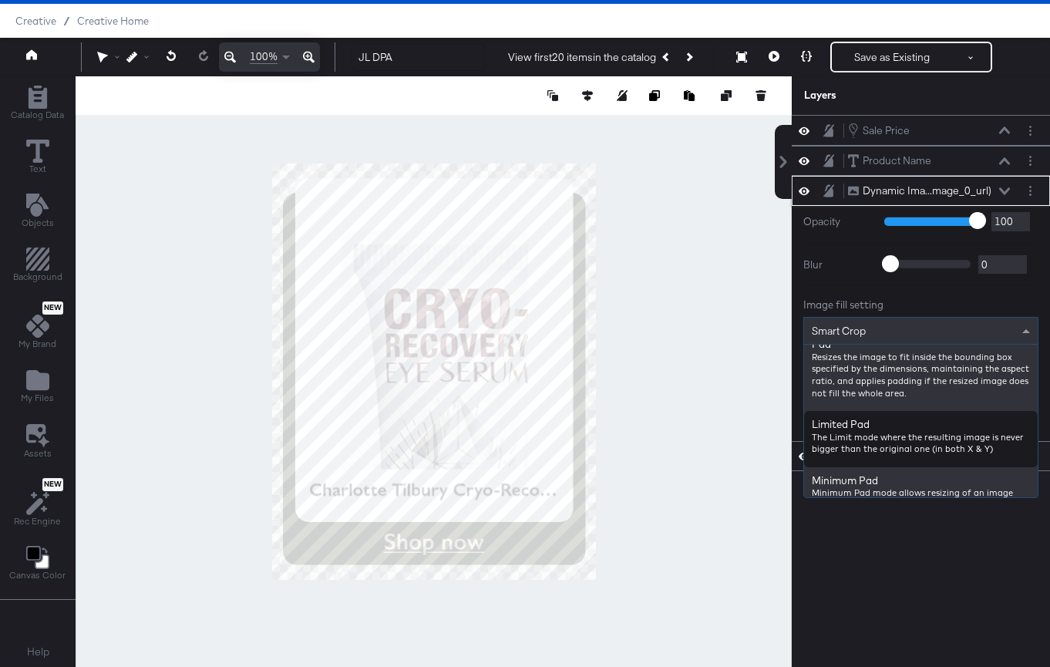
scroll to position [259, 0]
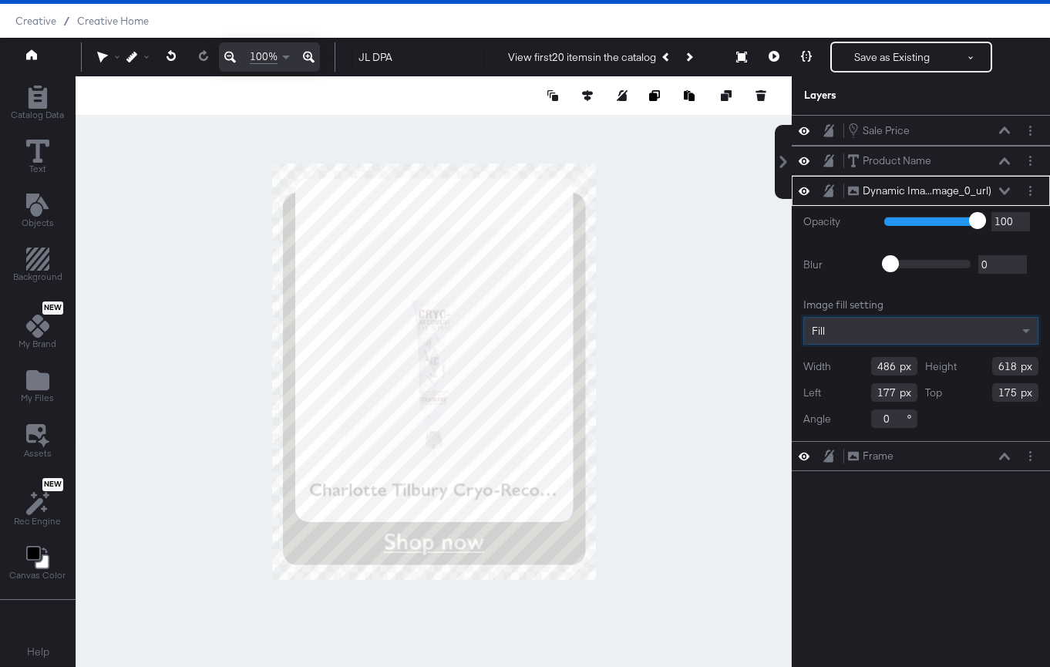
click at [936, 303] on div "Image fill setting" at bounding box center [920, 304] width 235 height 15
click at [1025, 190] on button "Layer Options" at bounding box center [1030, 191] width 16 height 16
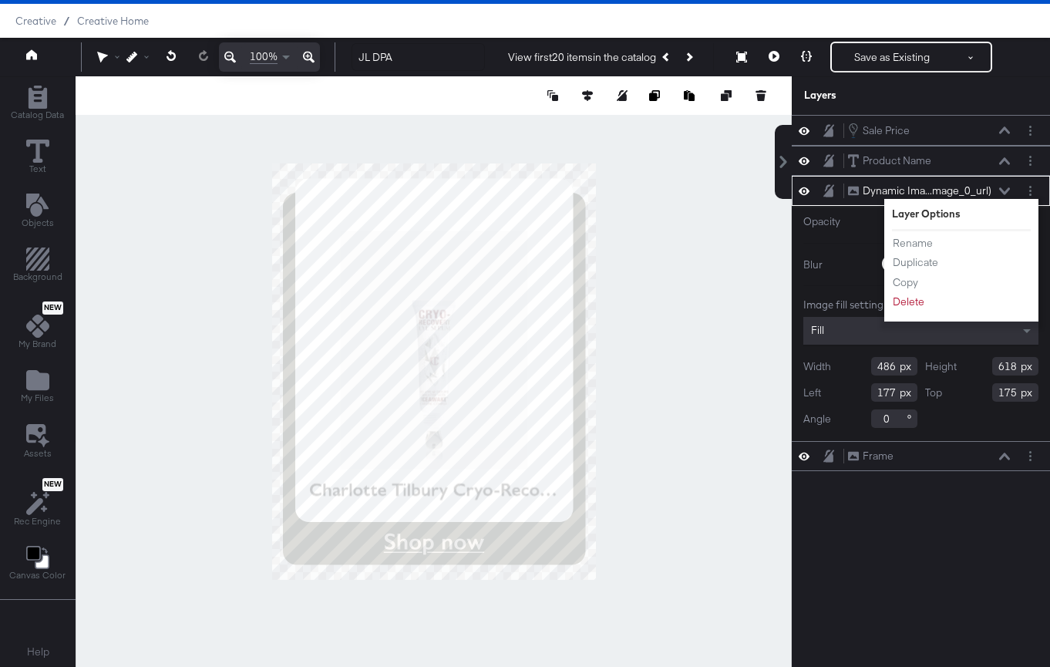
click at [932, 432] on div "Opacity 1 100 100 Blur 0 2000 0 Image fill setting Fill Width 486 Height 618 Le…" at bounding box center [920, 323] width 258 height 235
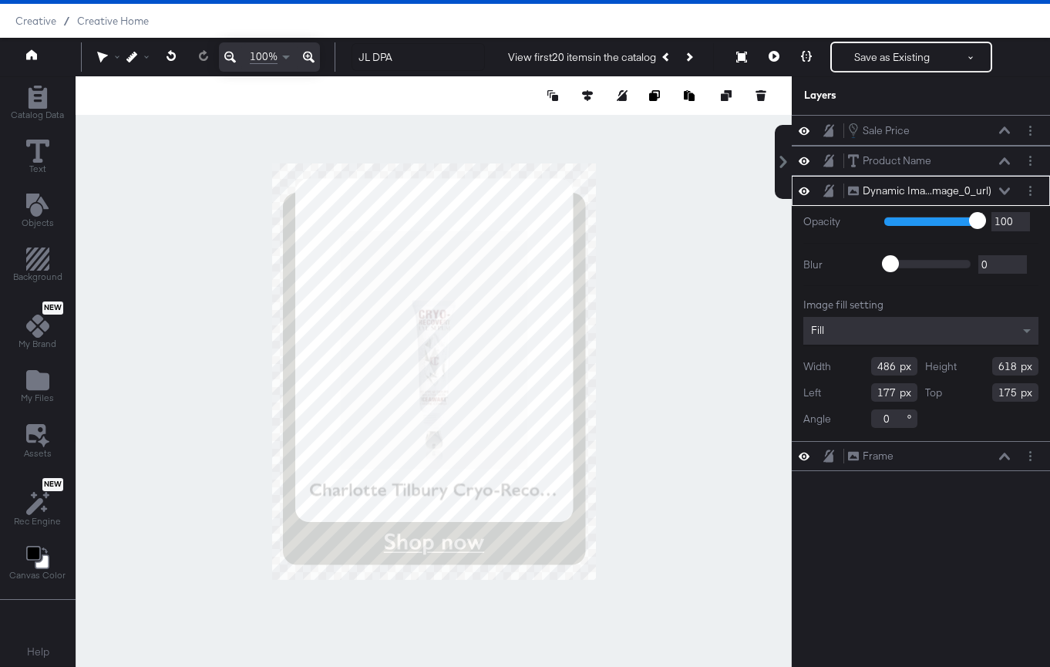
scroll to position [32, 0]
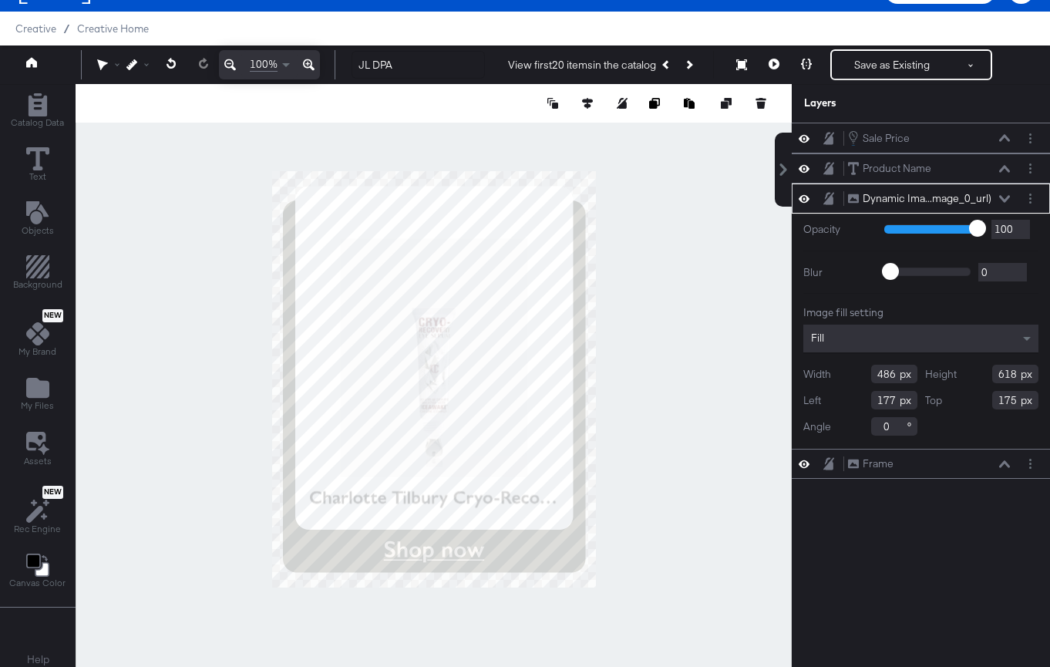
click at [717, 473] on div at bounding box center [434, 379] width 716 height 590
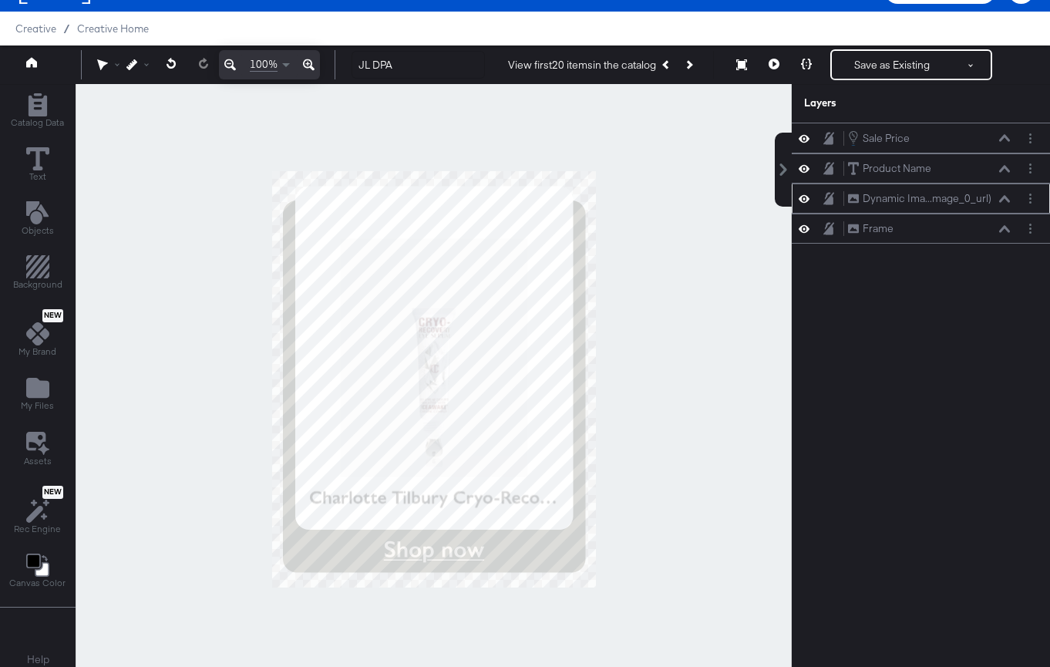
click at [1000, 202] on icon at bounding box center [1004, 199] width 11 height 8
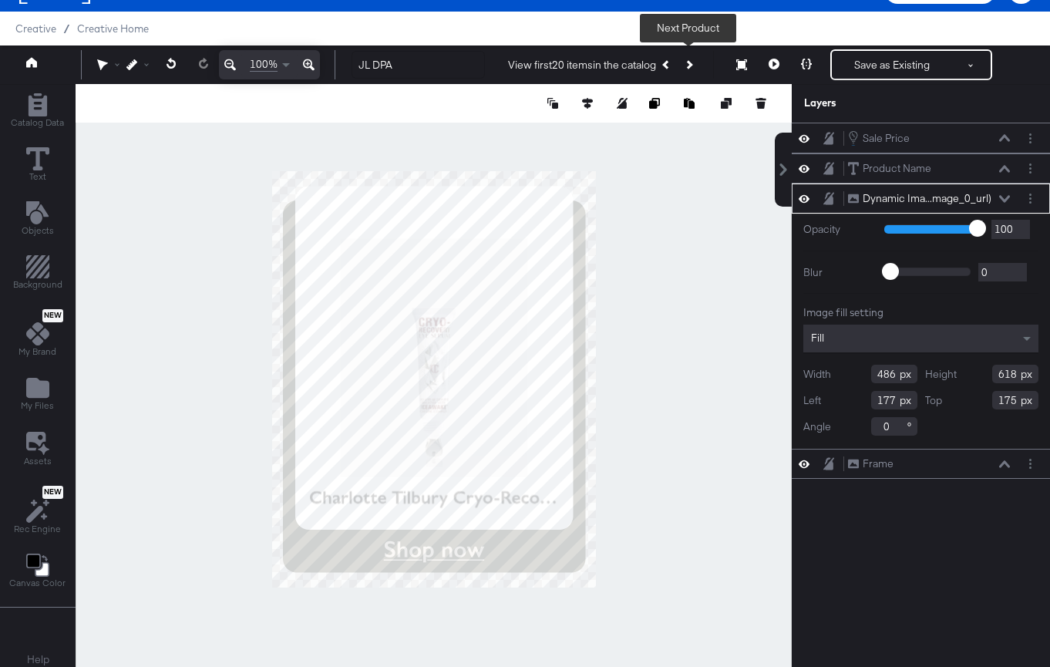
click at [687, 69] on button "Next Product" at bounding box center [688, 65] width 22 height 28
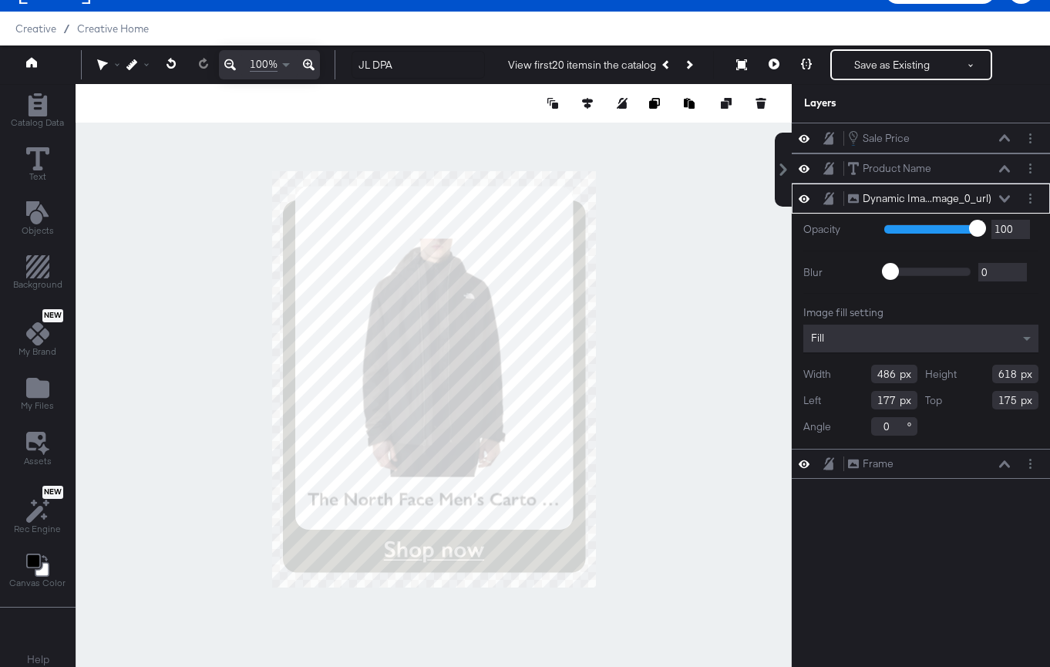
click at [644, 298] on div at bounding box center [434, 379] width 716 height 590
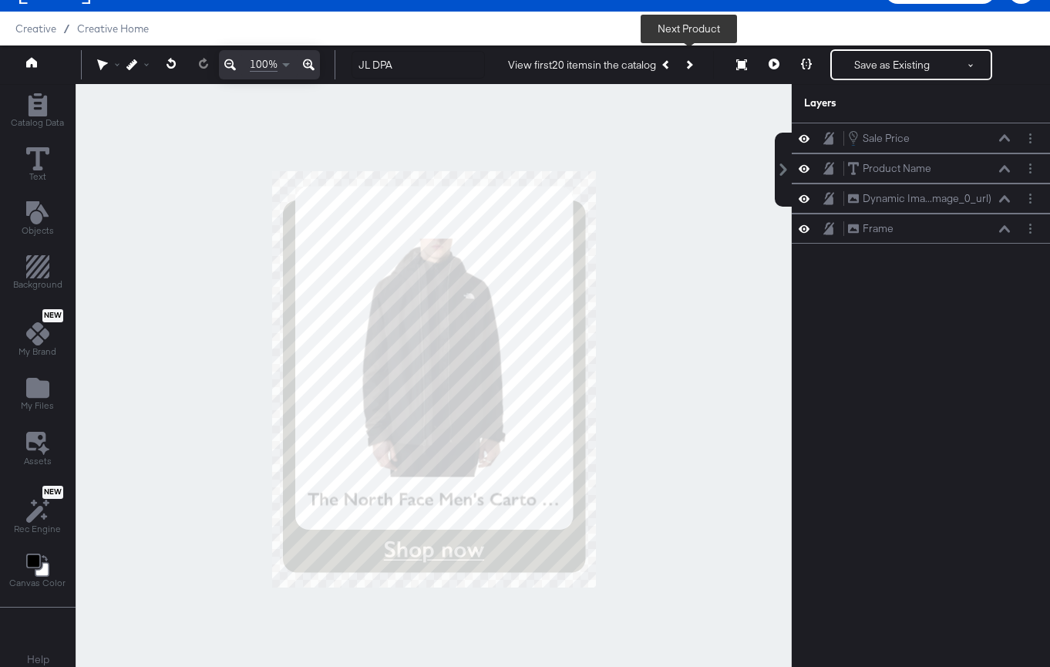
click at [685, 61] on button "Next Product" at bounding box center [688, 65] width 22 height 28
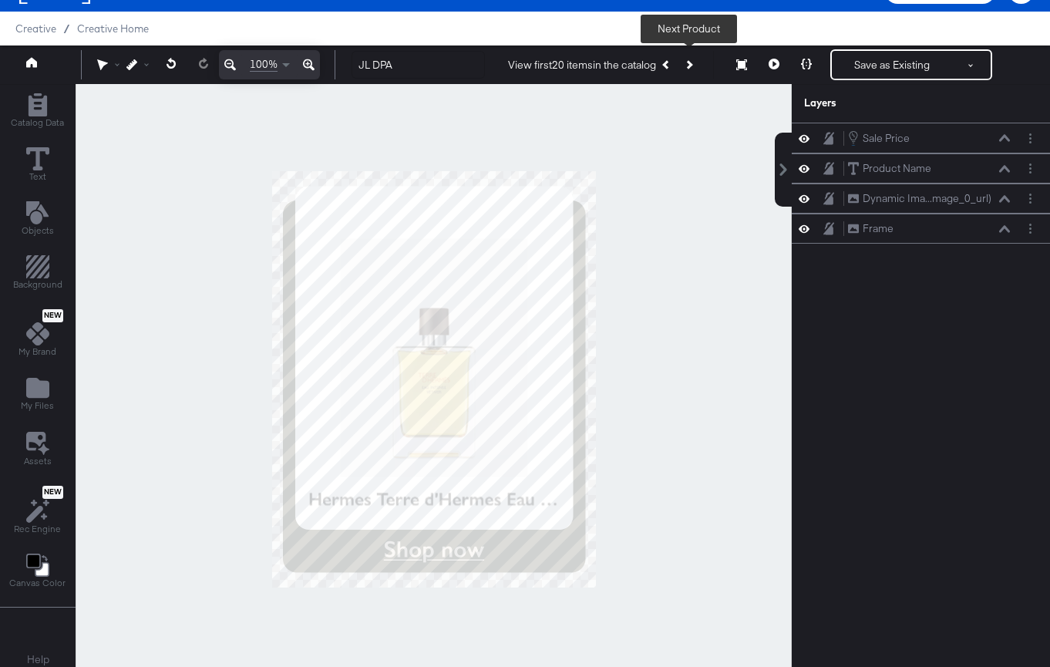
click at [685, 61] on button "Next Product" at bounding box center [688, 65] width 22 height 28
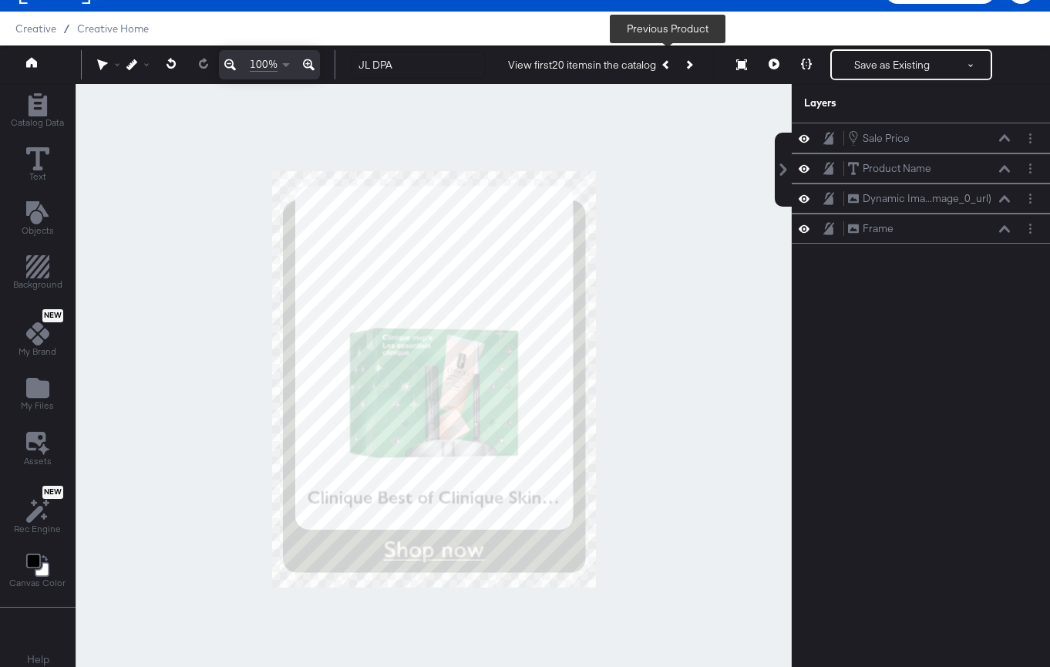
click at [669, 68] on button "Previous Product" at bounding box center [667, 65] width 22 height 28
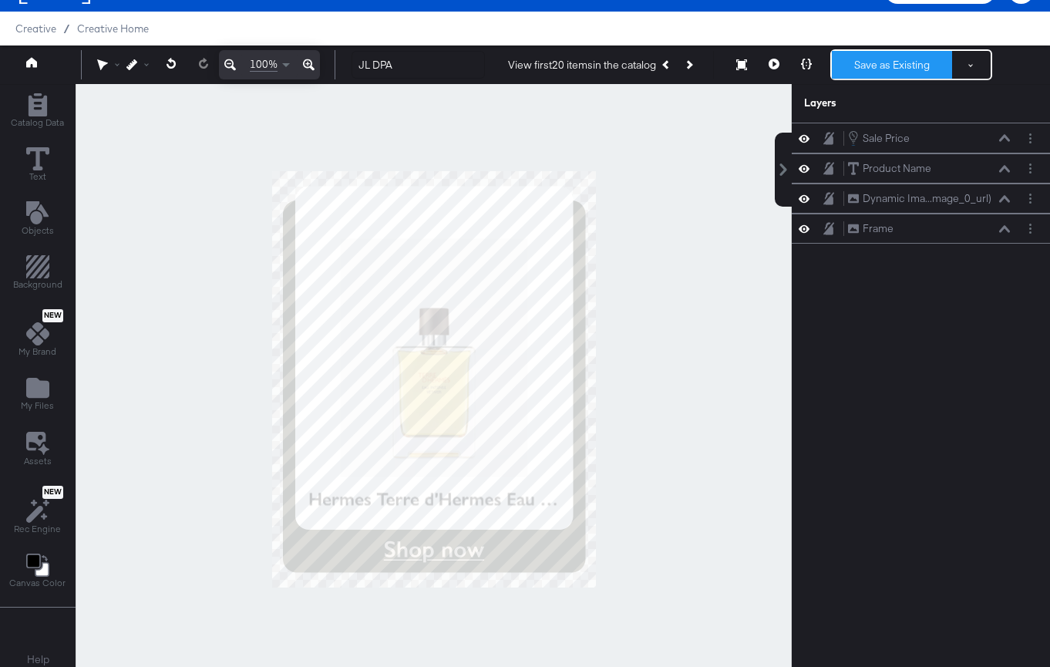
click at [837, 68] on button "Save as Existing" at bounding box center [892, 65] width 120 height 28
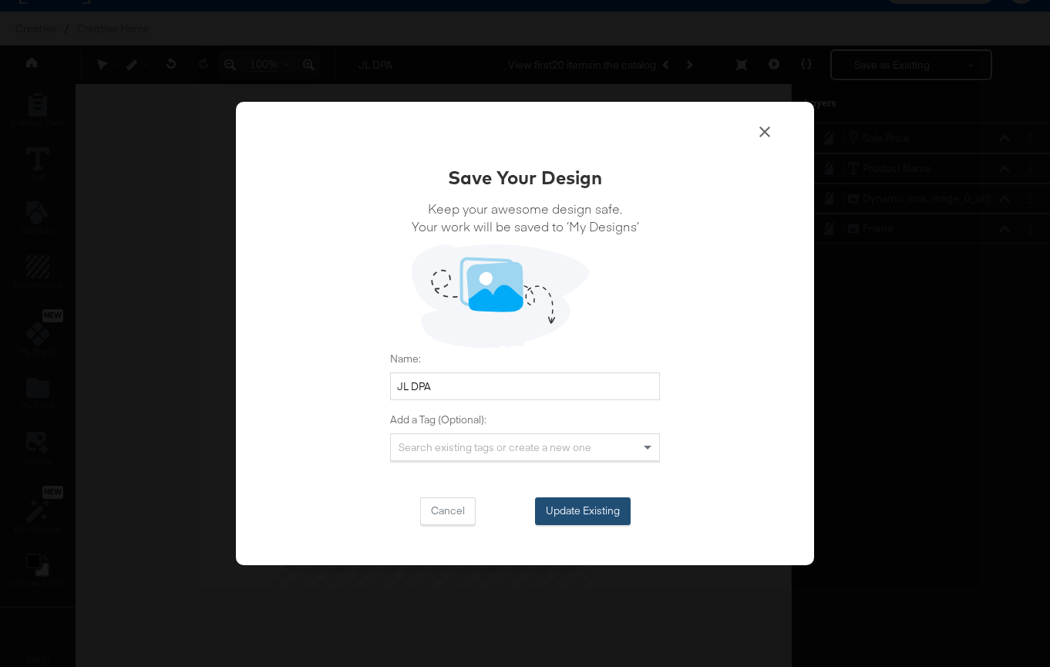
click at [571, 504] on button "Update Existing" at bounding box center [583, 511] width 96 height 28
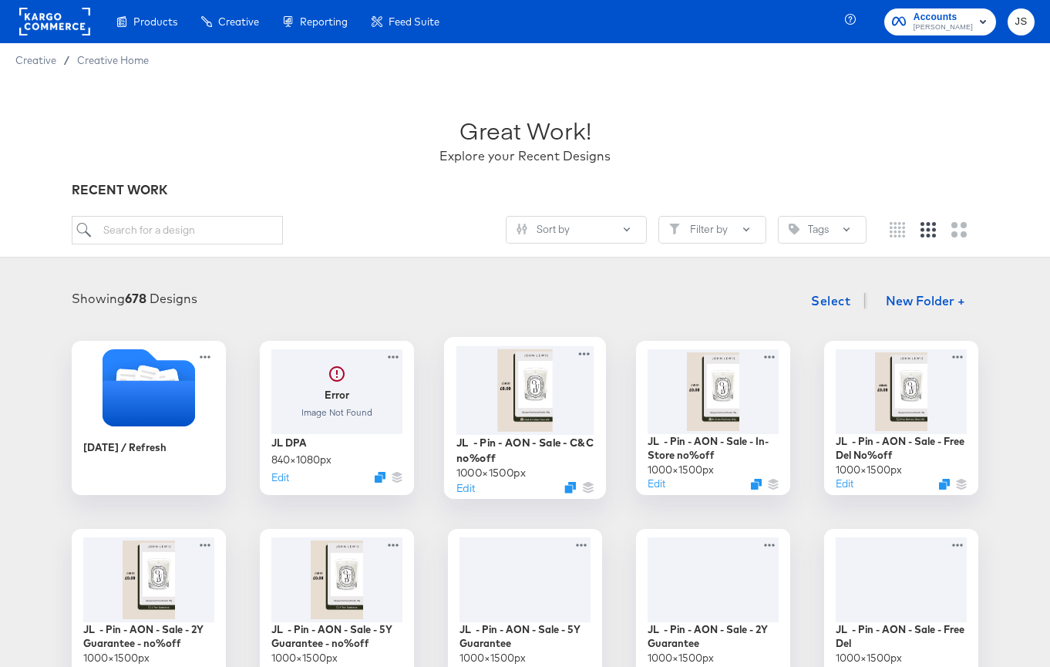
click at [522, 412] on div at bounding box center [525, 389] width 138 height 89
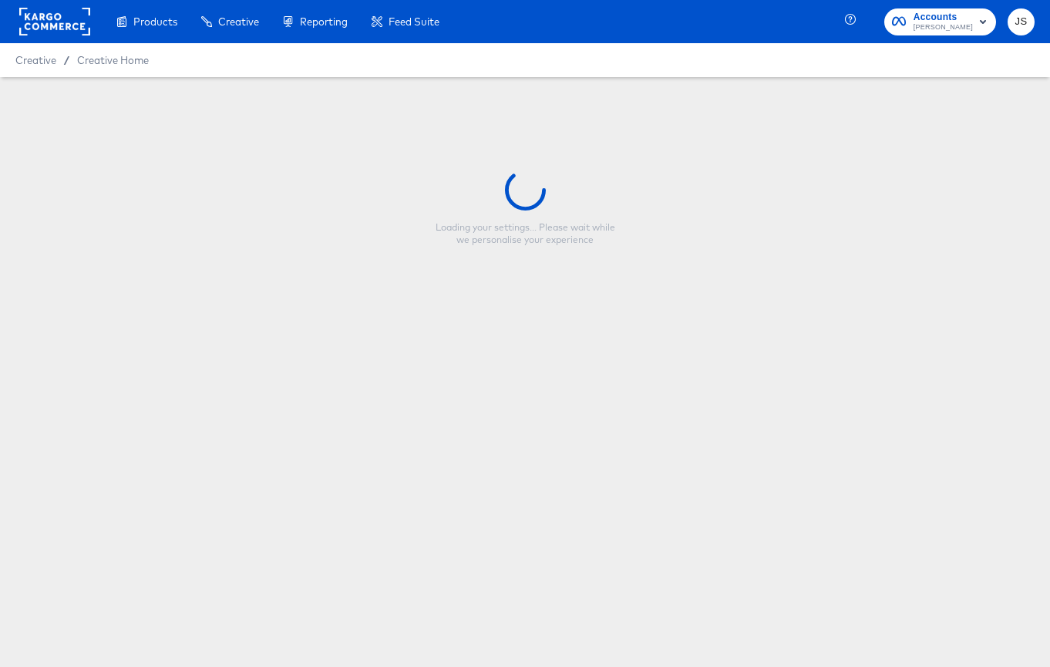
type input "JL - Pin - AON - Sale - C&C no%off"
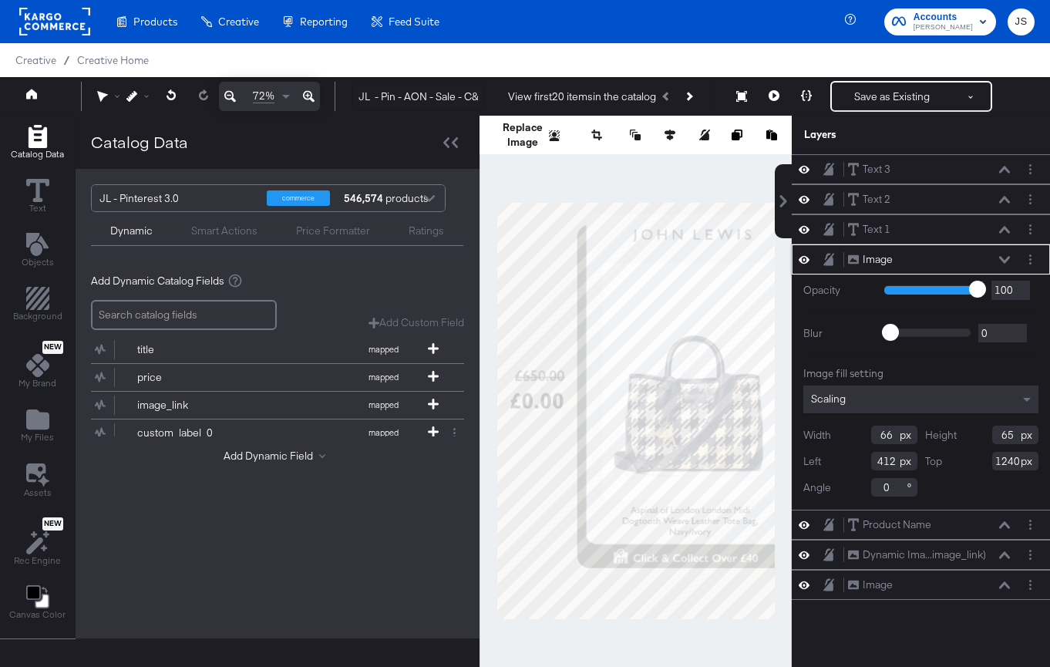
click at [1008, 259] on icon at bounding box center [1004, 260] width 11 height 8
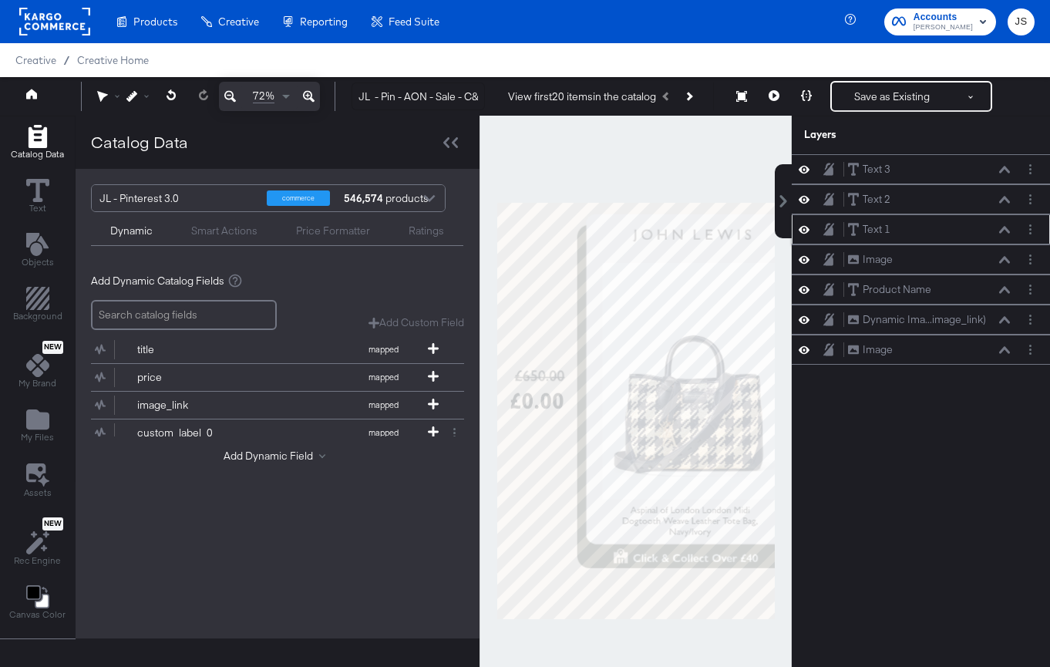
click at [1005, 230] on icon at bounding box center [1004, 230] width 11 height 8
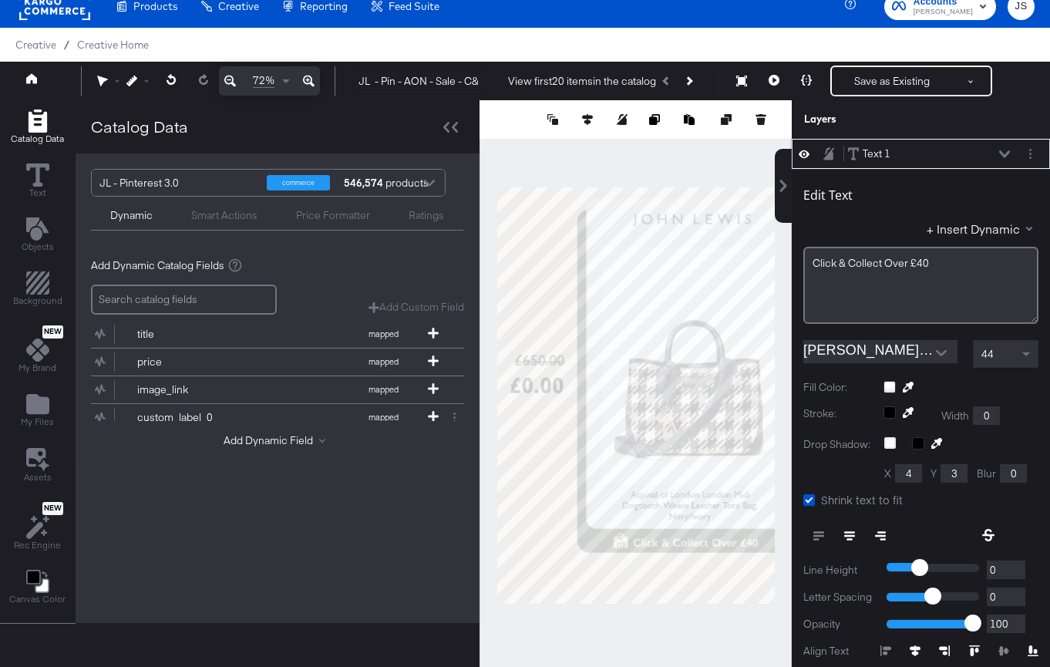
click at [1006, 152] on icon at bounding box center [1004, 154] width 11 height 8
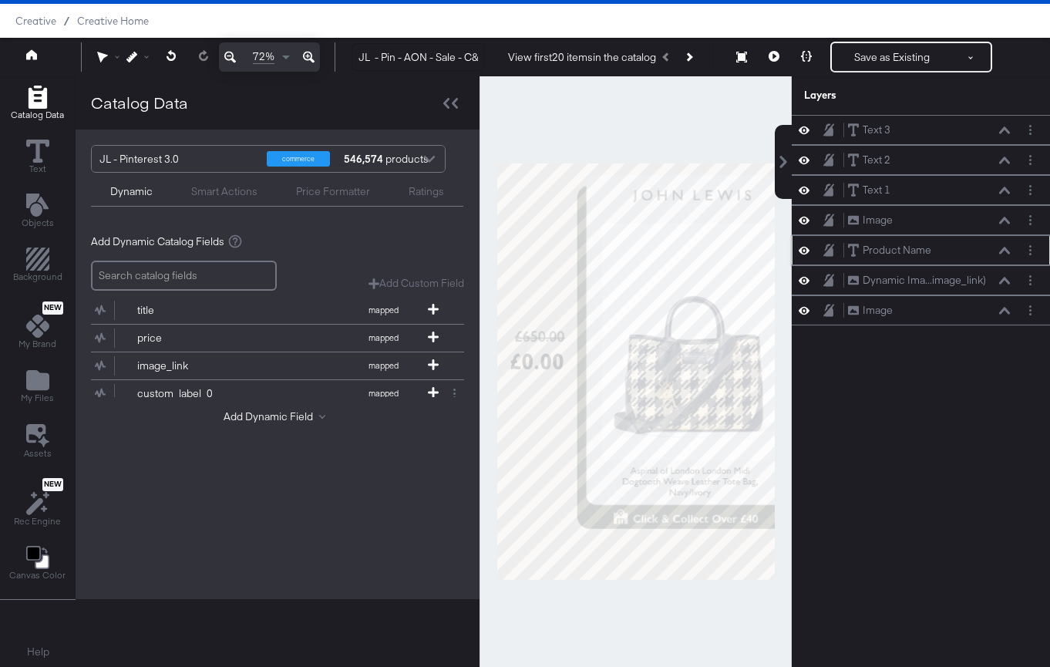
scroll to position [0, 0]
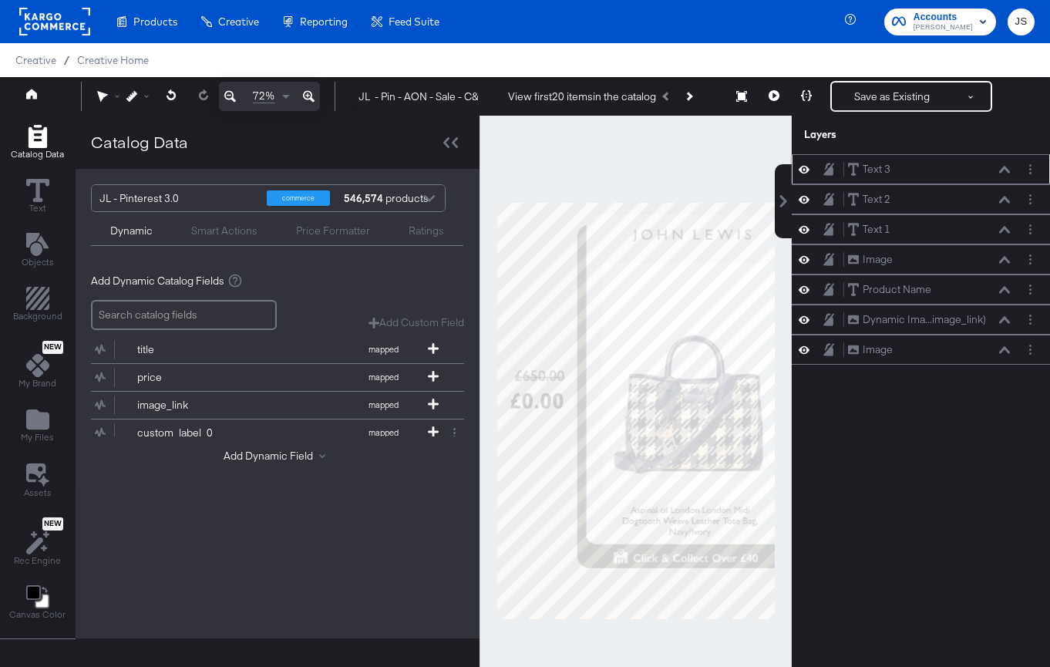
click at [807, 167] on icon at bounding box center [803, 170] width 11 height 8
click at [807, 167] on icon at bounding box center [803, 169] width 11 height 10
click at [1008, 170] on icon at bounding box center [1004, 170] width 11 height 8
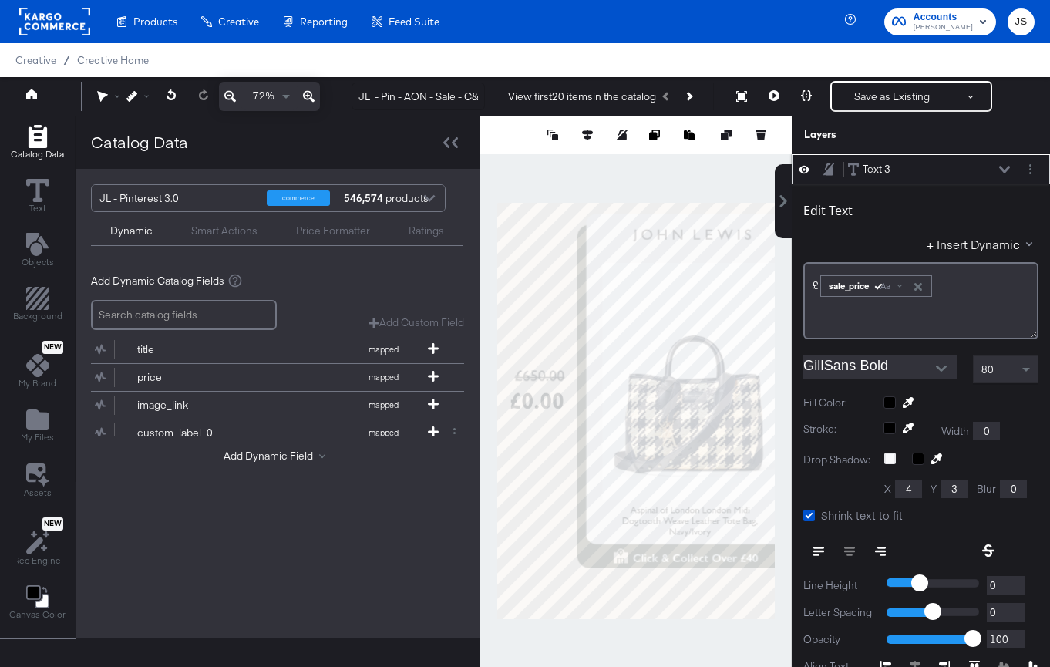
scroll to position [15, 0]
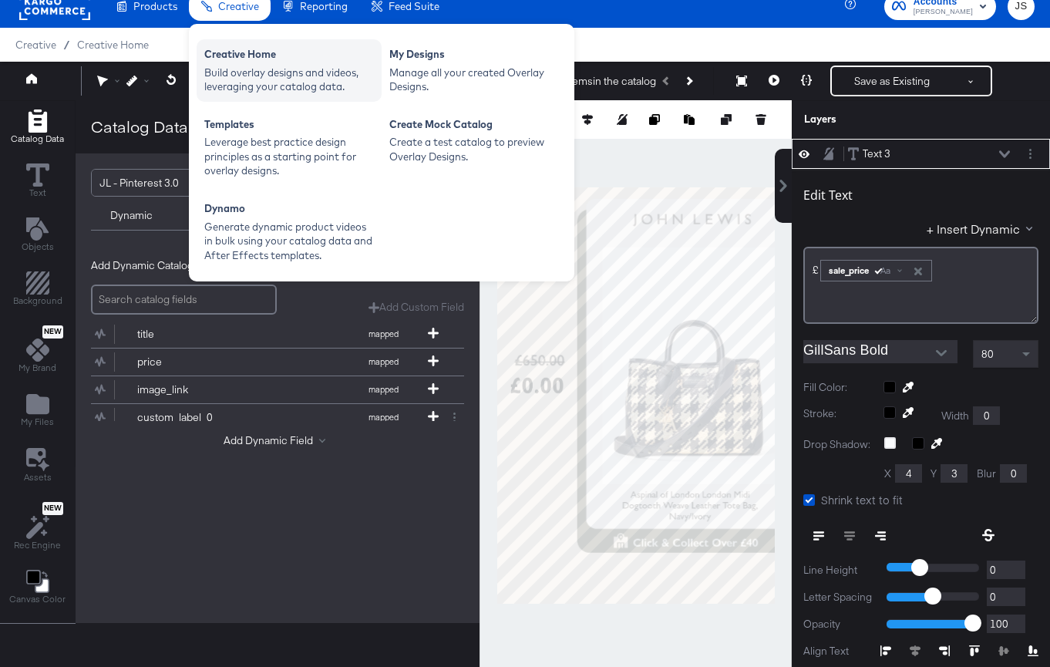
click at [260, 66] on div "Build overlay designs and videos, leveraging your catalog data." at bounding box center [289, 80] width 170 height 29
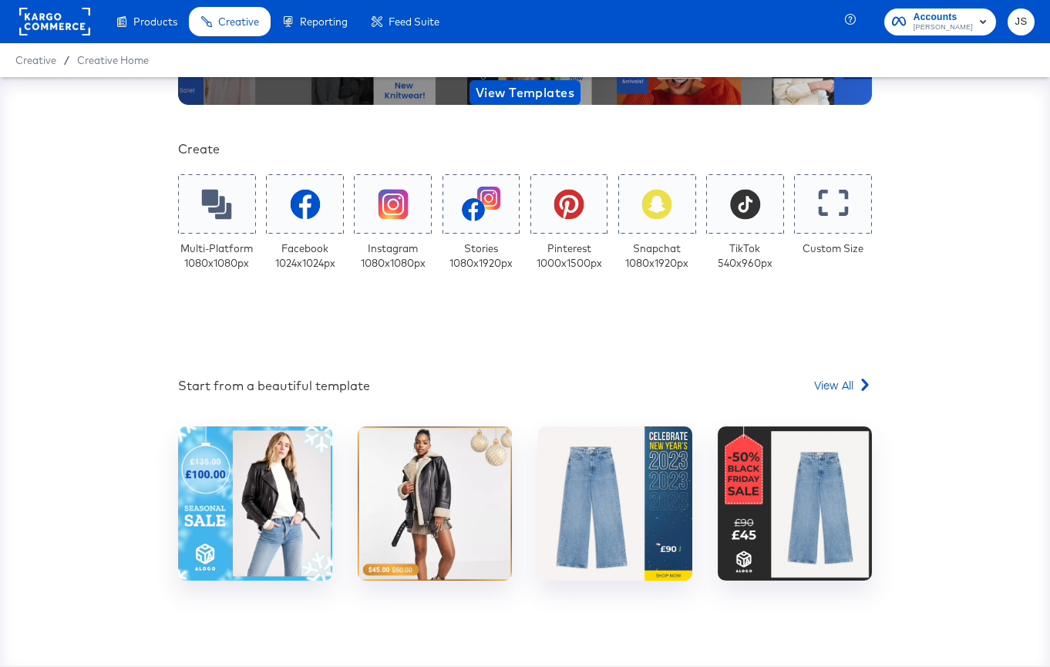
scroll to position [324, 0]
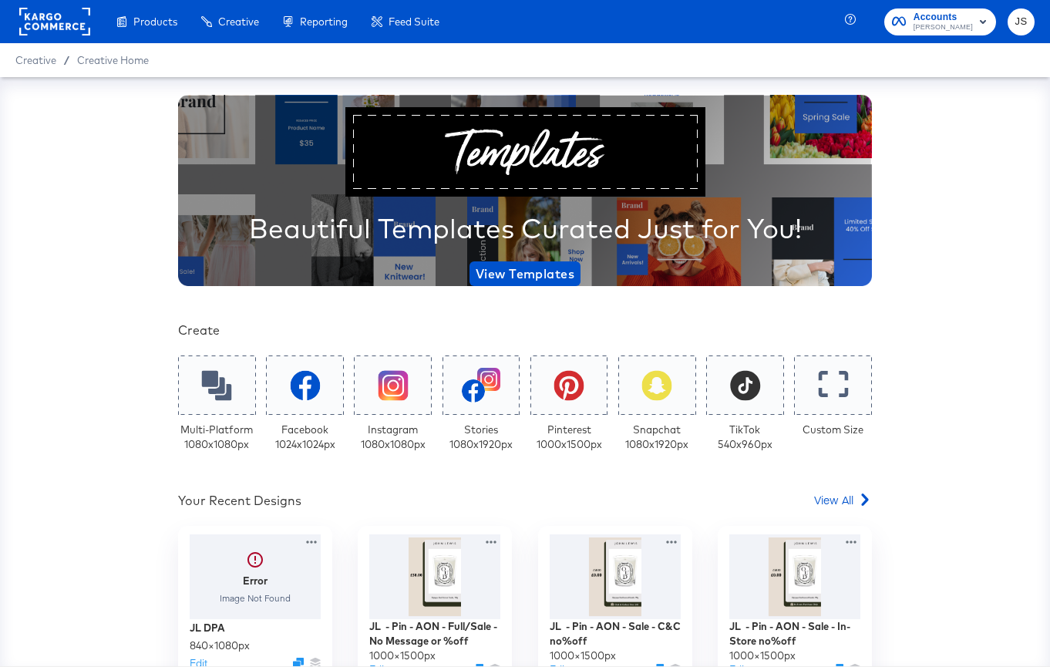
scroll to position [172, 0]
